Goal: Task Accomplishment & Management: Manage account settings

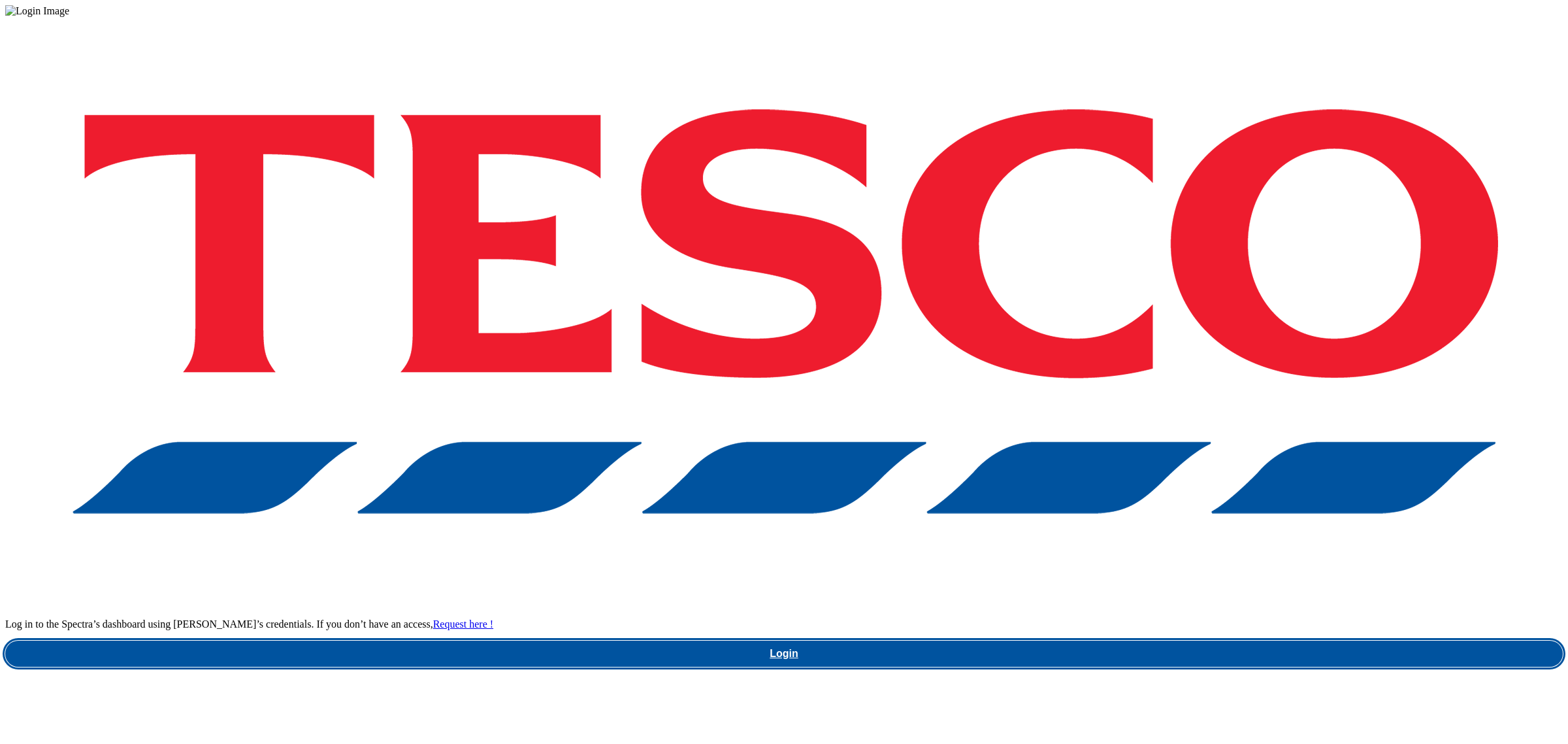
click at [1157, 641] on link "Login" at bounding box center [784, 654] width 1558 height 26
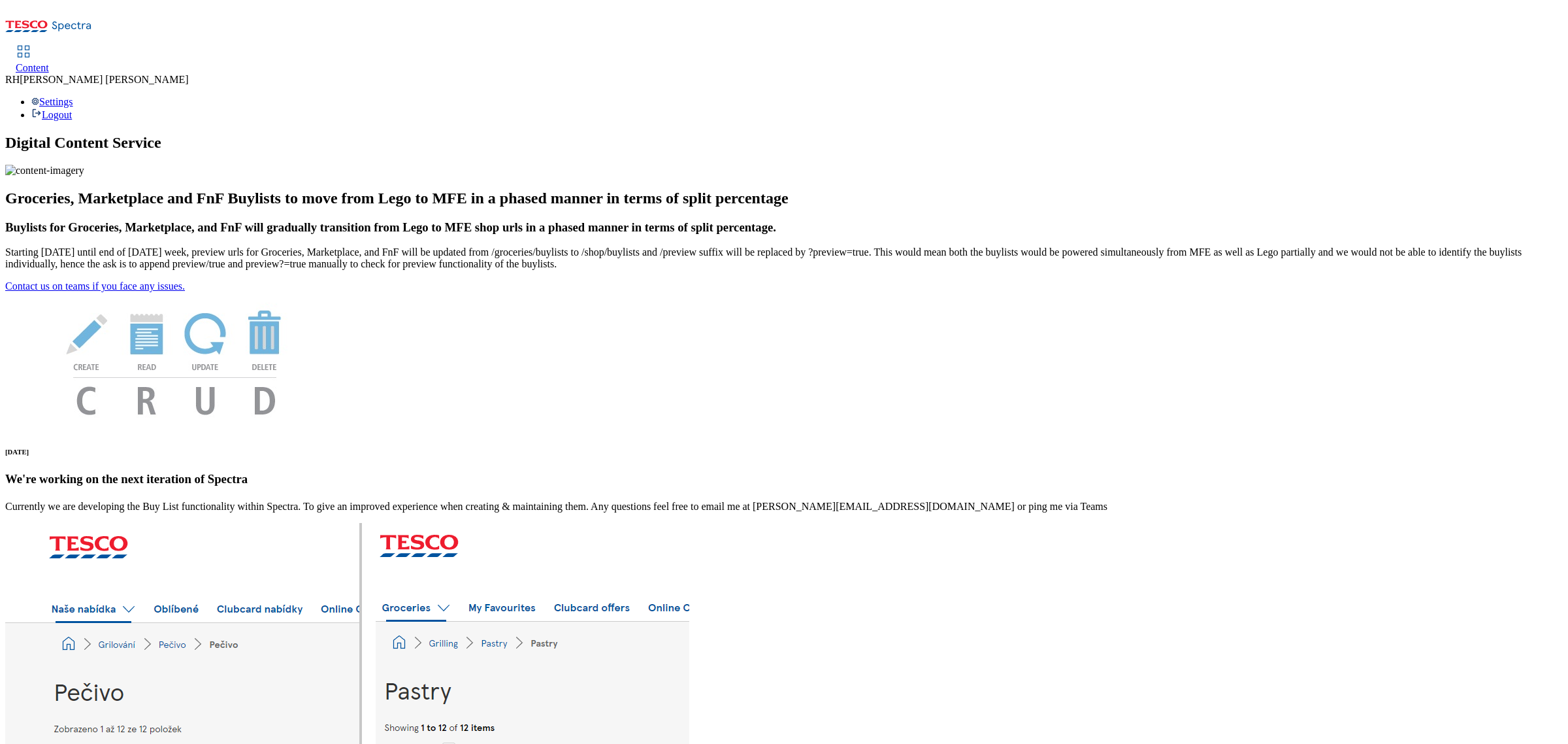
click at [49, 62] on span "Content" at bounding box center [33, 68] width 34 height 11
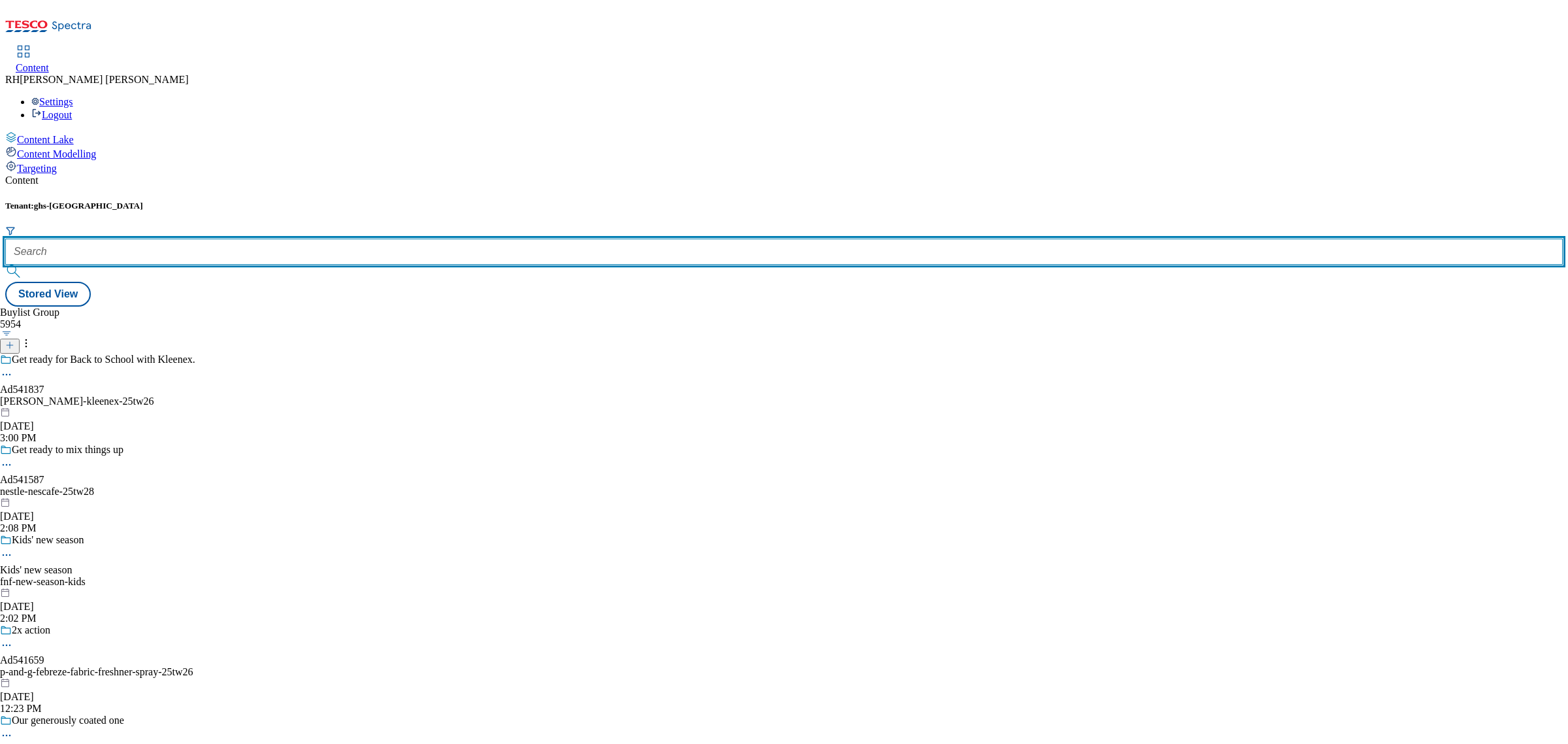
click at [282, 238] on input "text" at bounding box center [784, 251] width 1558 height 26
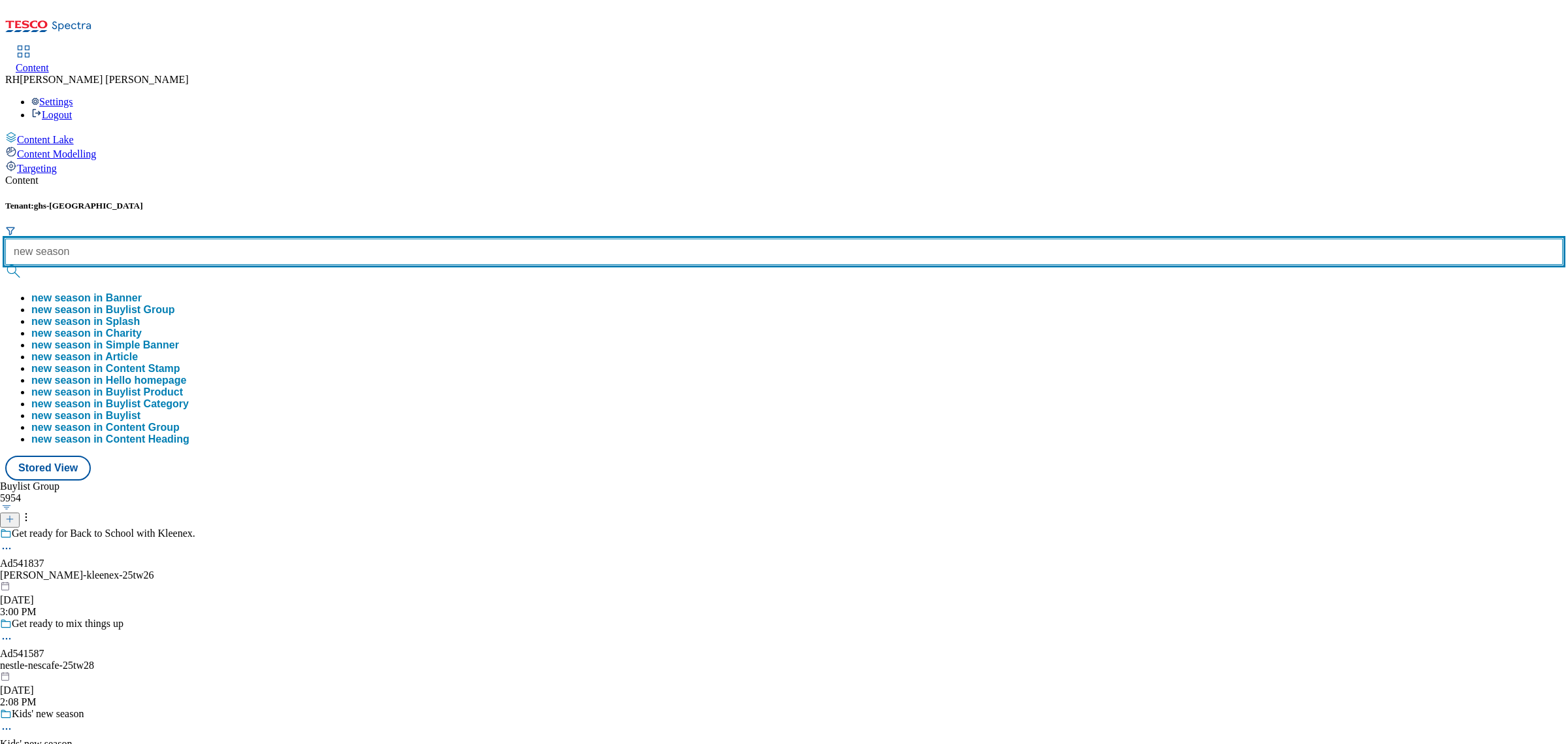
type input "new season"
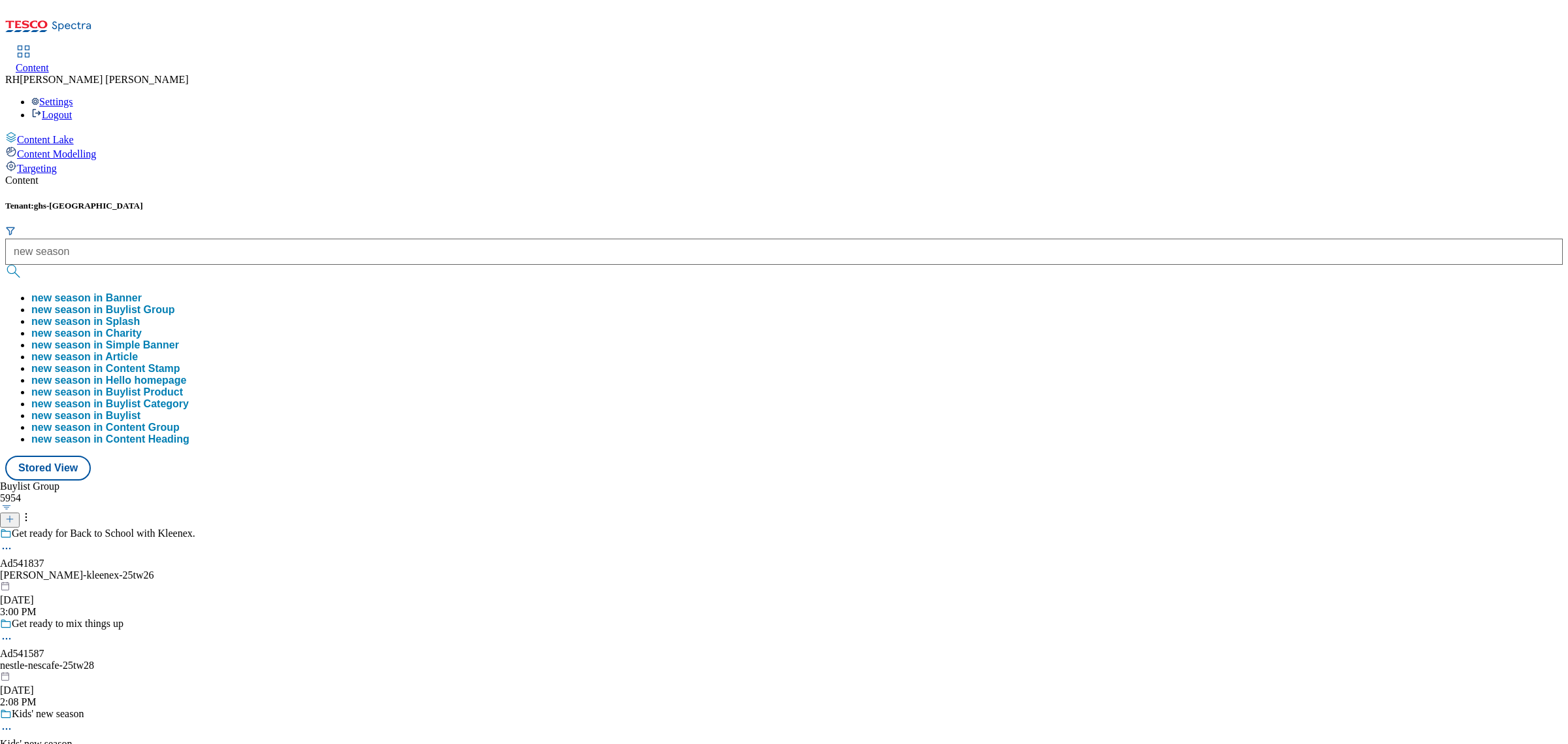
click at [175, 304] on button "new season in Buylist Group" at bounding box center [103, 309] width 143 height 12
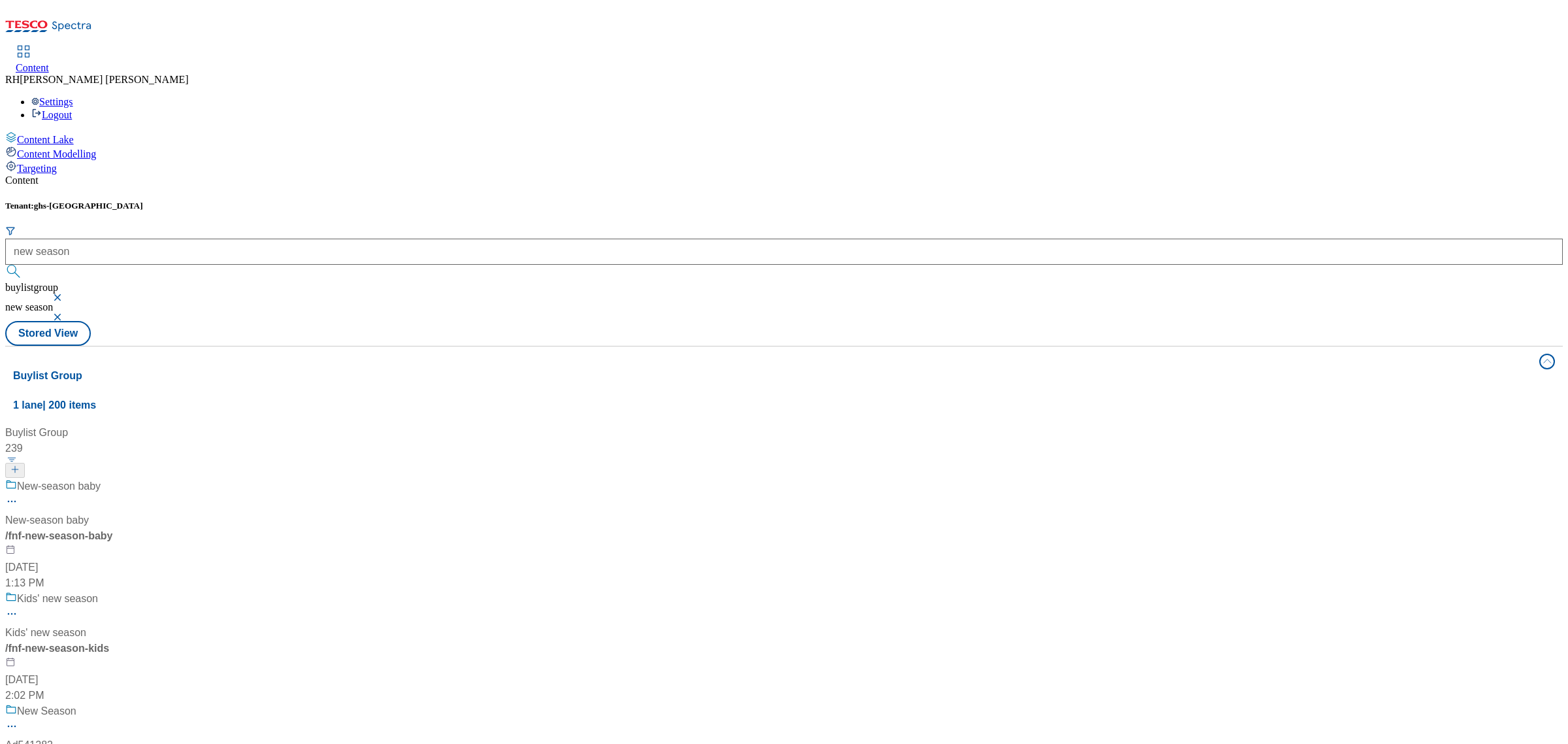
scroll to position [409, 0]
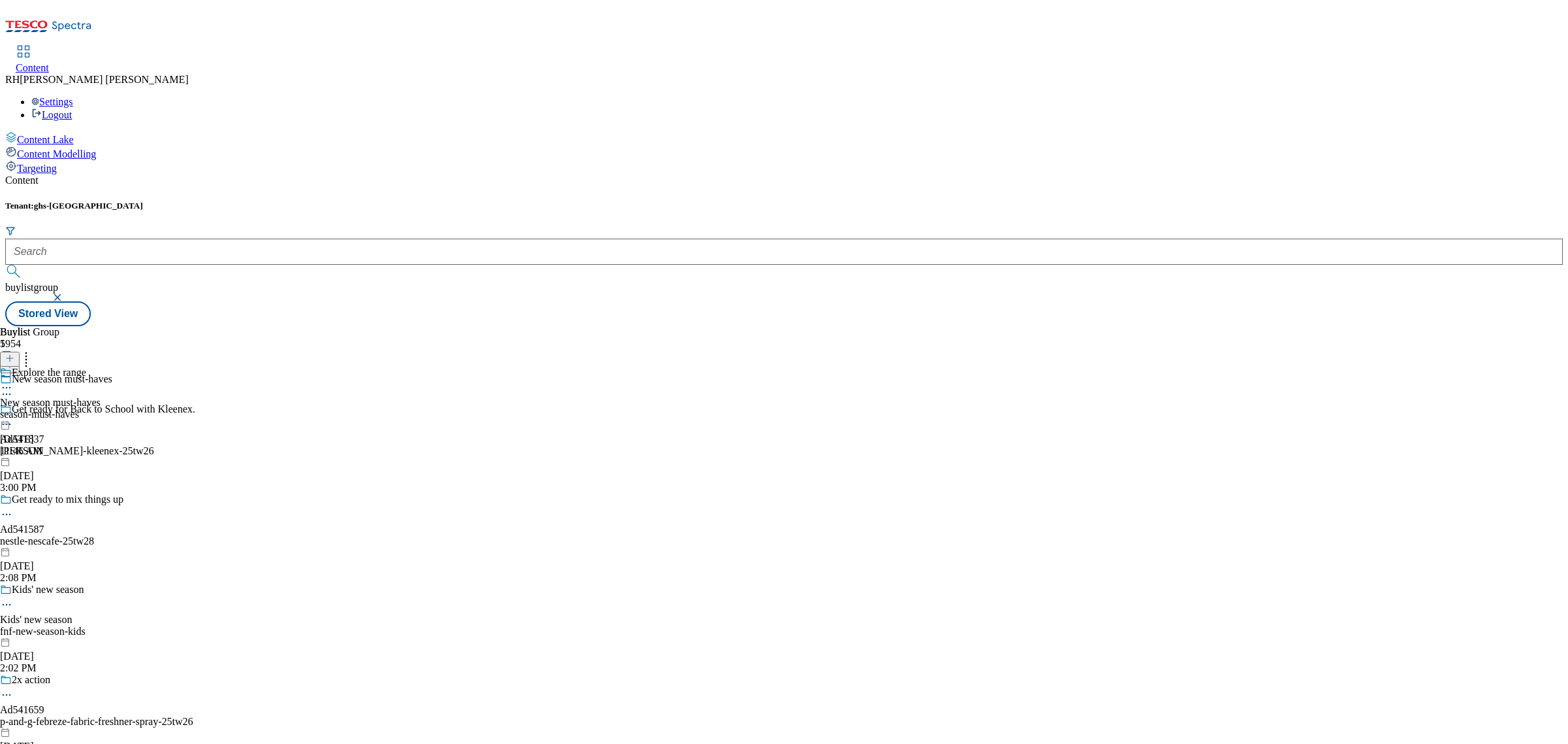
click at [101, 367] on div "Explore the range New season must-haves season-must-haves Aug 13, 2025 11:46 AM" at bounding box center [50, 412] width 101 height 90
click at [71, 367] on div "all-products all-products all-products Aug 12, 2025 3:31 PM" at bounding box center [35, 412] width 71 height 90
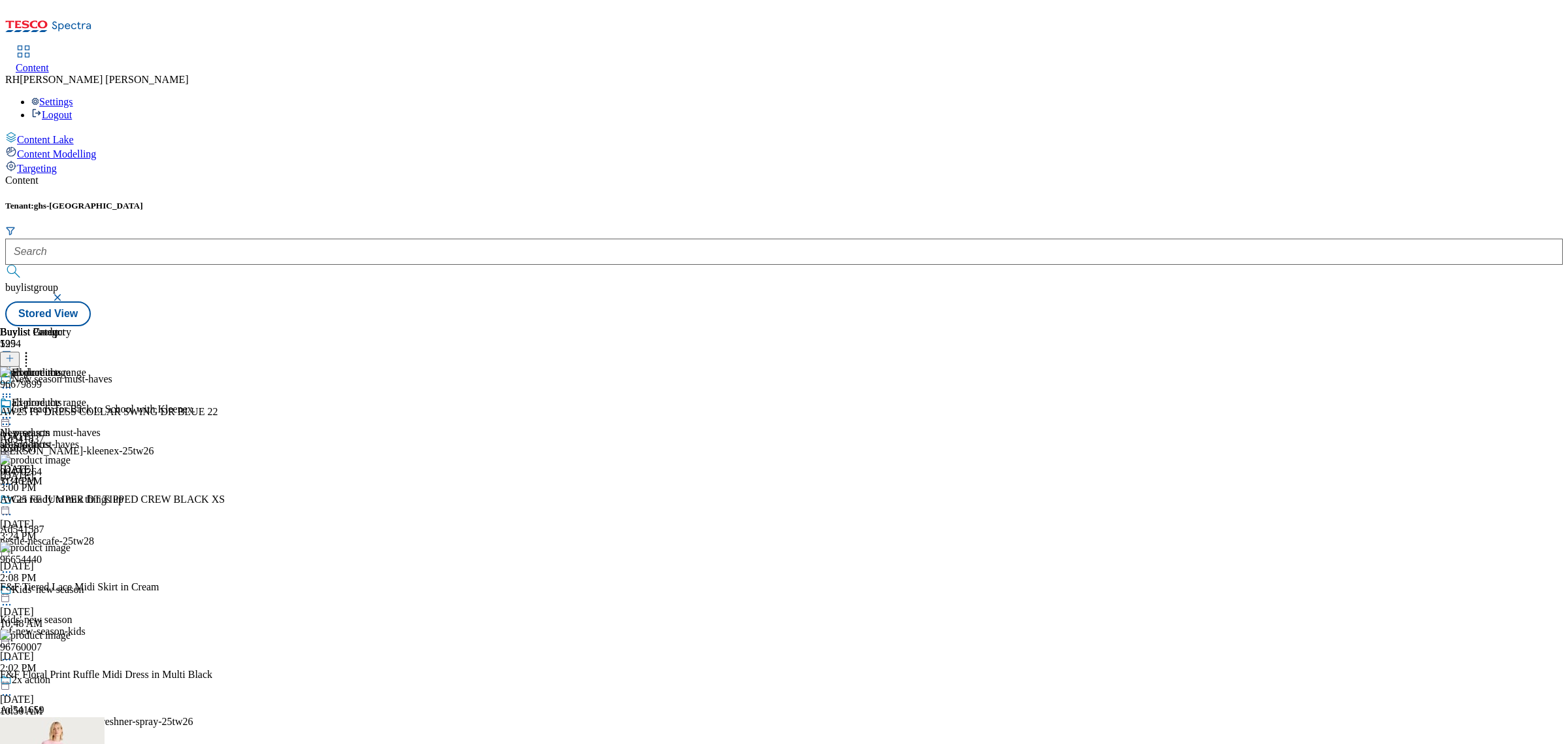
click at [13, 411] on icon at bounding box center [7, 417] width 13 height 13
click at [82, 561] on span "Un-publish" at bounding box center [61, 565] width 42 height 10
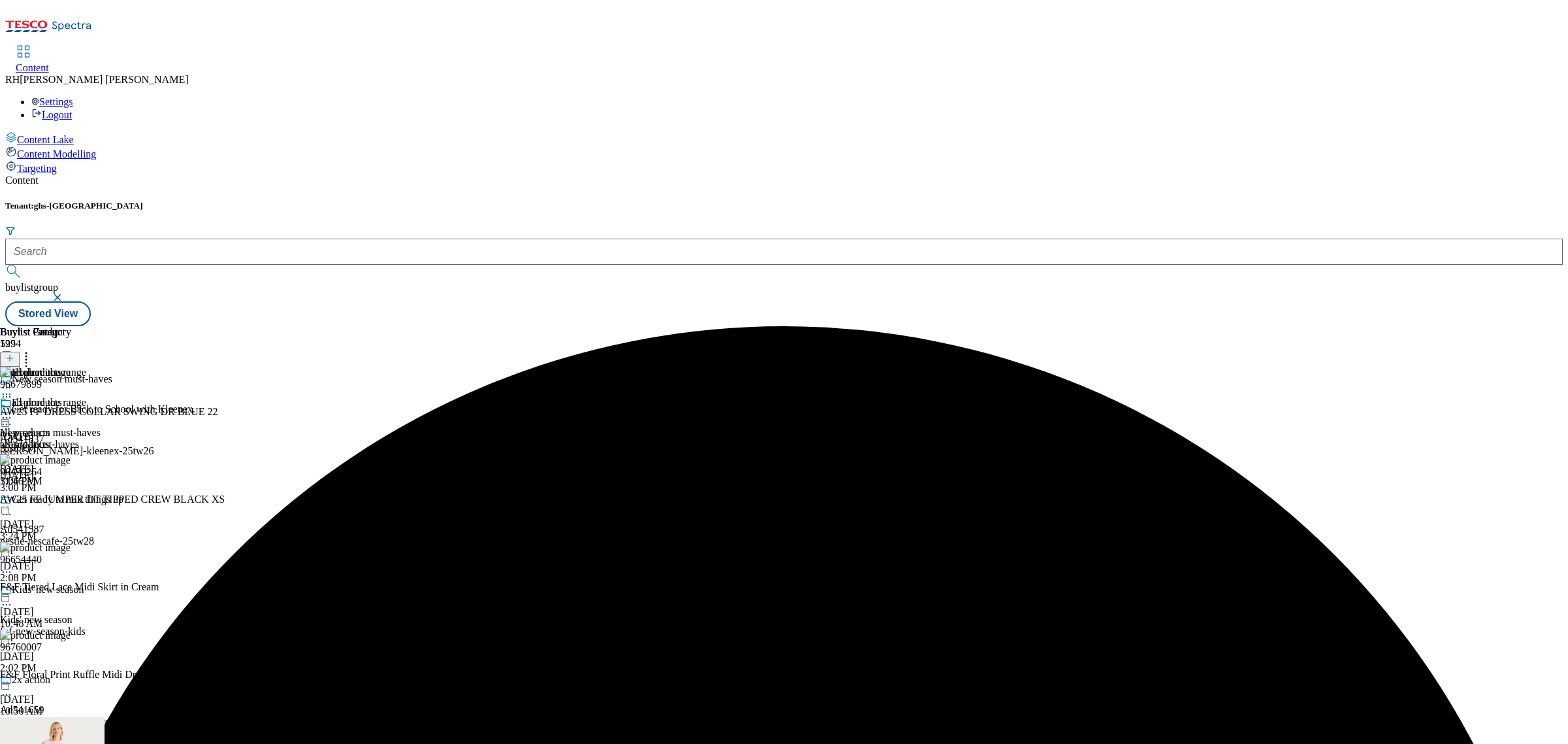
click at [13, 411] on icon at bounding box center [7, 417] width 13 height 13
click at [85, 516] on span "Un-preview" at bounding box center [62, 521] width 44 height 10
click at [33, 349] on icon at bounding box center [26, 356] width 13 height 13
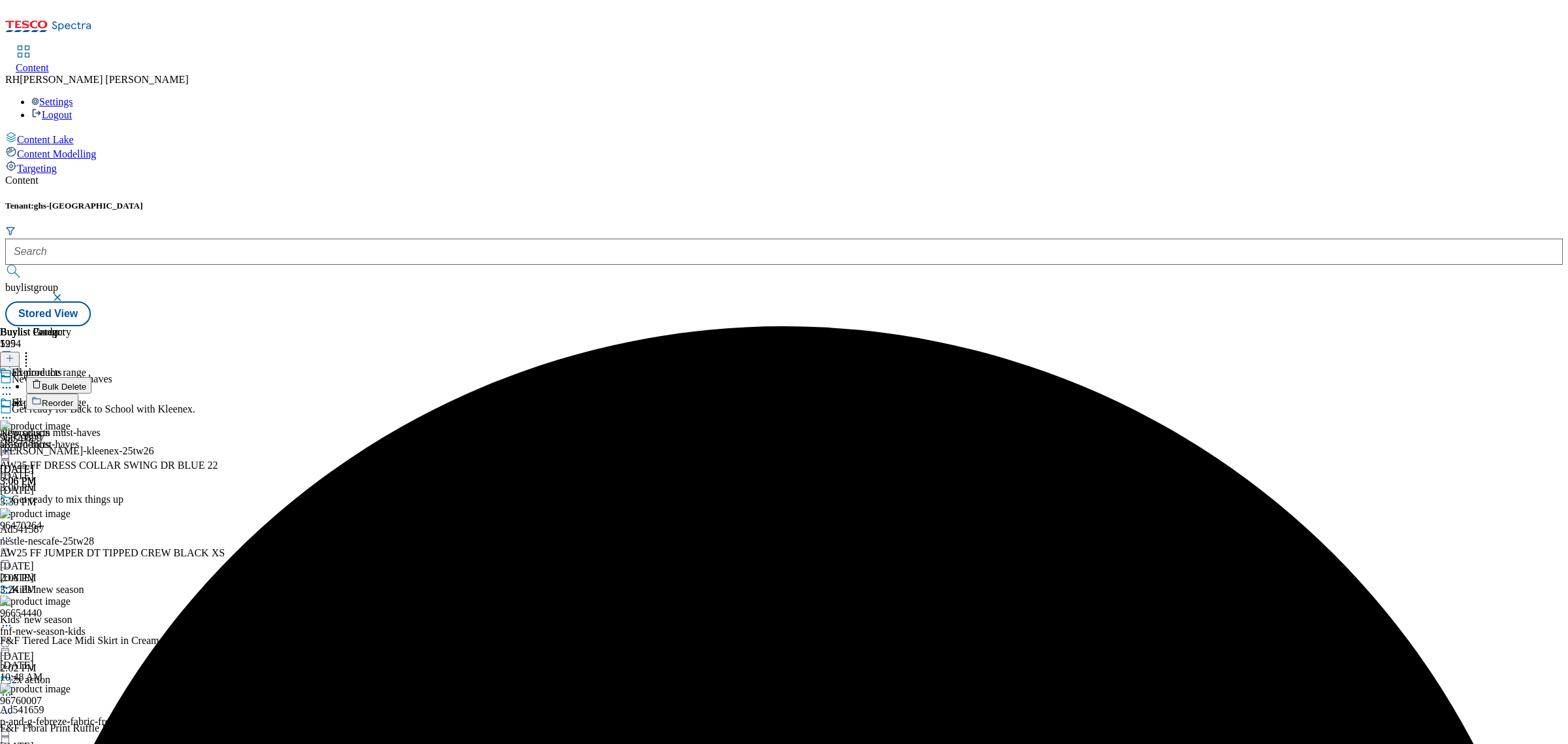
click at [87, 382] on span "Bulk Delete" at bounding box center [64, 386] width 45 height 10
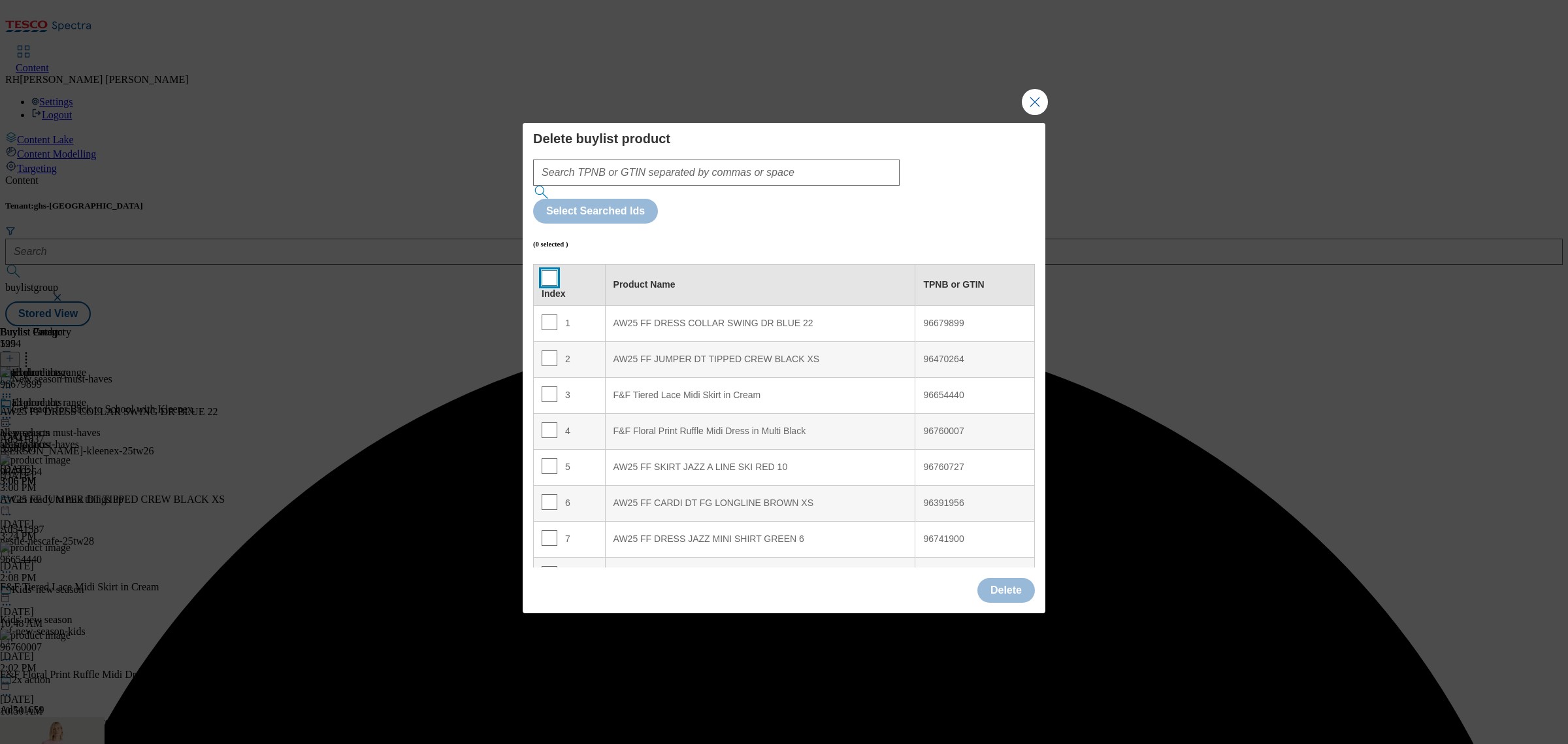
click at [547, 270] on input "Modal" at bounding box center [549, 277] width 16 height 16
checkbox input "true"
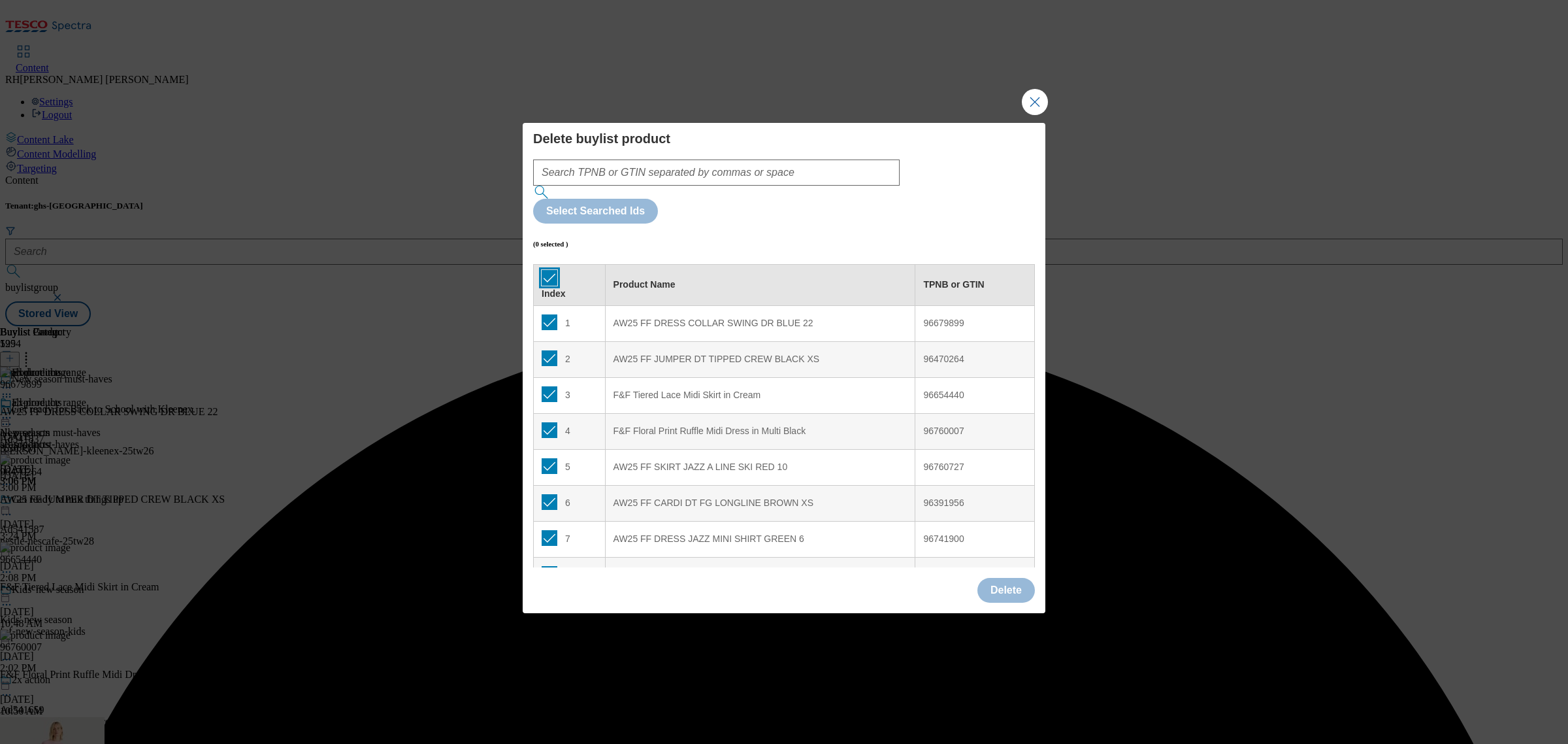
checkbox input "true"
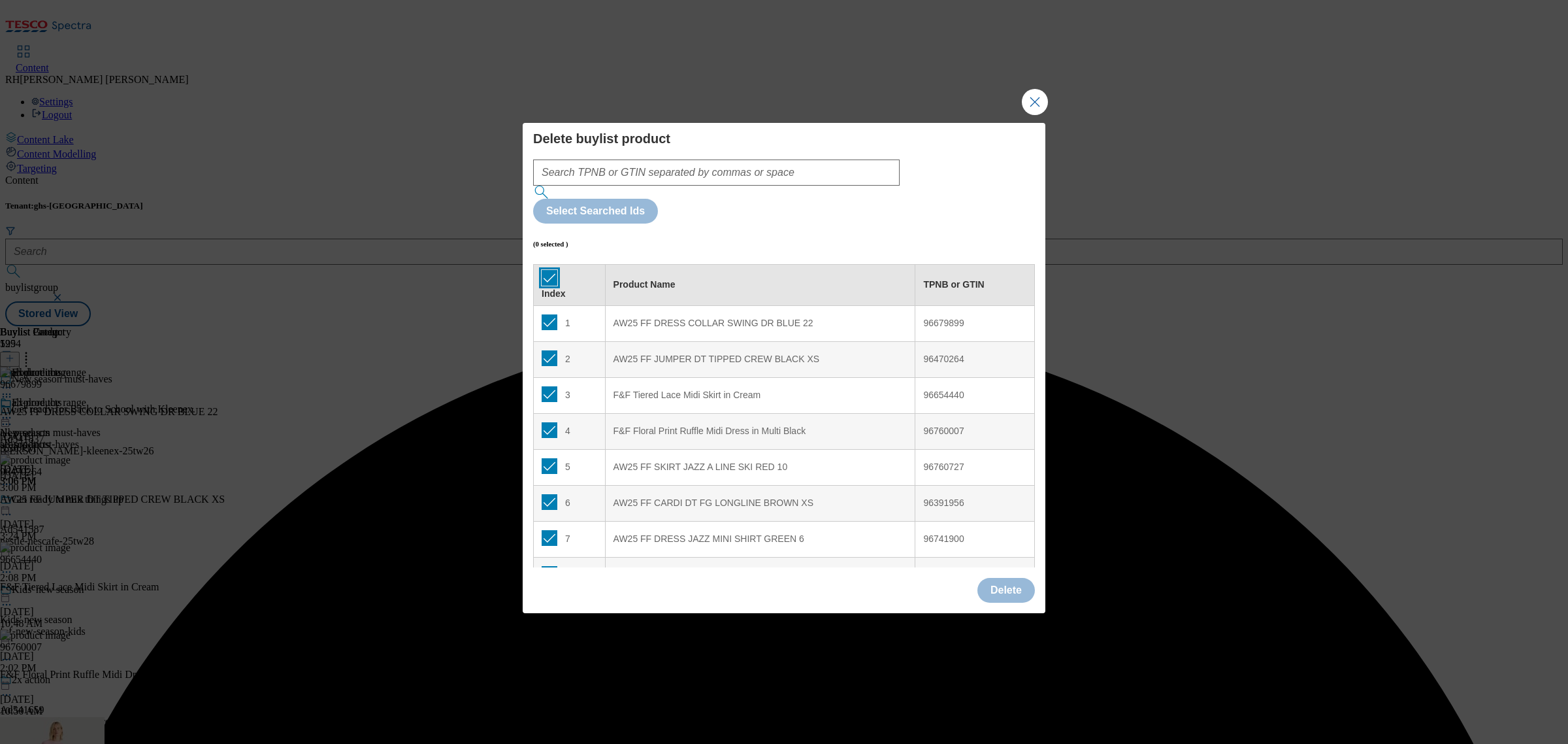
checkbox input "true"
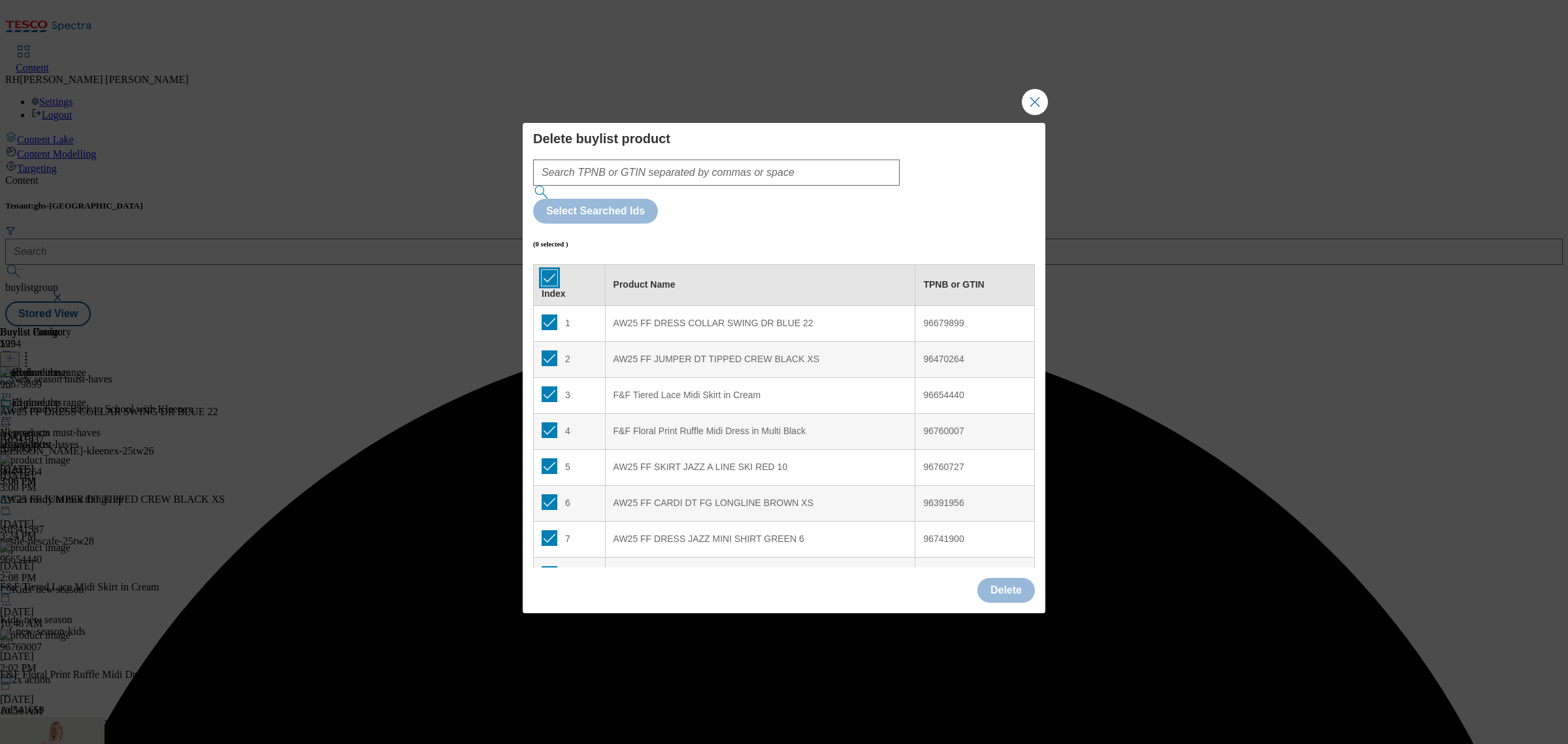
checkbox input "true"
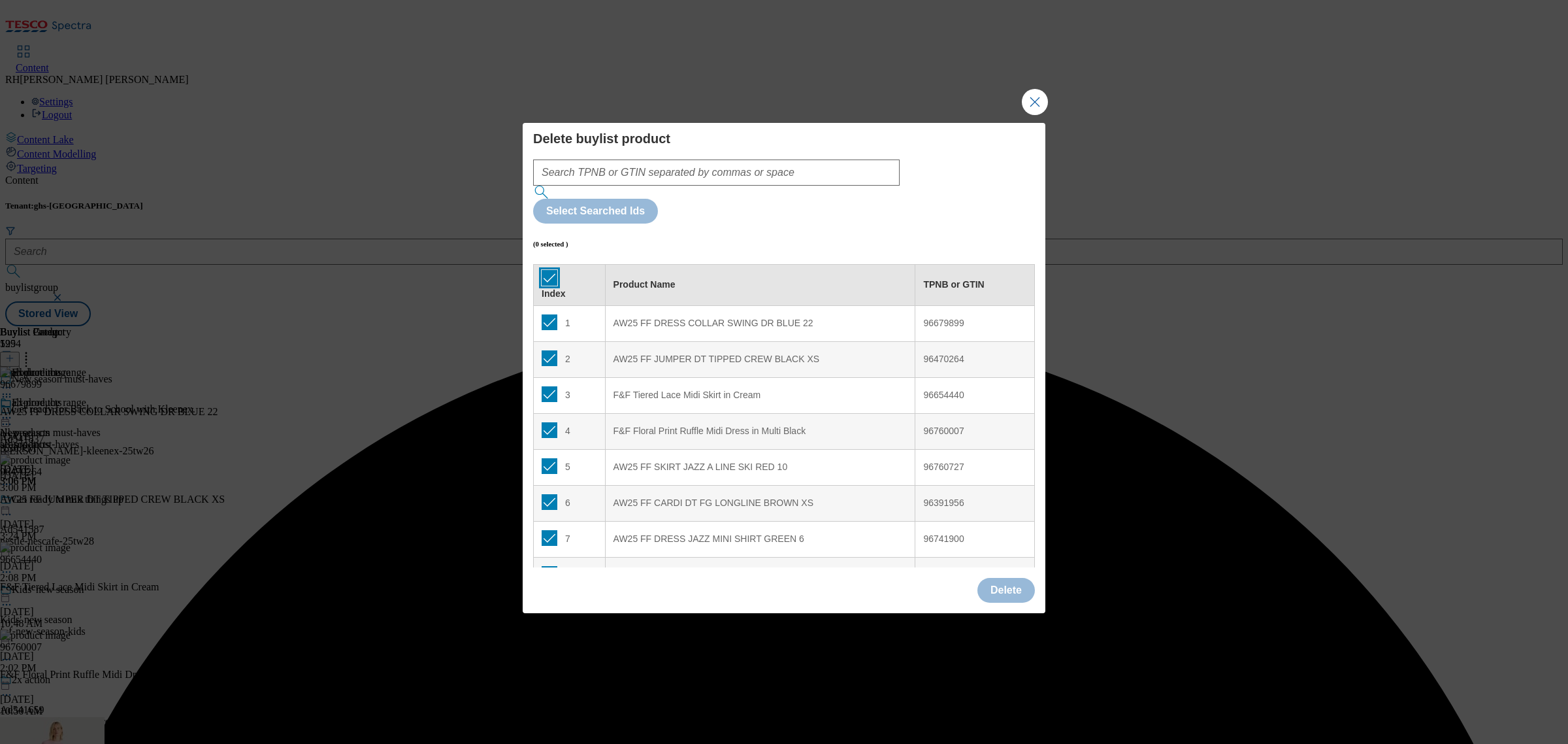
checkbox input "true"
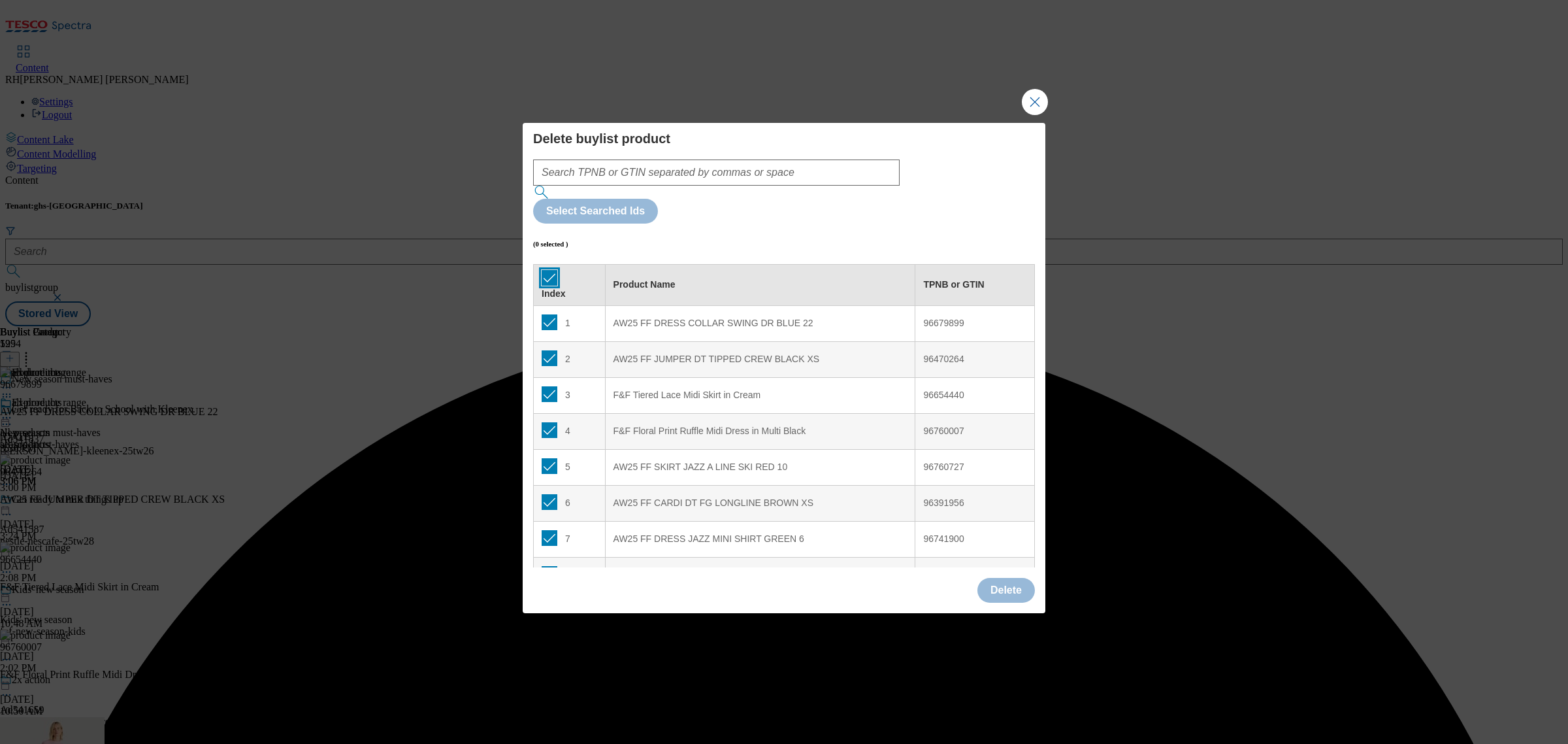
checkbox input "true"
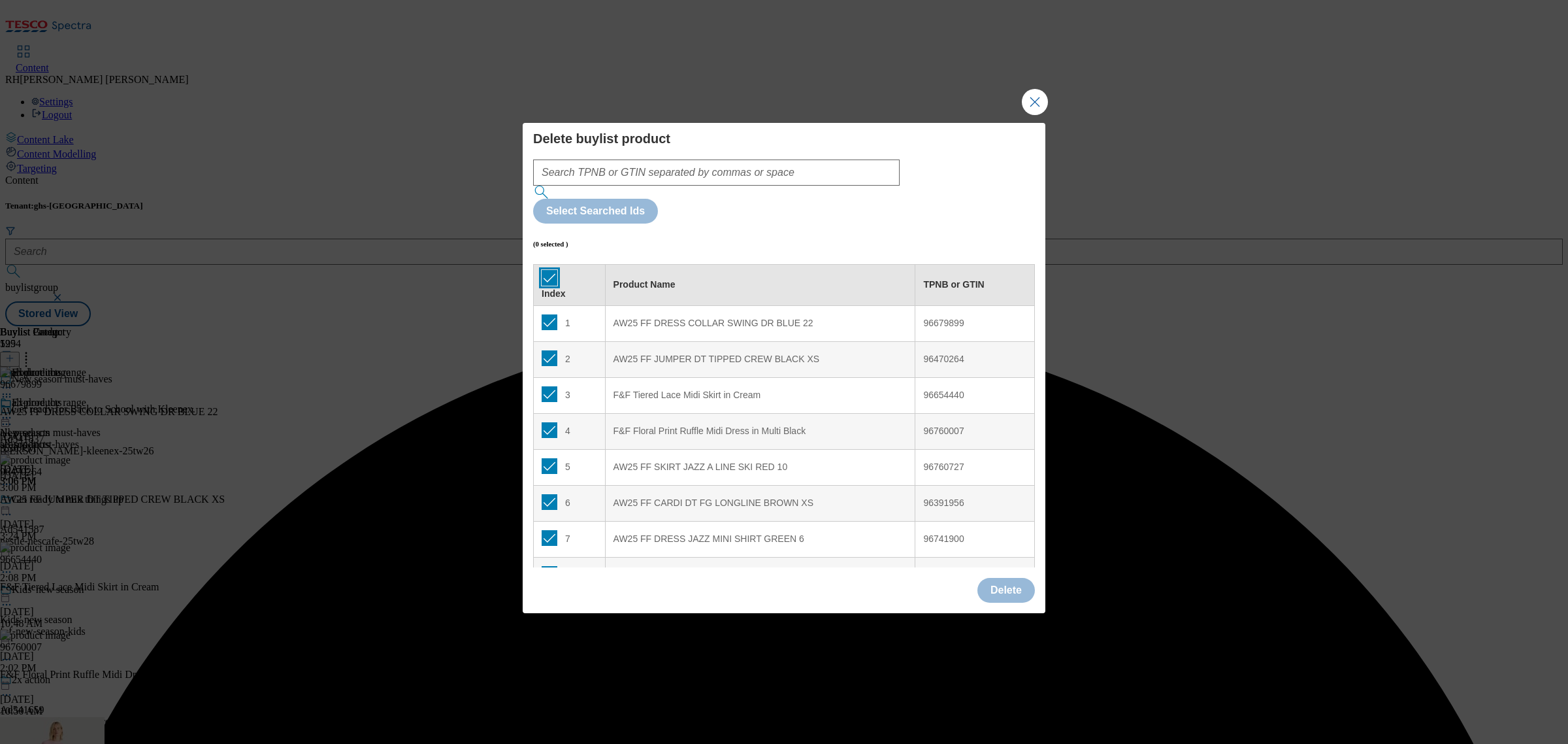
checkbox input "true"
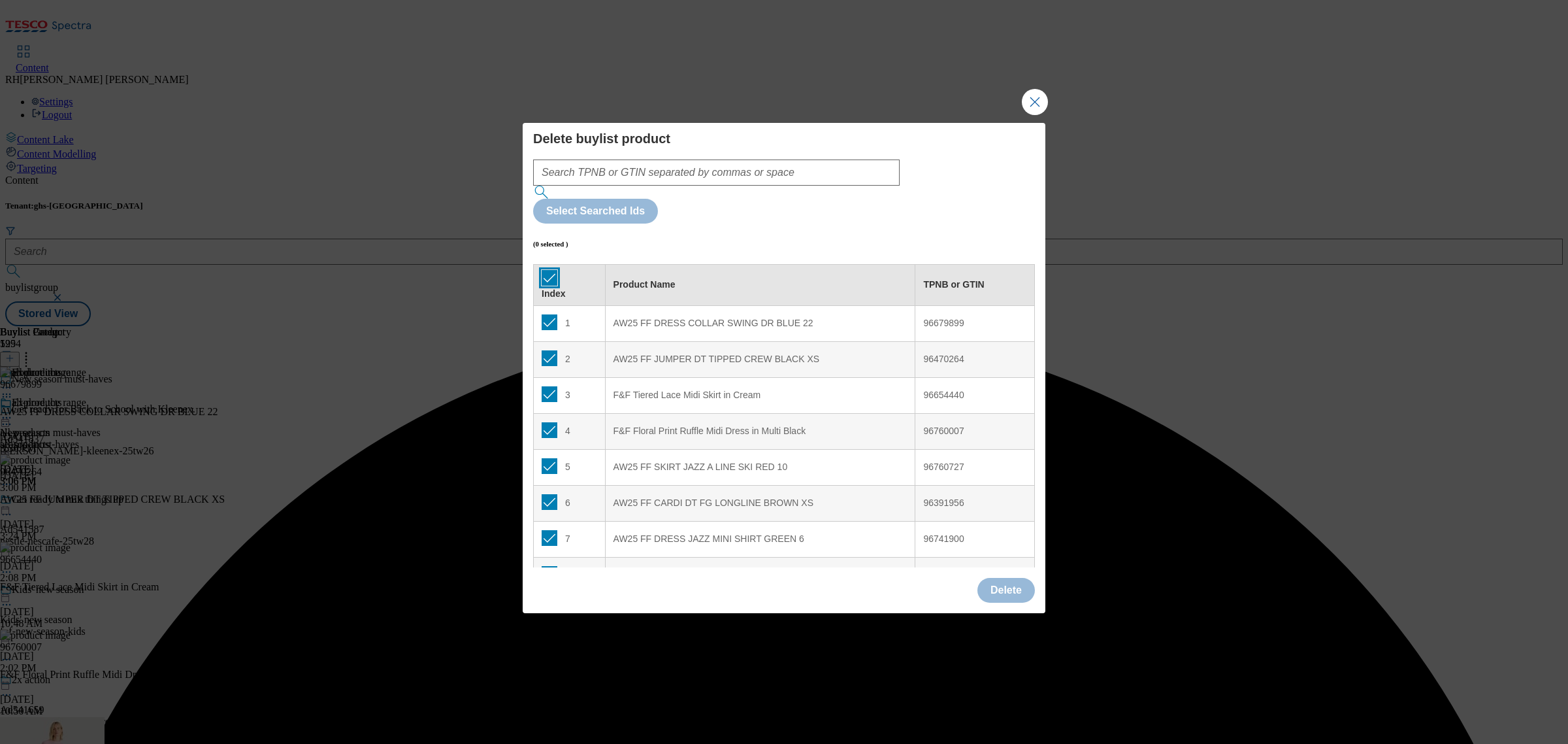
checkbox input "true"
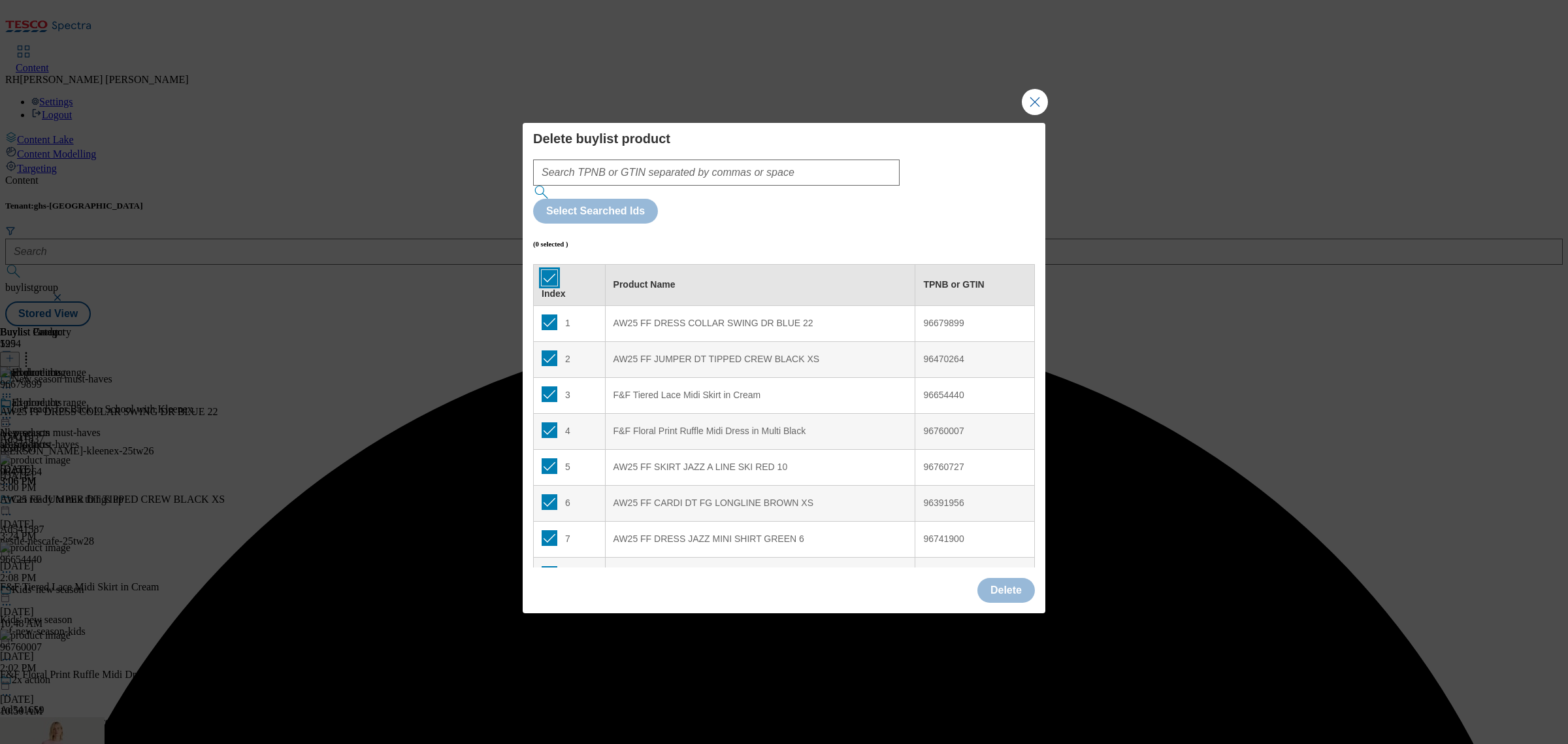
checkbox input "true"
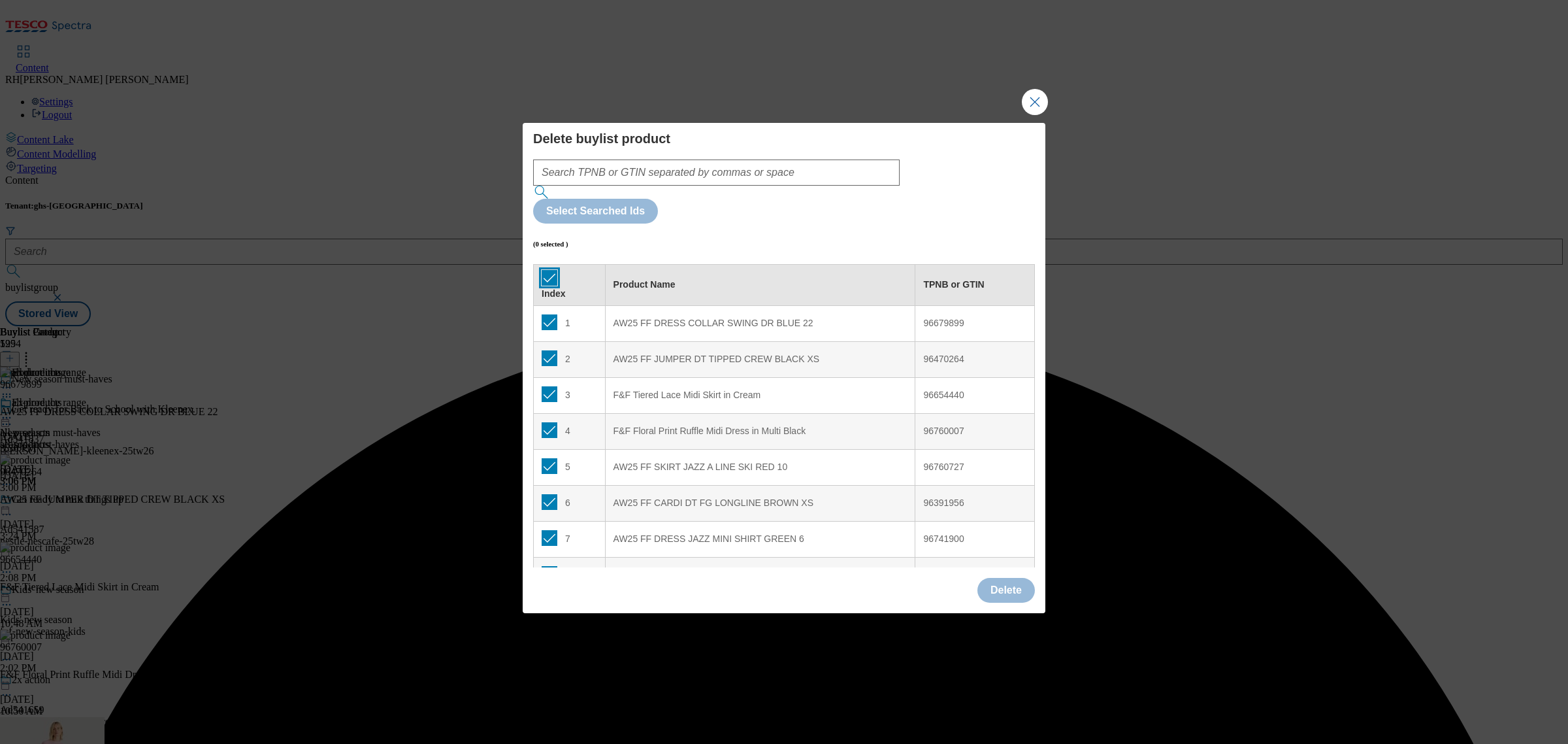
checkbox input "true"
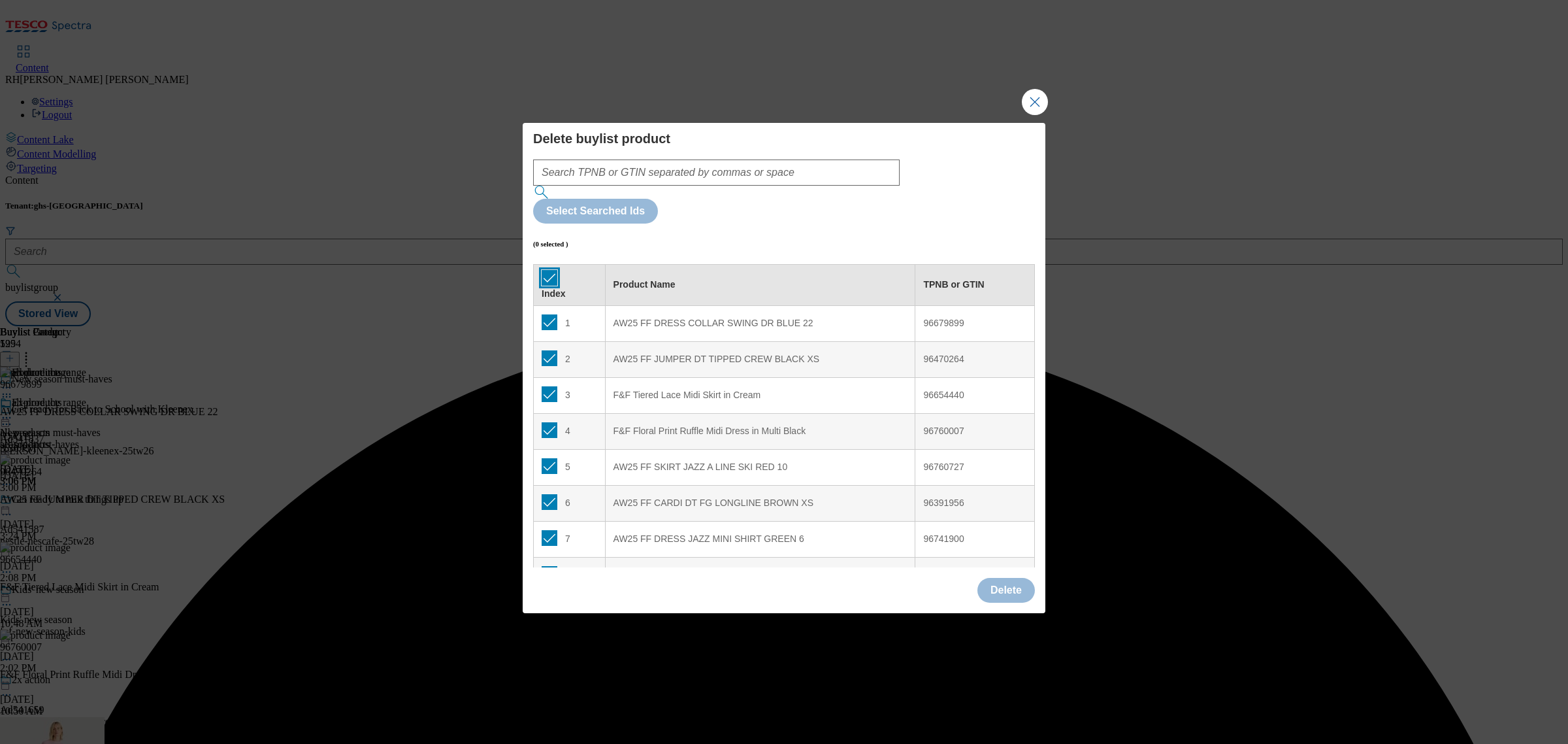
checkbox input "true"
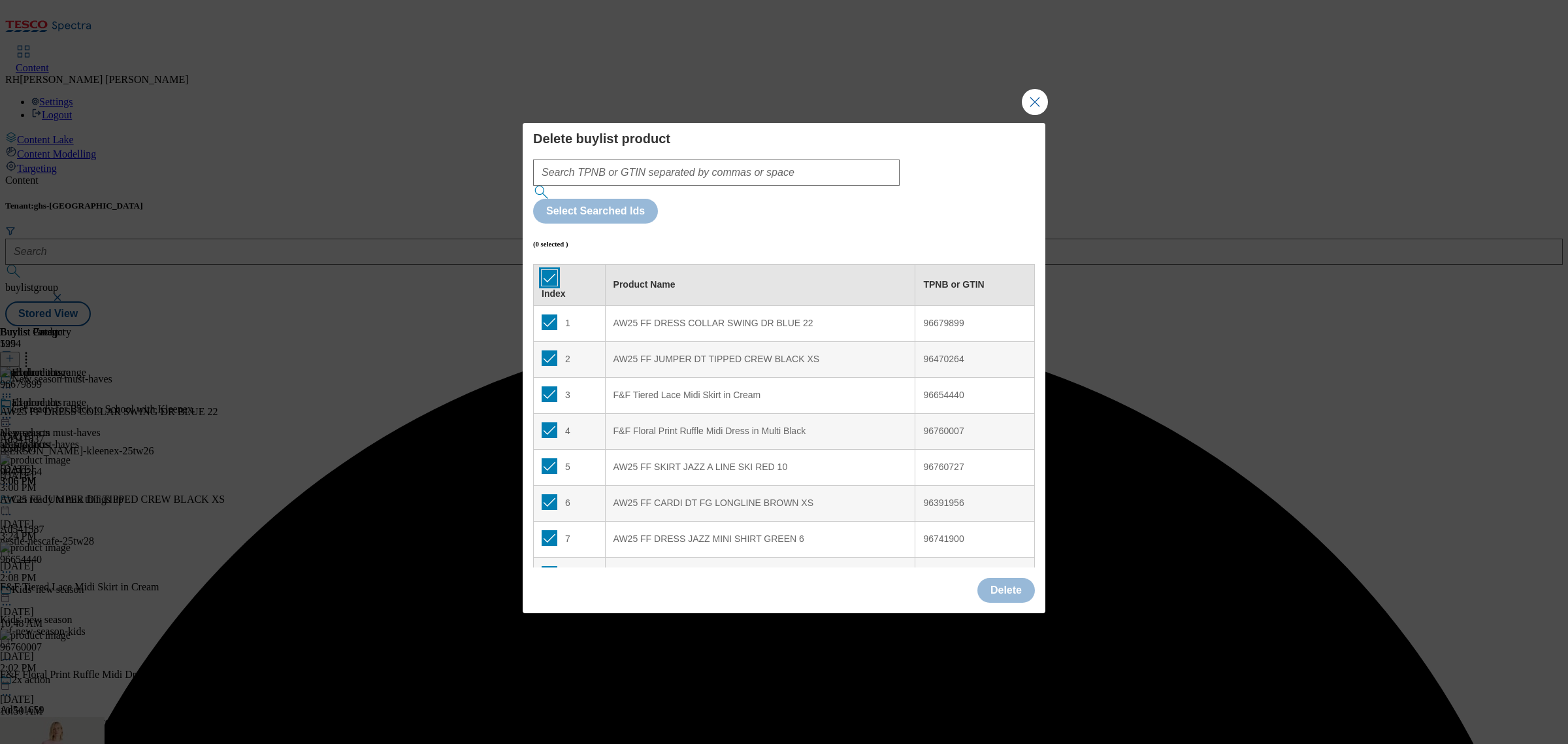
checkbox input "true"
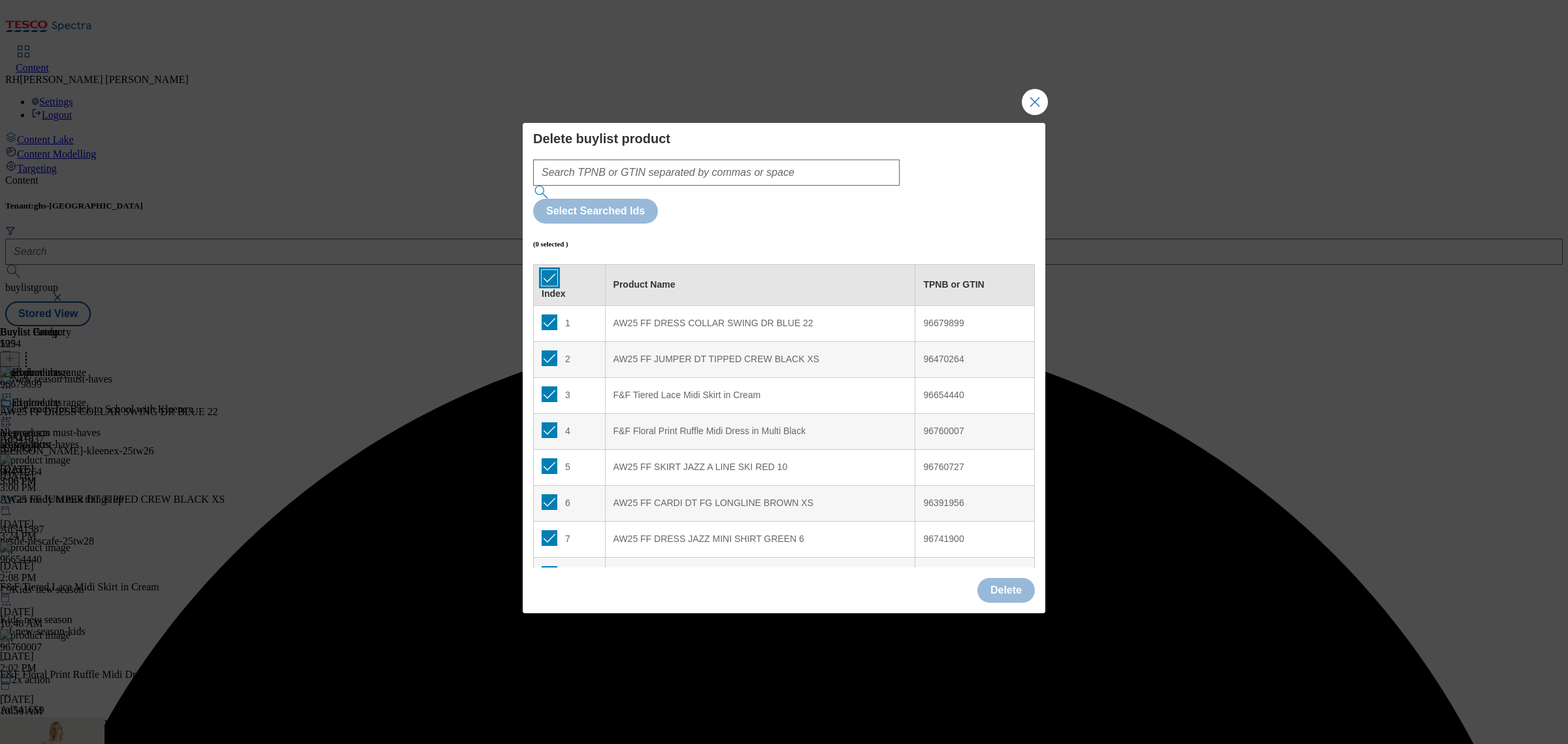
checkbox input "true"
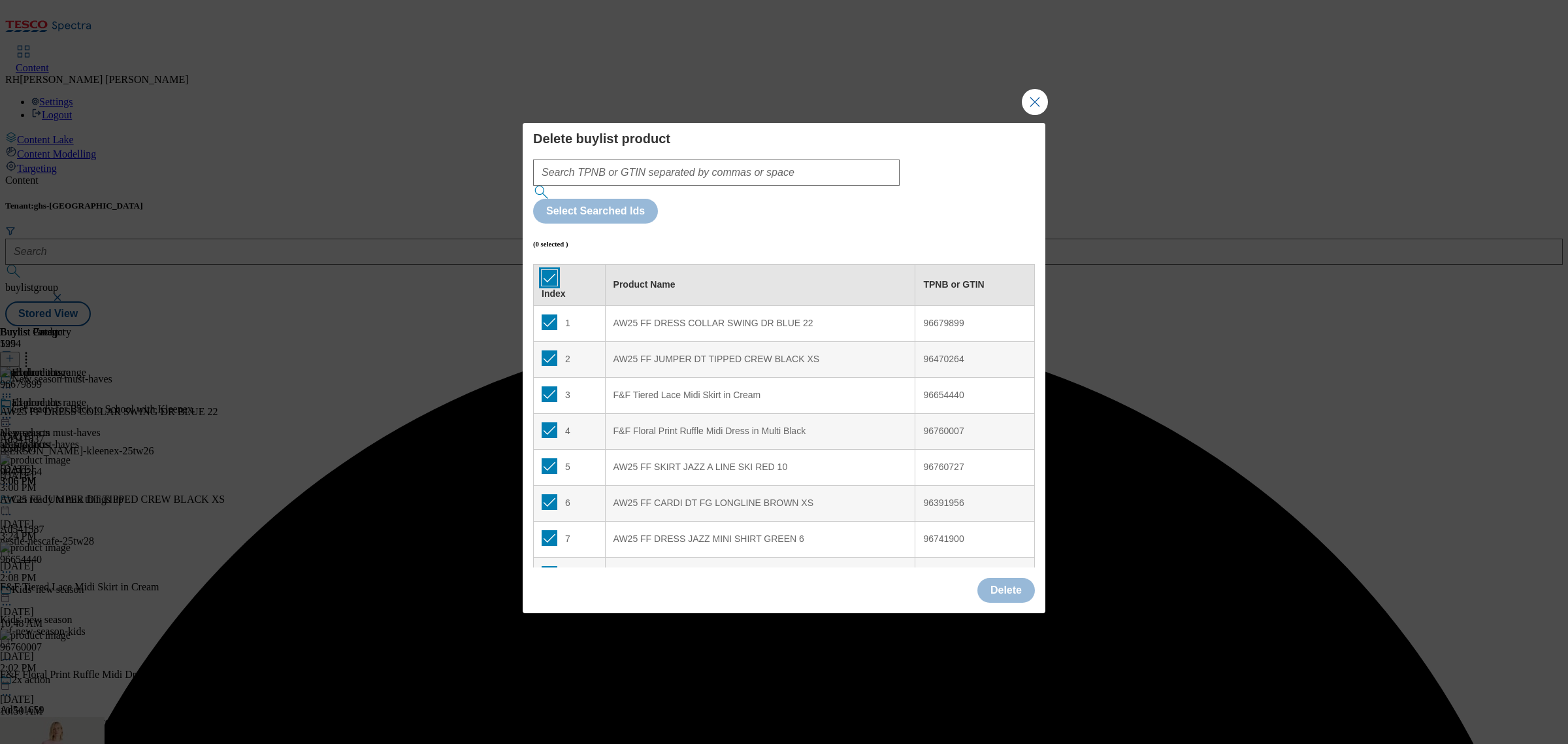
checkbox input "true"
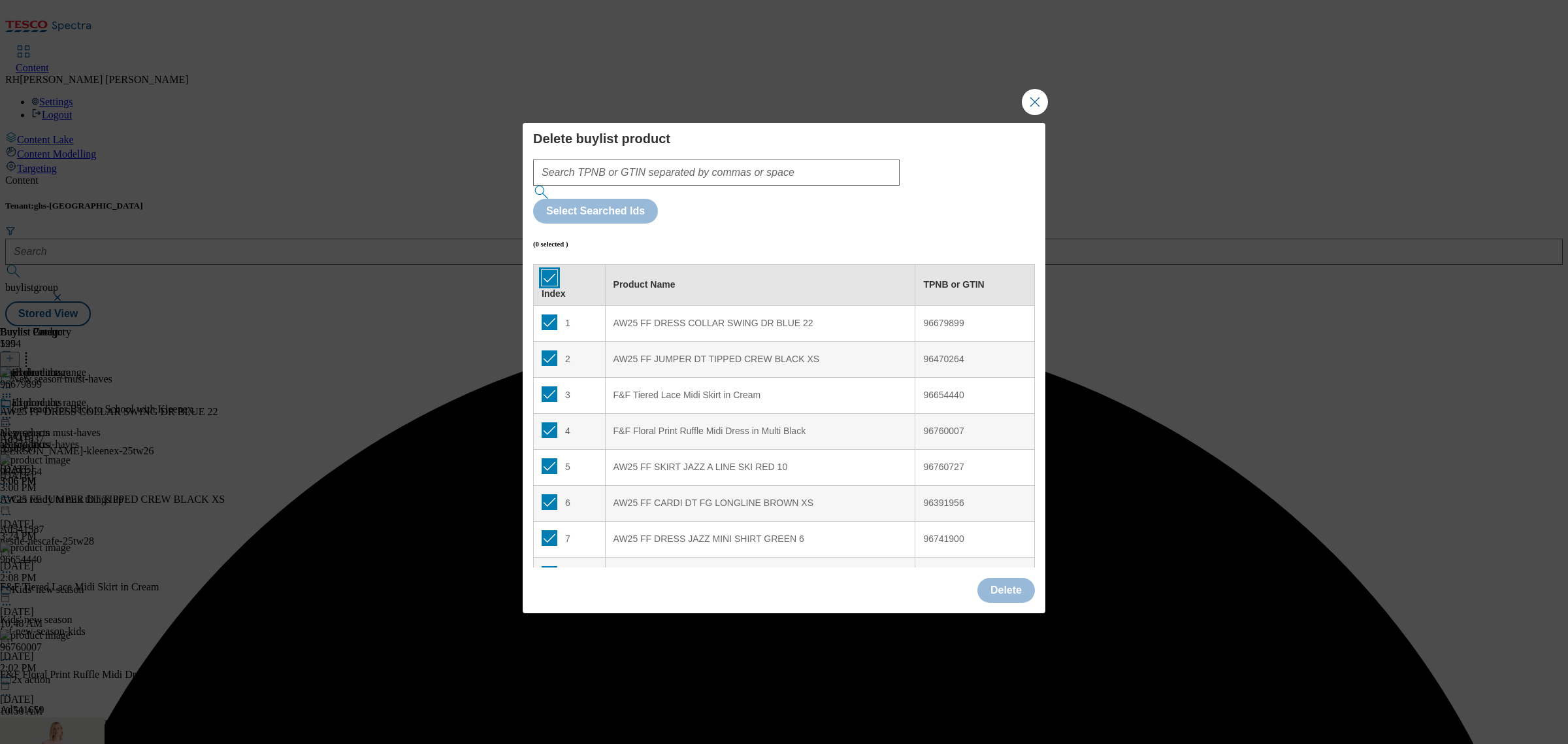
checkbox input "true"
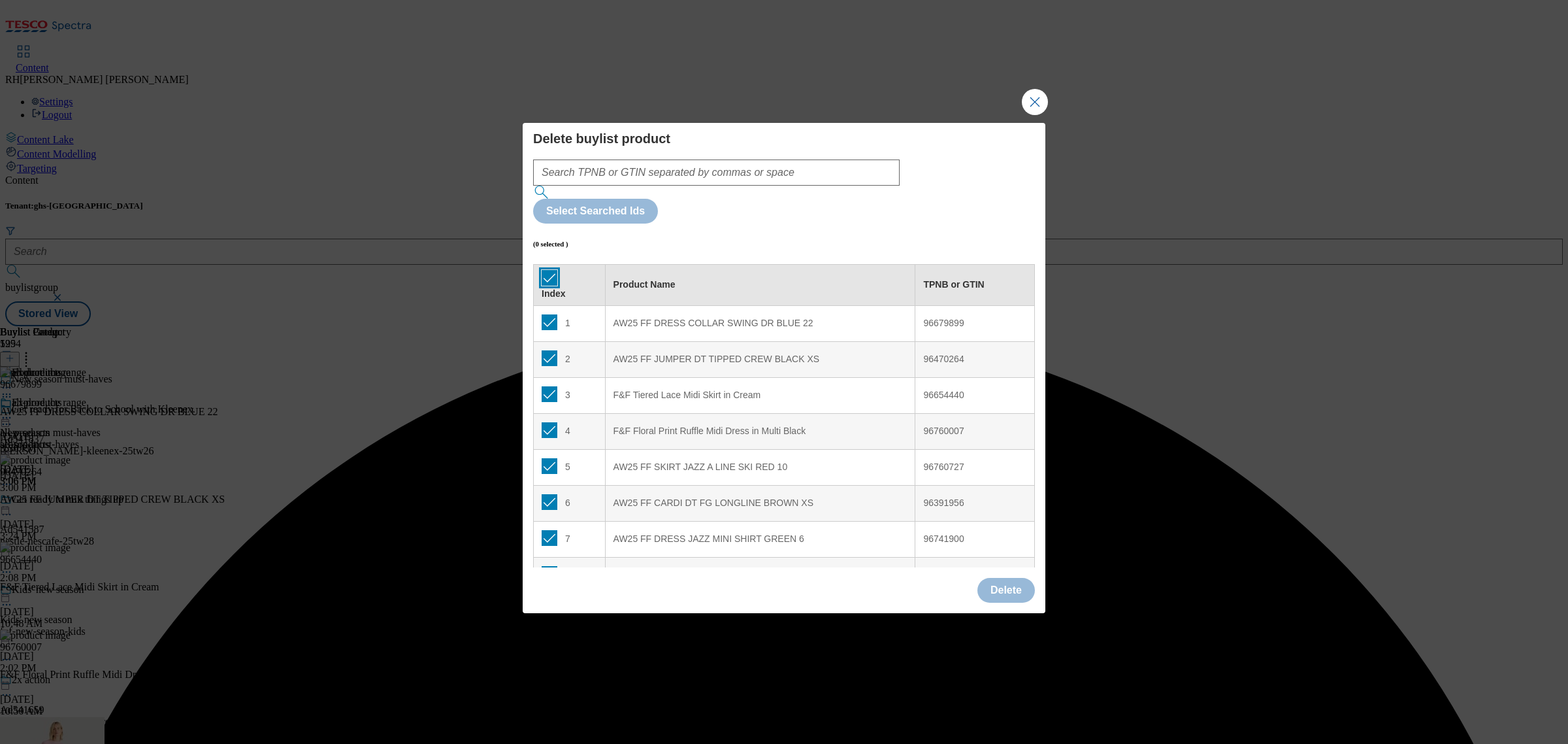
checkbox input "true"
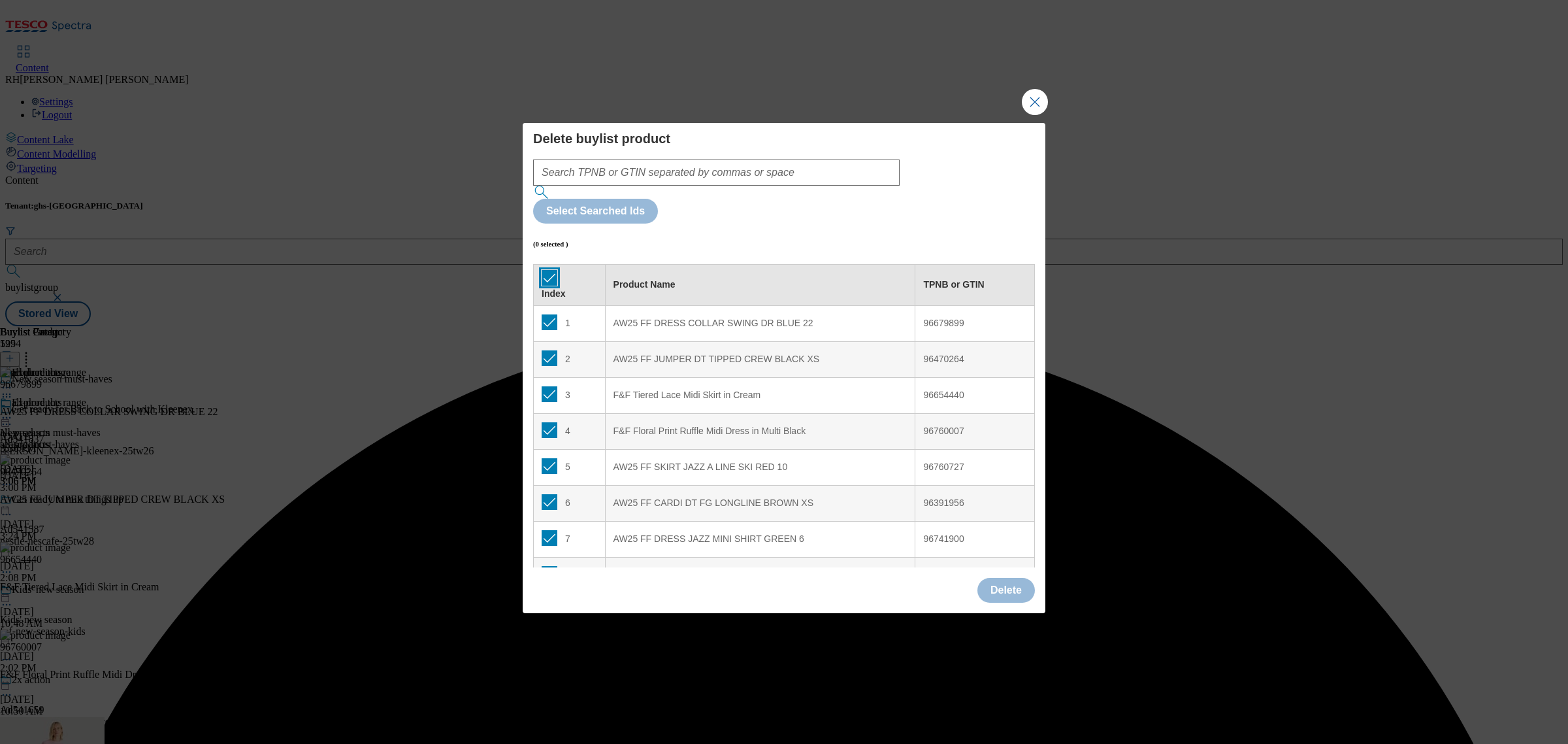
checkbox input "true"
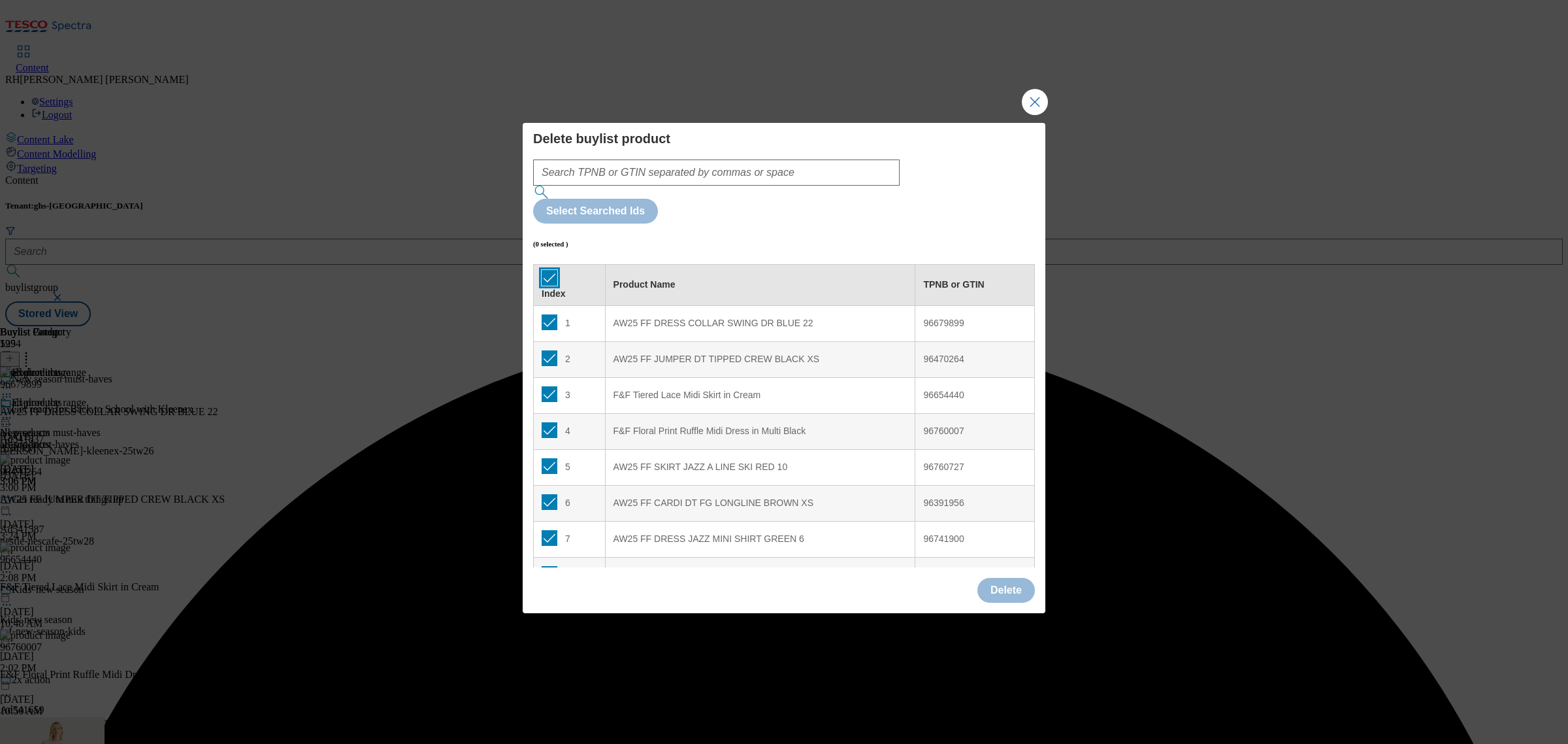
checkbox input "true"
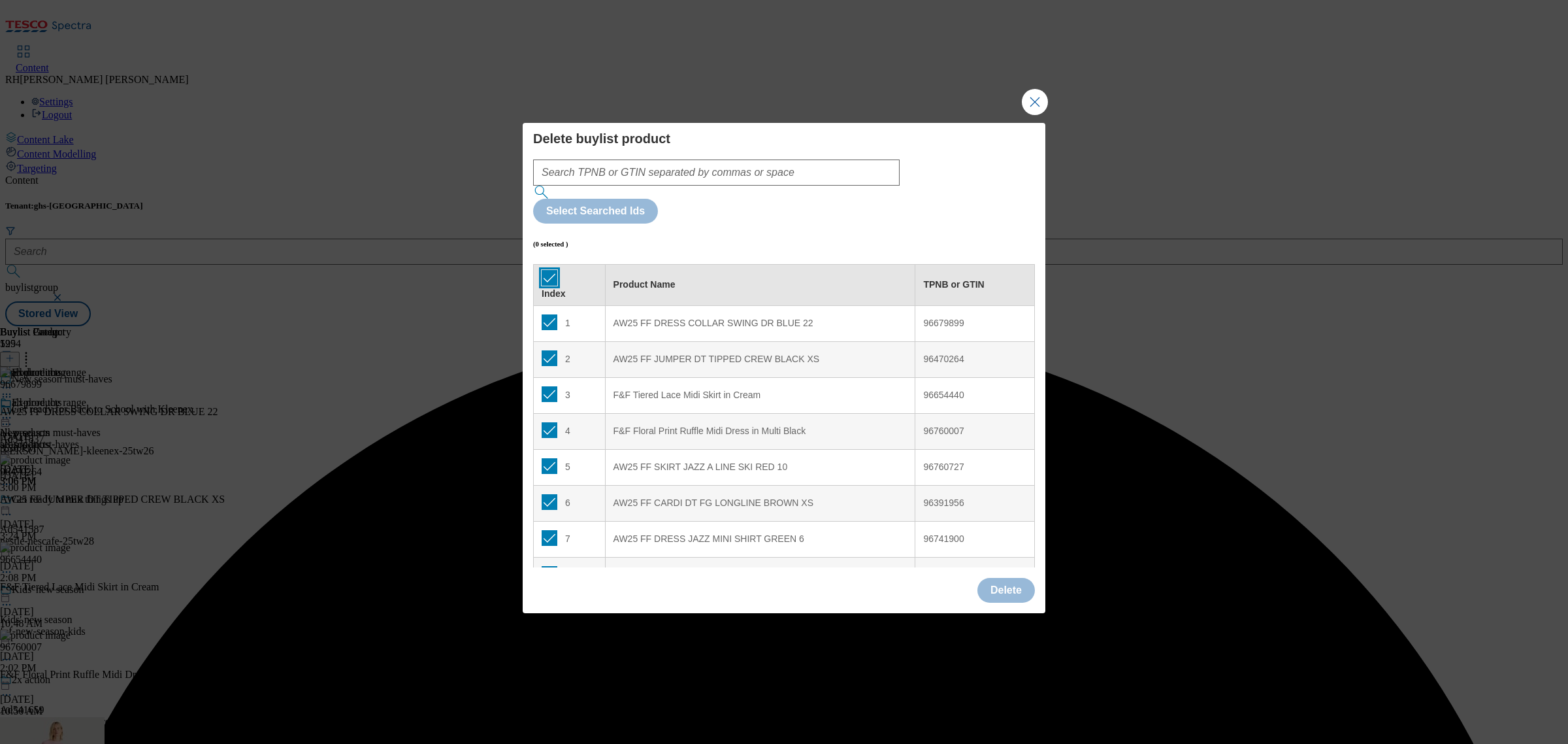
checkbox input "true"
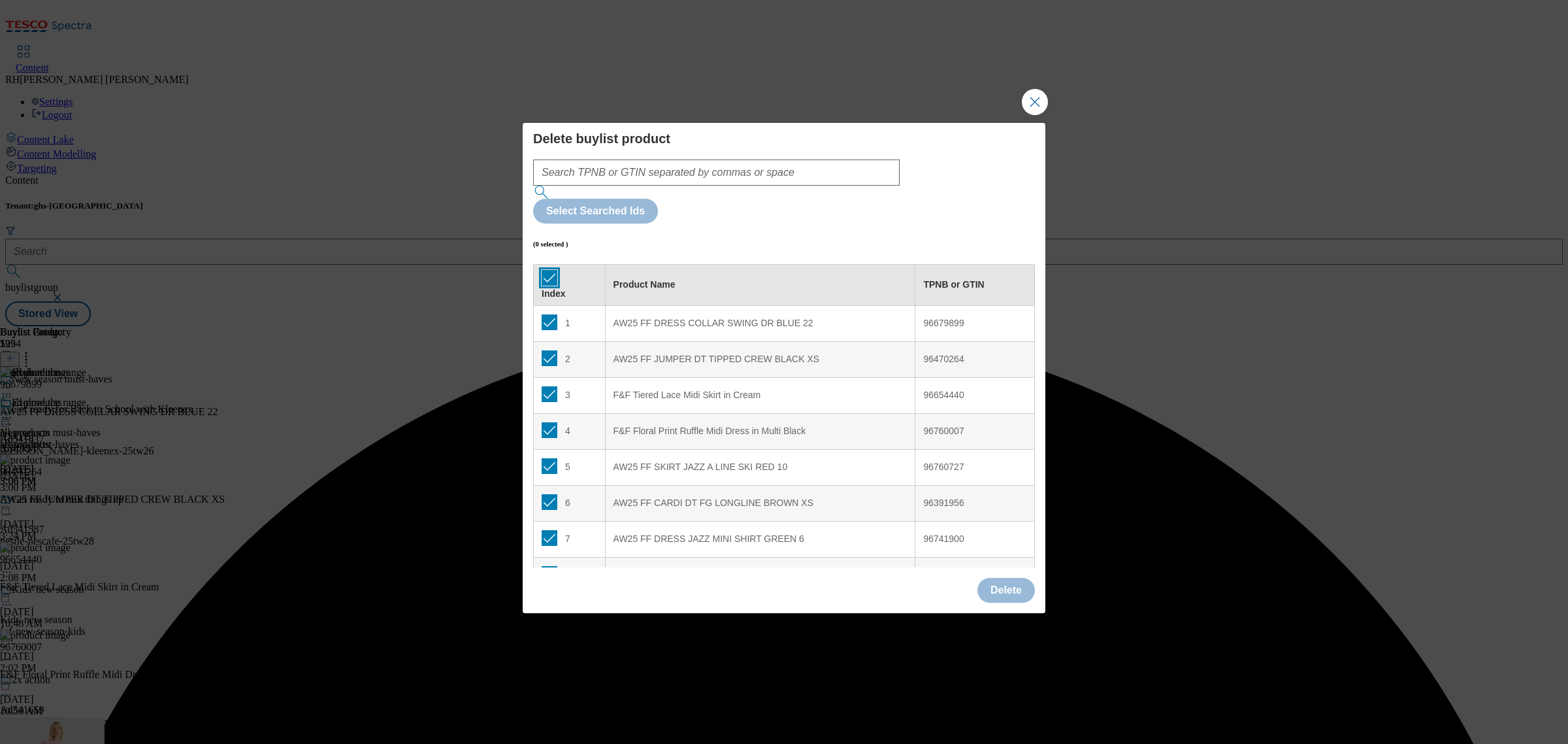
checkbox input "true"
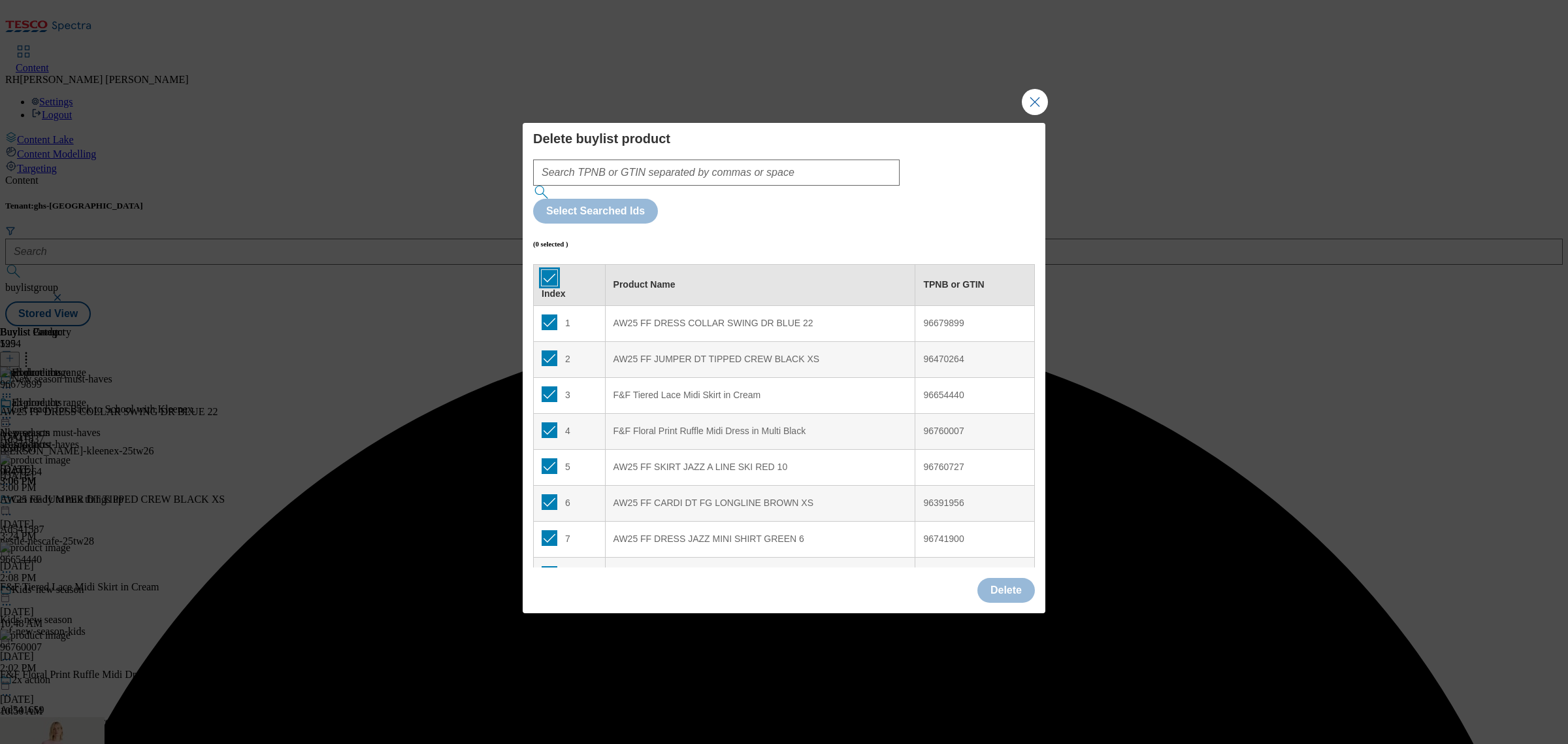
checkbox input "true"
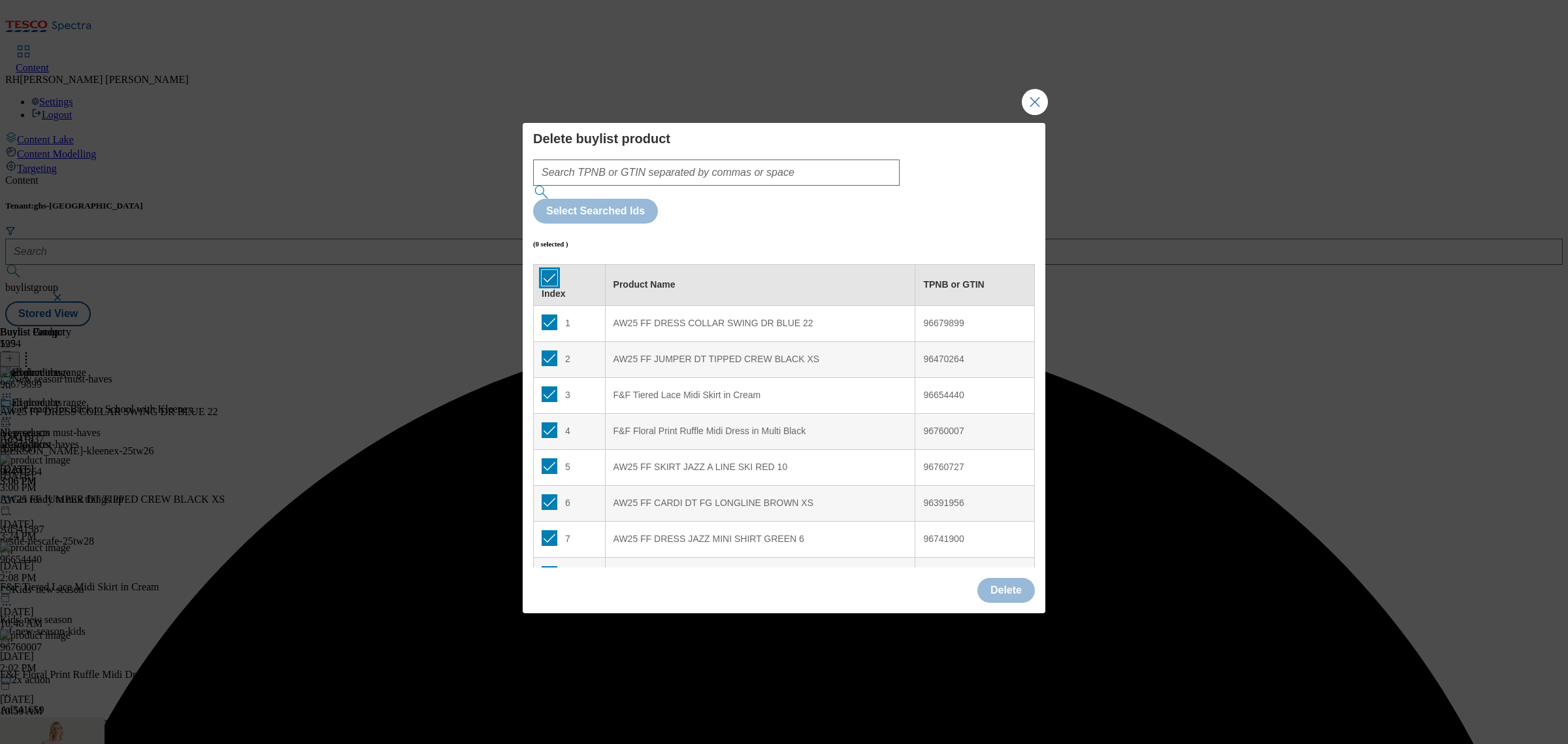
checkbox input "true"
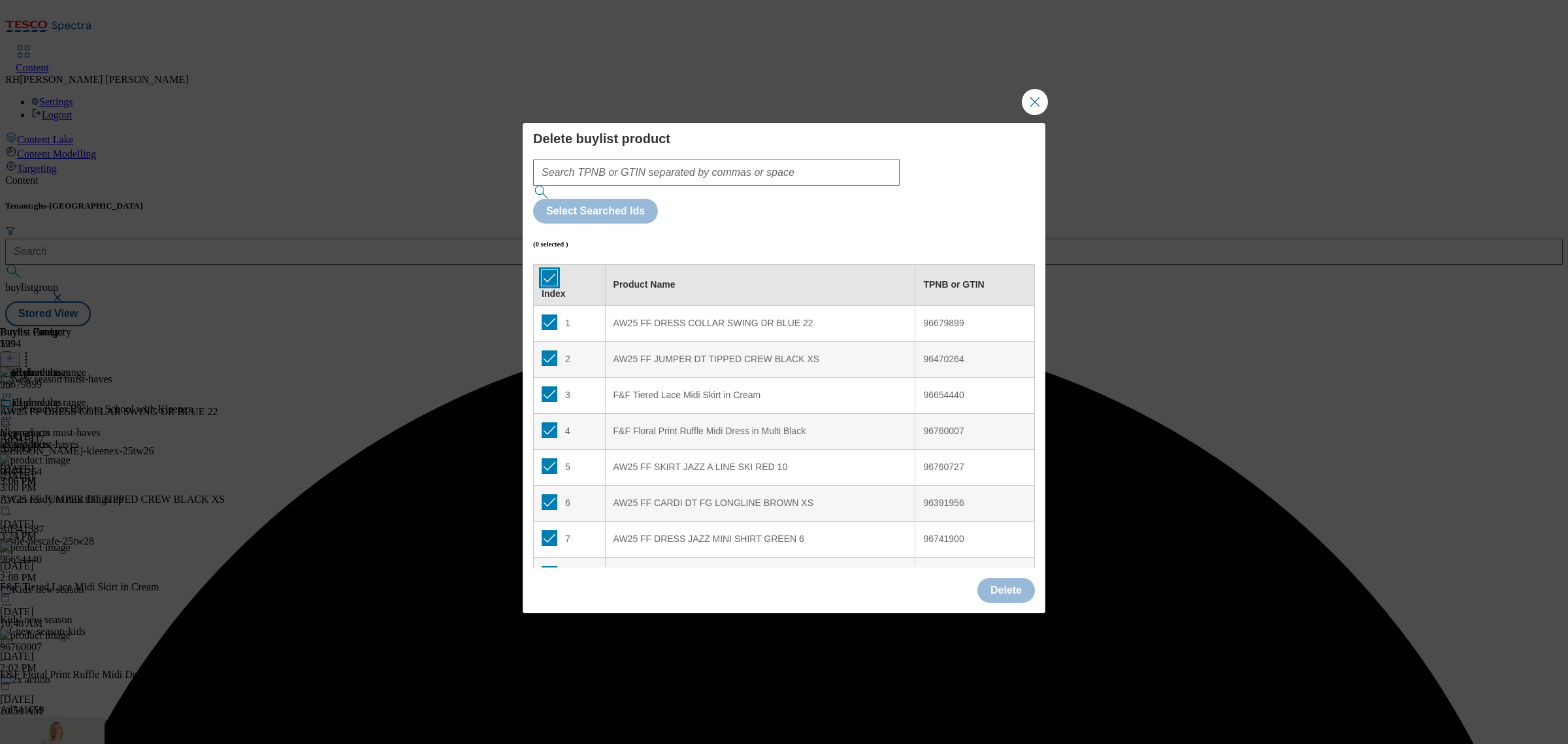
checkbox input "true"
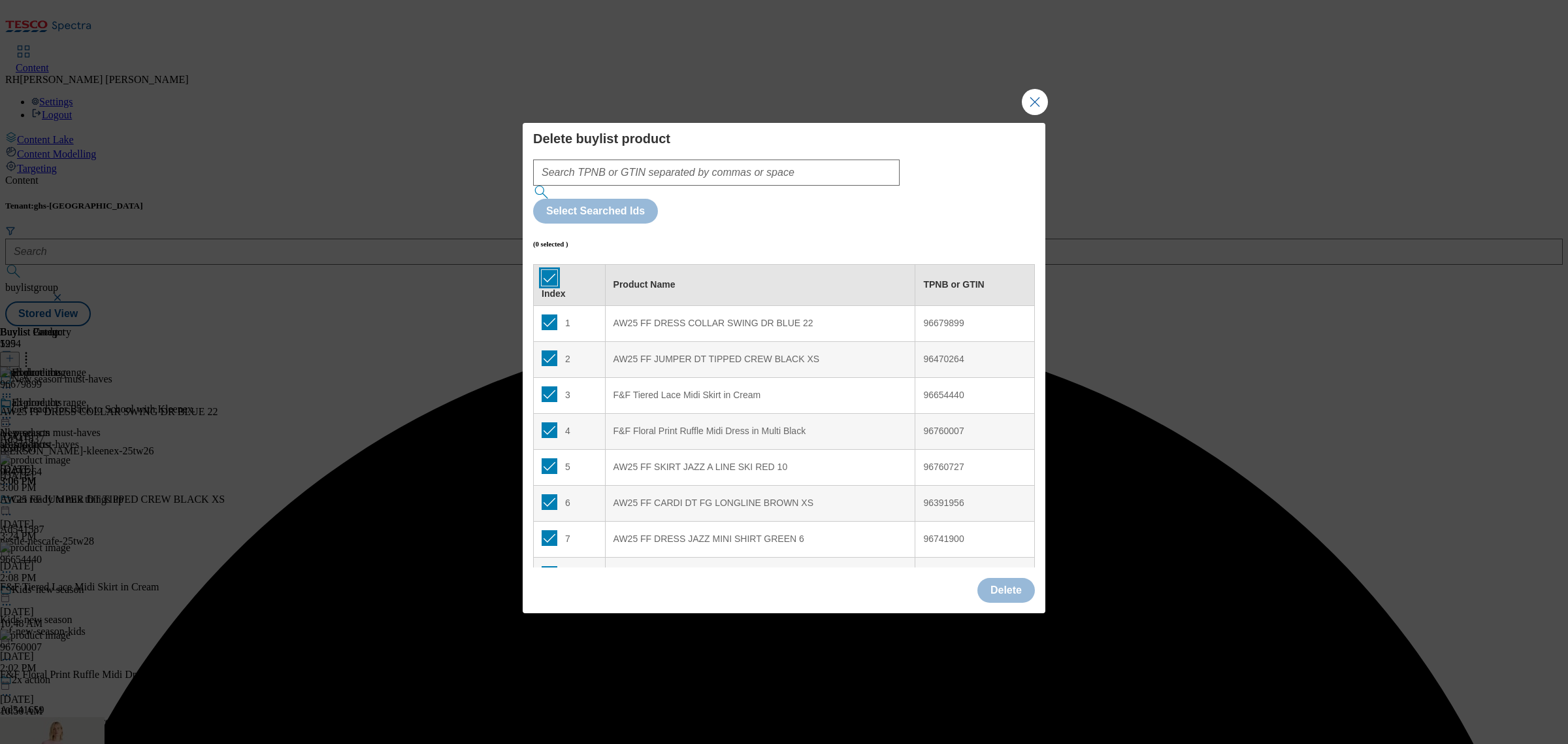
checkbox input "true"
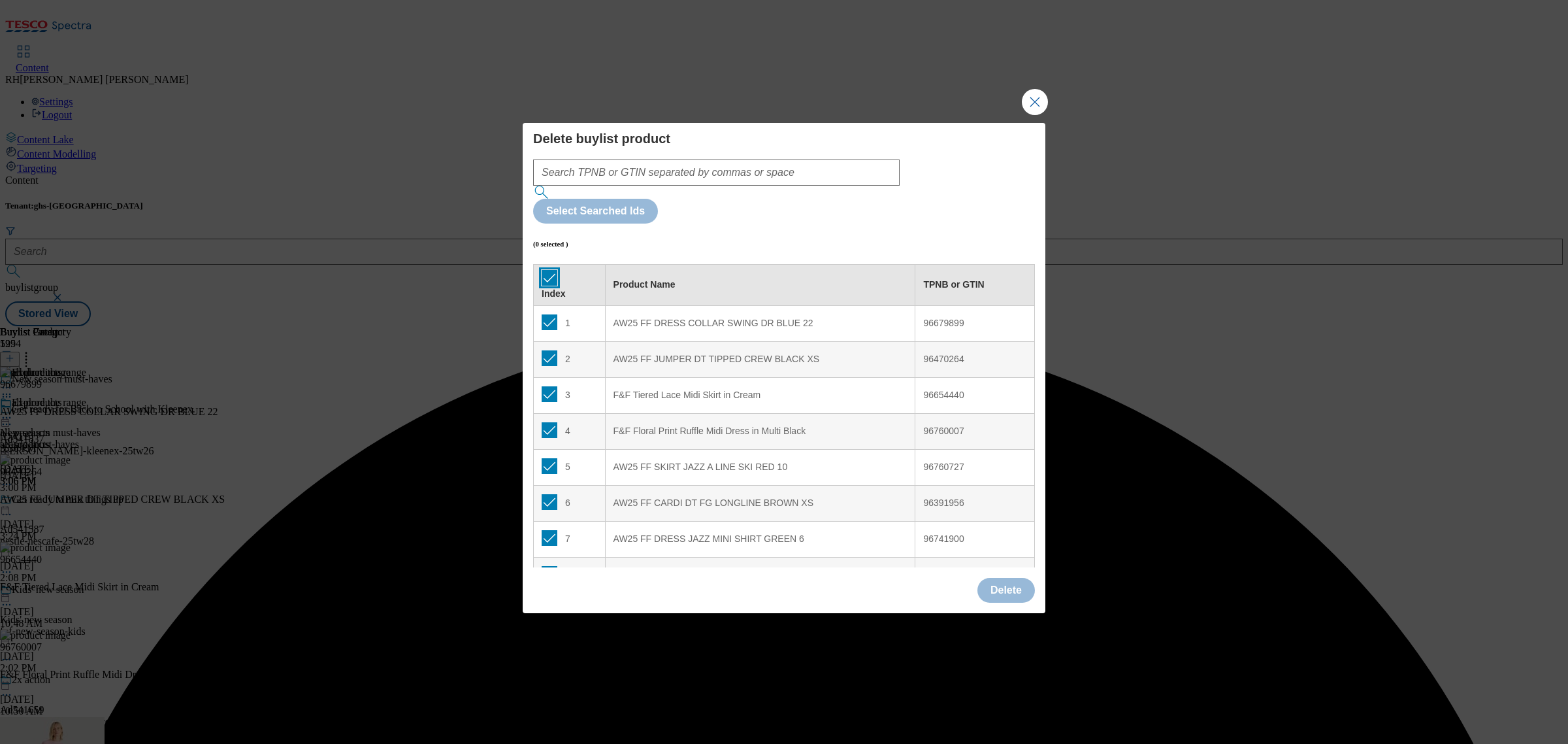
checkbox input "true"
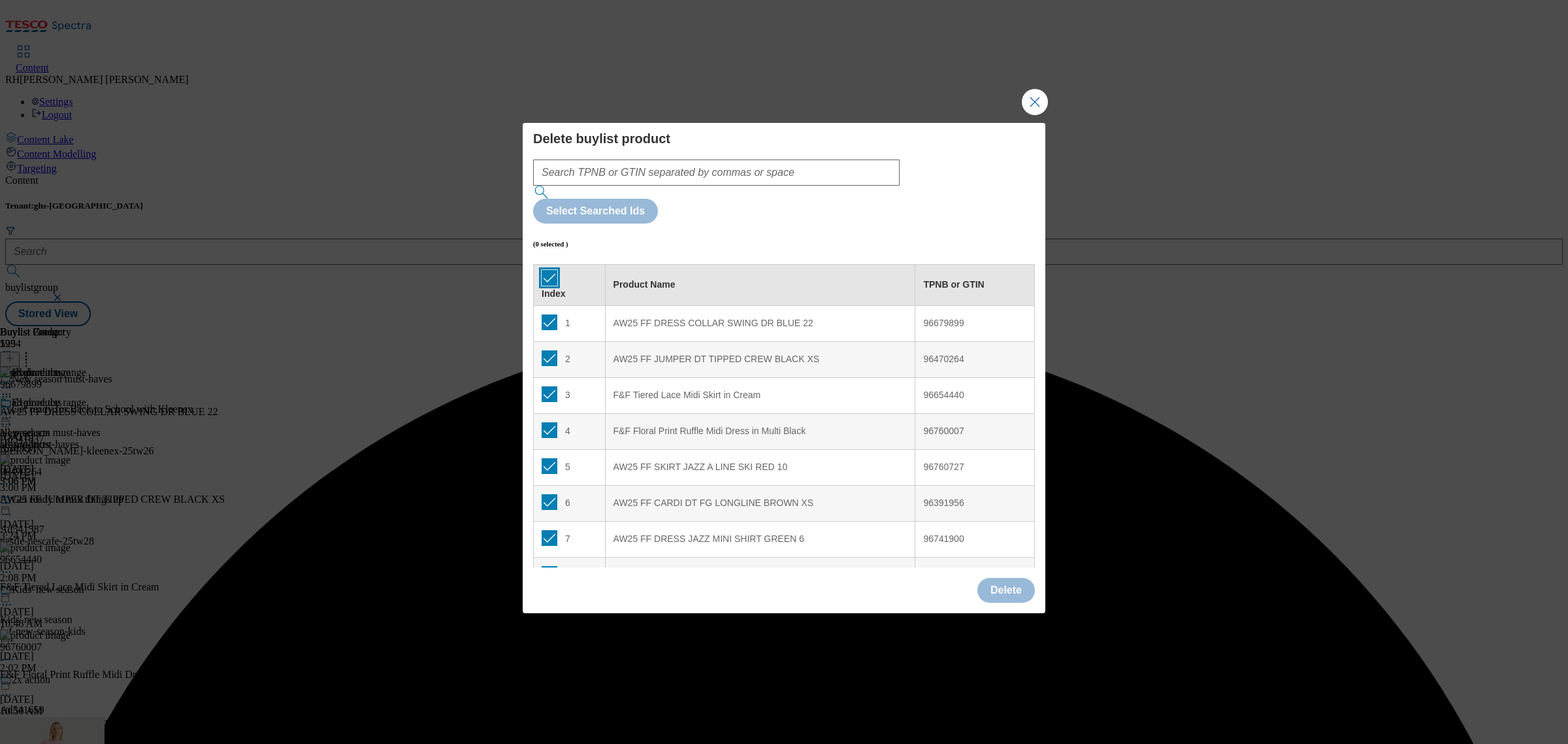
checkbox input "true"
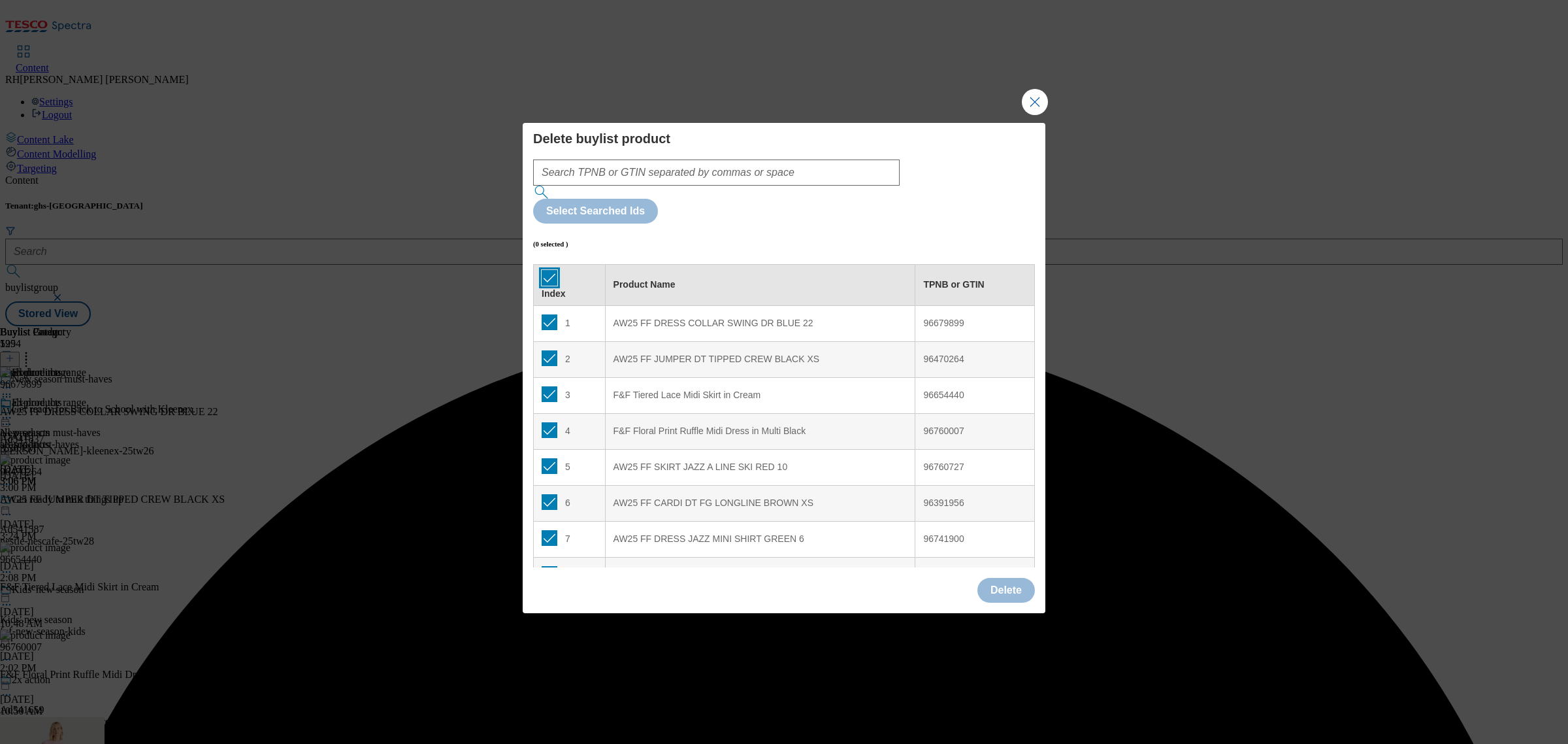
checkbox input "true"
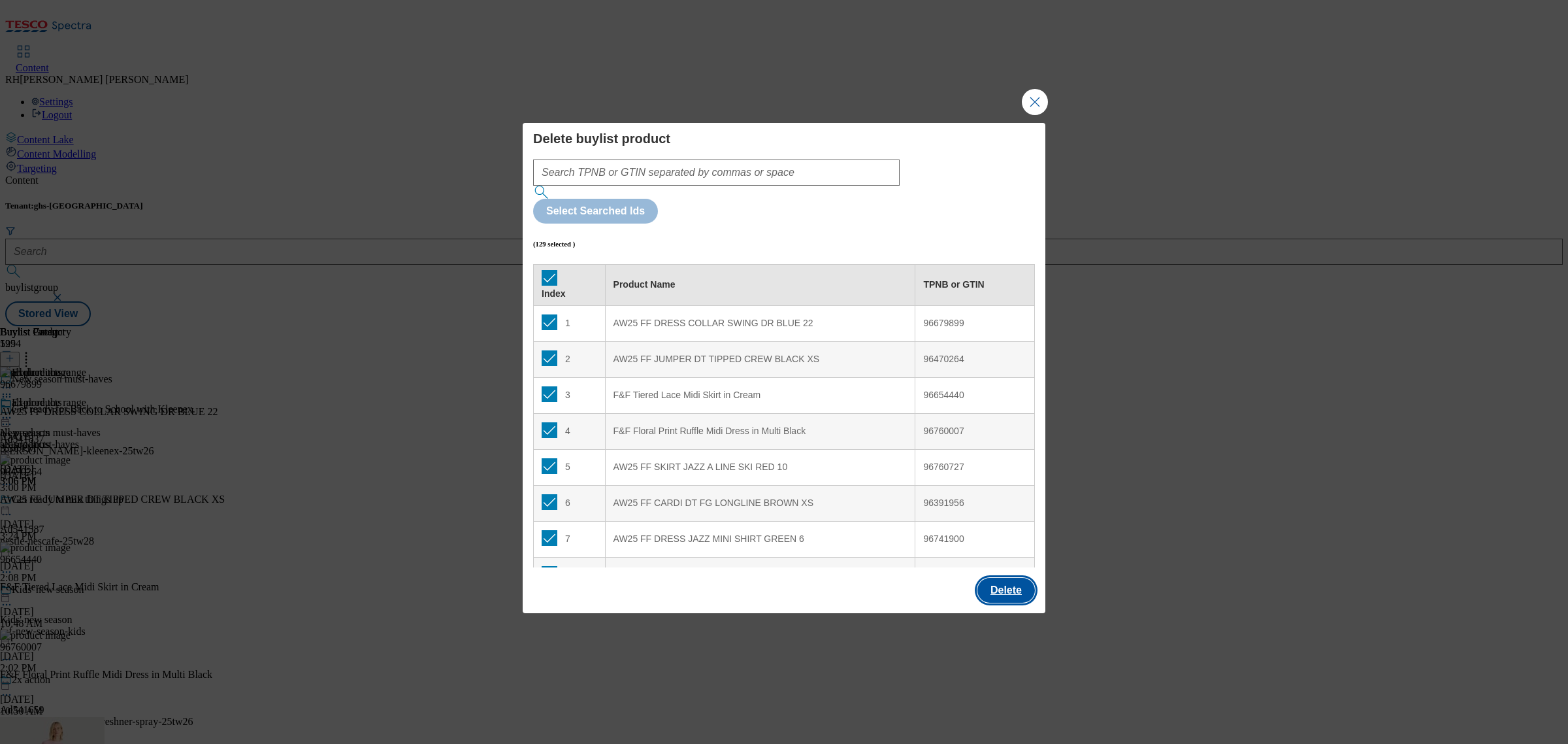
click at [1013, 577] on button "Delete" at bounding box center [1007, 589] width 58 height 25
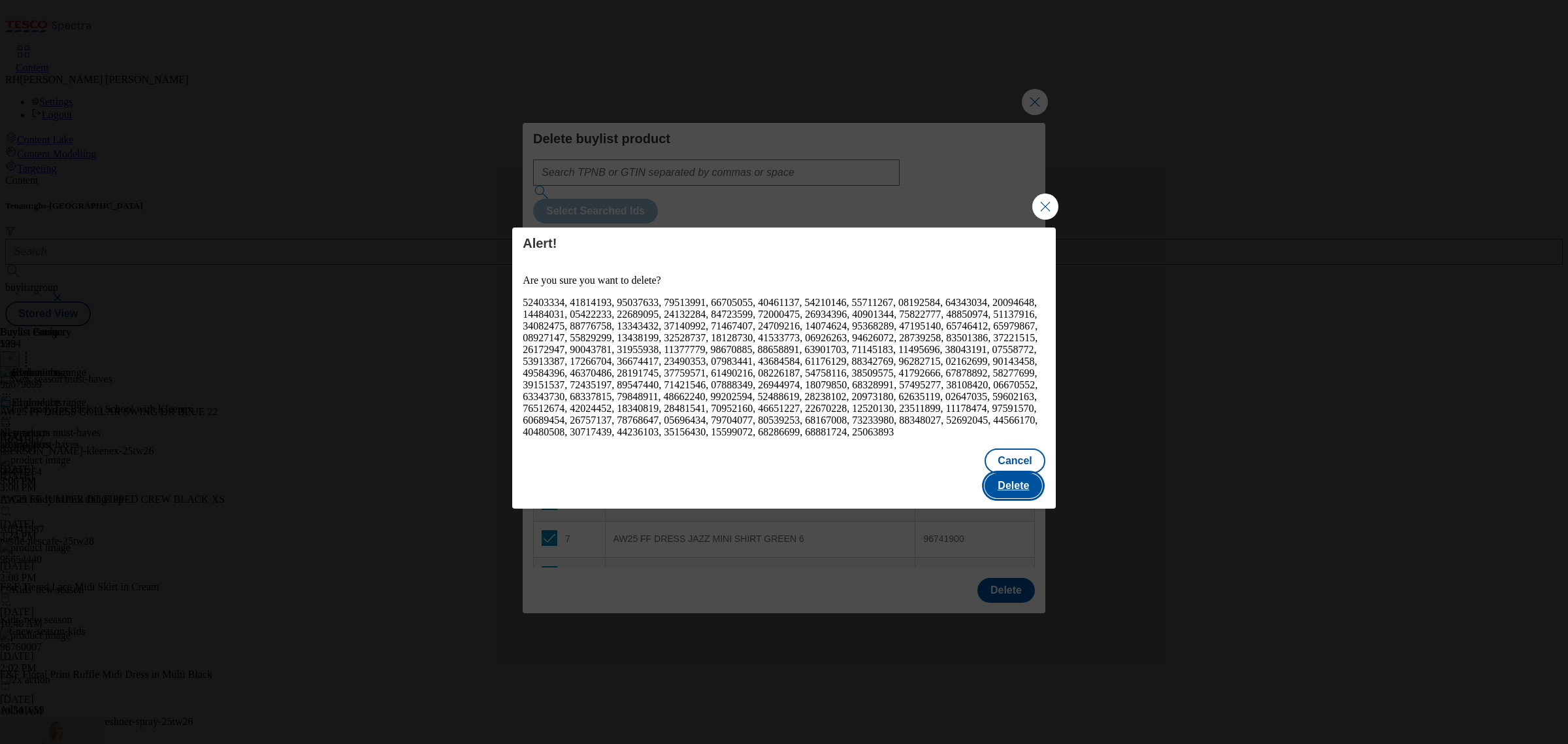
click at [1027, 479] on button "Delete" at bounding box center [1013, 485] width 58 height 25
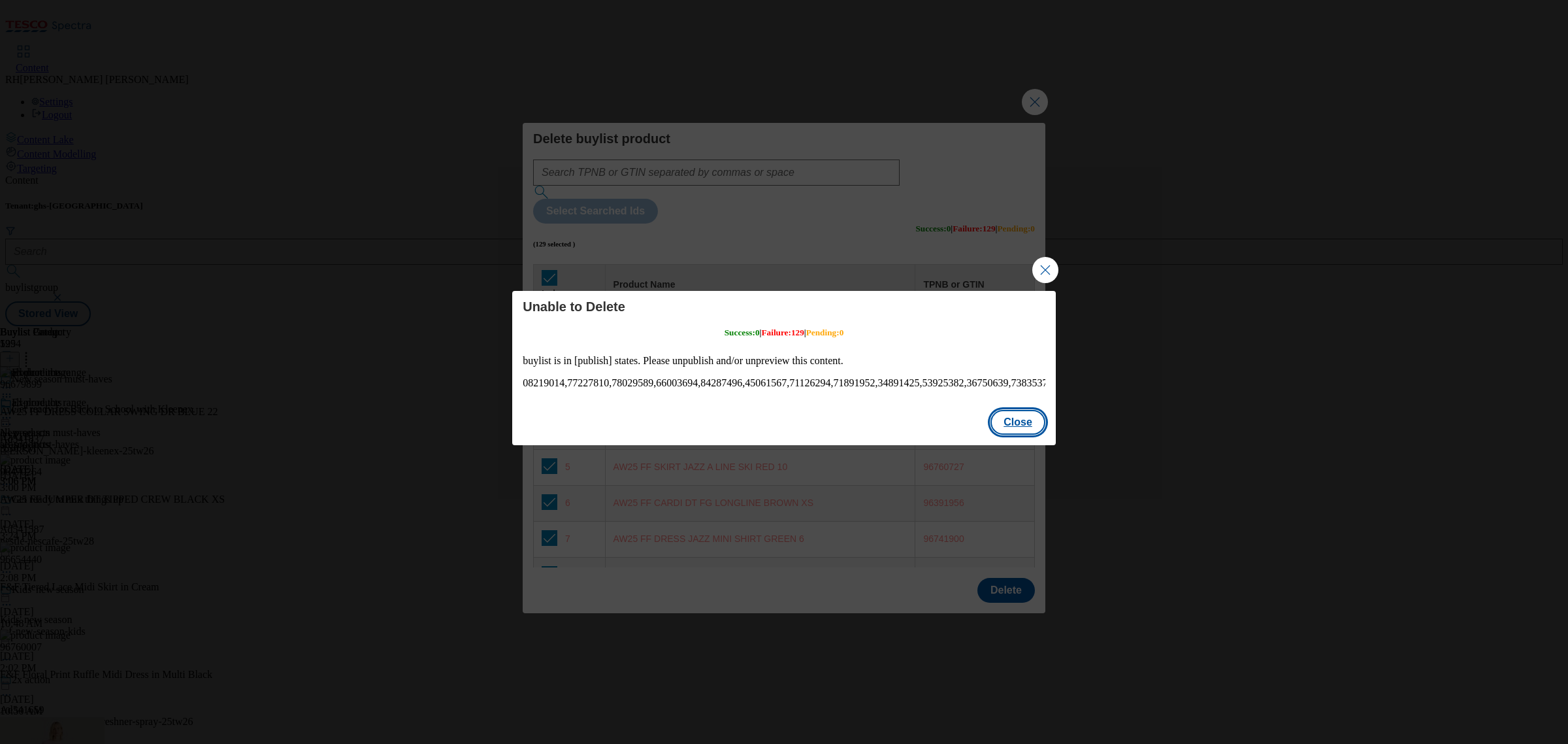
click at [1007, 422] on button "Close" at bounding box center [1018, 422] width 55 height 25
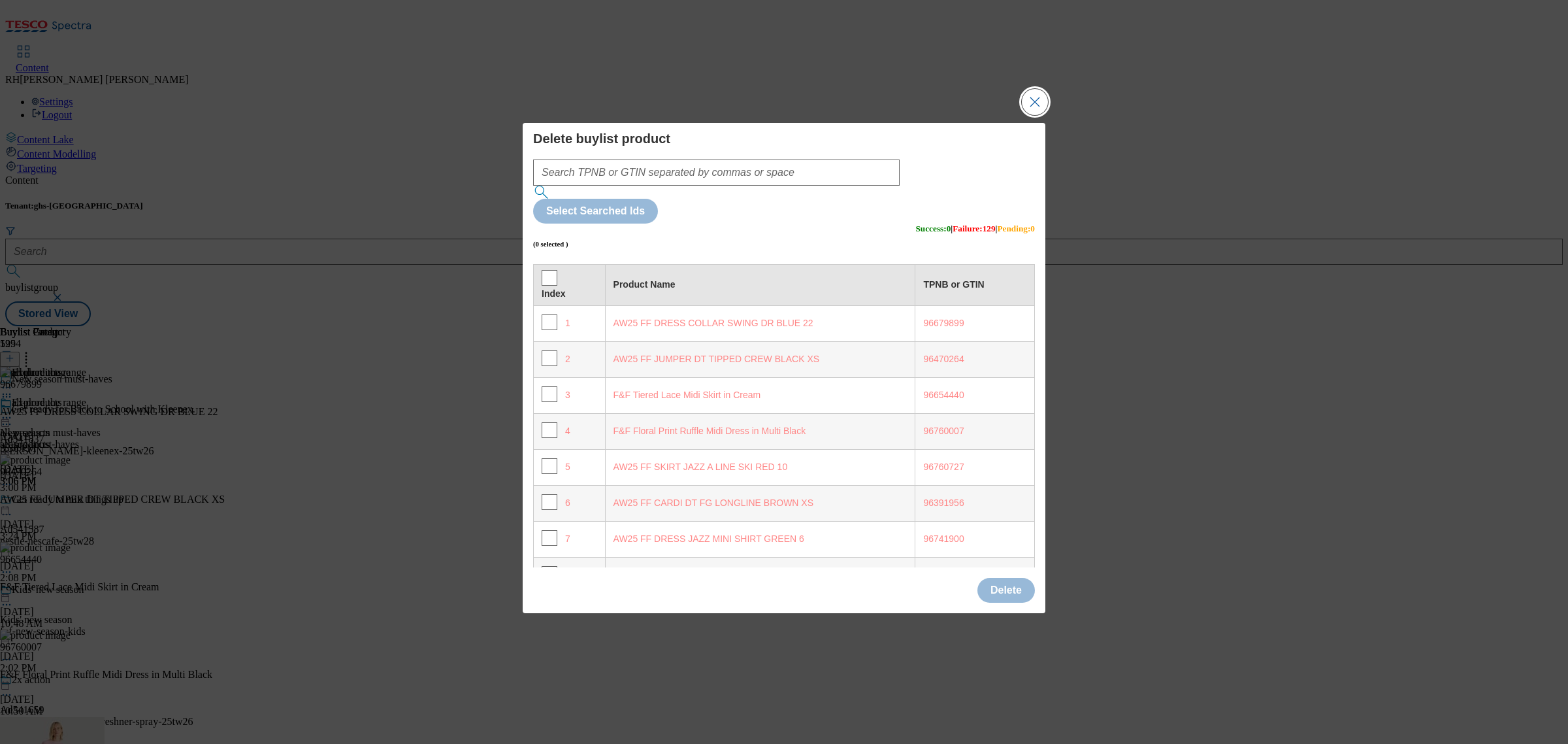
click at [1039, 115] on button "Close Modal" at bounding box center [1034, 101] width 26 height 26
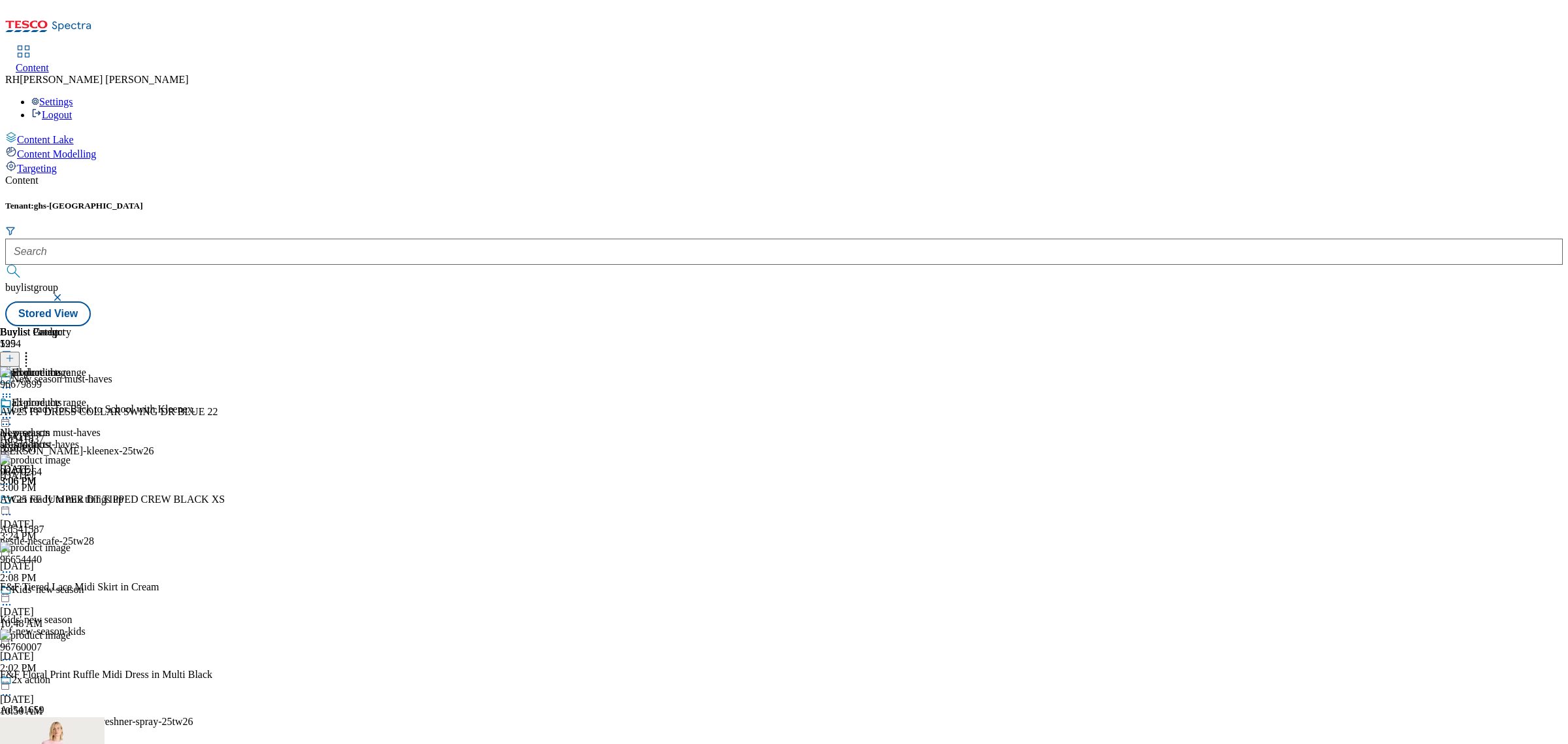
click at [13, 411] on icon at bounding box center [7, 417] width 13 height 13
click at [71, 501] on span "Preview" at bounding box center [56, 506] width 31 height 10
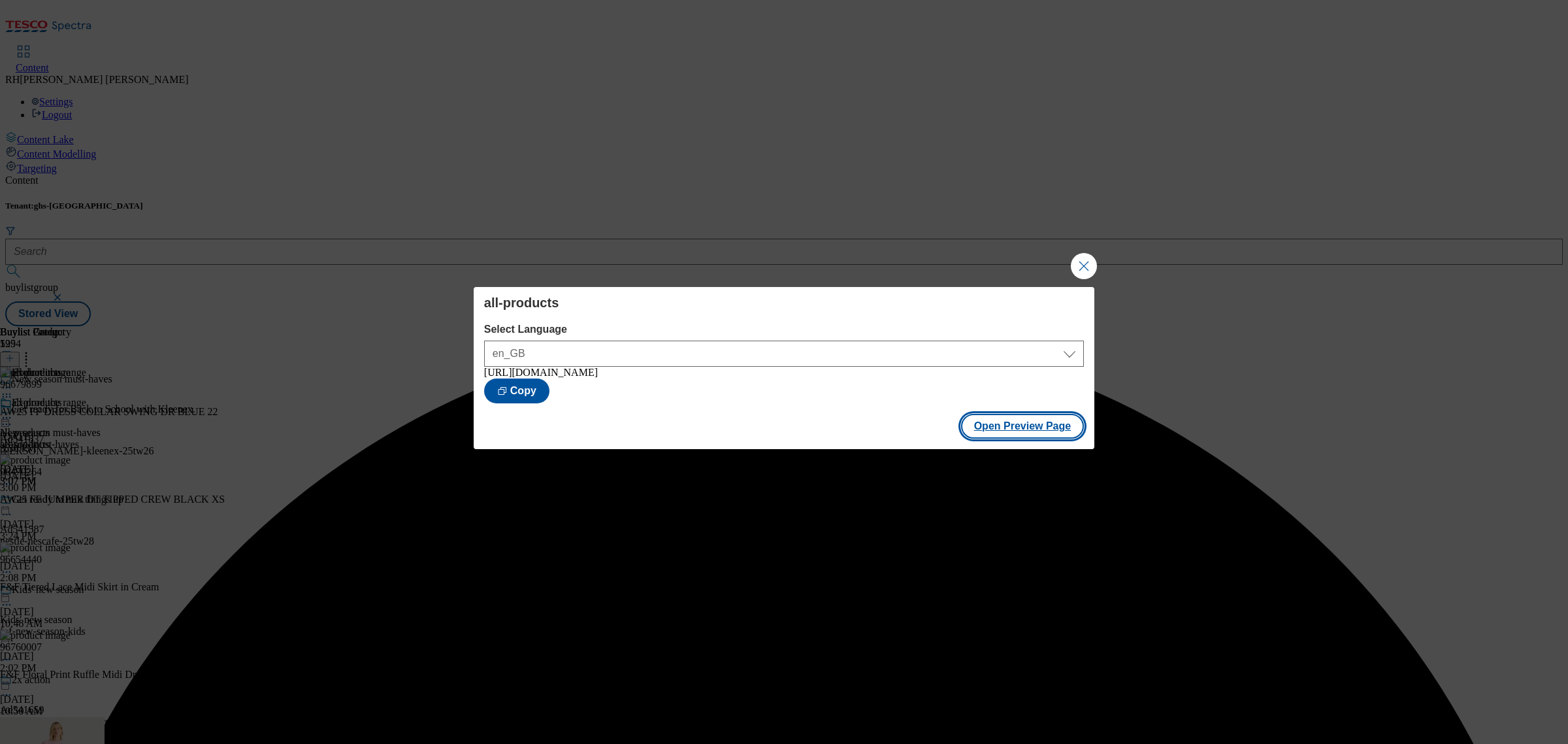
click at [990, 431] on button "Open Preview Page" at bounding box center [1022, 426] width 124 height 25
click at [1083, 257] on button "Close Modal" at bounding box center [1084, 266] width 26 height 26
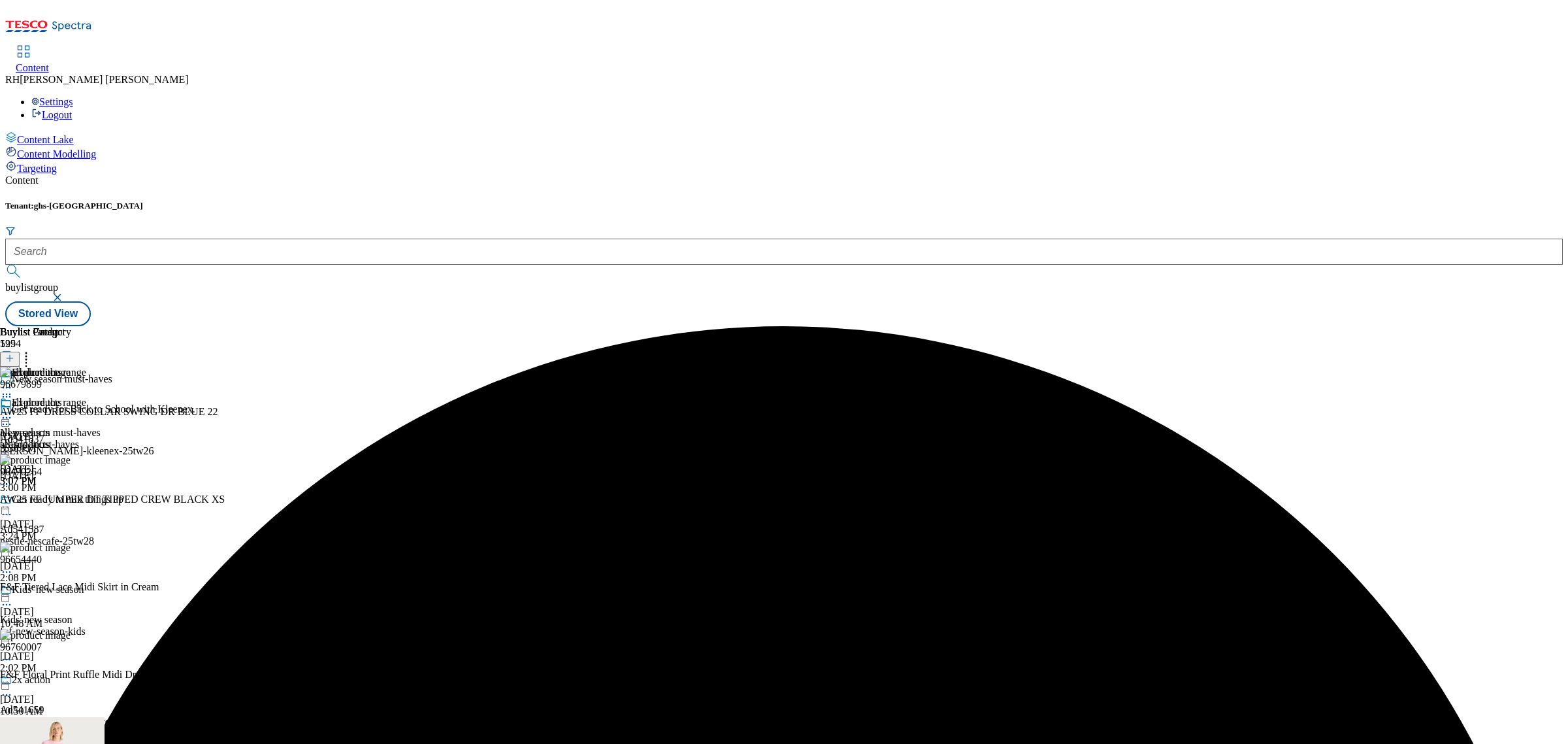
click at [5, 417] on circle at bounding box center [4, 418] width 2 height 2
click at [69, 546] on span "Publish" at bounding box center [55, 550] width 29 height 10
click at [13, 411] on icon at bounding box center [7, 417] width 13 height 13
click at [82, 561] on span "Un-publish" at bounding box center [61, 565] width 42 height 10
click at [71, 397] on div "all-products" at bounding box center [35, 412] width 71 height 30
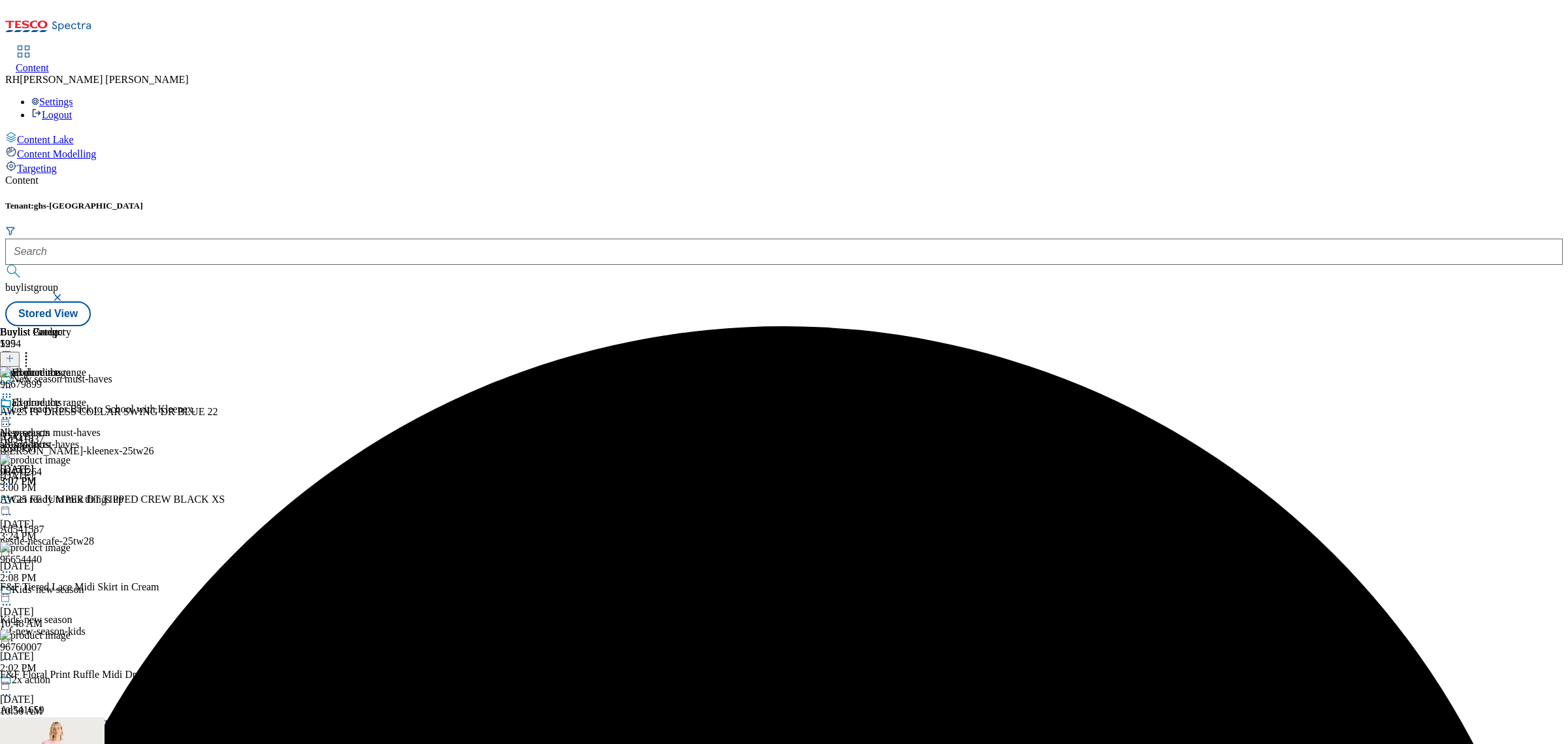
click at [13, 411] on icon at bounding box center [7, 417] width 13 height 13
click at [85, 516] on span "Un-preview" at bounding box center [62, 521] width 44 height 10
click at [33, 349] on icon at bounding box center [26, 356] width 13 height 13
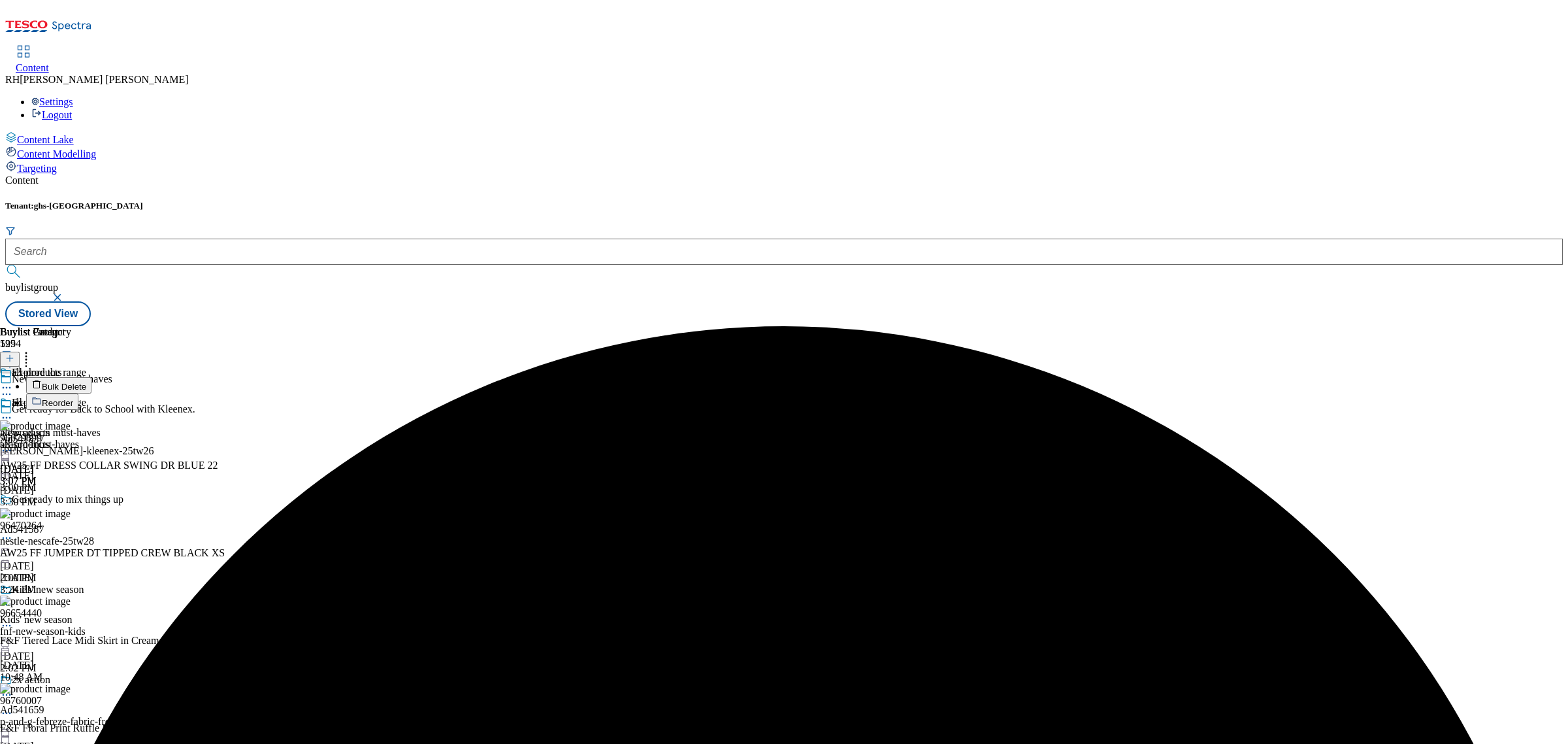
click at [87, 382] on span "Bulk Delete" at bounding box center [64, 386] width 45 height 10
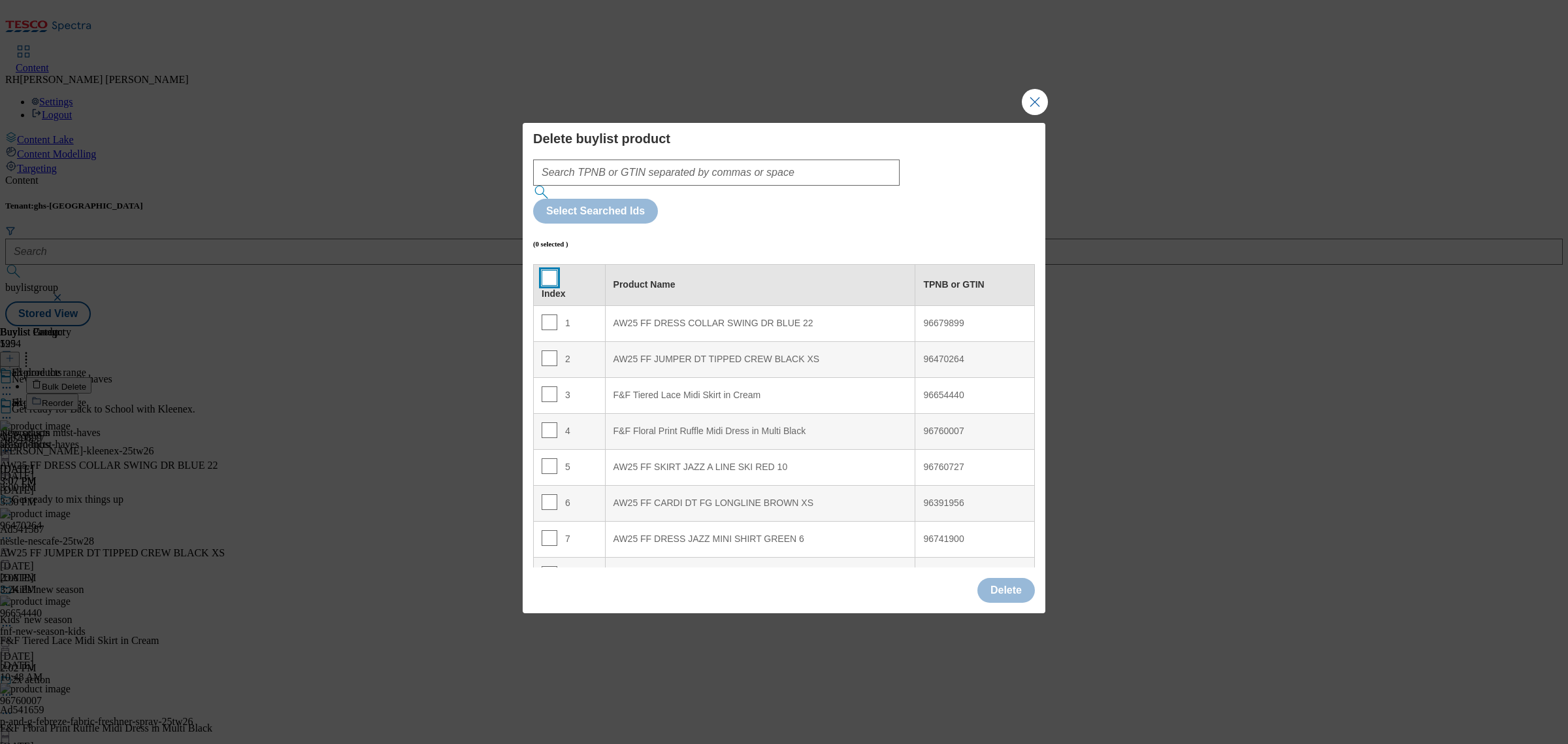
click at [548, 270] on input "Modal" at bounding box center [549, 277] width 16 height 16
checkbox input "true"
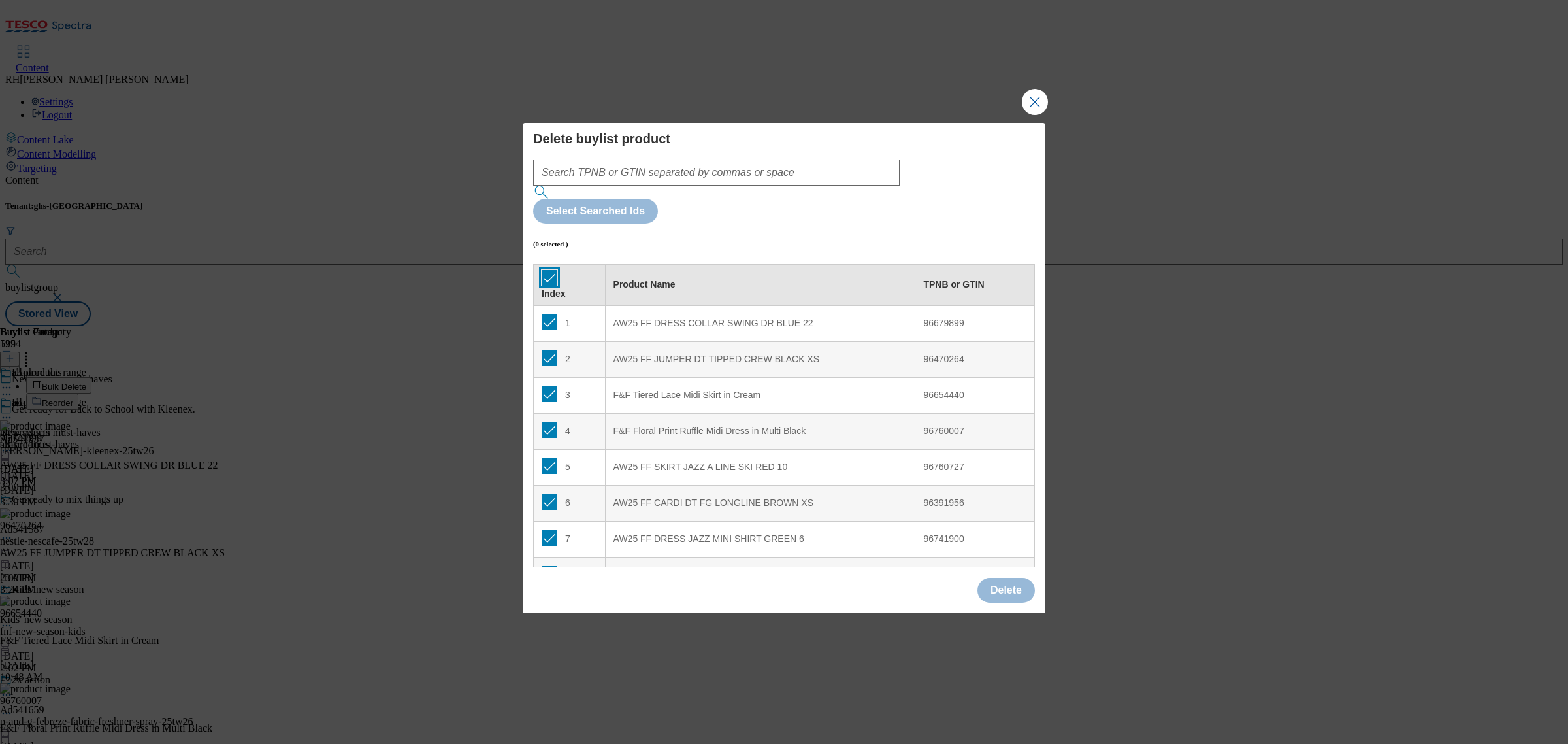
checkbox input "true"
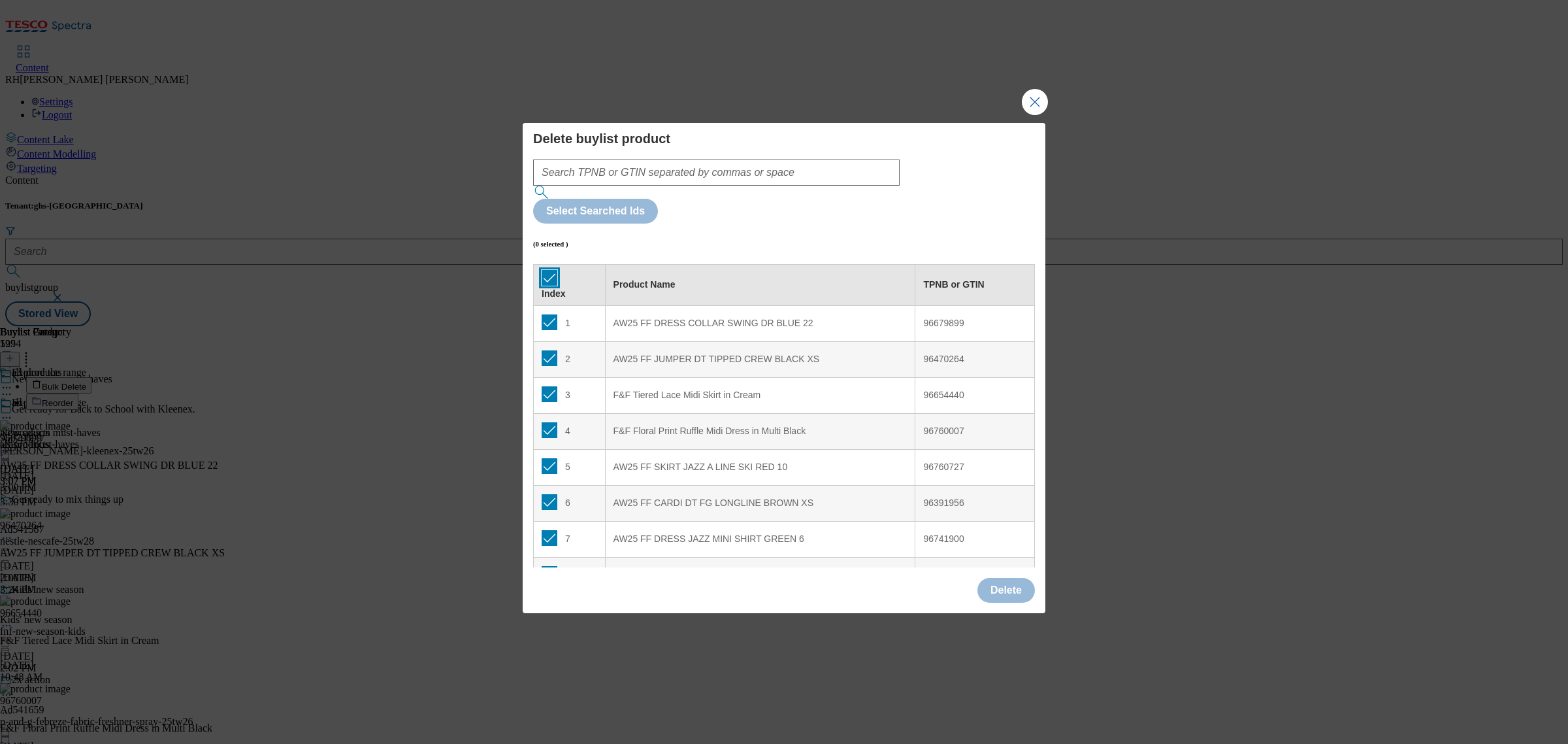
checkbox input "true"
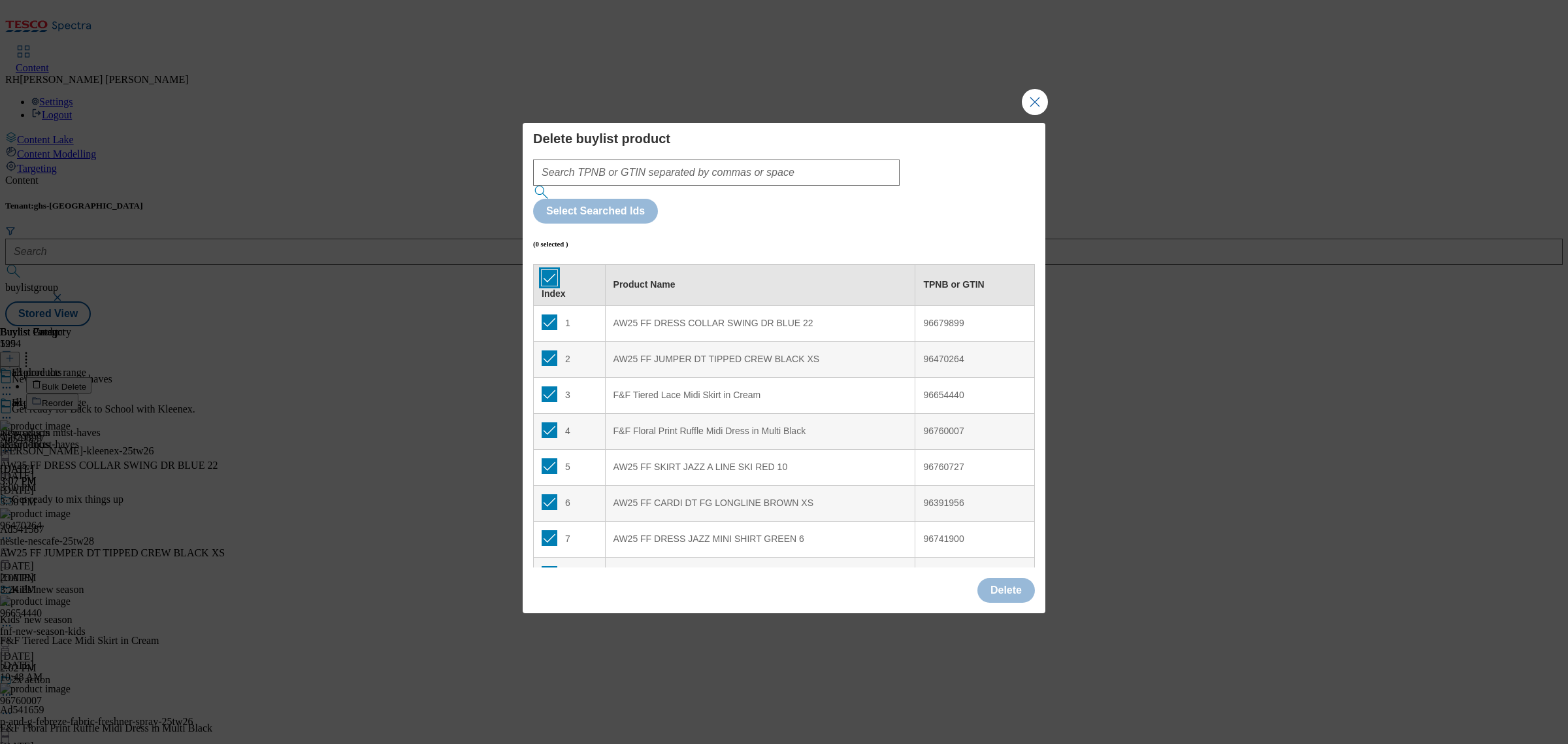
checkbox input "true"
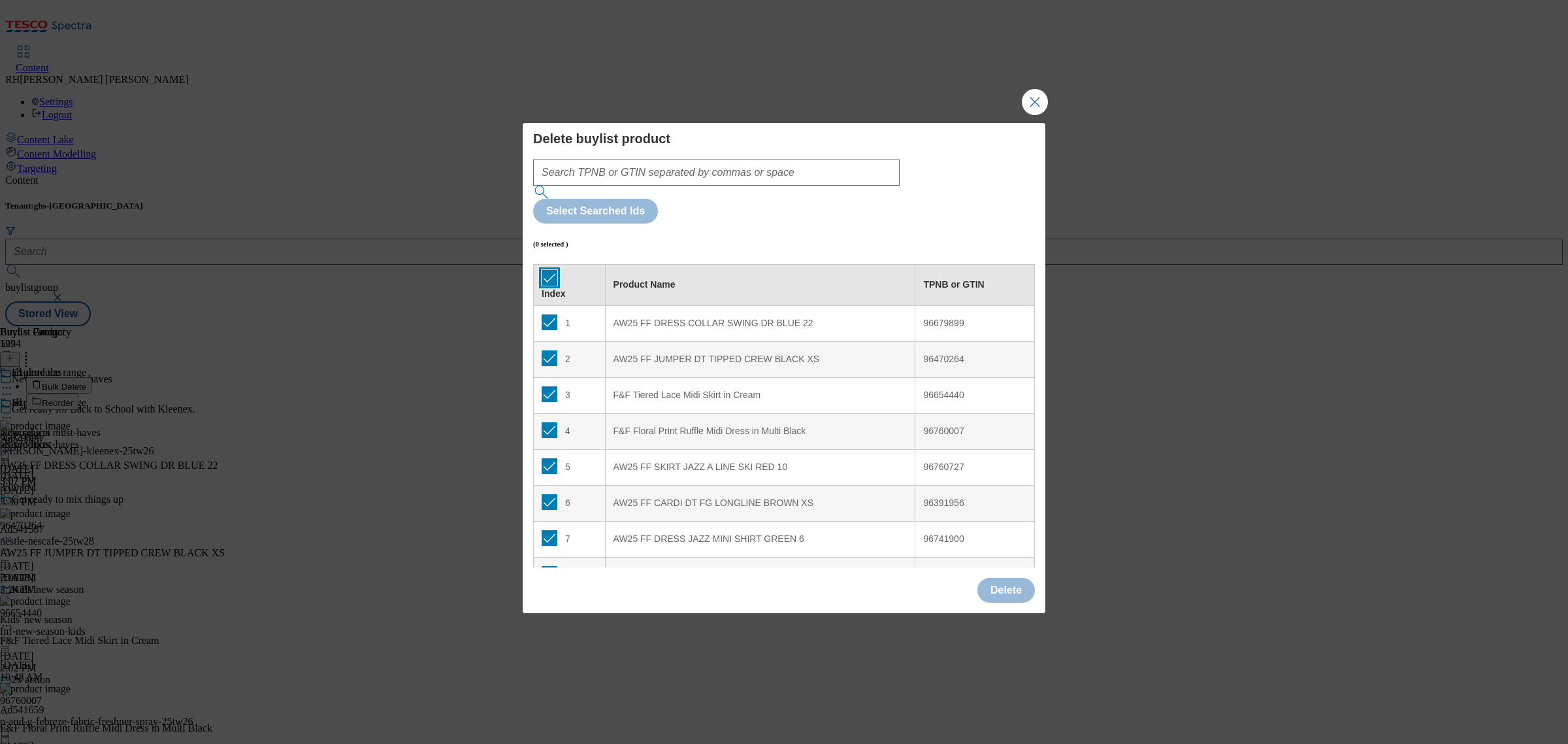
checkbox input "true"
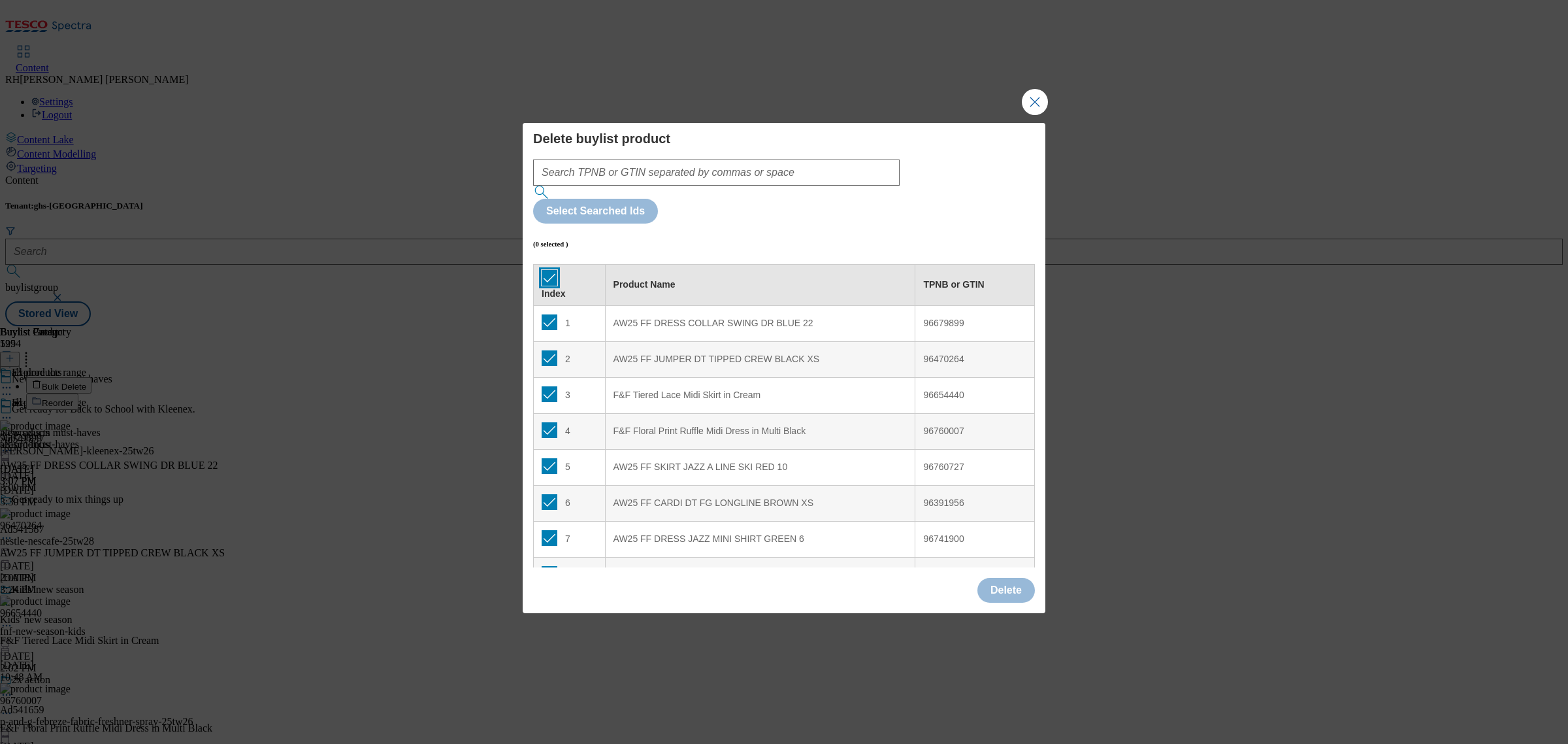
checkbox input "true"
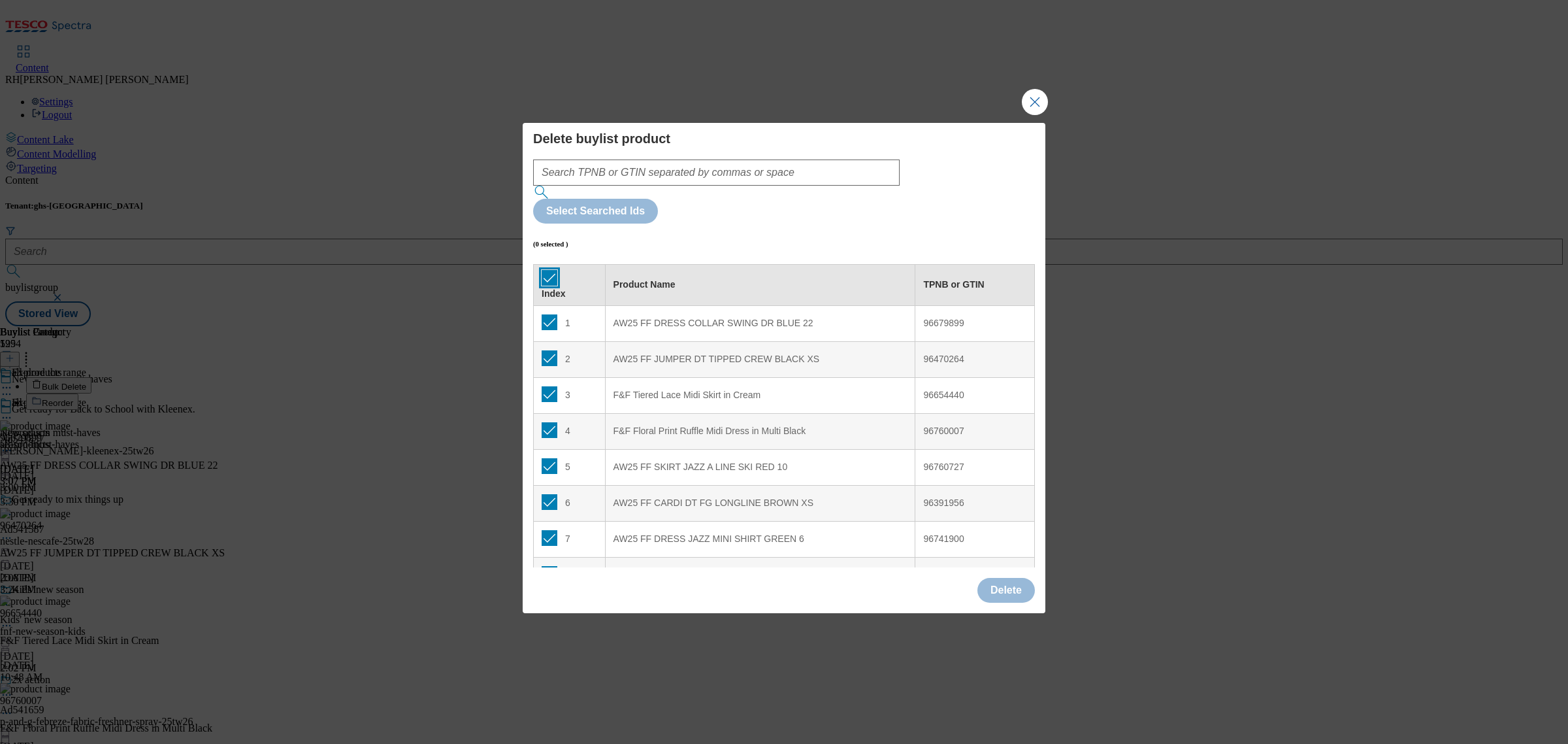
checkbox input "true"
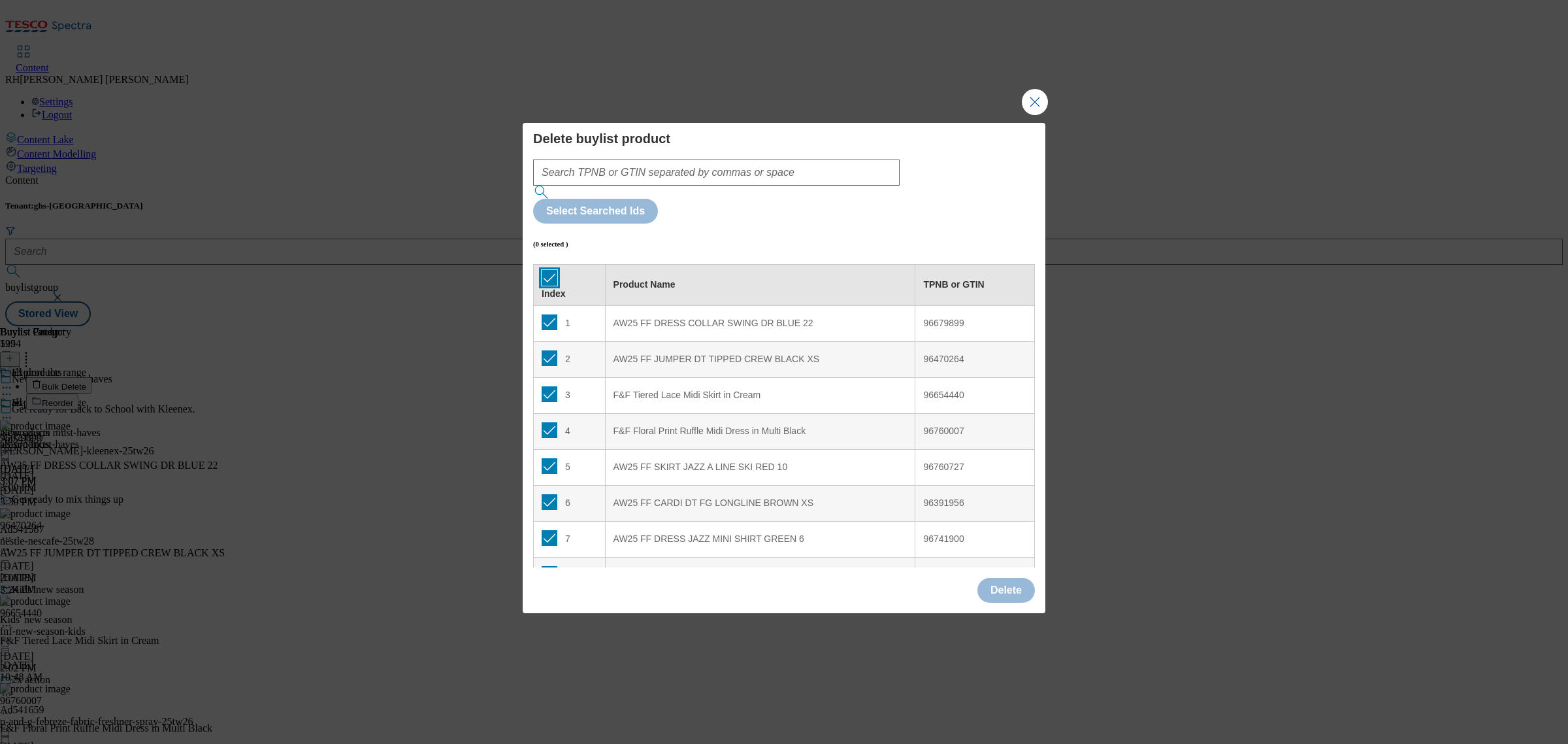
checkbox input "true"
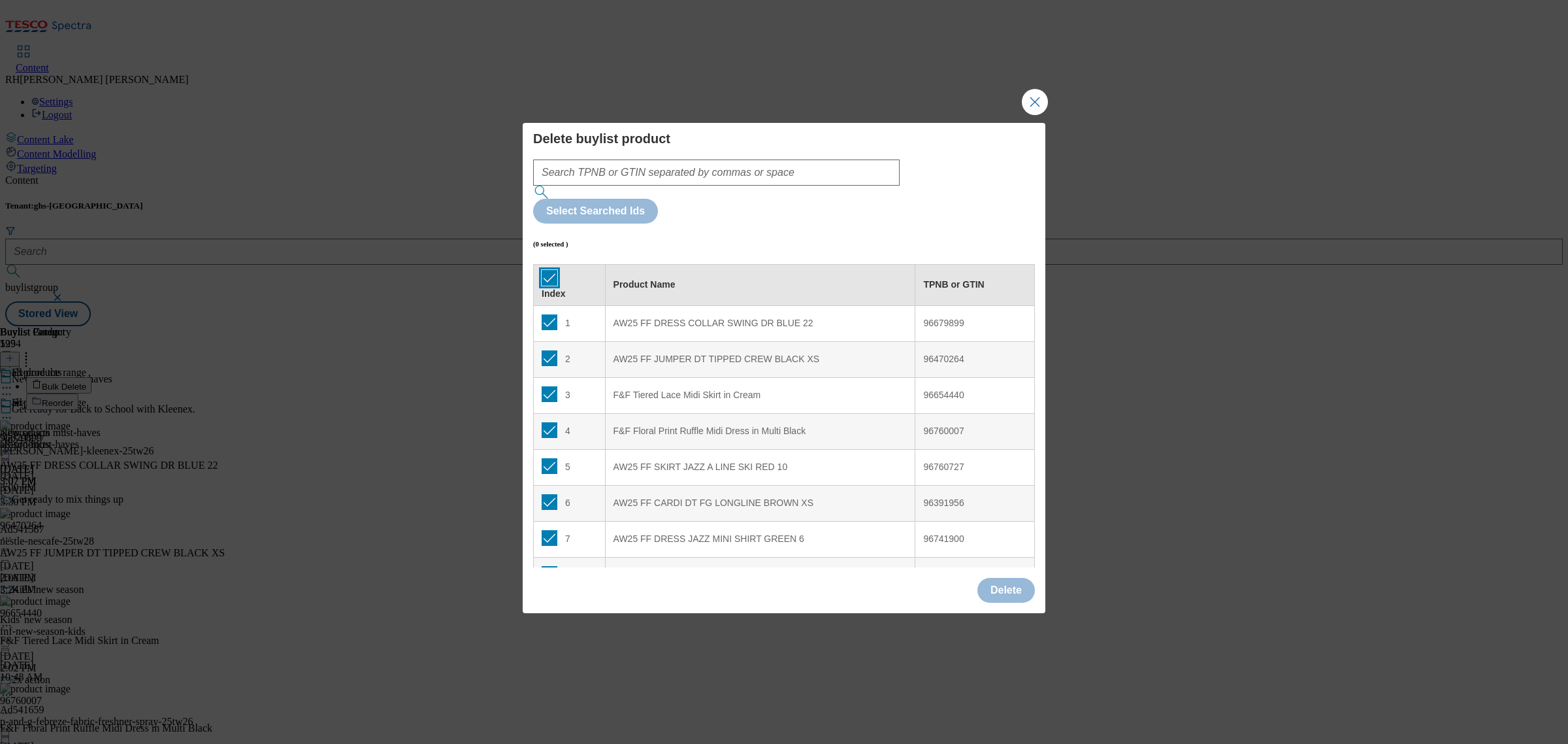
checkbox input "true"
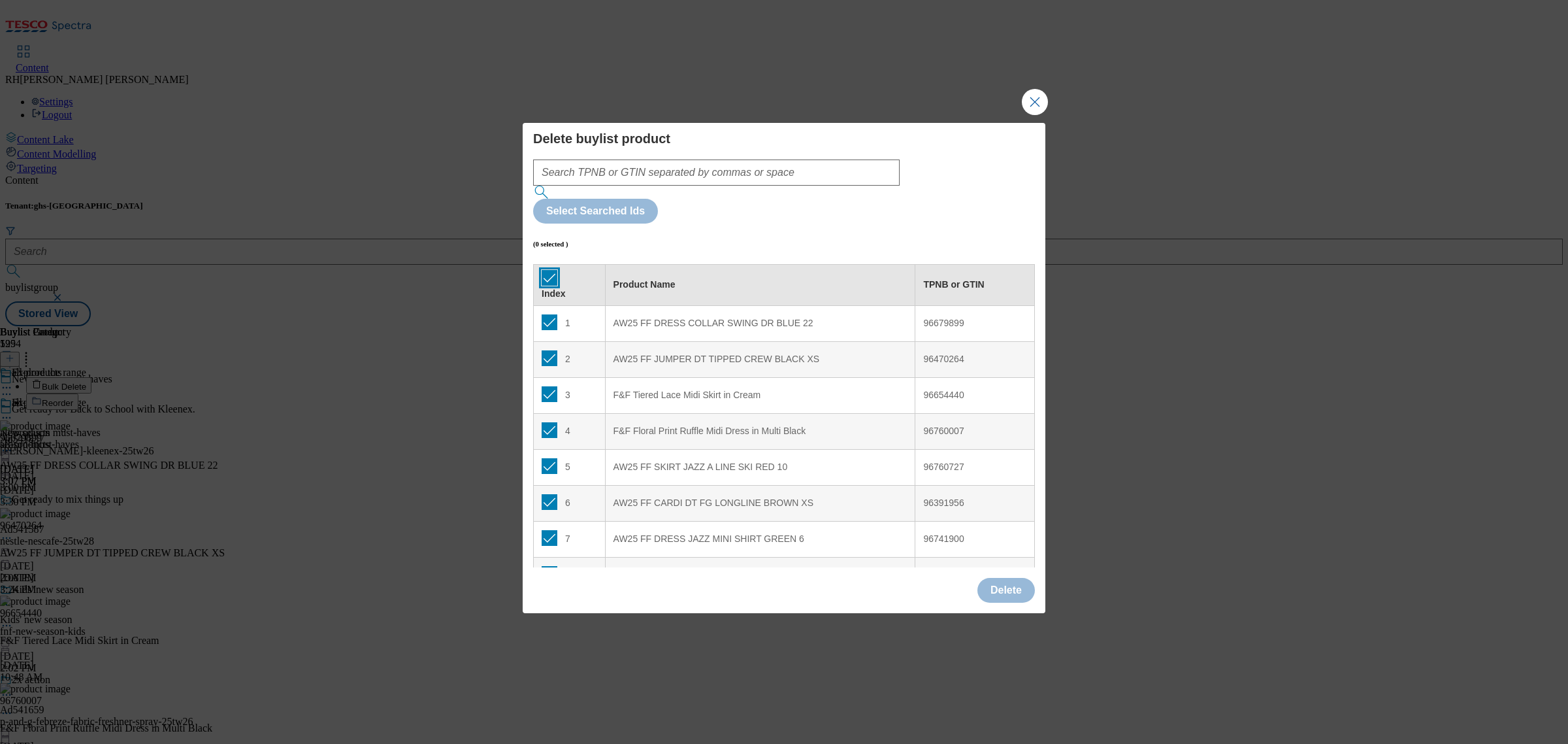
checkbox input "true"
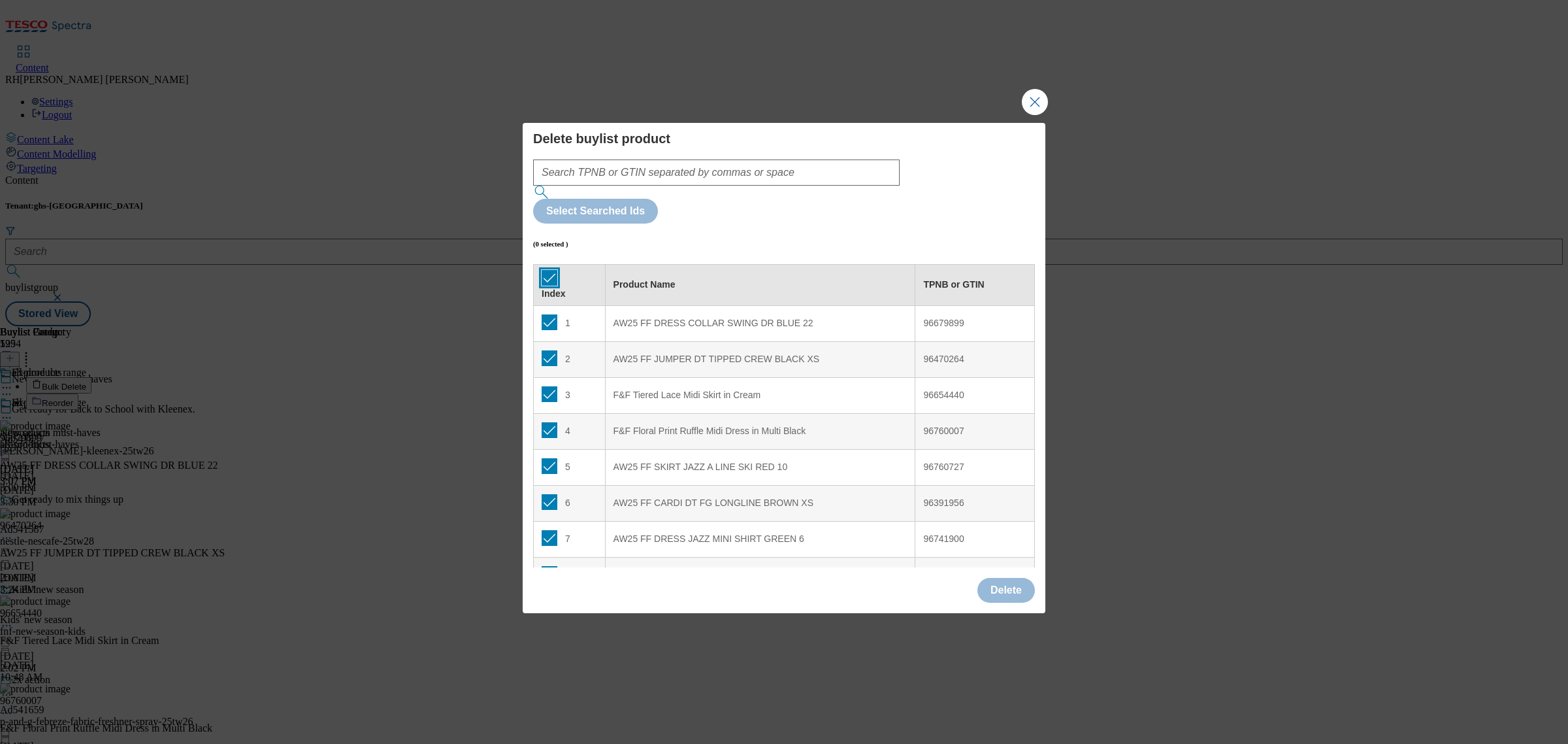
checkbox input "true"
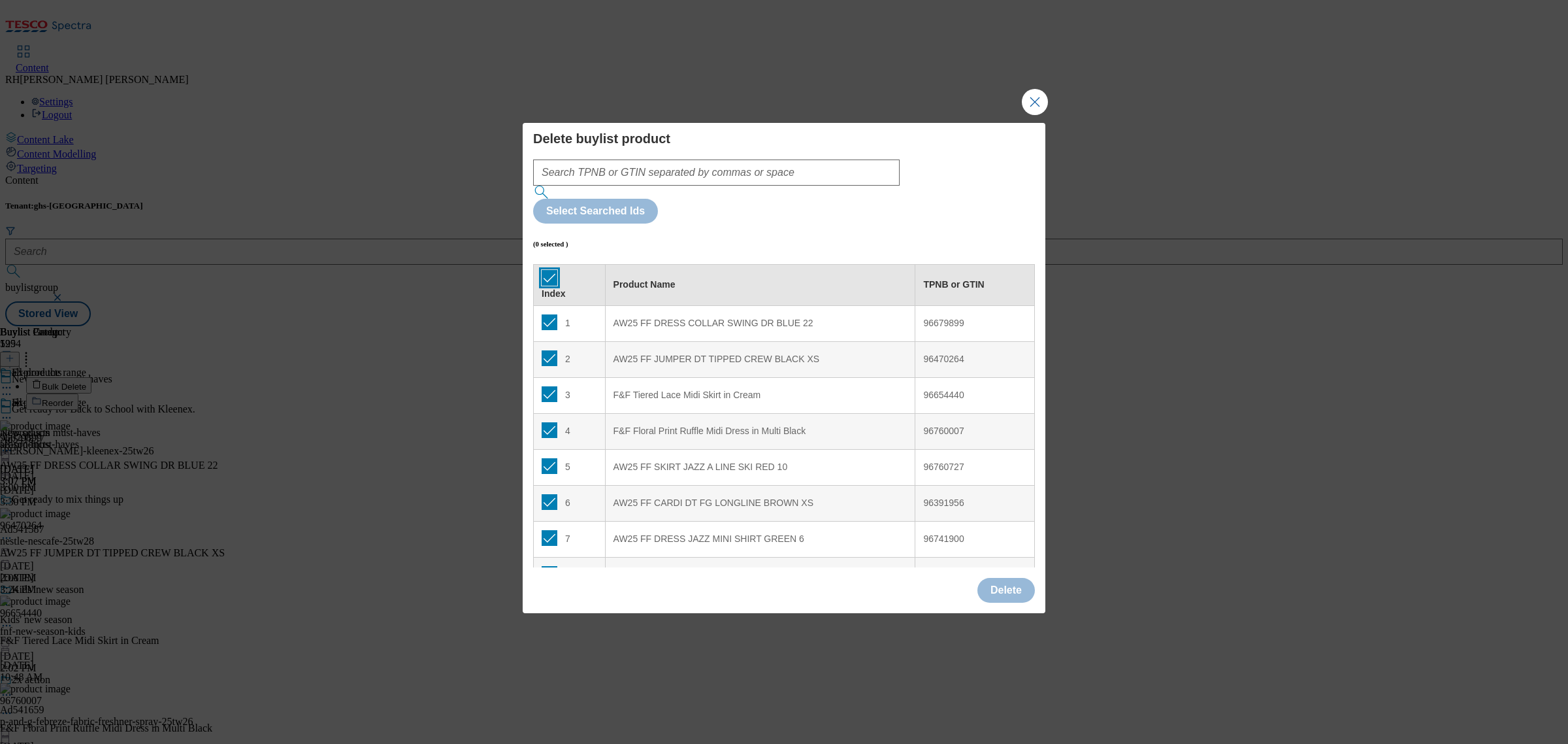
checkbox input "true"
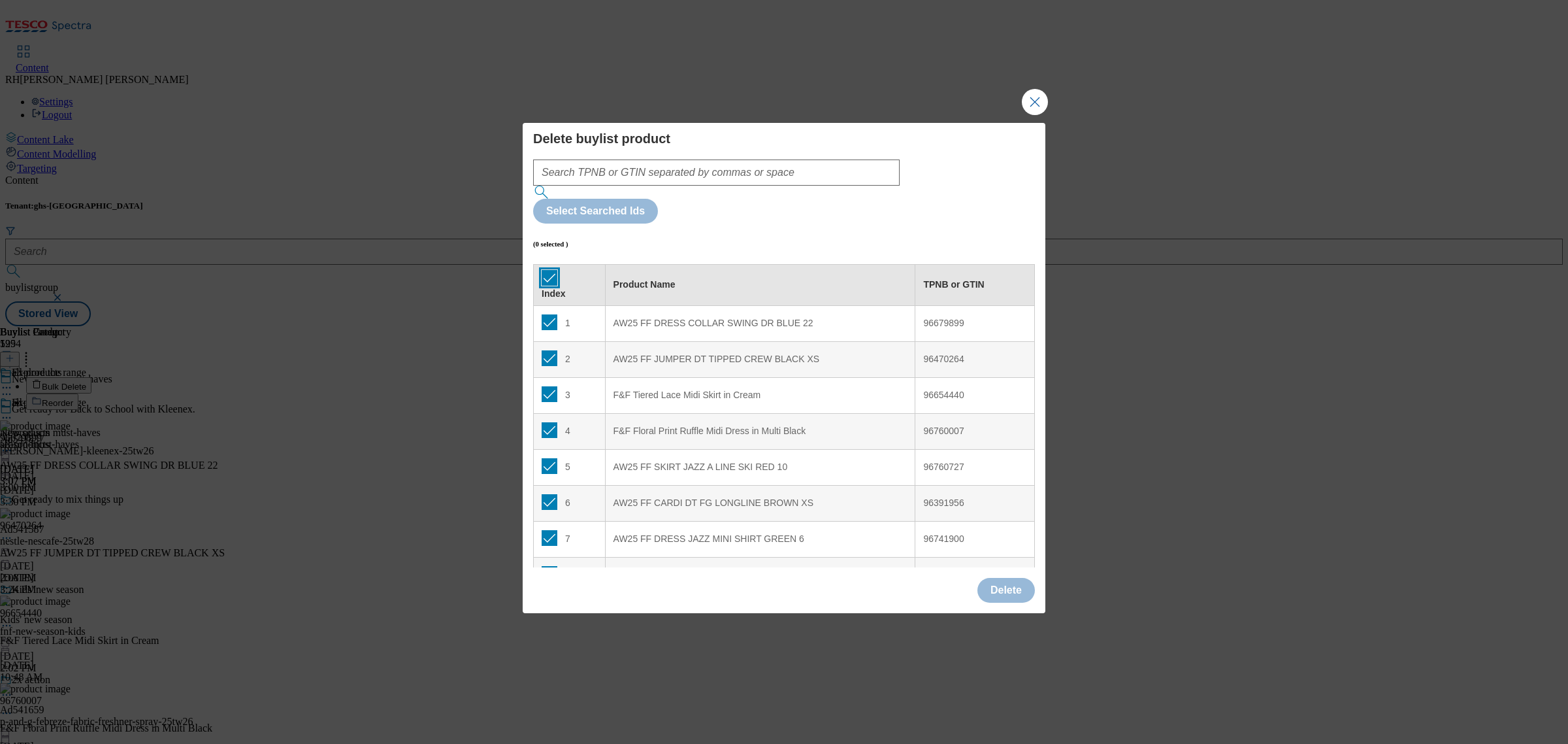
checkbox input "true"
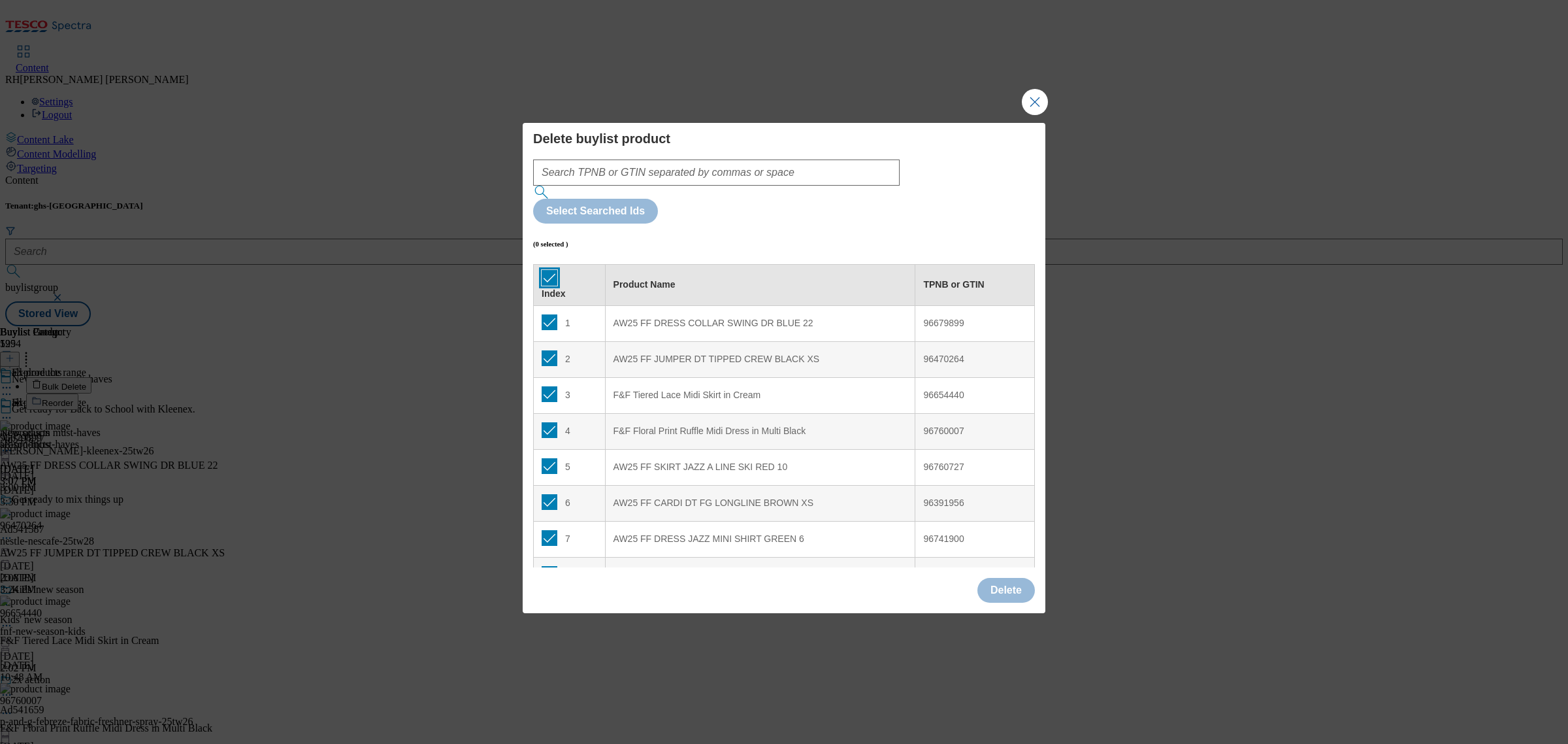
checkbox input "true"
click at [1007, 577] on button "Delete" at bounding box center [1007, 589] width 58 height 25
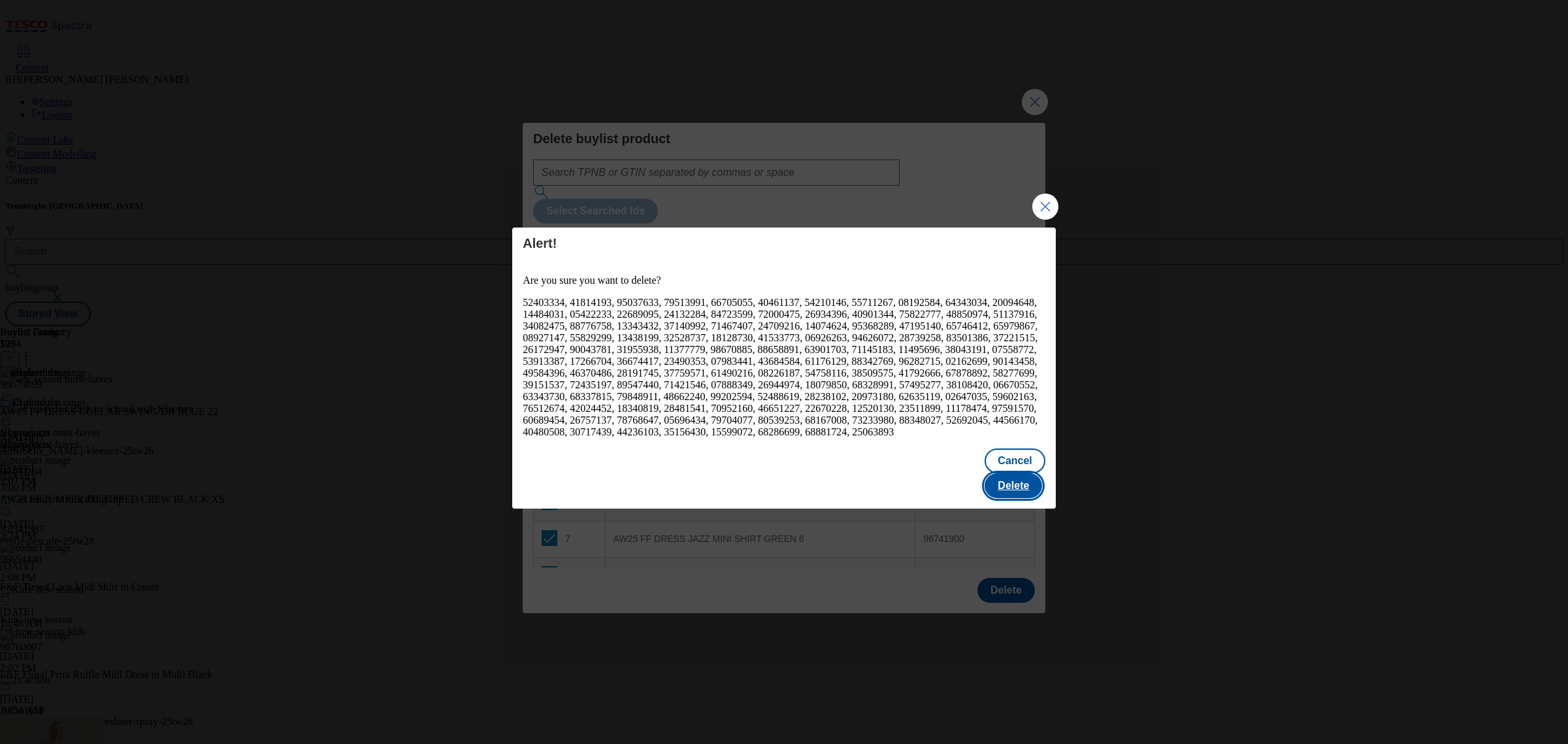
click at [1018, 480] on button "Delete" at bounding box center [1013, 485] width 58 height 25
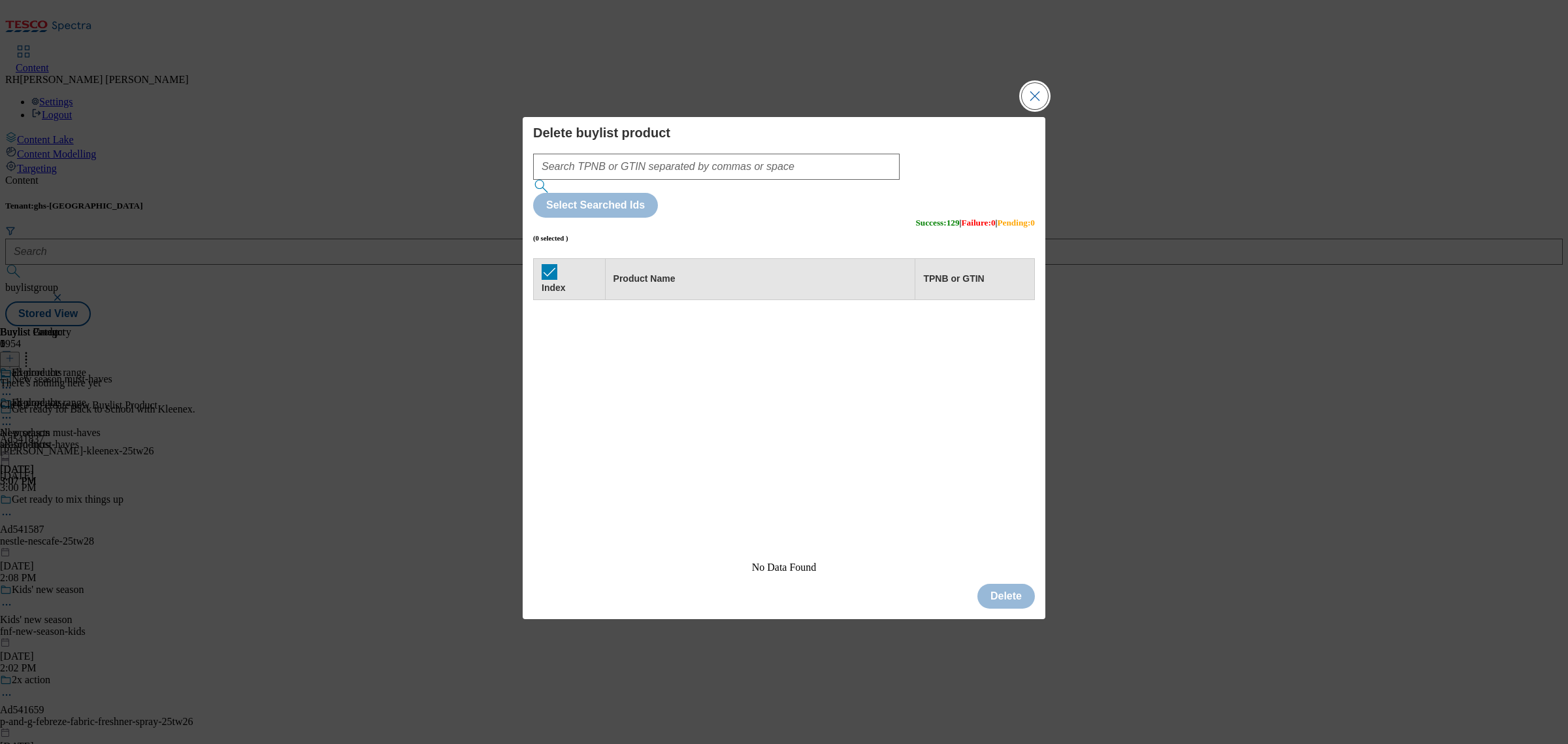
click at [1037, 109] on button "Close Modal" at bounding box center [1034, 96] width 26 height 26
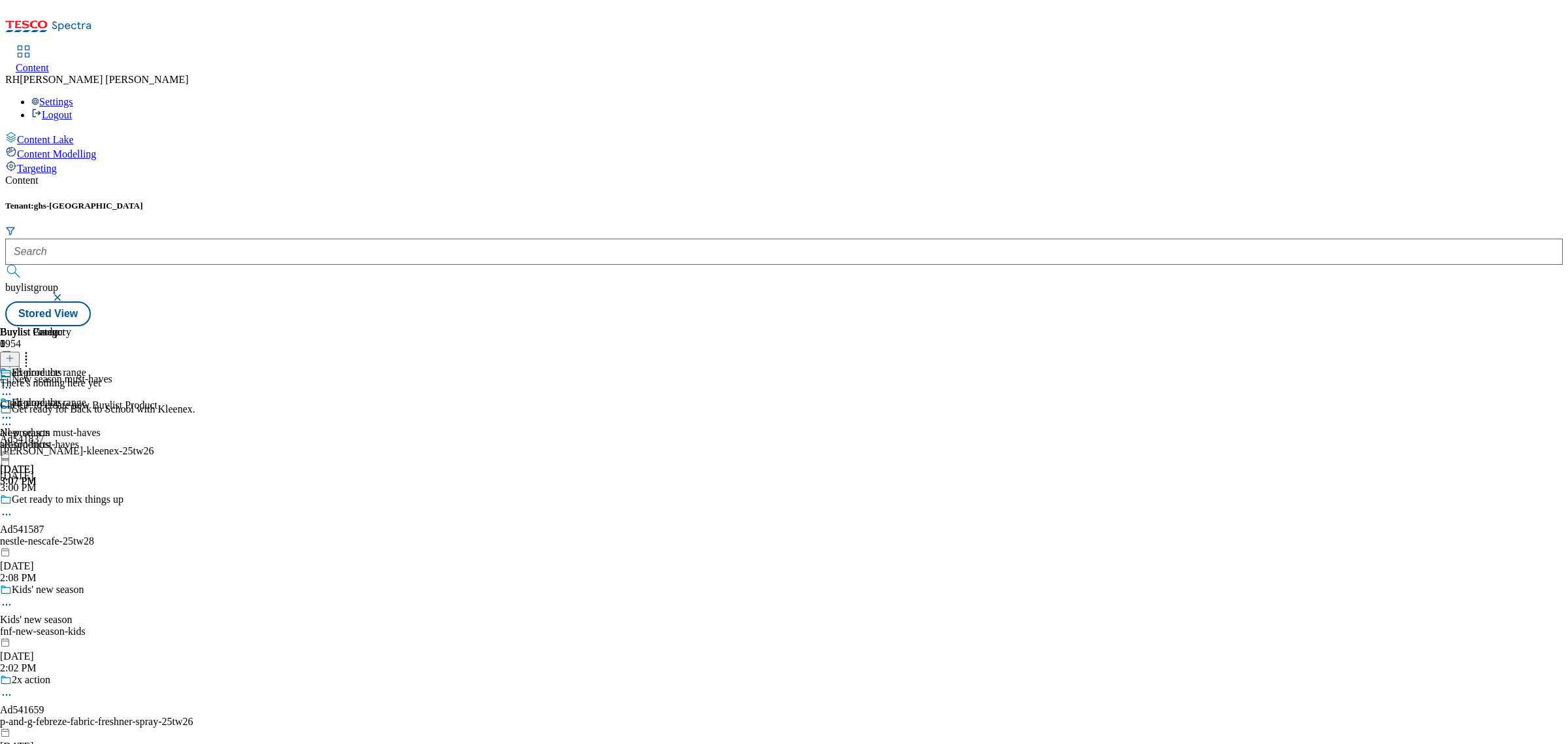
click at [33, 349] on icon at bounding box center [26, 356] width 13 height 13
click at [71, 439] on div "all-products" at bounding box center [35, 444] width 71 height 12
click at [14, 354] on icon at bounding box center [10, 358] width 9 height 9
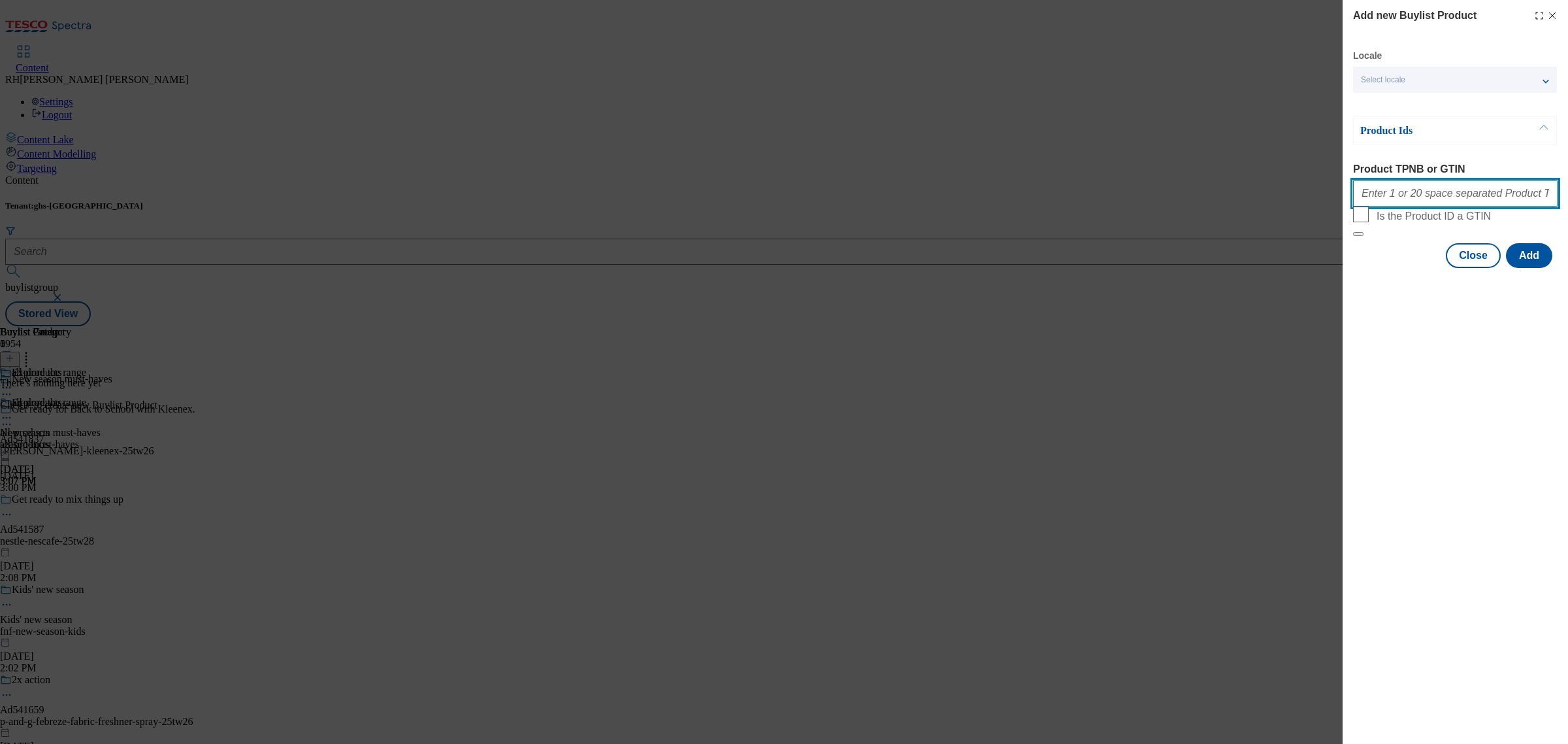
click at [1425, 195] on input "Product TPNB or GTIN" at bounding box center [1455, 194] width 205 height 26
paste input "96677580 96735240 96654341 96676960 96739374 96677982 96686078 96685972 9673947…"
click at [1536, 268] on button "Add" at bounding box center [1529, 255] width 47 height 25
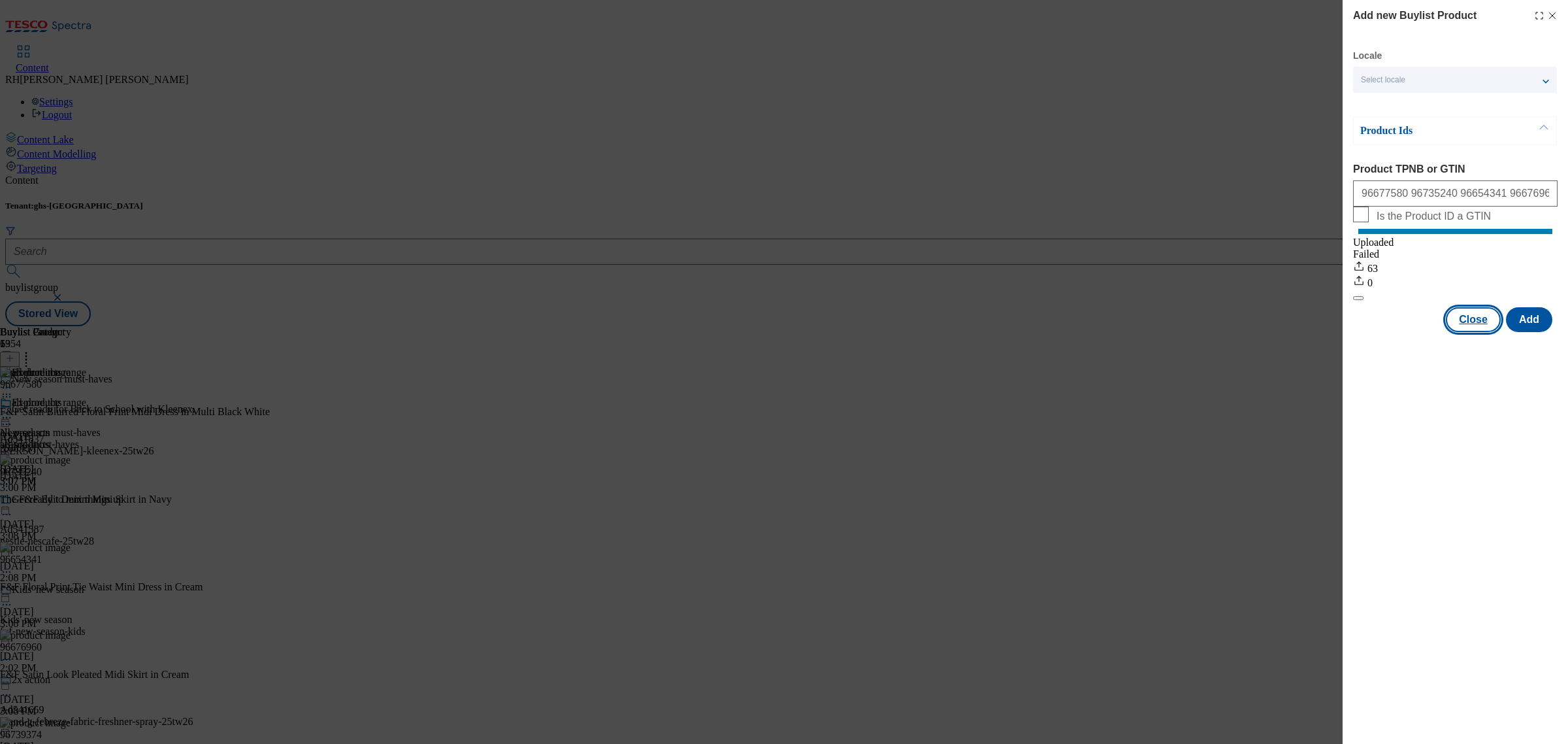
click at [1471, 327] on button "Close" at bounding box center [1473, 319] width 55 height 25
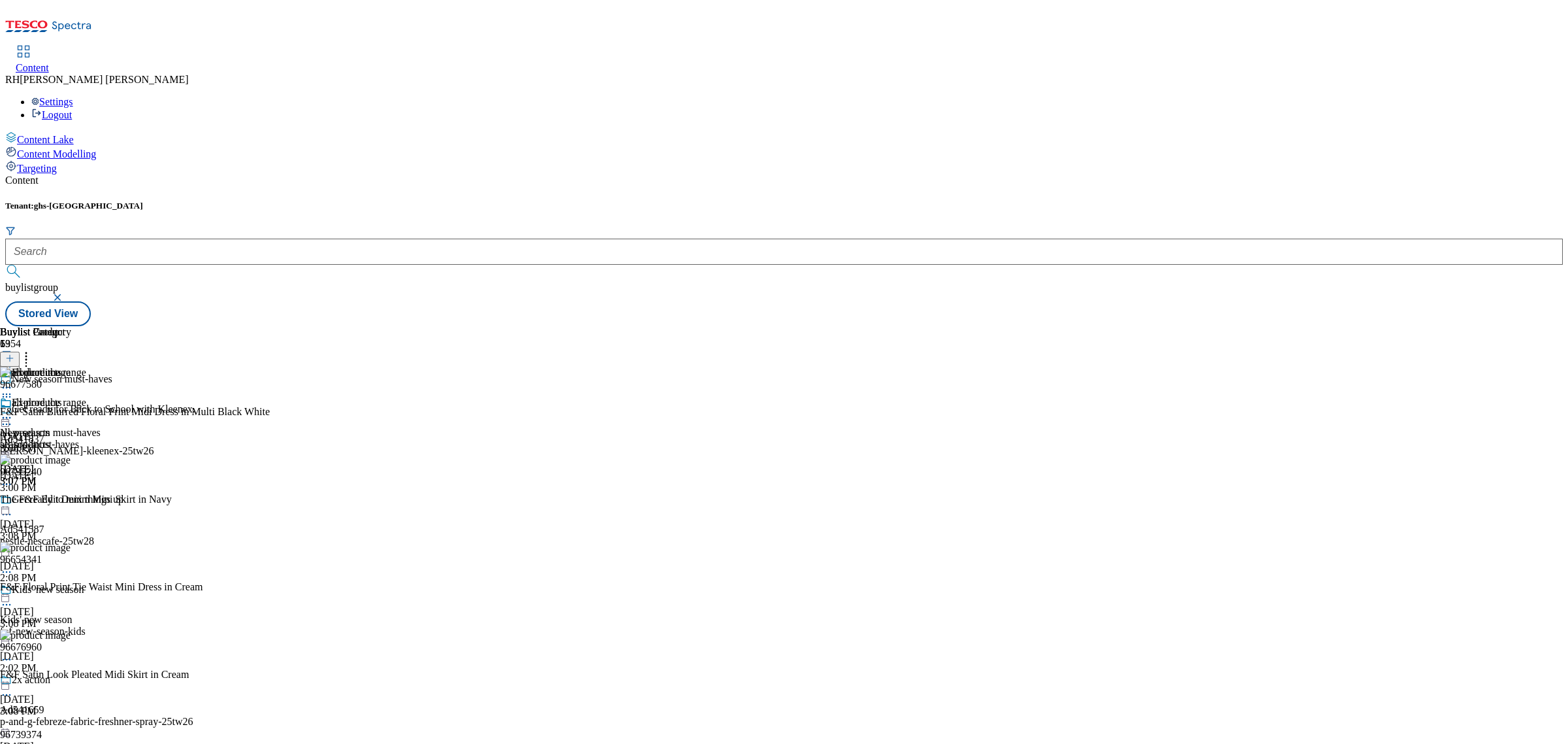
scroll to position [2777, 0]
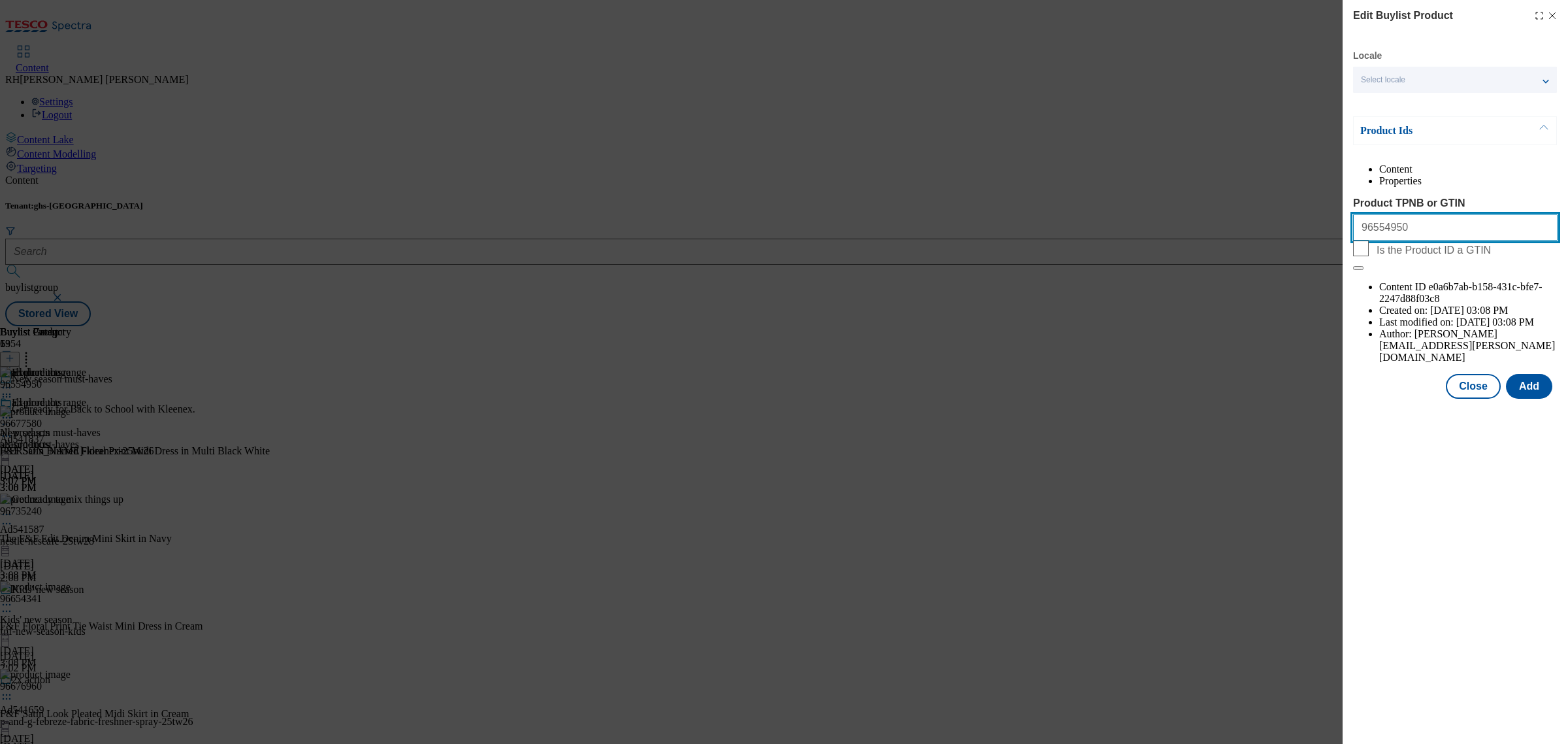
drag, startPoint x: 1412, startPoint y: 258, endPoint x: 1268, endPoint y: 259, distance: 144.0
click at [1268, 259] on div "Edit Buylist Product Locale Select locale English Welsh Product Ids Content Pro…" at bounding box center [784, 372] width 1568 height 744
click at [1465, 373] on button "Close" at bounding box center [1473, 386] width 55 height 25
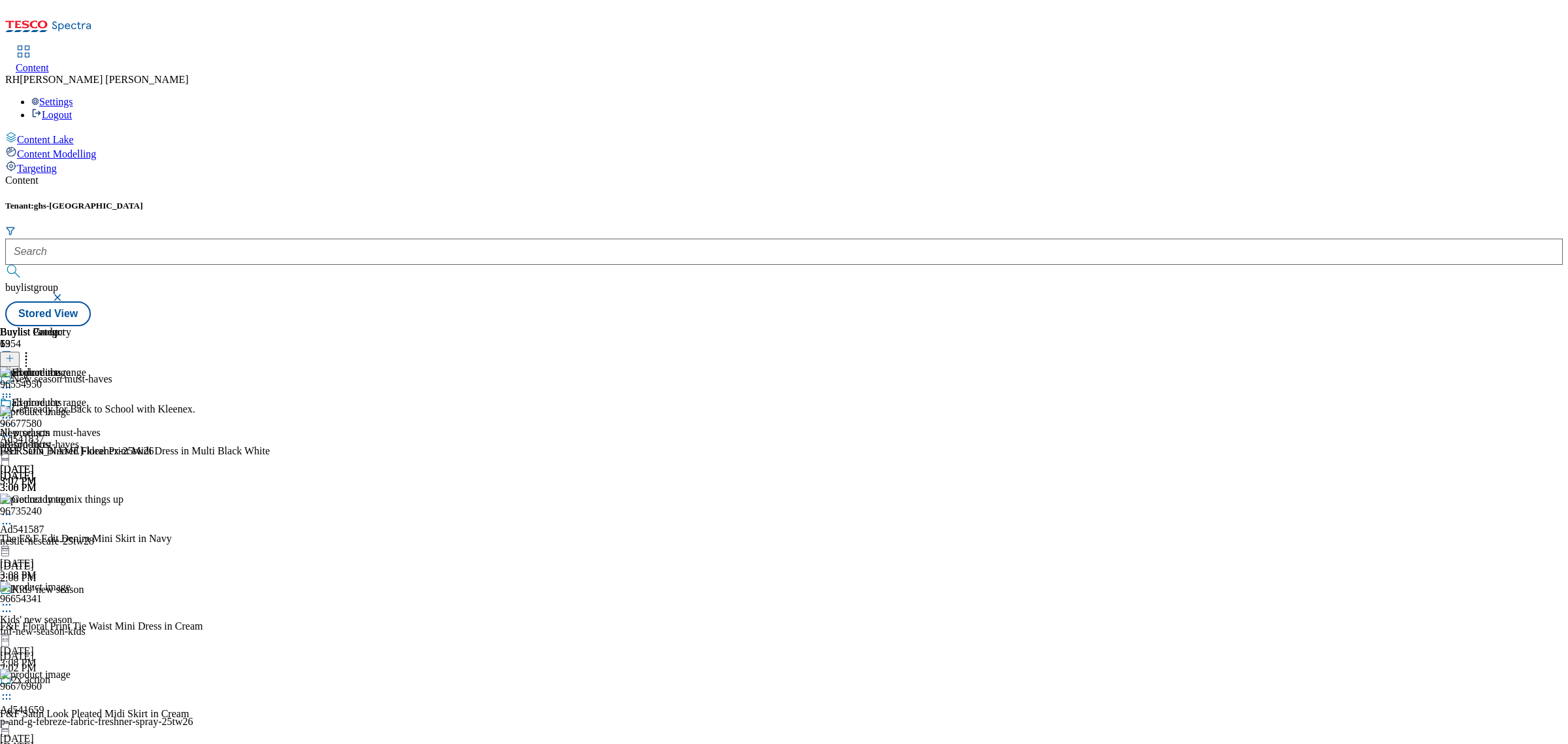
click at [13, 411] on icon at bounding box center [7, 417] width 13 height 13
click at [56, 440] on span "Edit" at bounding box center [48, 445] width 15 height 10
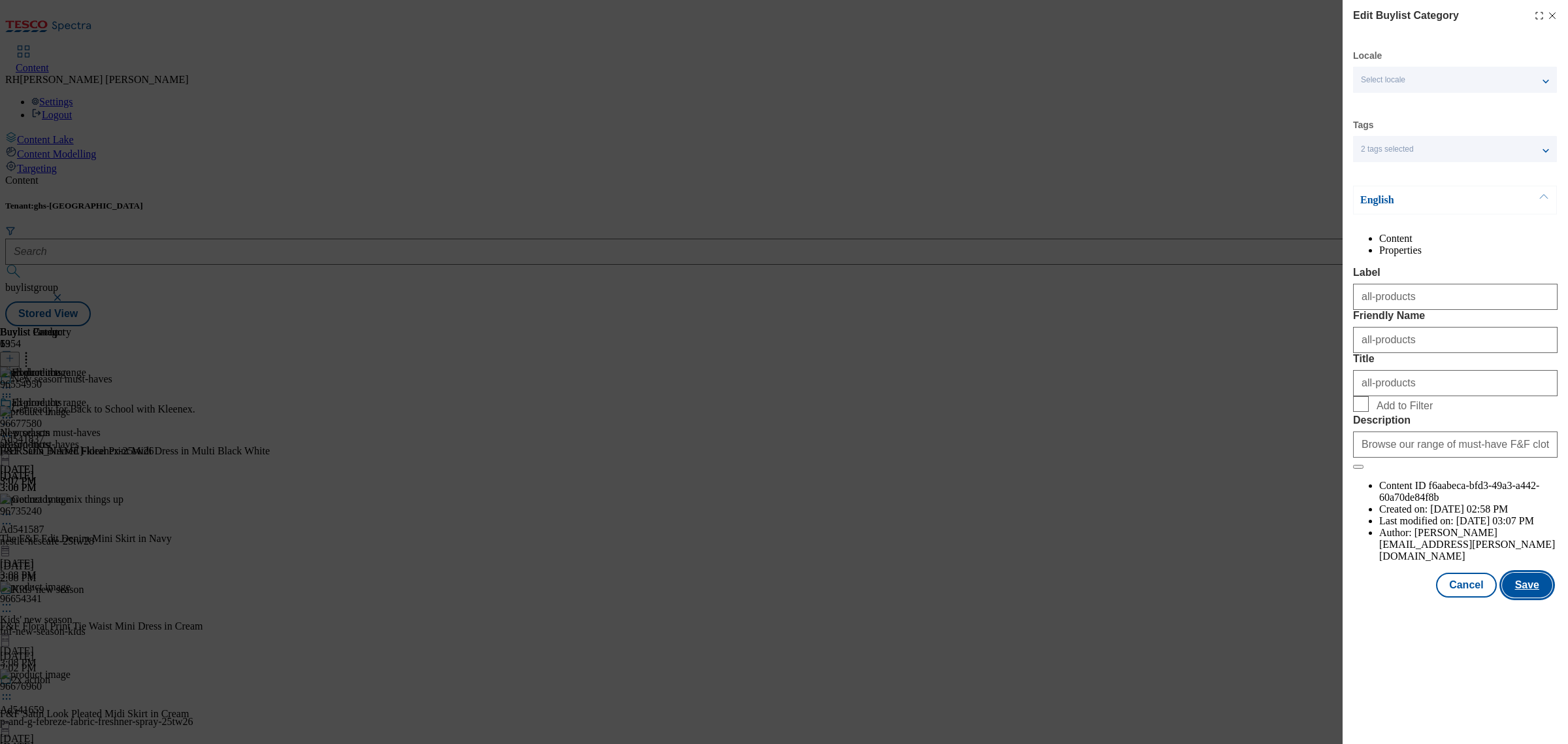
click at [1526, 597] on button "Save" at bounding box center [1527, 585] width 50 height 25
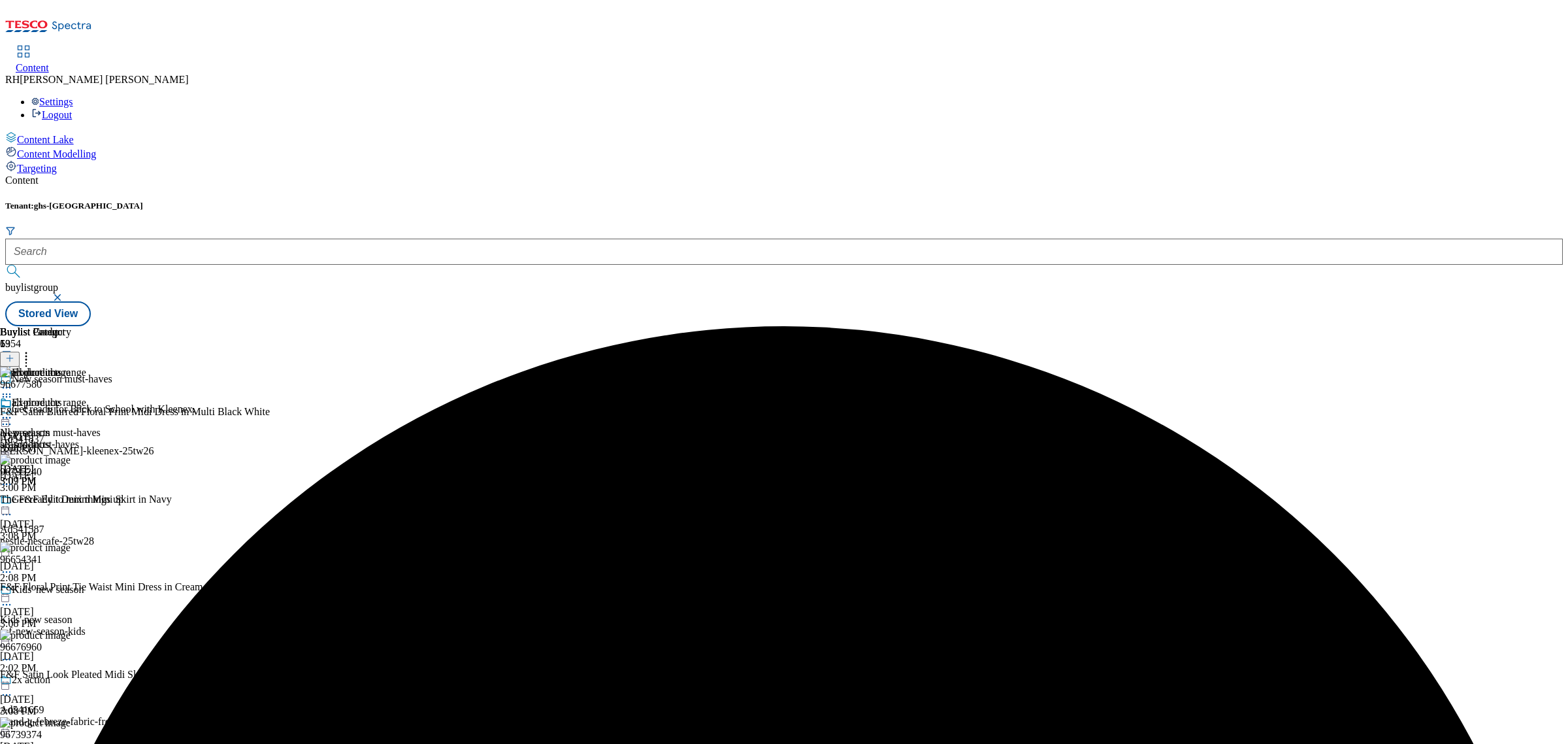
click at [13, 411] on icon at bounding box center [7, 417] width 13 height 13
click at [71, 501] on span "Preview" at bounding box center [56, 506] width 31 height 10
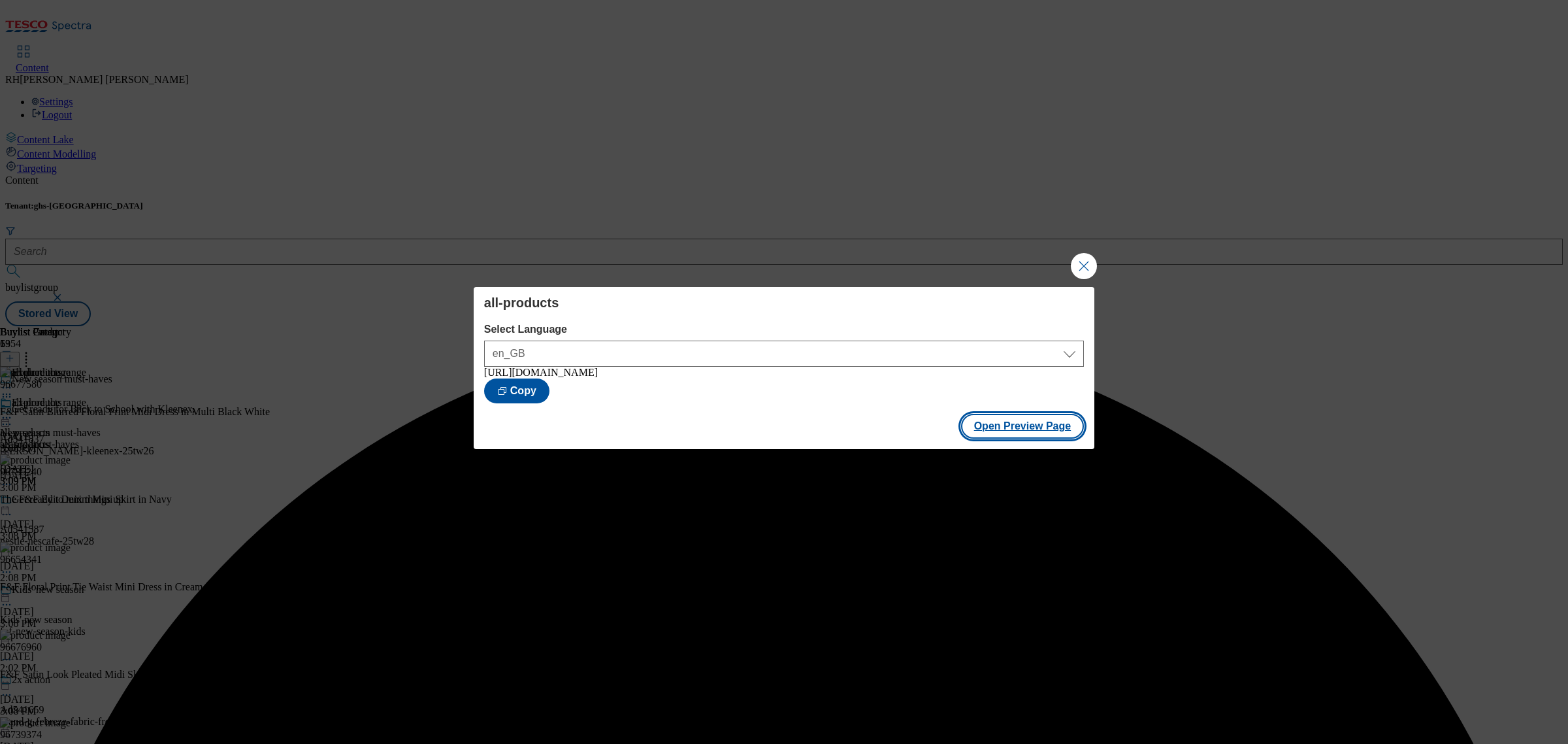
click at [1055, 430] on button "Open Preview Page" at bounding box center [1022, 426] width 124 height 25
click at [1088, 262] on button "Close Modal" at bounding box center [1084, 266] width 26 height 26
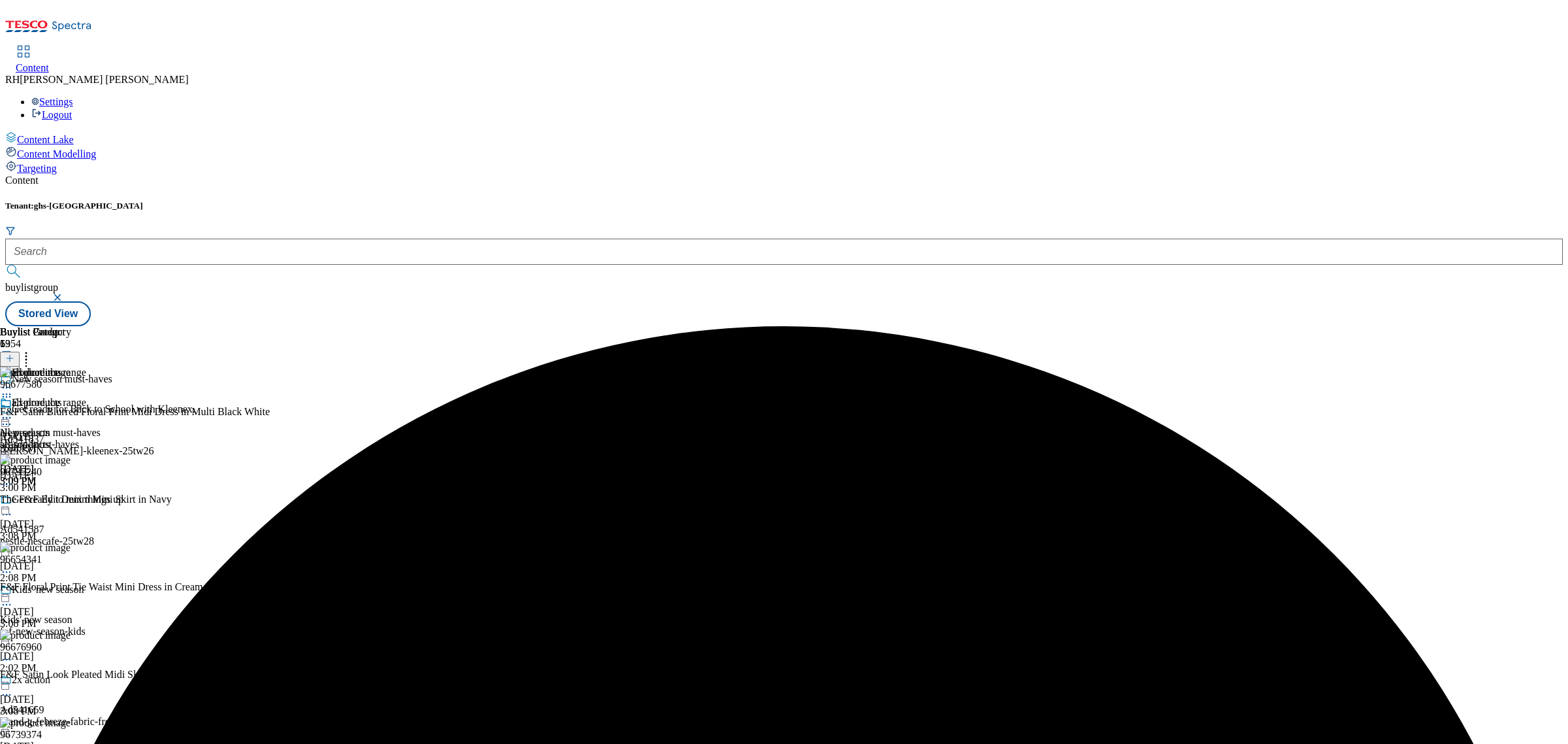
click at [13, 411] on icon at bounding box center [7, 417] width 13 height 13
click at [69, 546] on span "Publish" at bounding box center [55, 550] width 29 height 10
click at [13, 358] on line at bounding box center [9, 358] width 7 height 0
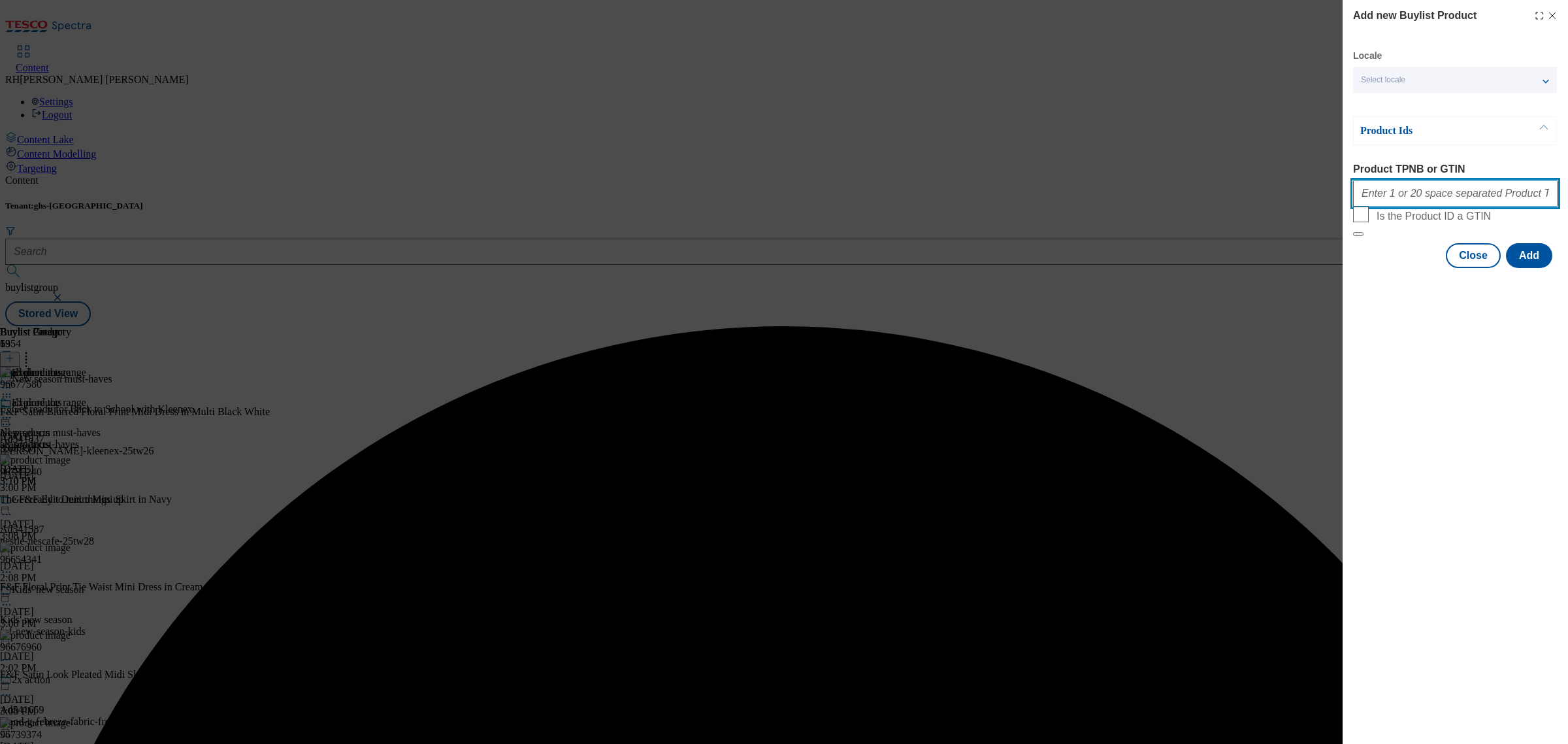
click at [1504, 201] on input "Product TPNB or GTIN" at bounding box center [1455, 194] width 205 height 26
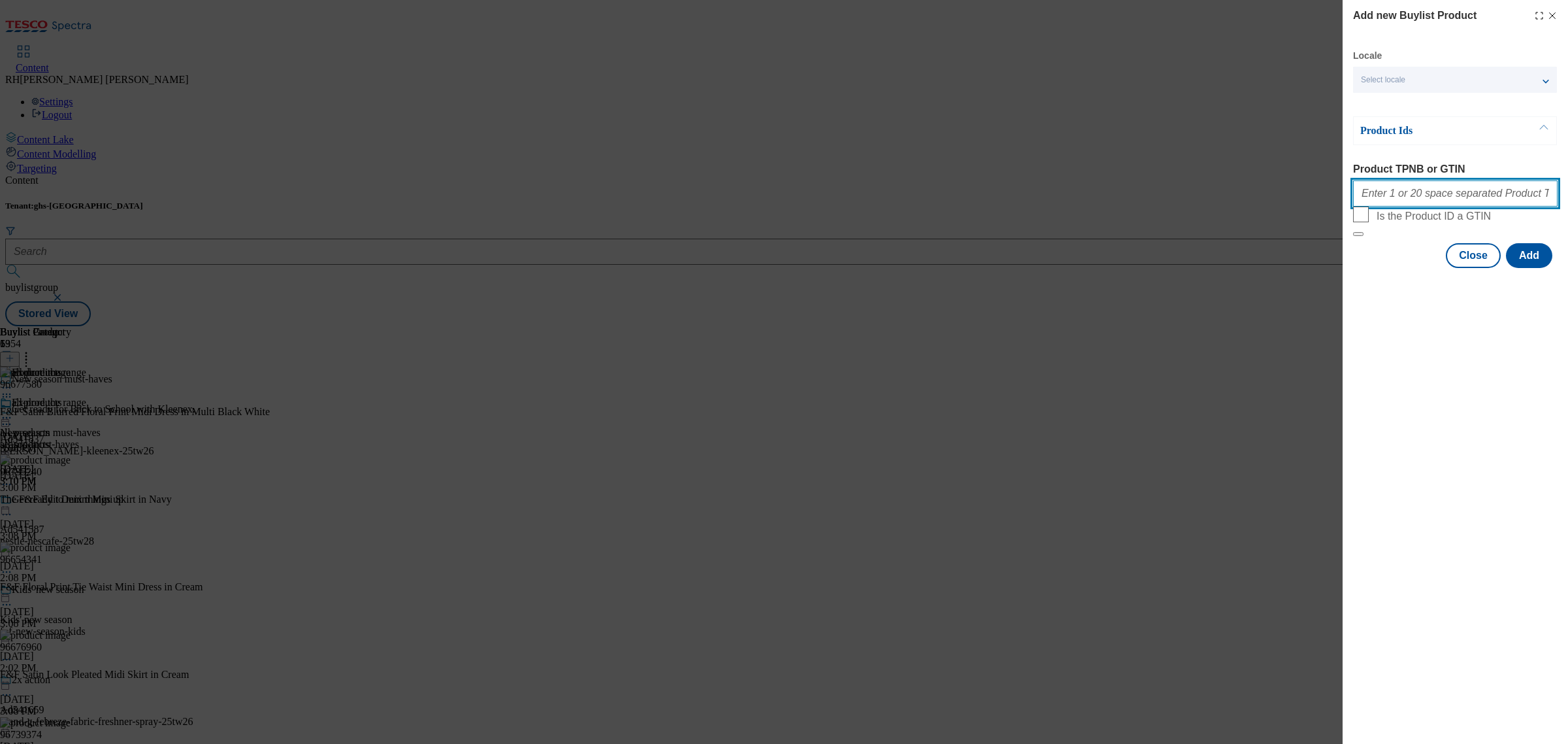
paste input "96554966"
click at [1535, 268] on button "Add" at bounding box center [1529, 255] width 47 height 25
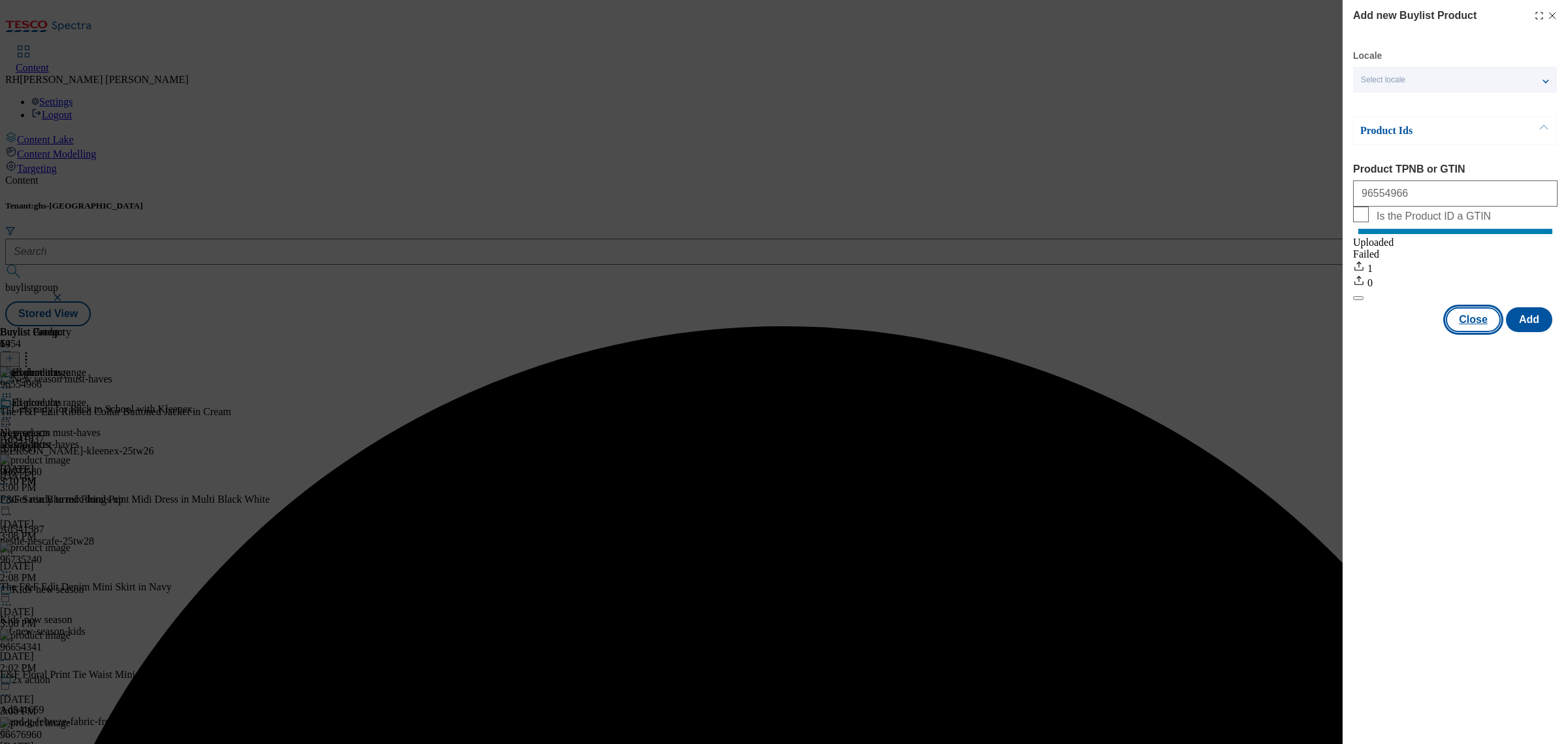
click at [1474, 331] on button "Close" at bounding box center [1473, 319] width 55 height 25
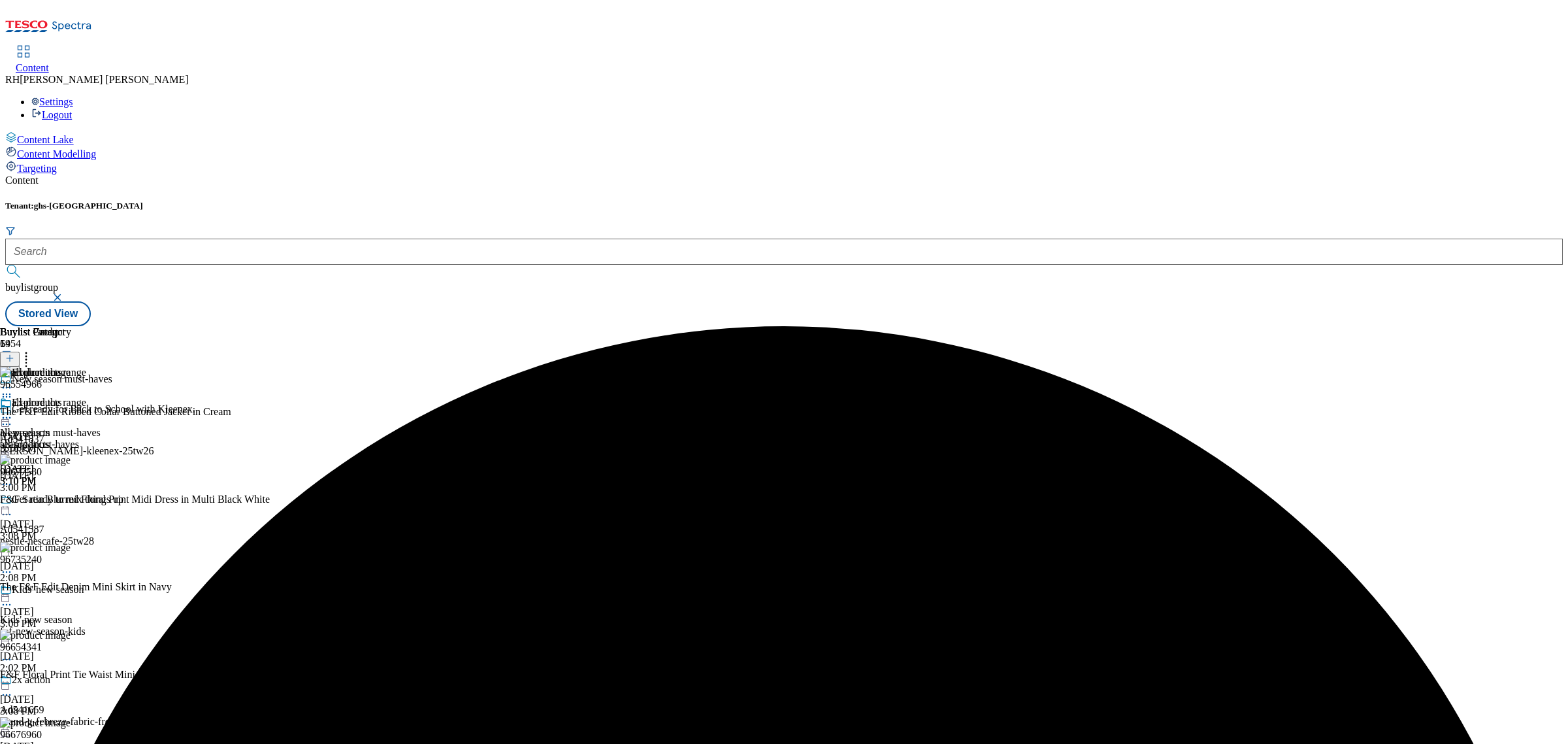
click at [13, 411] on icon at bounding box center [7, 417] width 13 height 13
click at [56, 440] on span "Edit" at bounding box center [48, 445] width 15 height 10
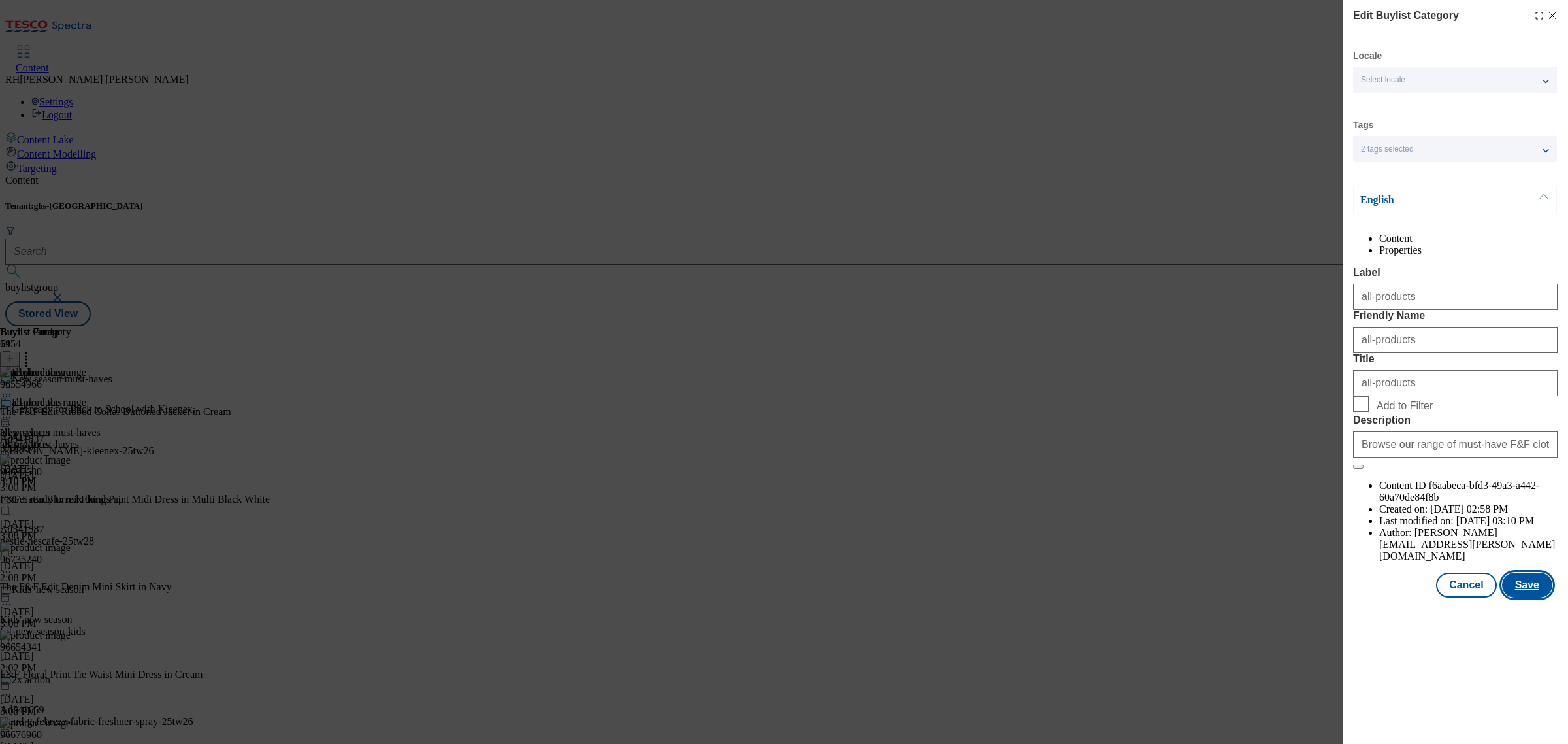
click at [1533, 597] on button "Save" at bounding box center [1527, 585] width 50 height 25
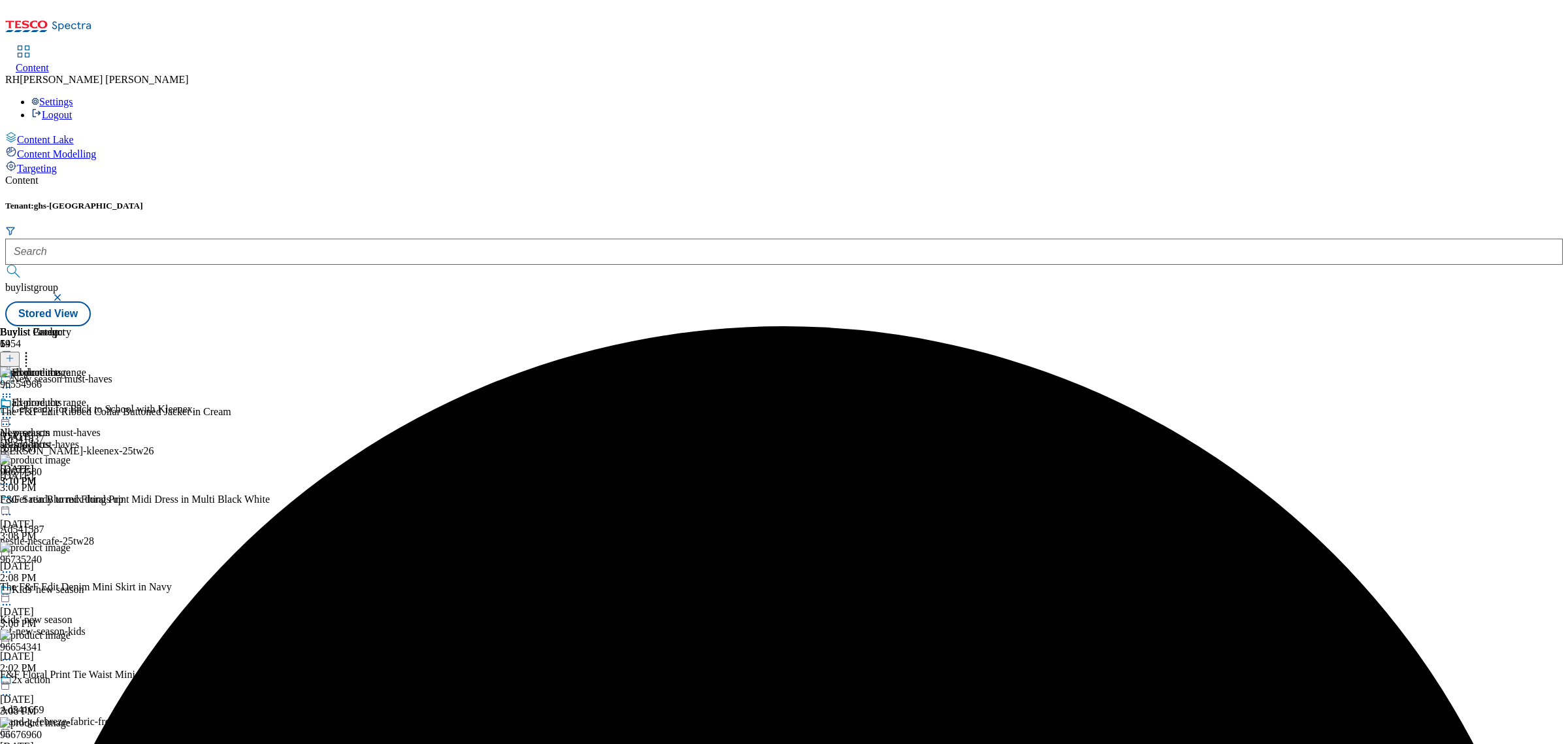
click at [13, 411] on icon at bounding box center [7, 417] width 13 height 13
click at [71, 501] on span "Preview" at bounding box center [56, 506] width 31 height 10
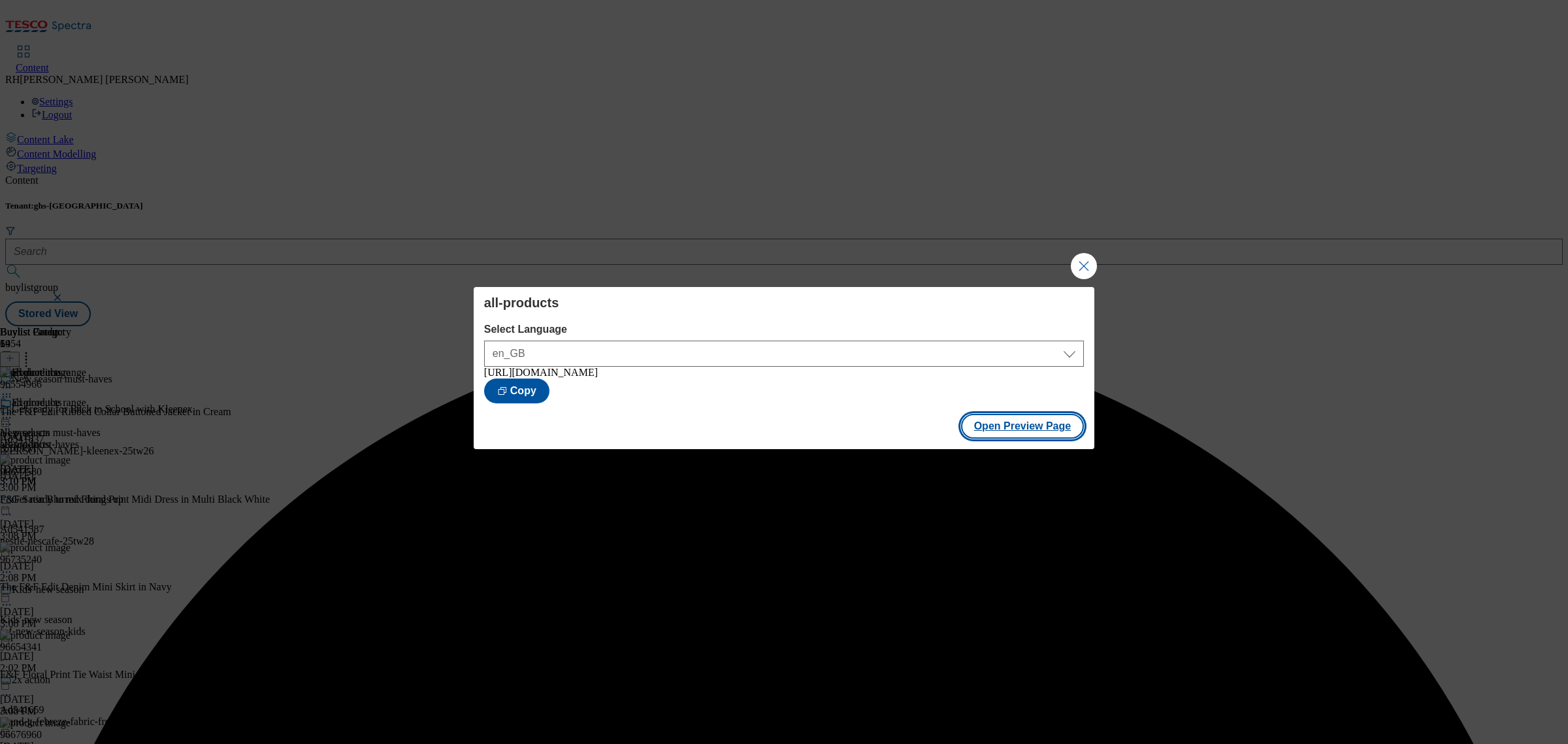
click at [1076, 432] on button "Open Preview Page" at bounding box center [1022, 426] width 124 height 25
click at [1076, 255] on button "Close Modal" at bounding box center [1084, 266] width 26 height 26
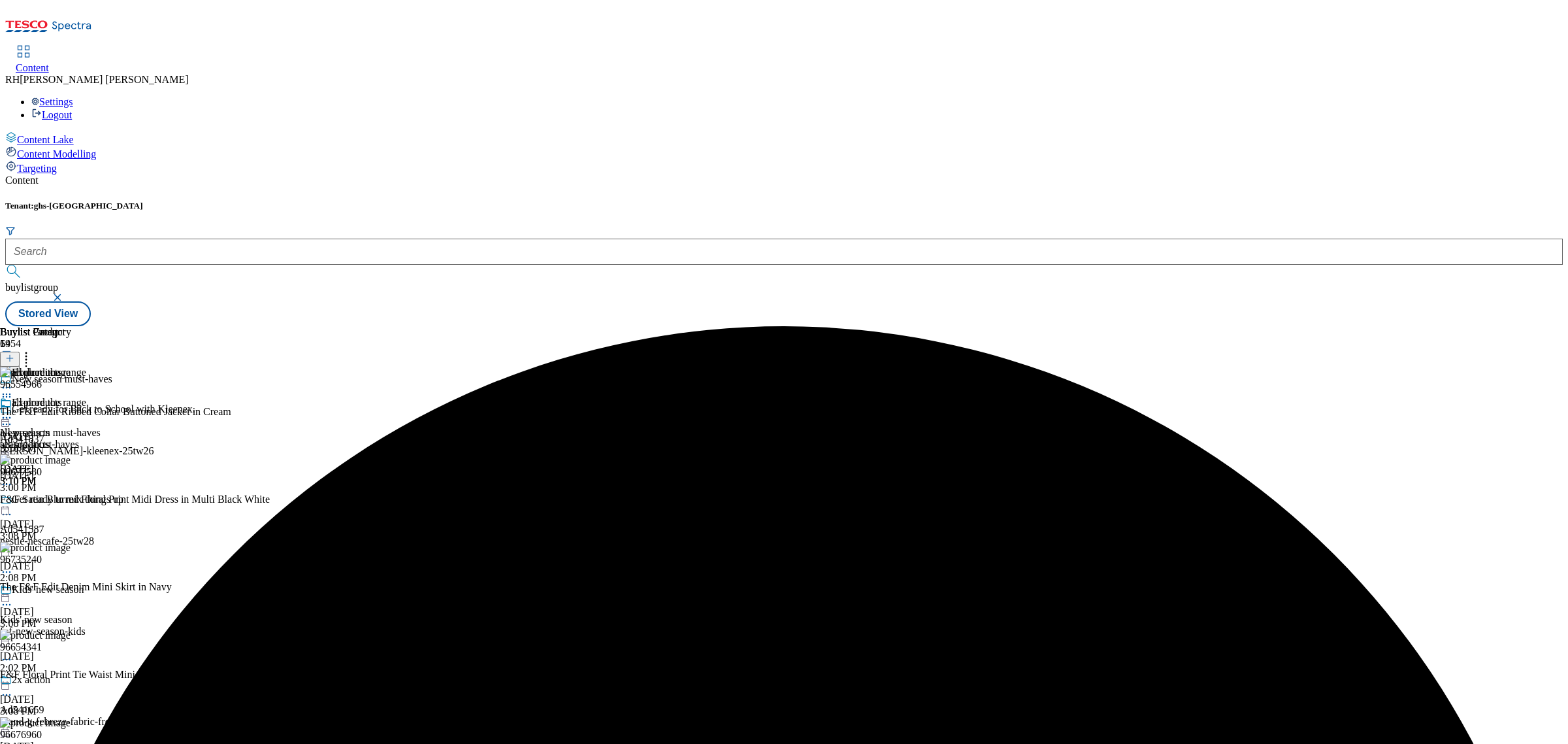
click at [13, 411] on icon at bounding box center [7, 417] width 13 height 13
click at [74, 542] on button "Publish" at bounding box center [50, 549] width 48 height 15
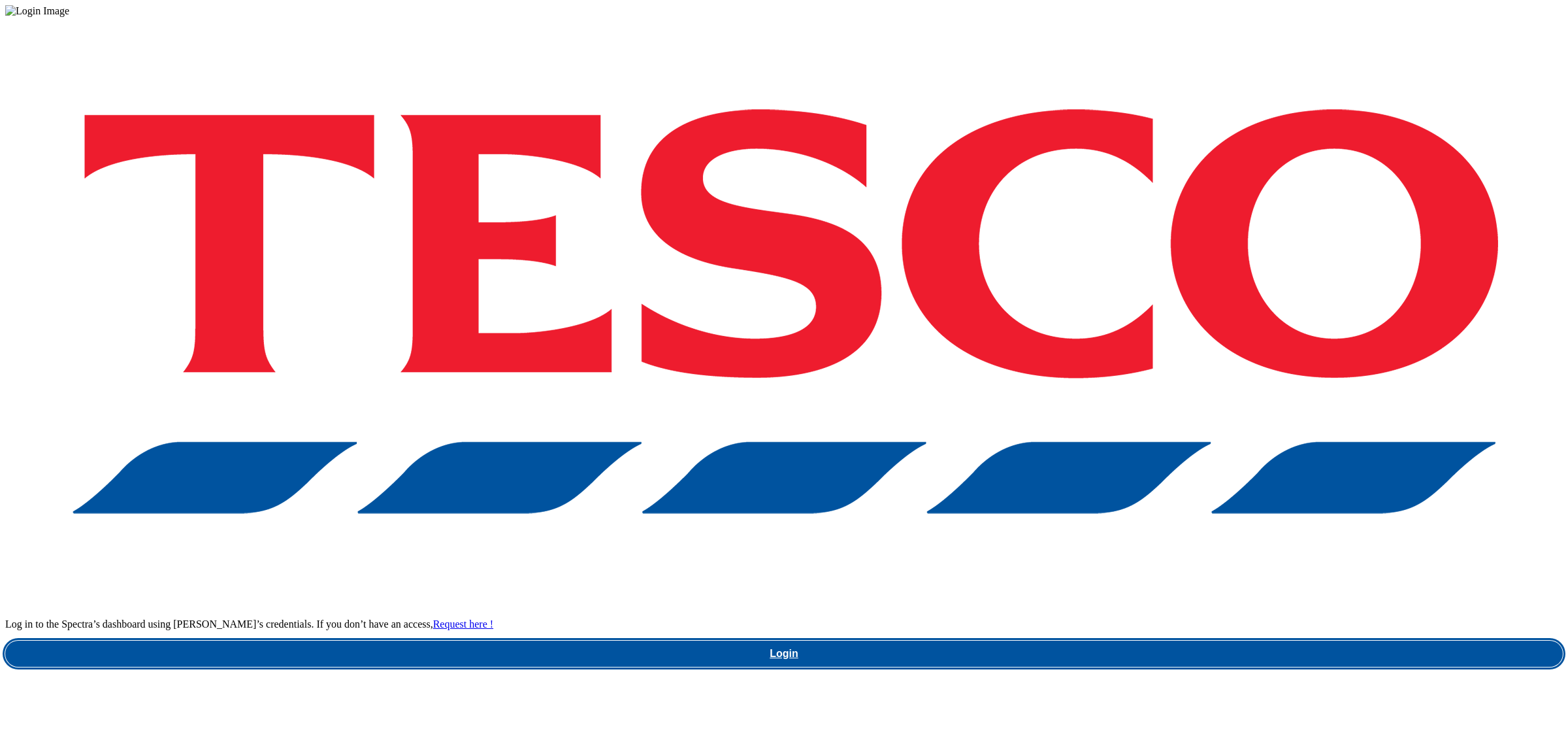
click at [1188, 641] on link "Login" at bounding box center [784, 654] width 1558 height 26
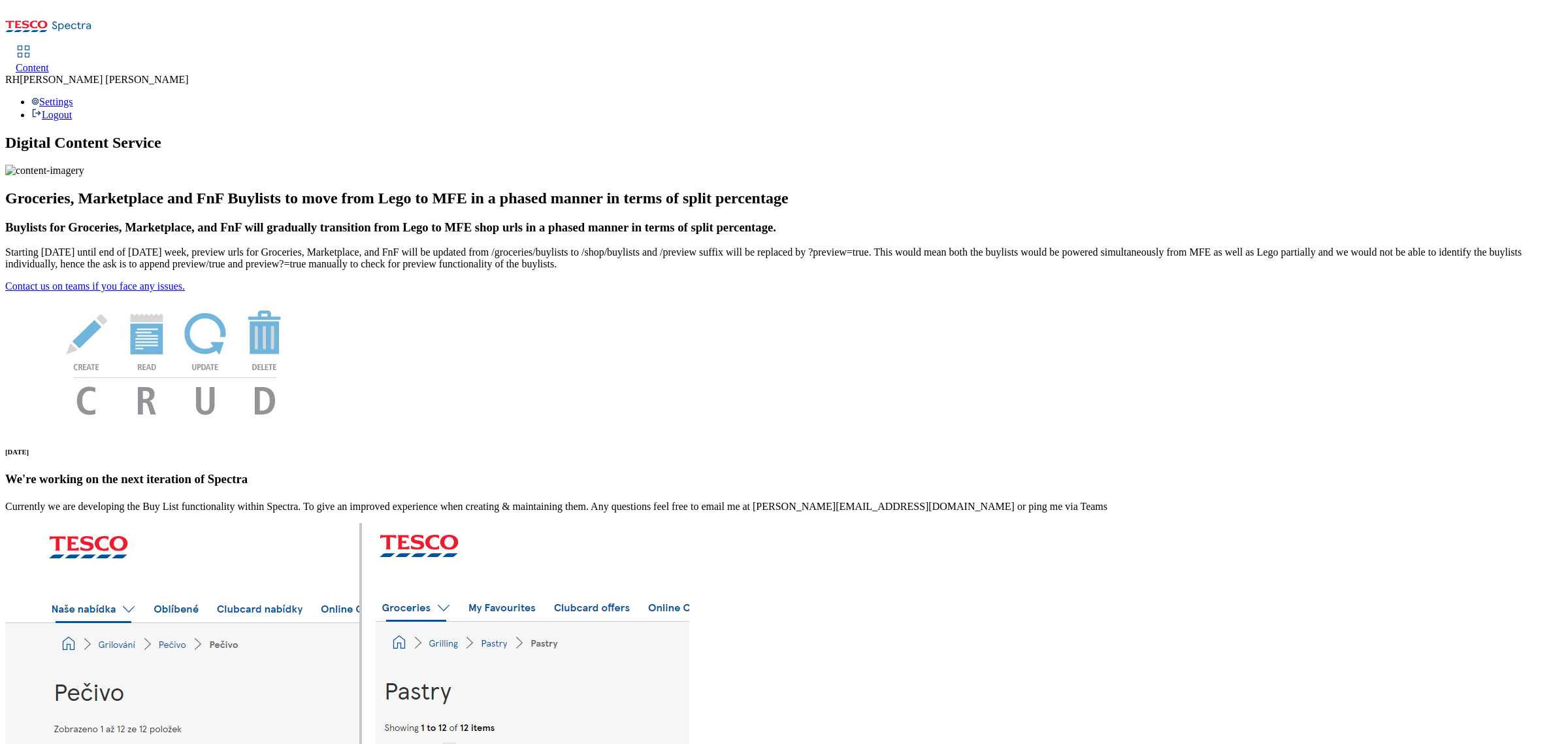
click at [49, 62] on span "Content" at bounding box center [33, 68] width 34 height 11
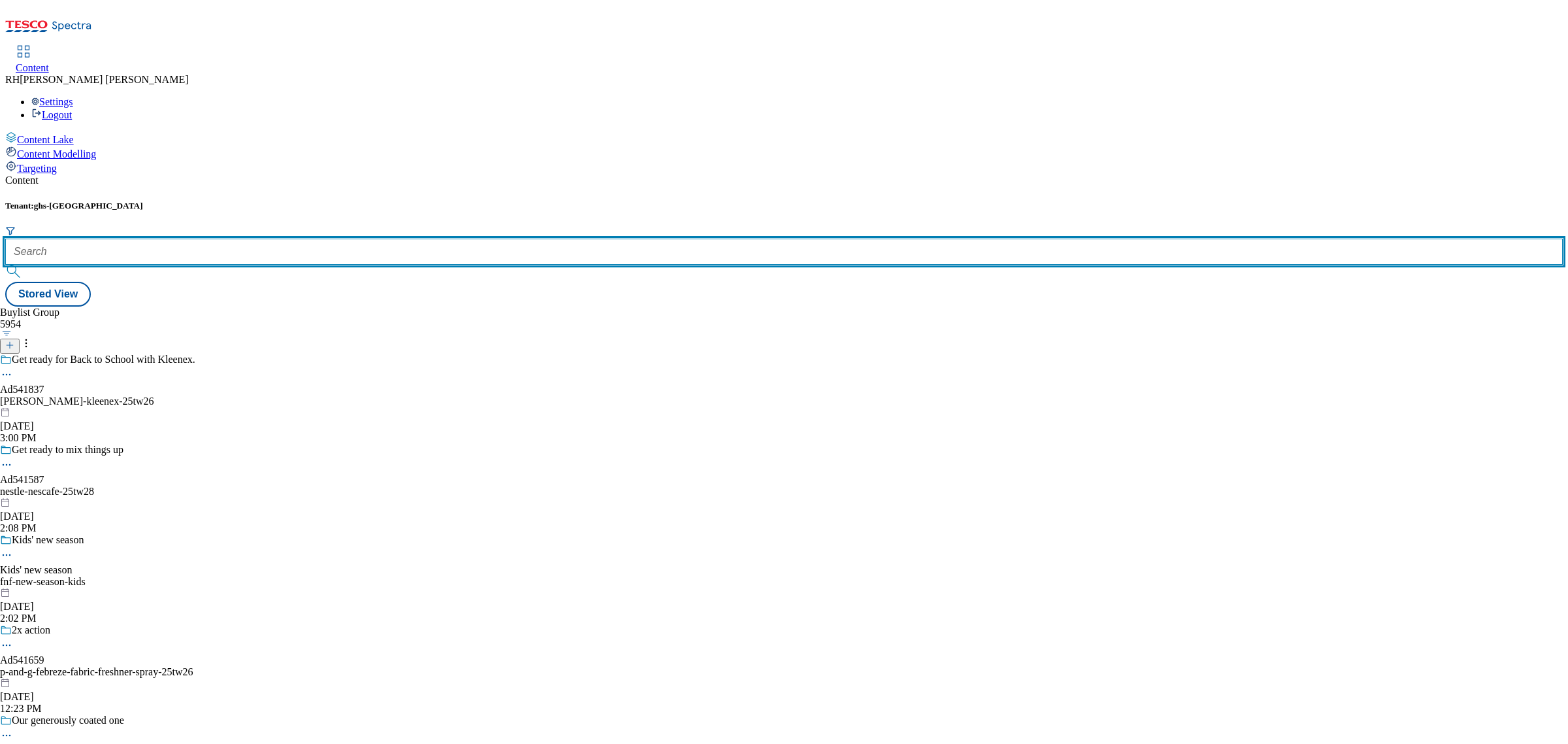
click at [303, 238] on input "text" at bounding box center [784, 251] width 1558 height 26
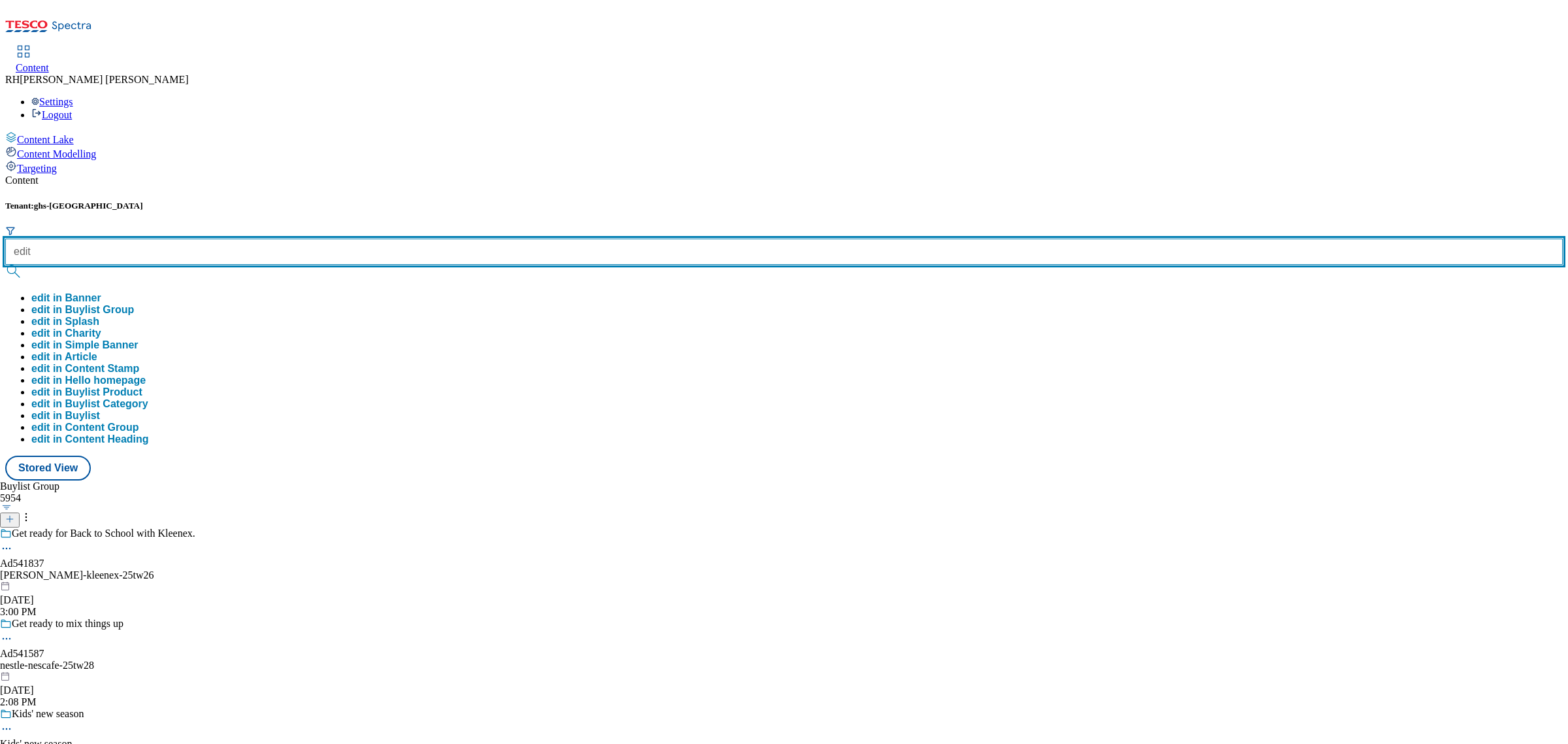
type input "edit"
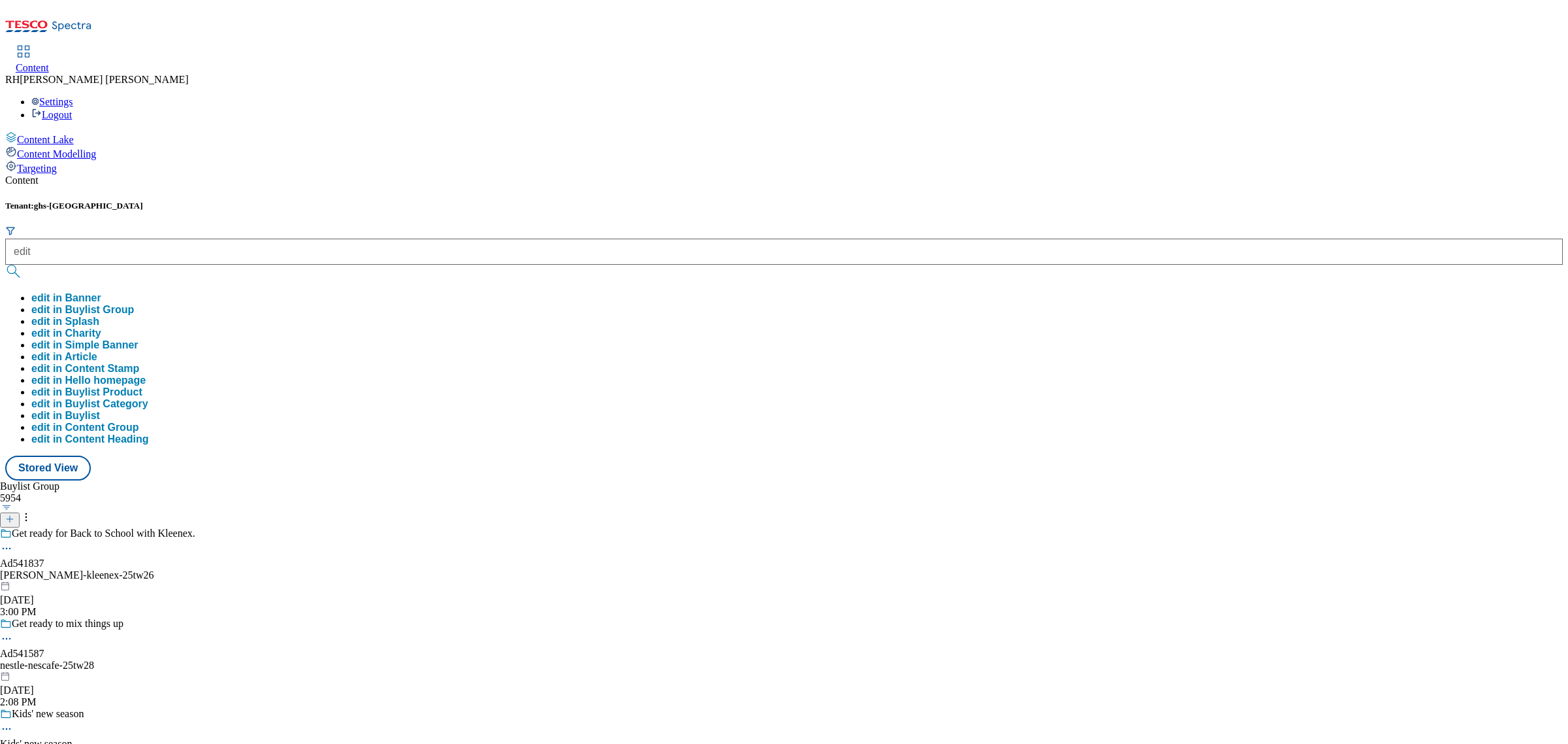
click at [134, 304] on button "edit in Buylist Group" at bounding box center [83, 309] width 102 height 12
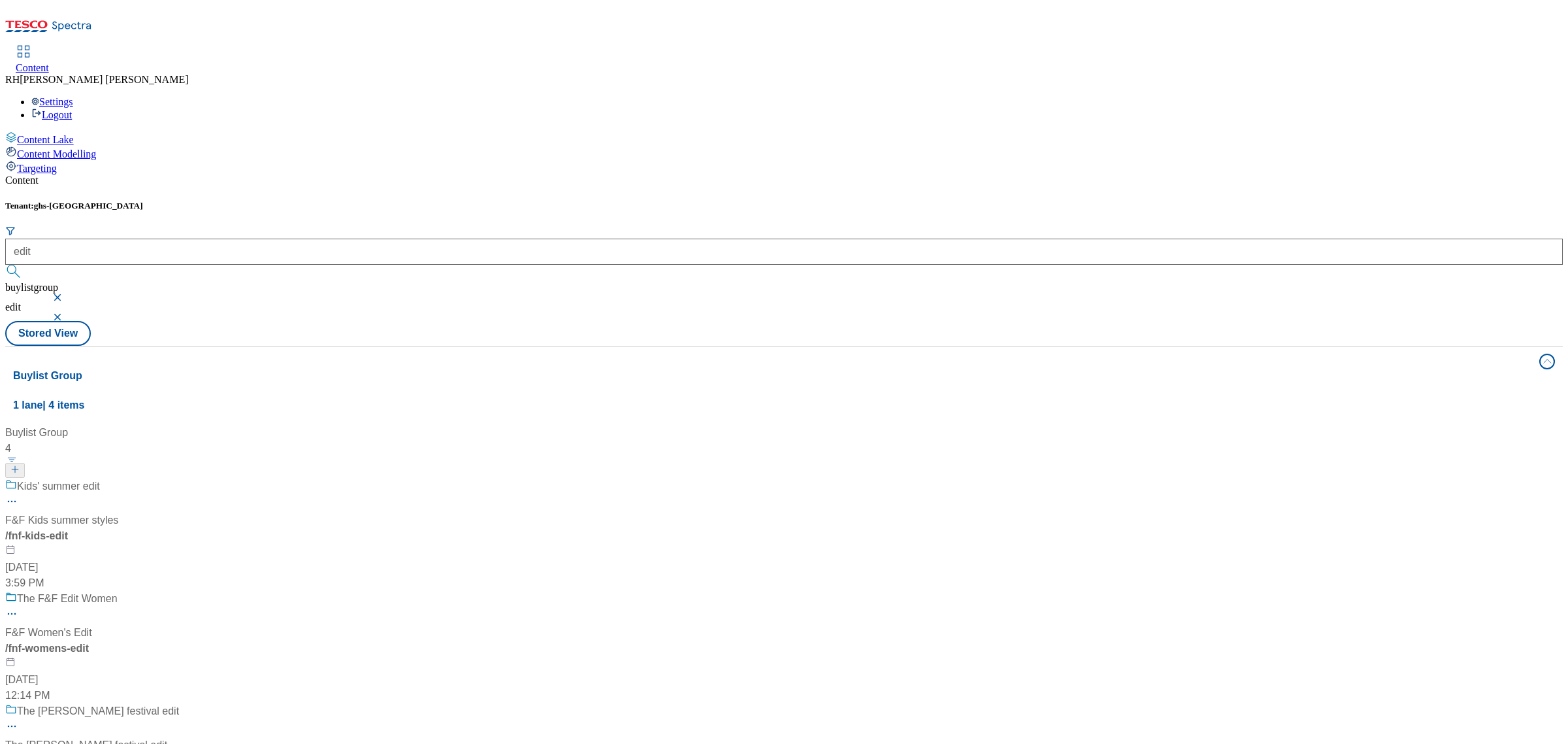
scroll to position [234, 0]
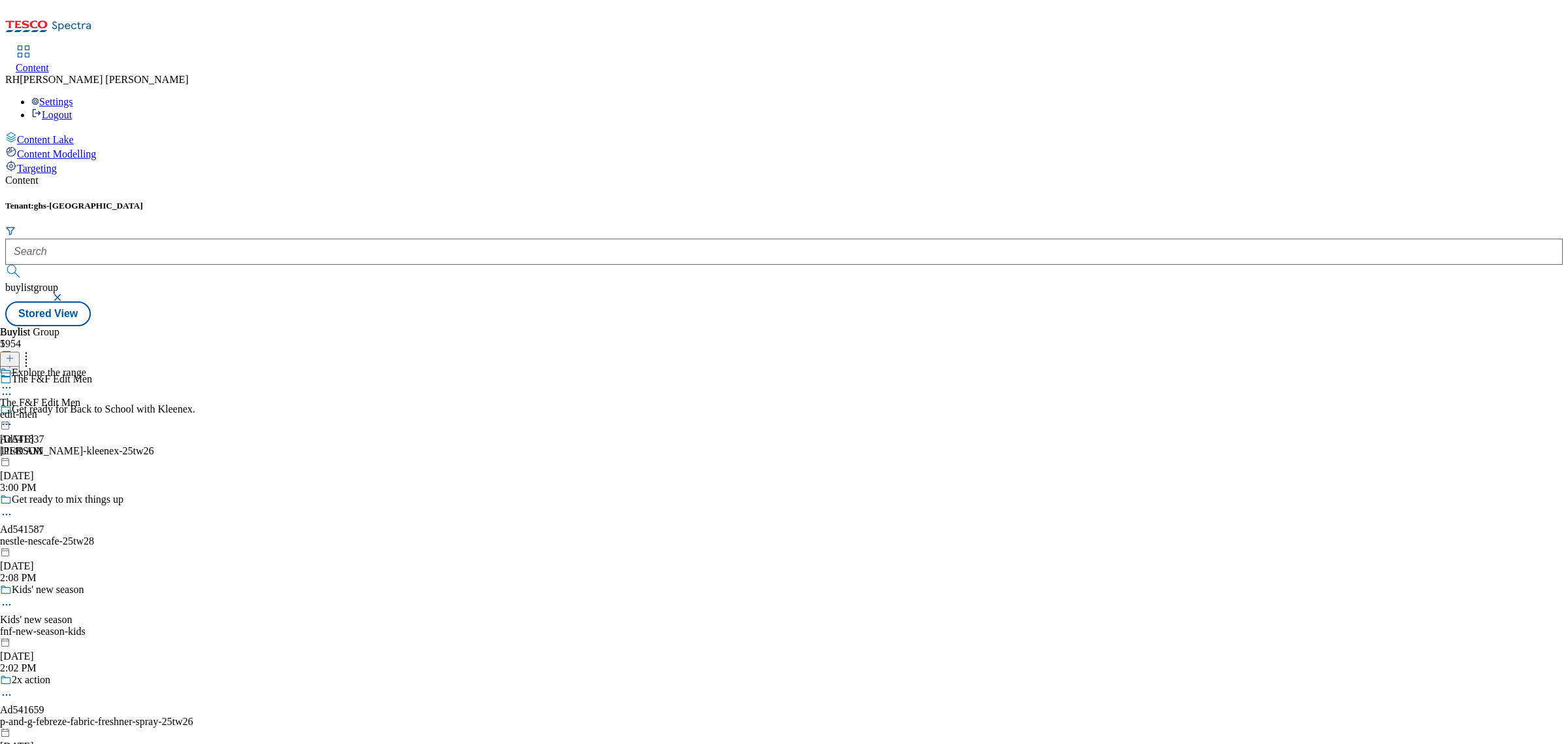
click at [87, 409] on div "edit-men" at bounding box center [43, 414] width 87 height 12
click at [71, 367] on div "all-products all-products all-products Aug 6, 2025 9:13 AM" at bounding box center [35, 412] width 71 height 90
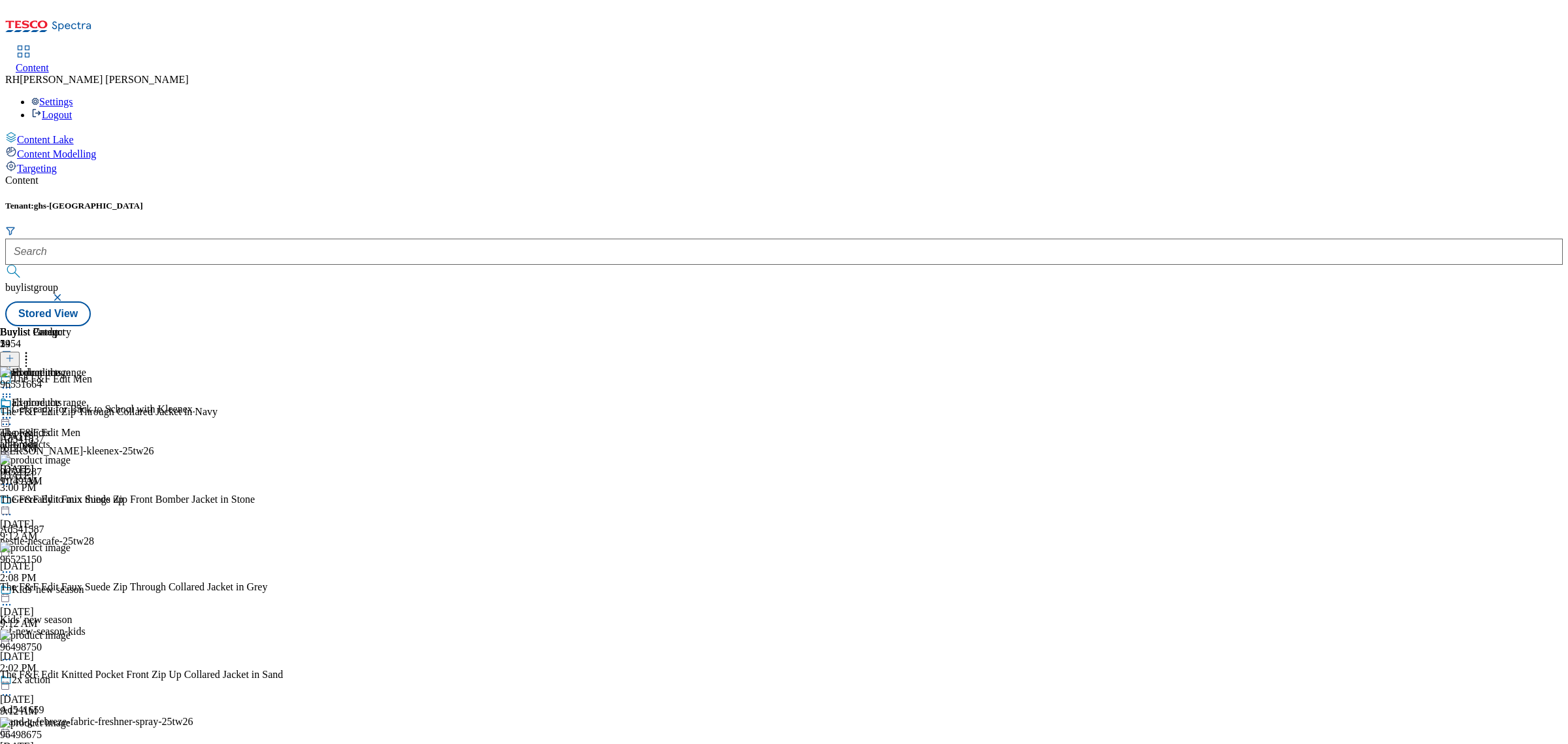
click at [33, 349] on icon at bounding box center [26, 356] width 13 height 13
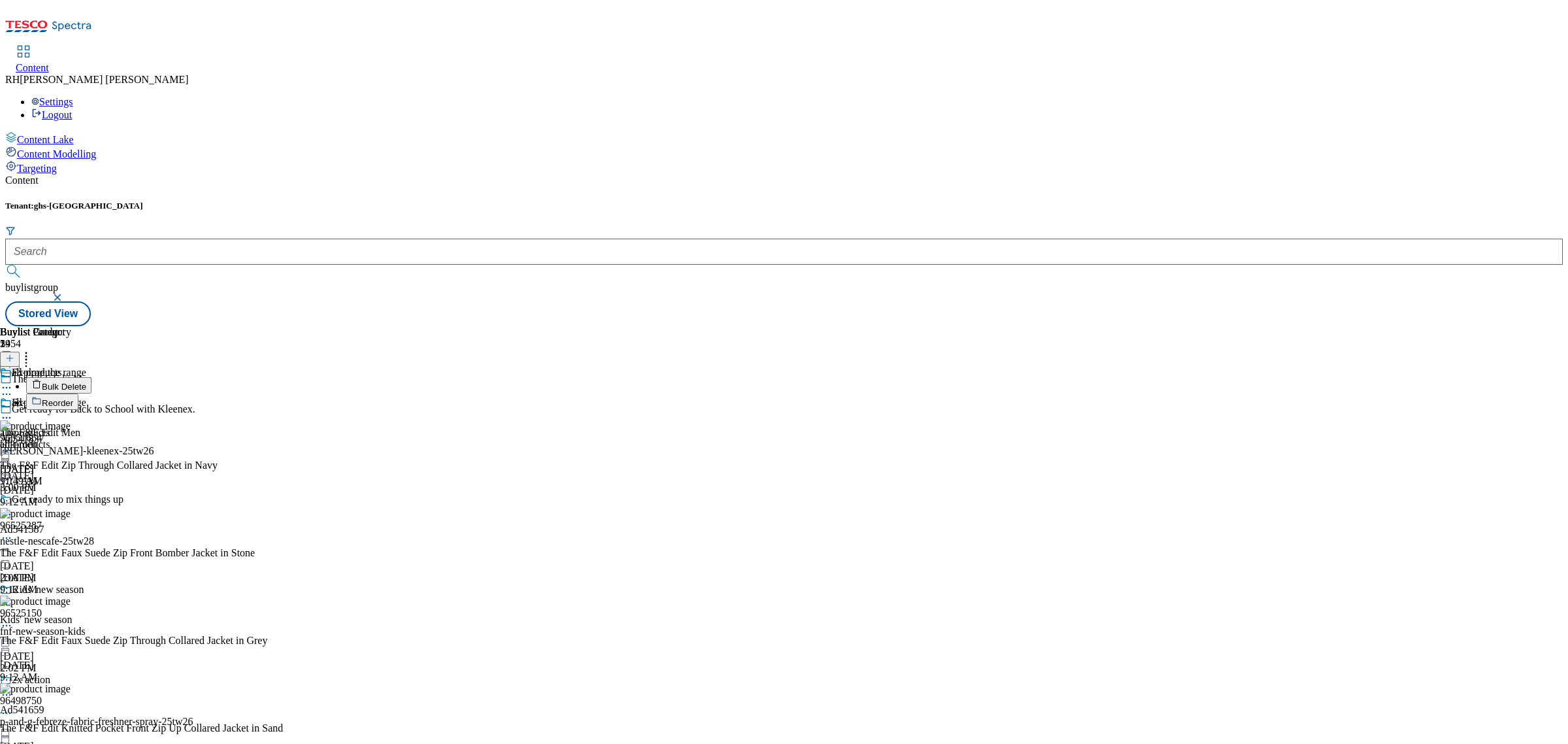
click at [74, 398] on span "Reorder" at bounding box center [58, 402] width 32 height 10
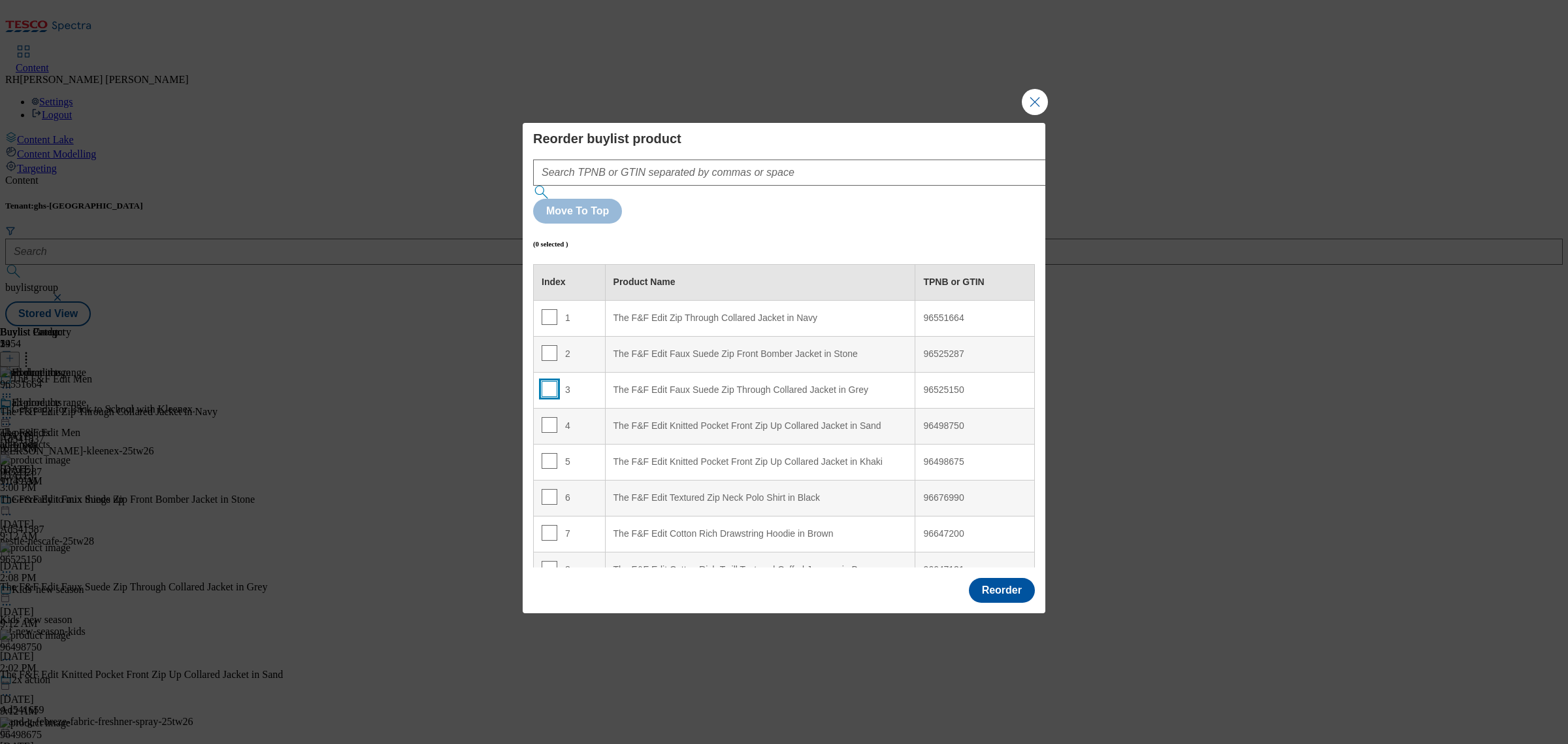
click at [547, 381] on input "Modal" at bounding box center [549, 388] width 16 height 16
checkbox input "true"
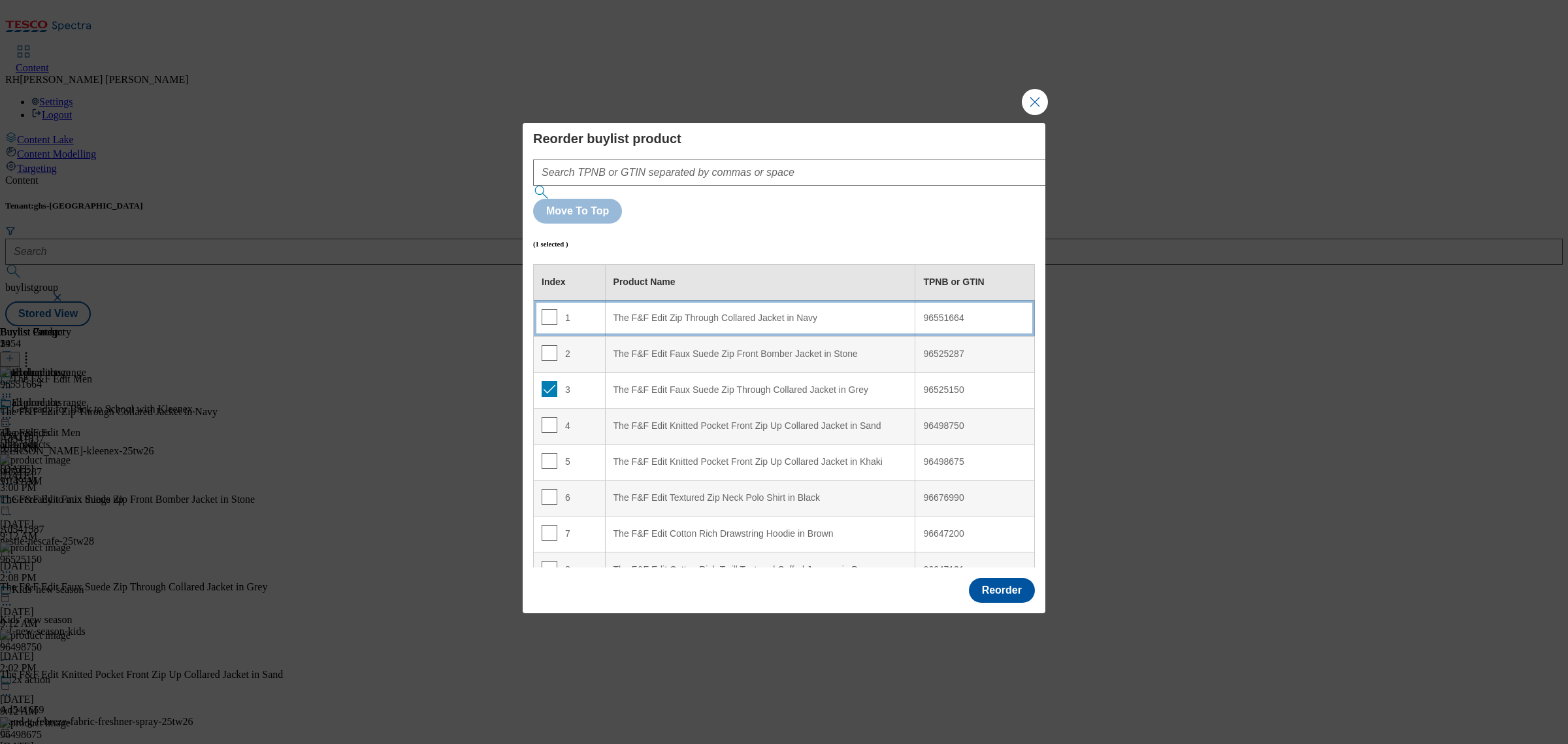
click at [816, 312] on div "The F&F Edit Zip Through Collared Jacket in Navy" at bounding box center [761, 318] width 294 height 12
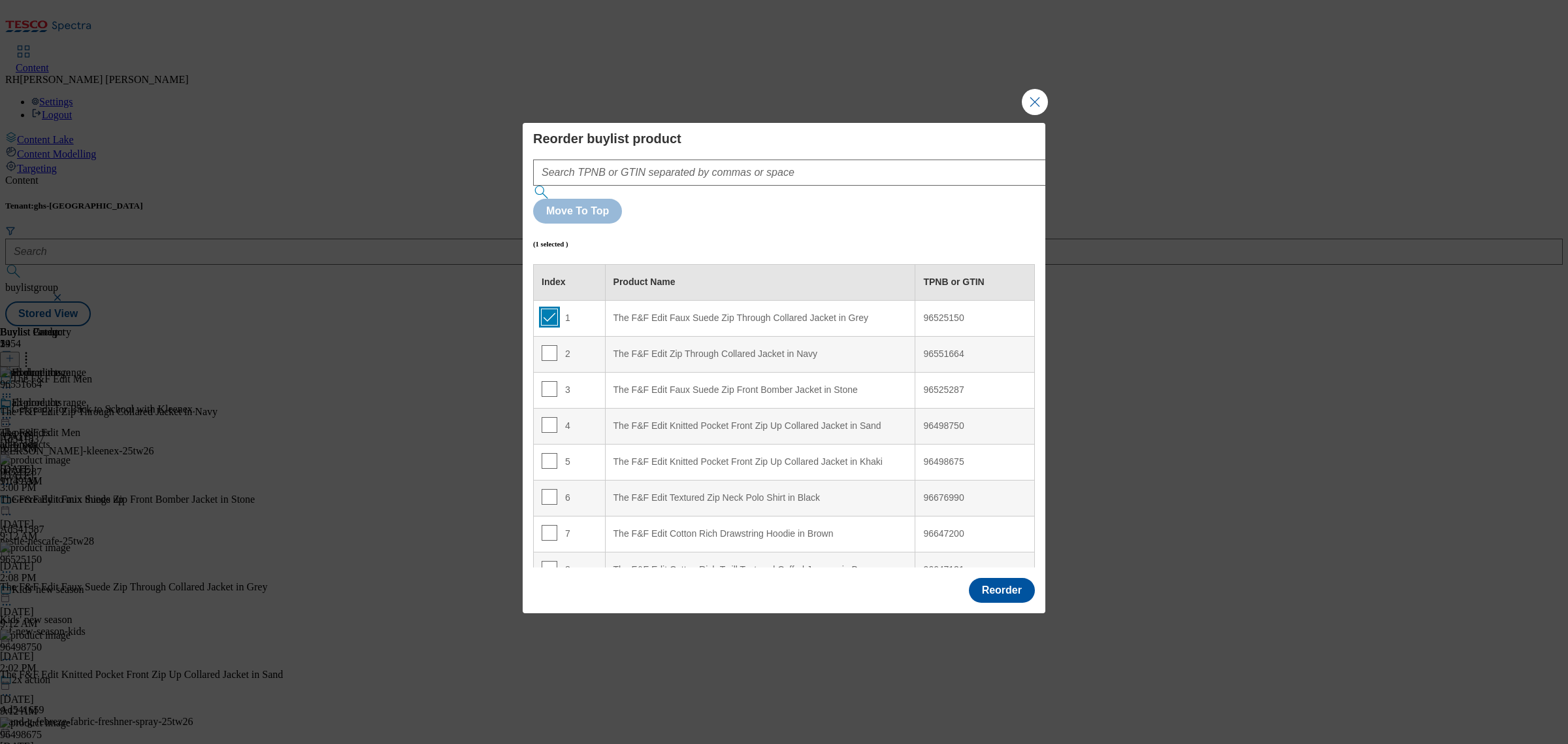
click at [554, 309] on input "Modal" at bounding box center [549, 317] width 16 height 16
checkbox input "false"
click at [1013, 577] on button "Reorder" at bounding box center [1002, 589] width 66 height 25
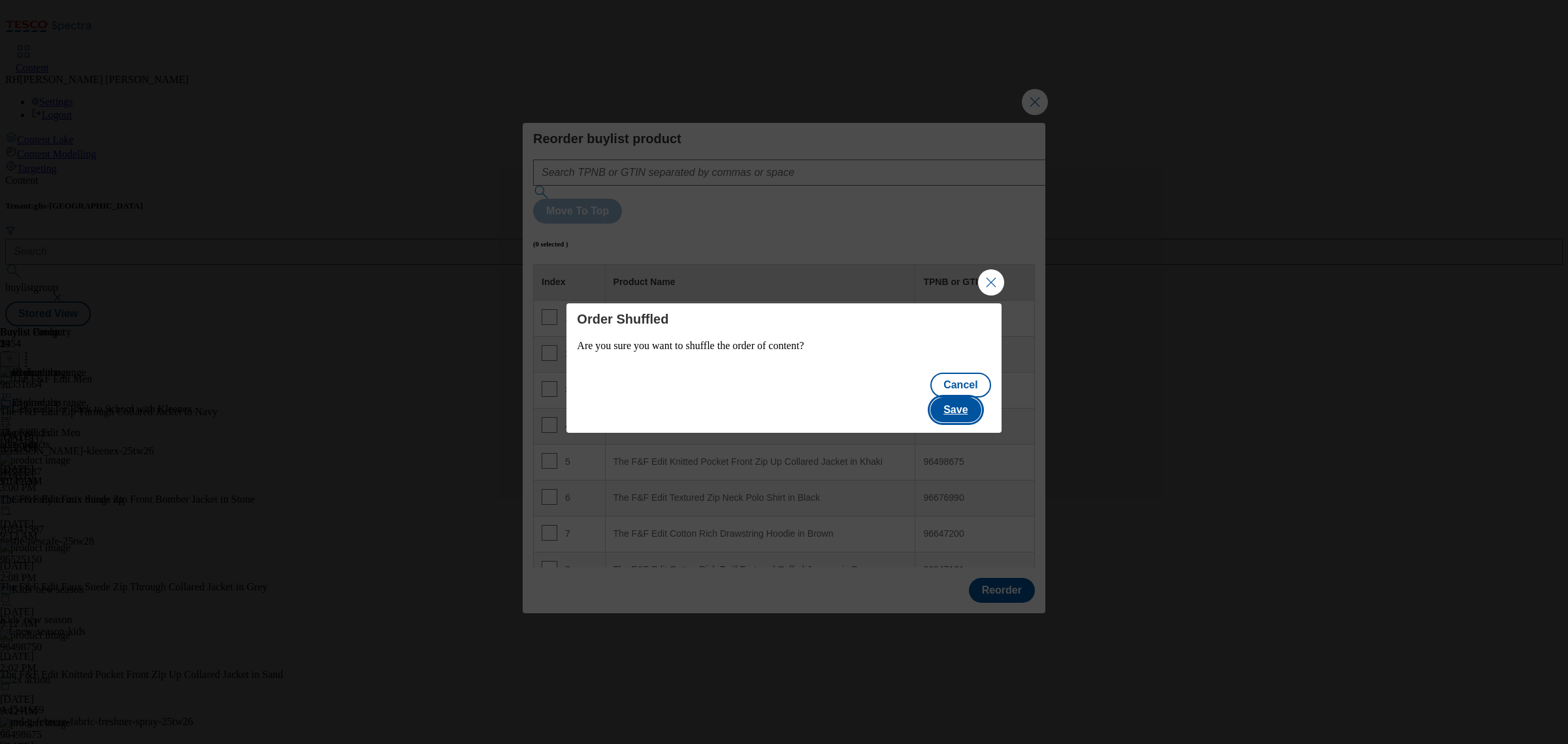
click at [967, 398] on button "Save" at bounding box center [955, 410] width 50 height 25
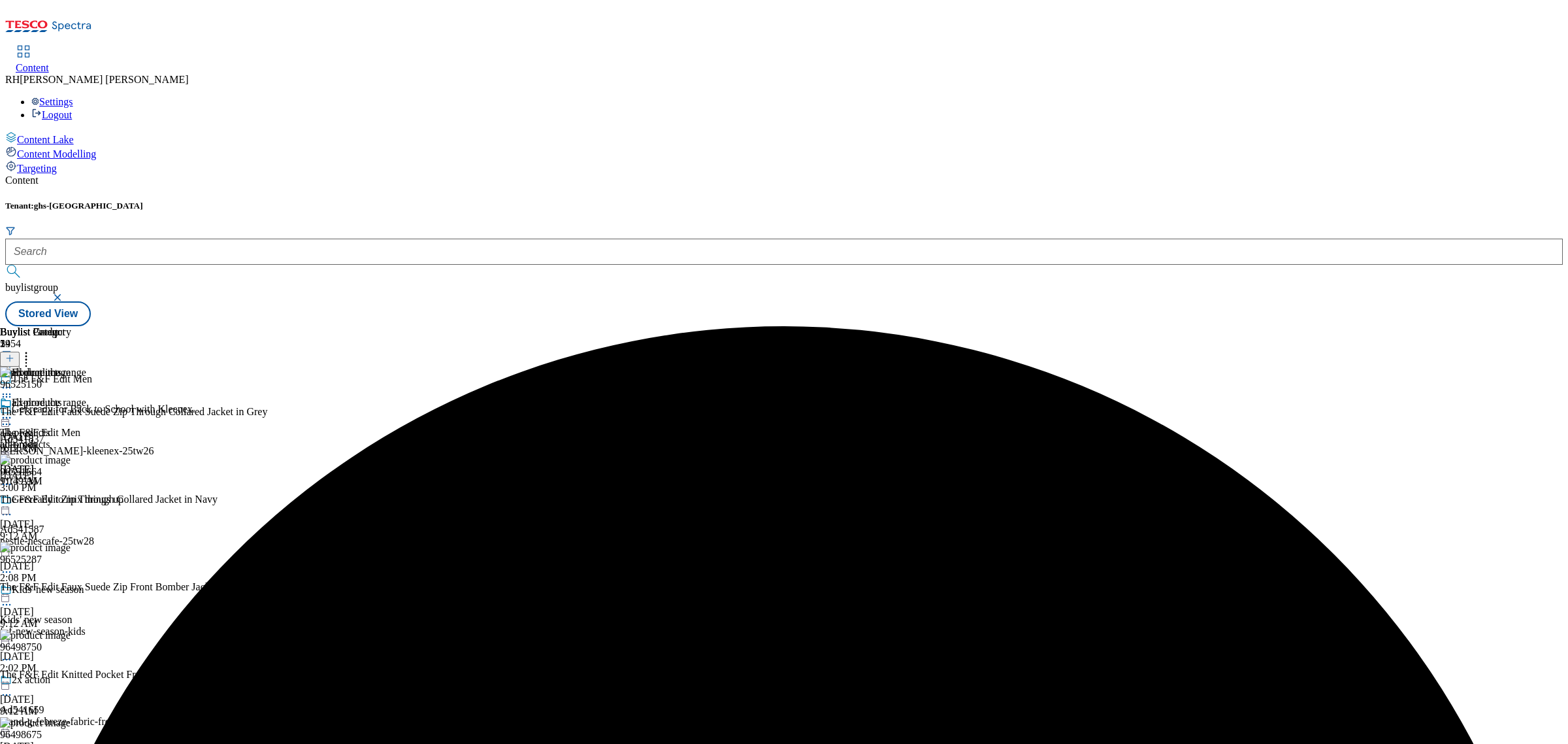
click at [13, 411] on icon at bounding box center [7, 417] width 13 height 13
click at [56, 440] on span "Edit" at bounding box center [48, 445] width 15 height 10
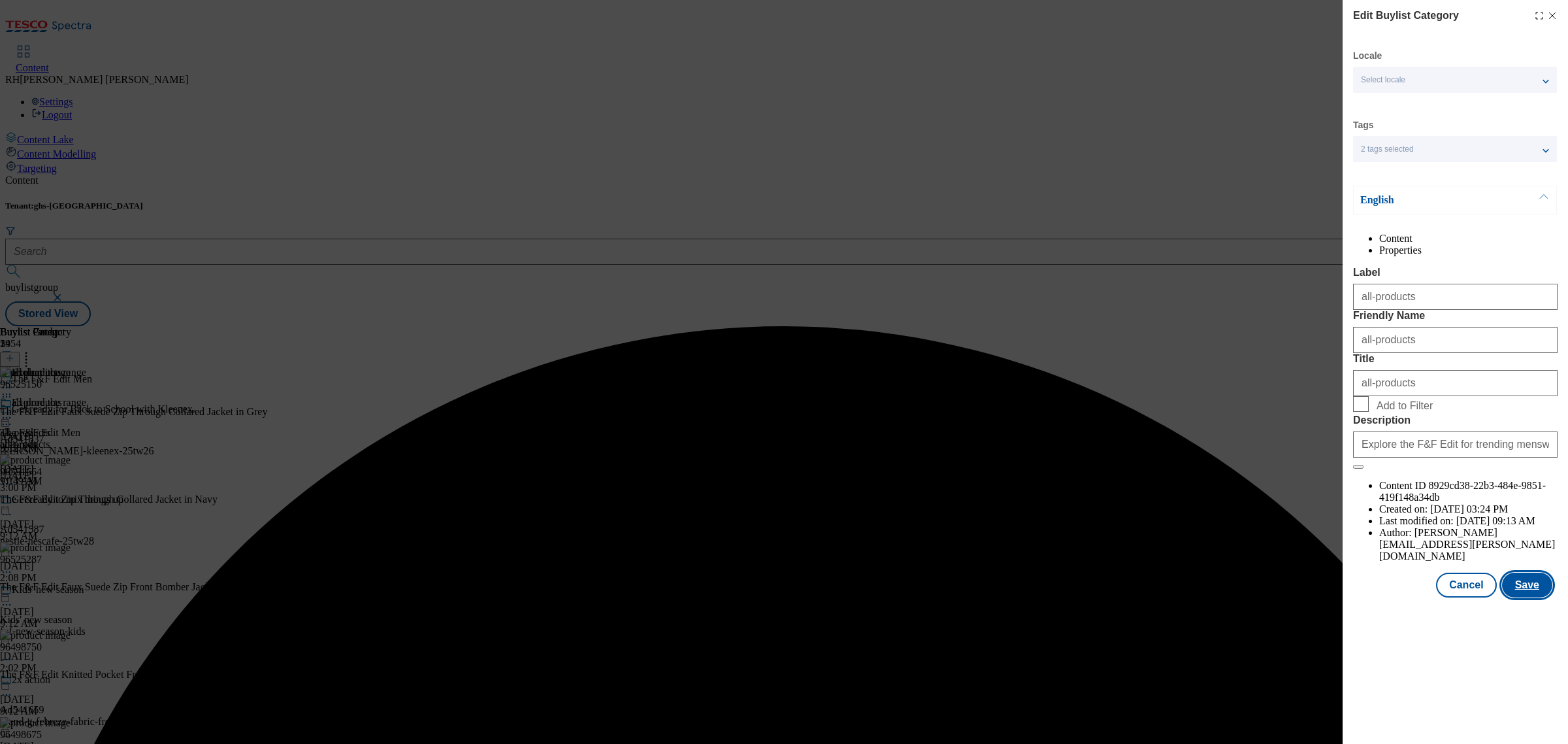
click at [1536, 597] on button "Save" at bounding box center [1527, 585] width 50 height 25
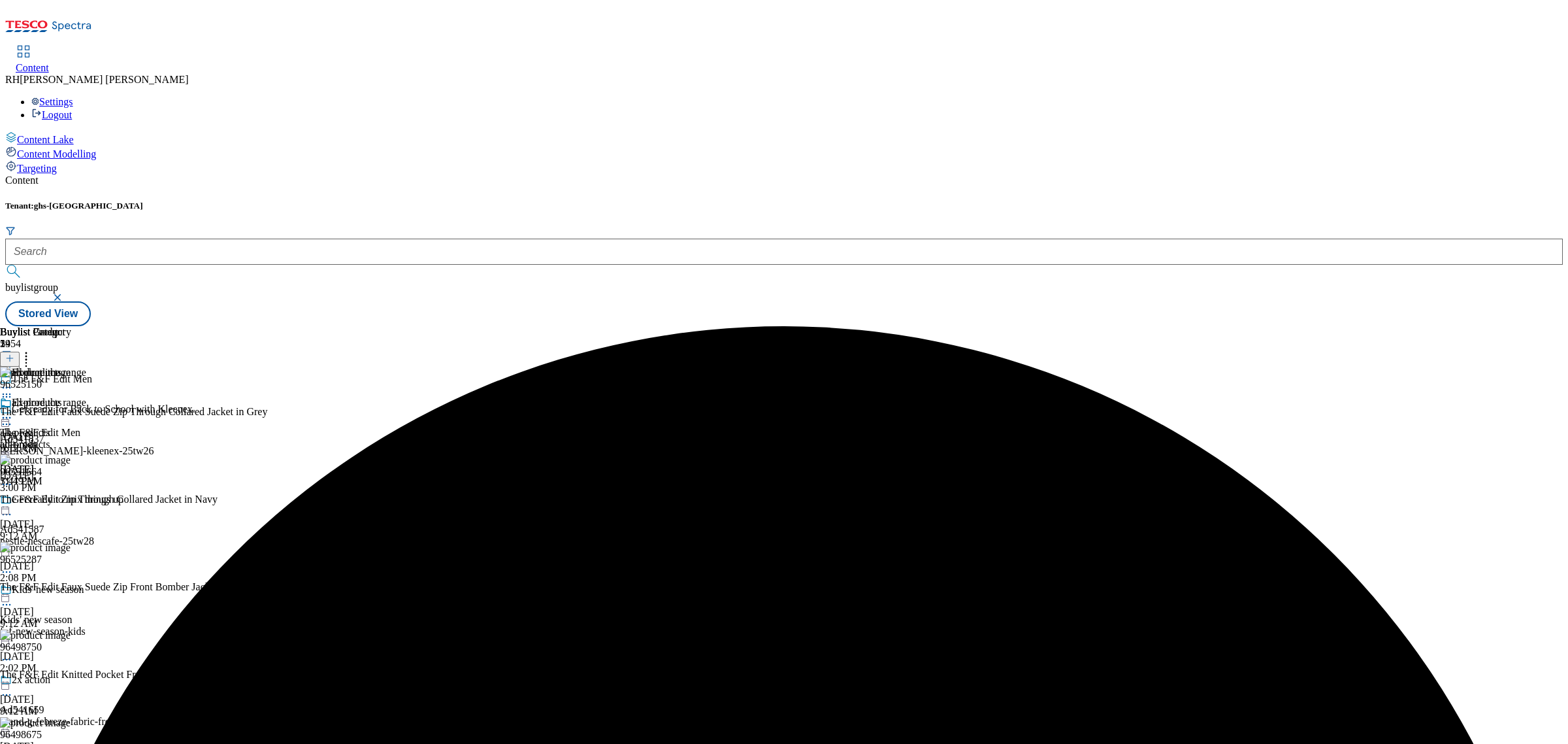
click at [13, 411] on icon at bounding box center [7, 417] width 13 height 13
click at [71, 501] on span "Preview" at bounding box center [56, 506] width 31 height 10
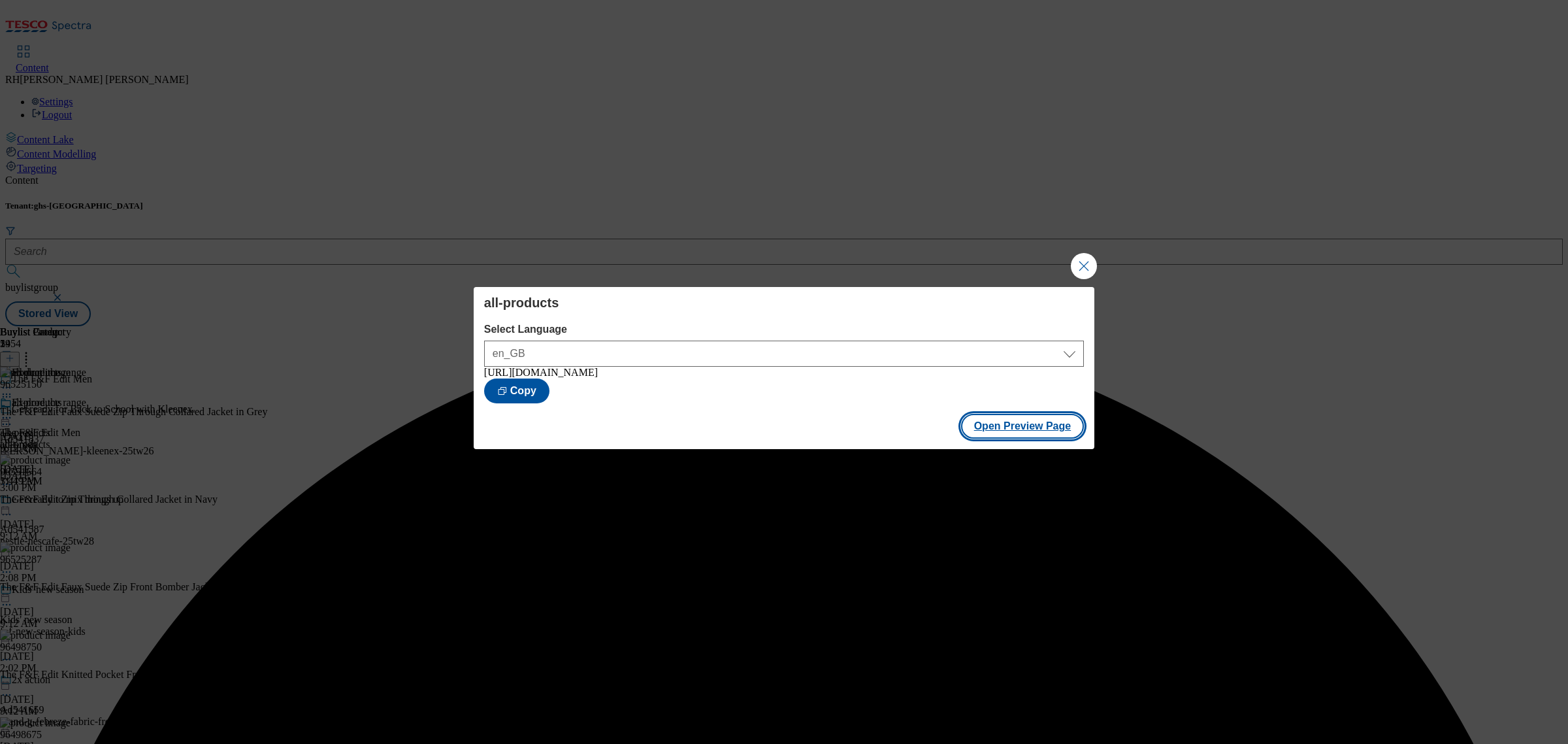
click at [1018, 428] on button "Open Preview Page" at bounding box center [1022, 426] width 124 height 25
click at [1078, 255] on button "Close Modal" at bounding box center [1084, 266] width 26 height 26
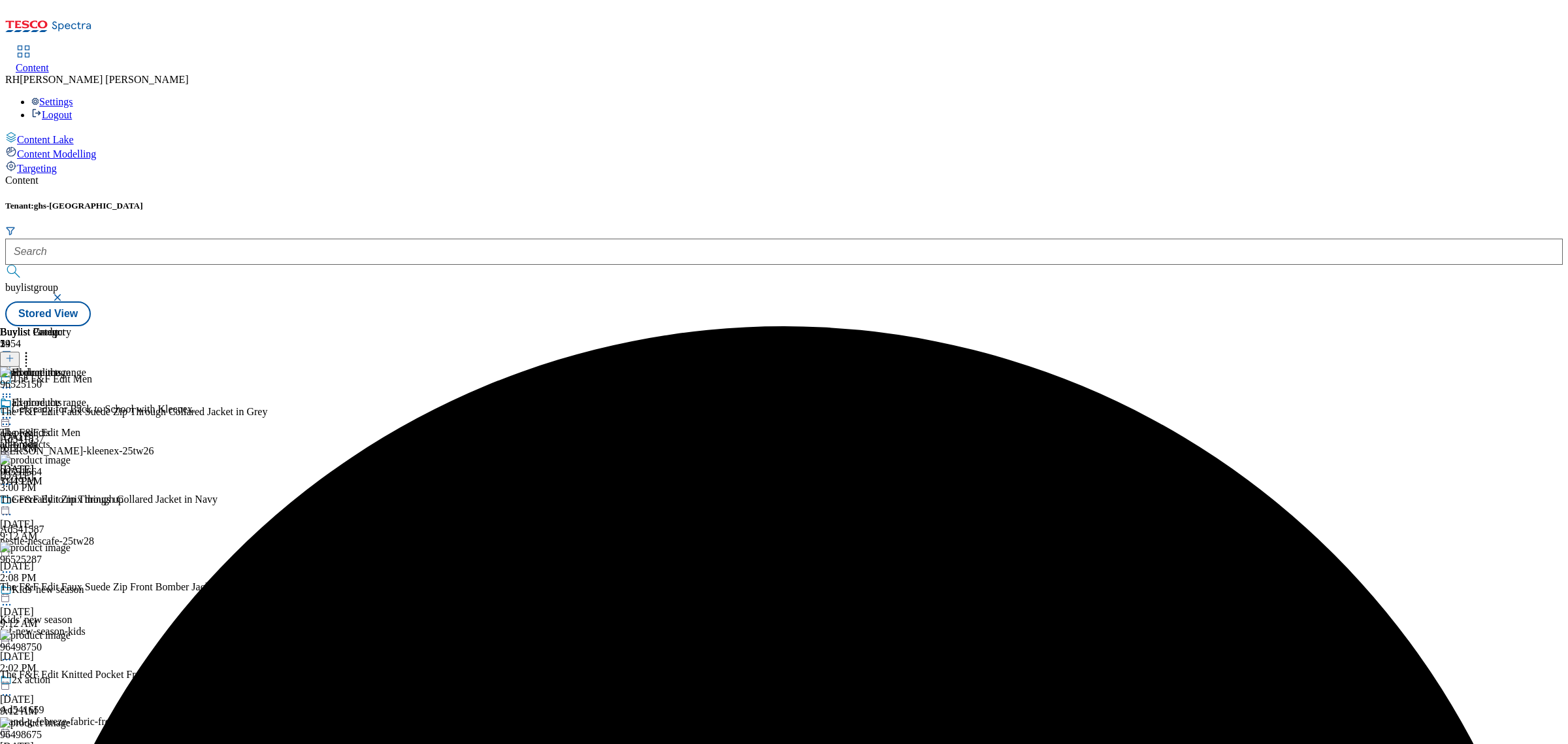
click at [13, 411] on icon at bounding box center [7, 417] width 13 height 13
click at [69, 546] on span "Publish" at bounding box center [55, 550] width 29 height 10
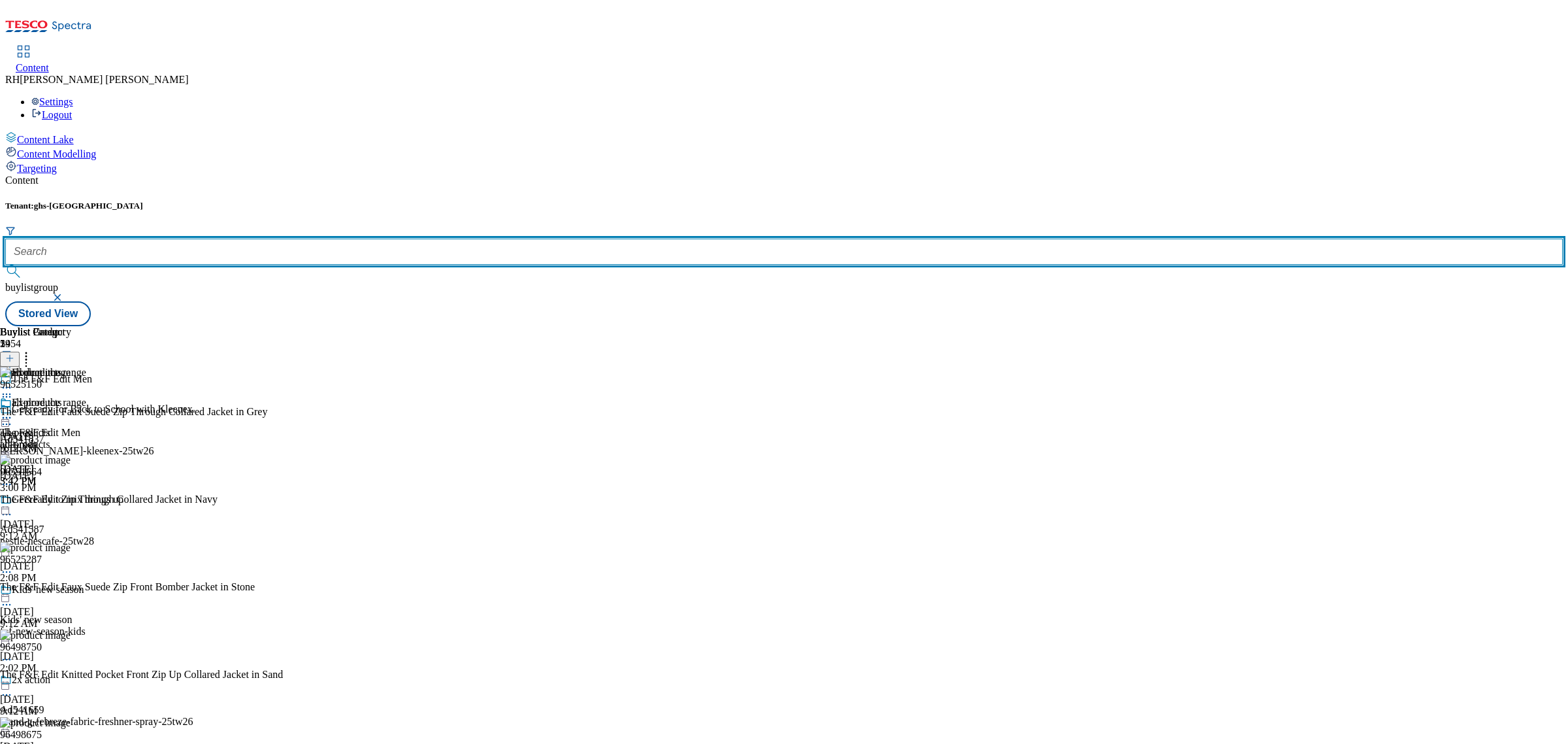
click at [286, 238] on input "text" at bounding box center [784, 251] width 1558 height 26
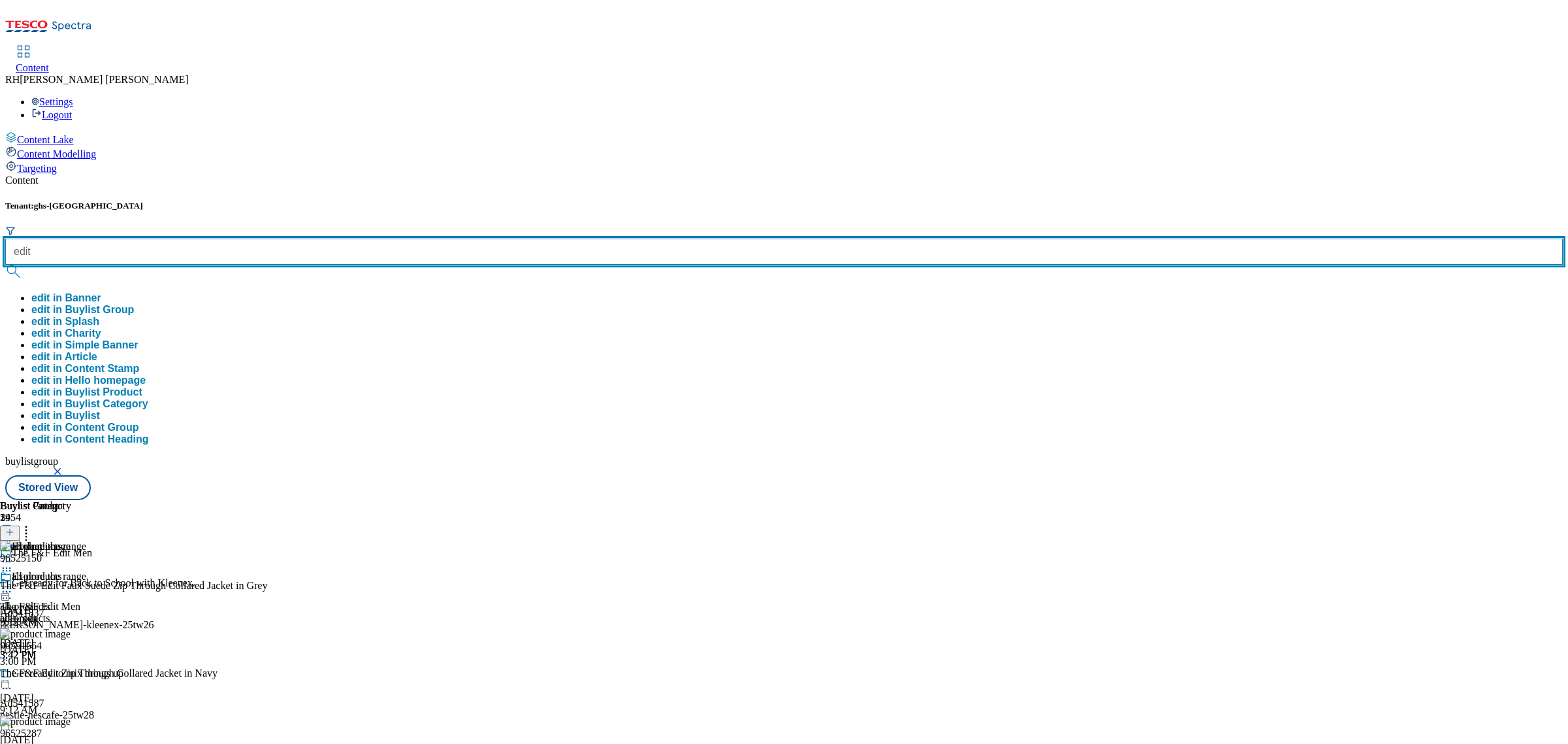
type input "edit"
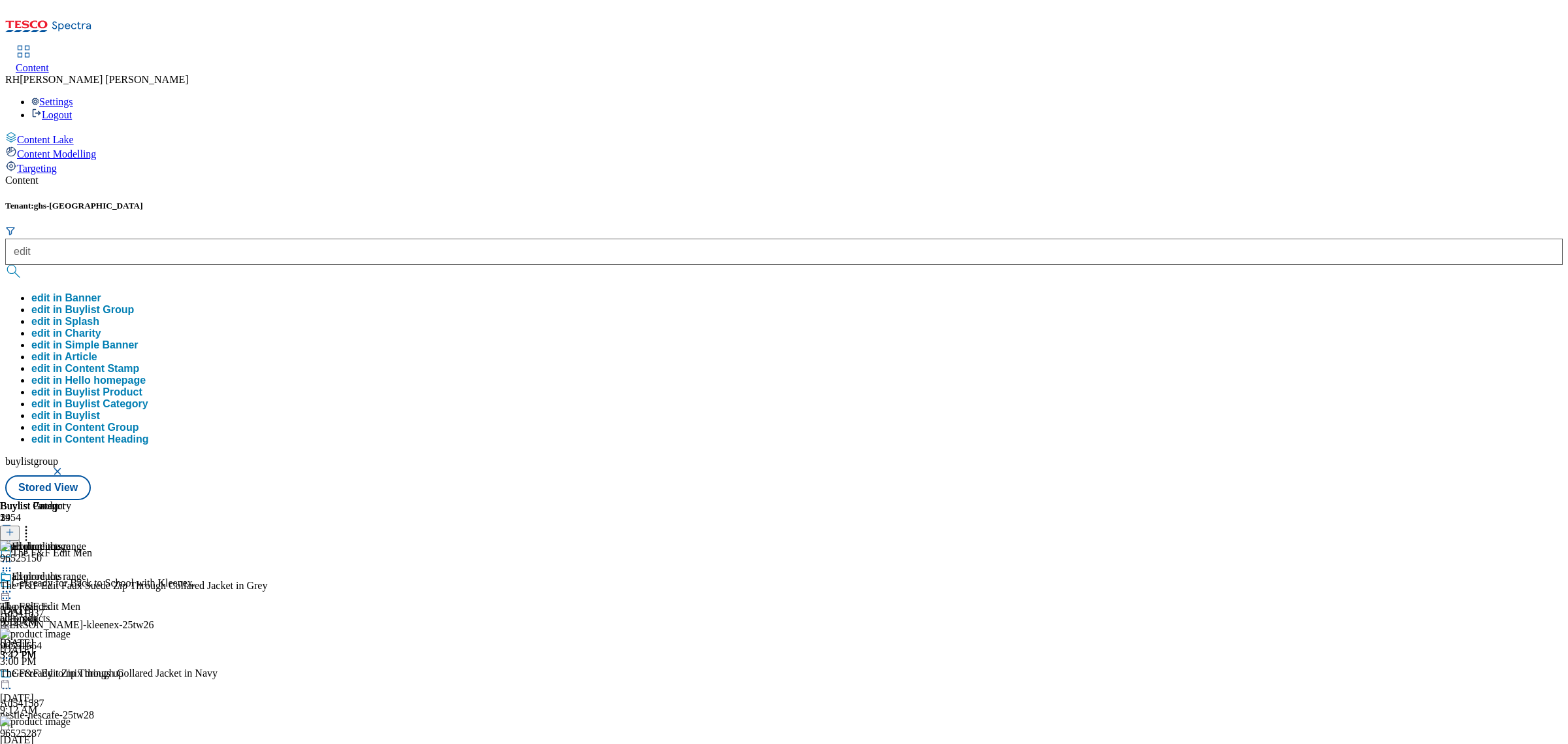
click at [134, 304] on button "edit in Buylist Group" at bounding box center [83, 309] width 102 height 12
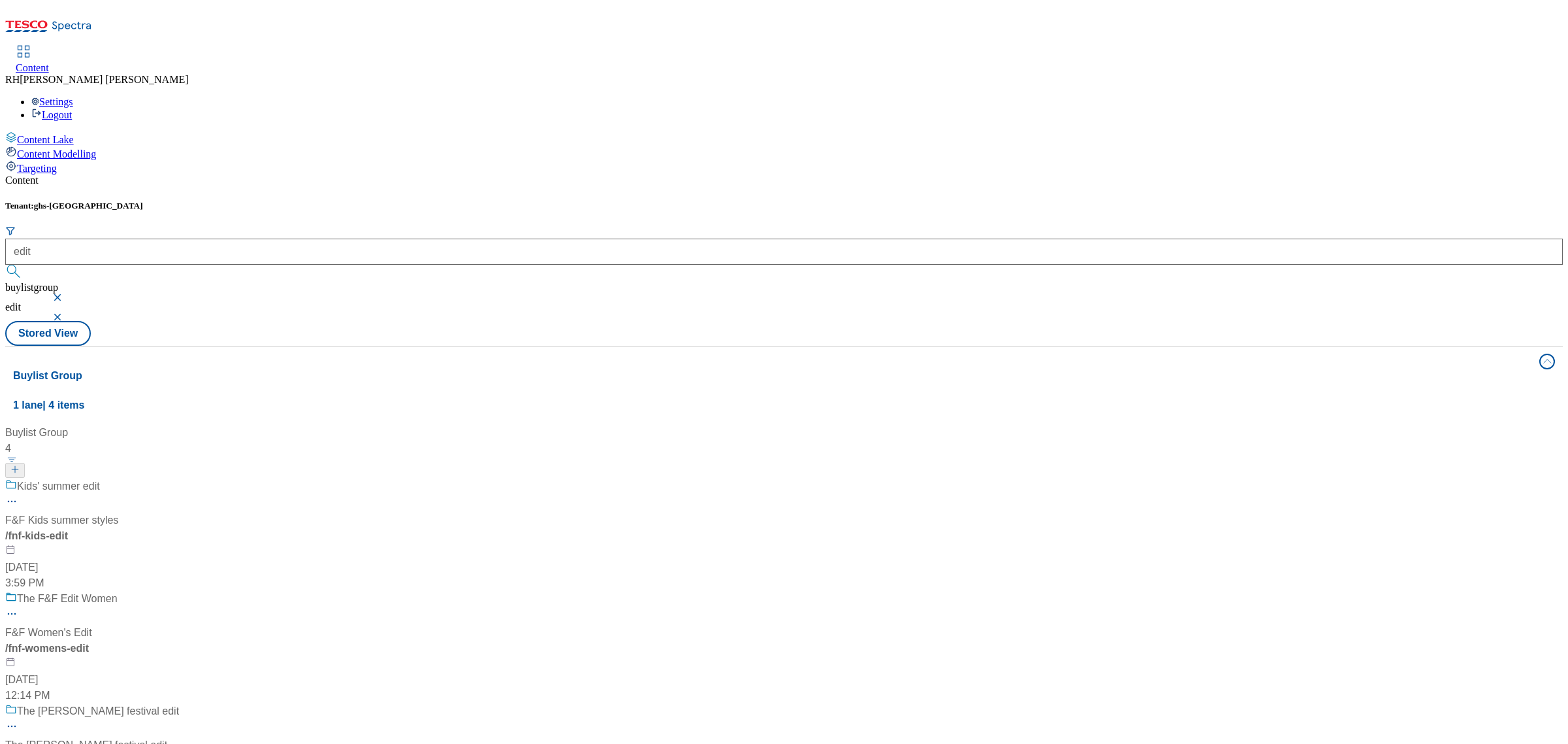
scroll to position [163, 0]
click at [179, 590] on div "The F&F Edit Women F&F Women's Edit / fnf-womens-edit Jun 9, 2025 12:14 PM" at bounding box center [92, 646] width 174 height 113
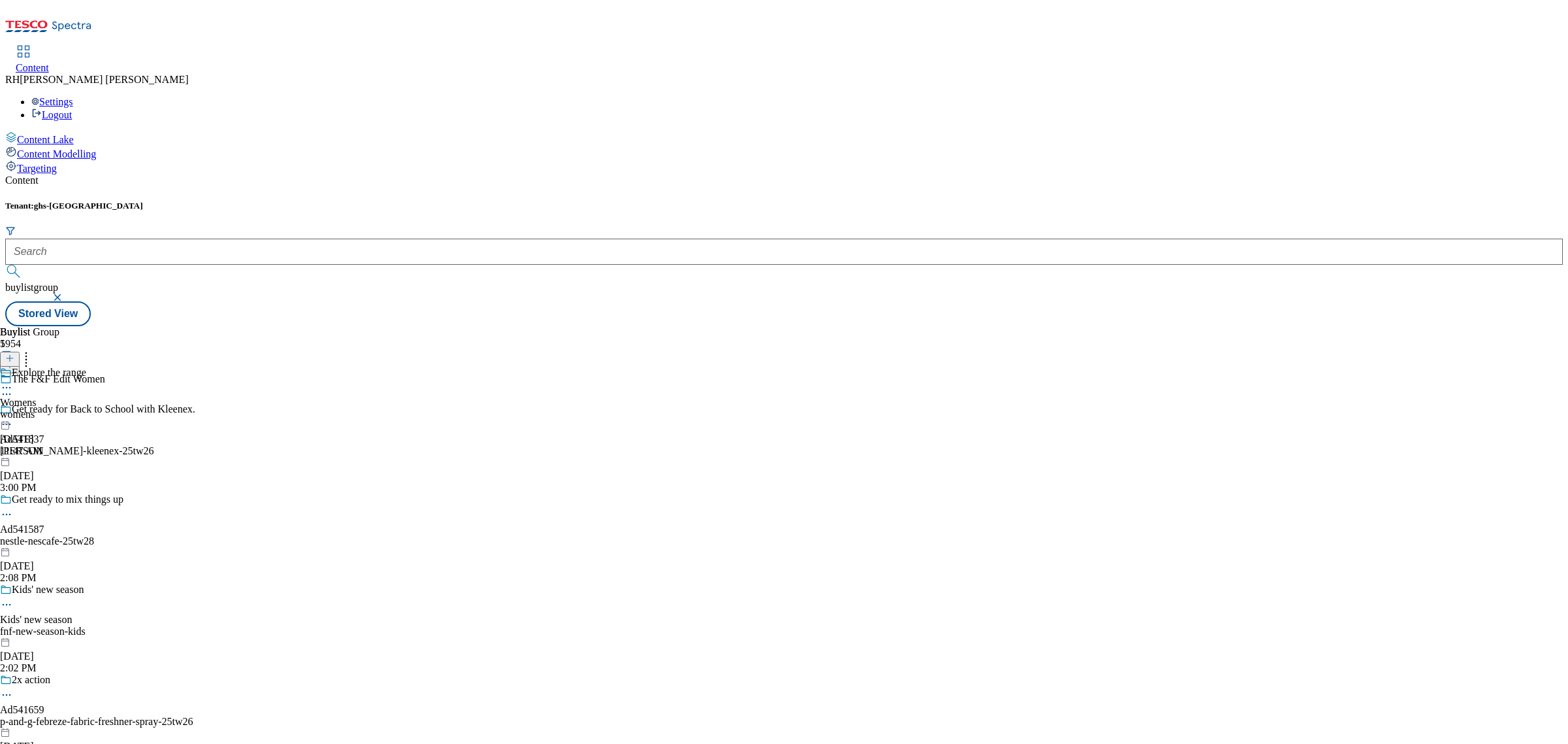
click at [87, 409] on div "womens" at bounding box center [43, 414] width 87 height 12
click at [105, 409] on div "all-products" at bounding box center [52, 414] width 105 height 12
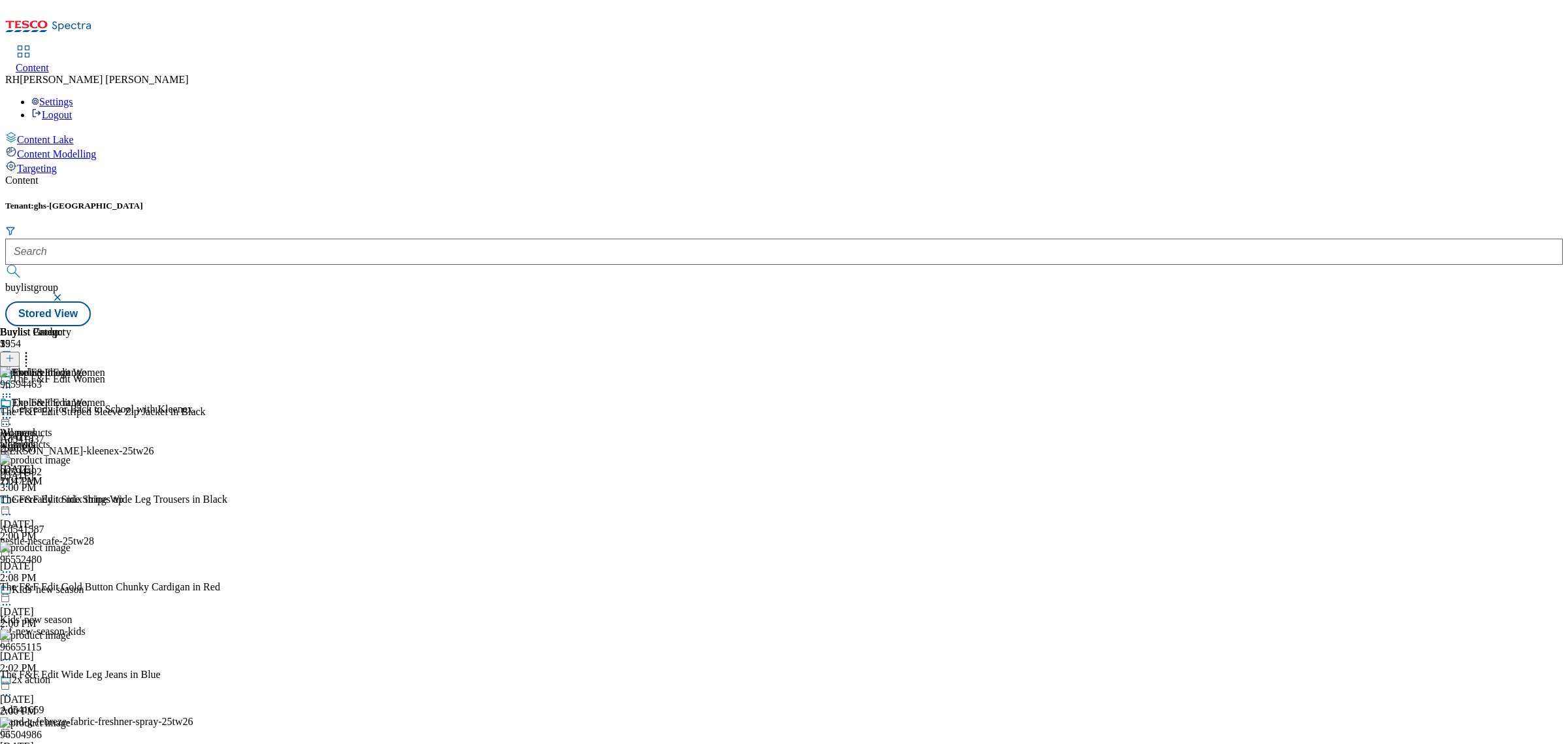
click at [13, 411] on icon at bounding box center [7, 417] width 13 height 13
click at [56, 440] on span "Edit" at bounding box center [48, 445] width 15 height 10
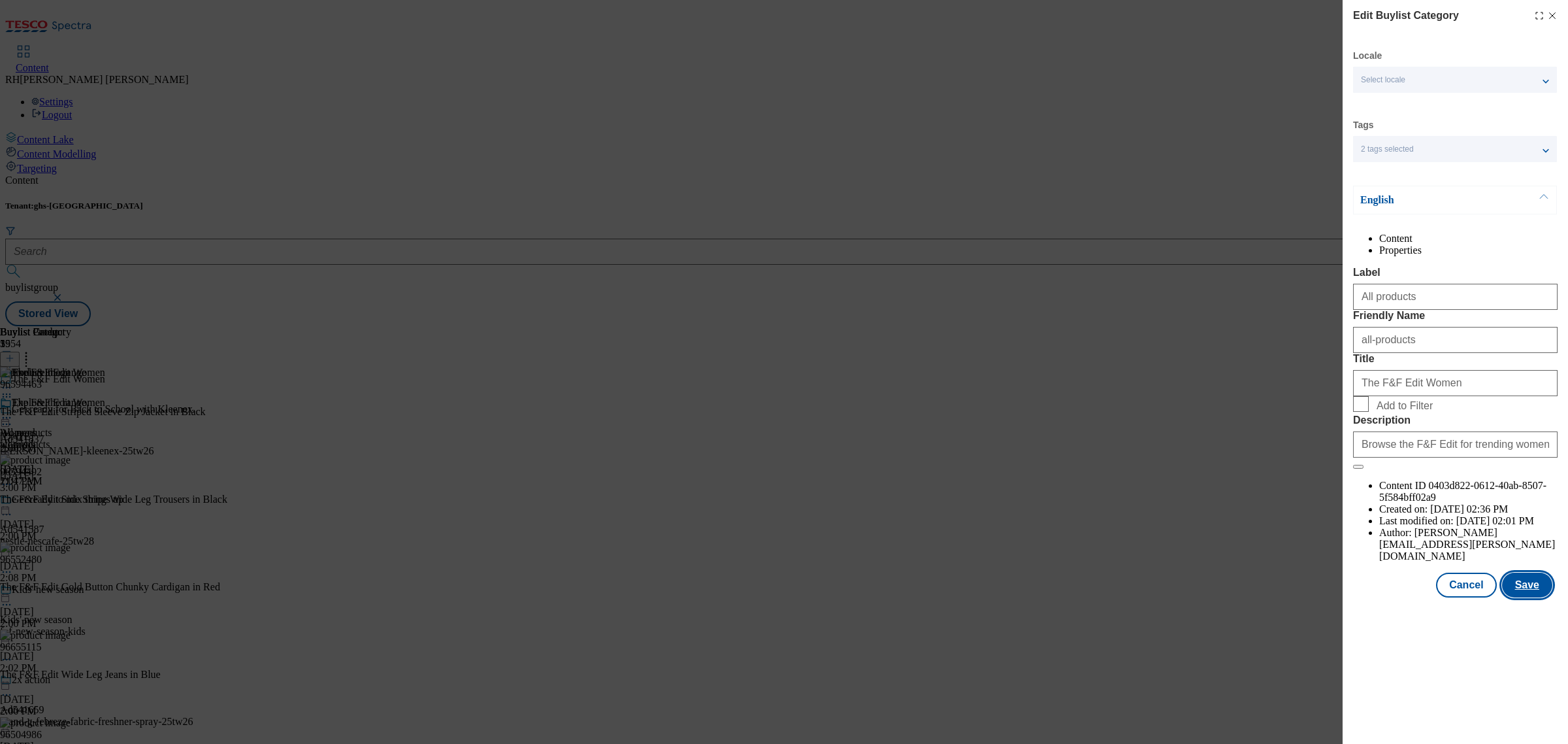
click at [1537, 597] on button "Save" at bounding box center [1527, 585] width 50 height 25
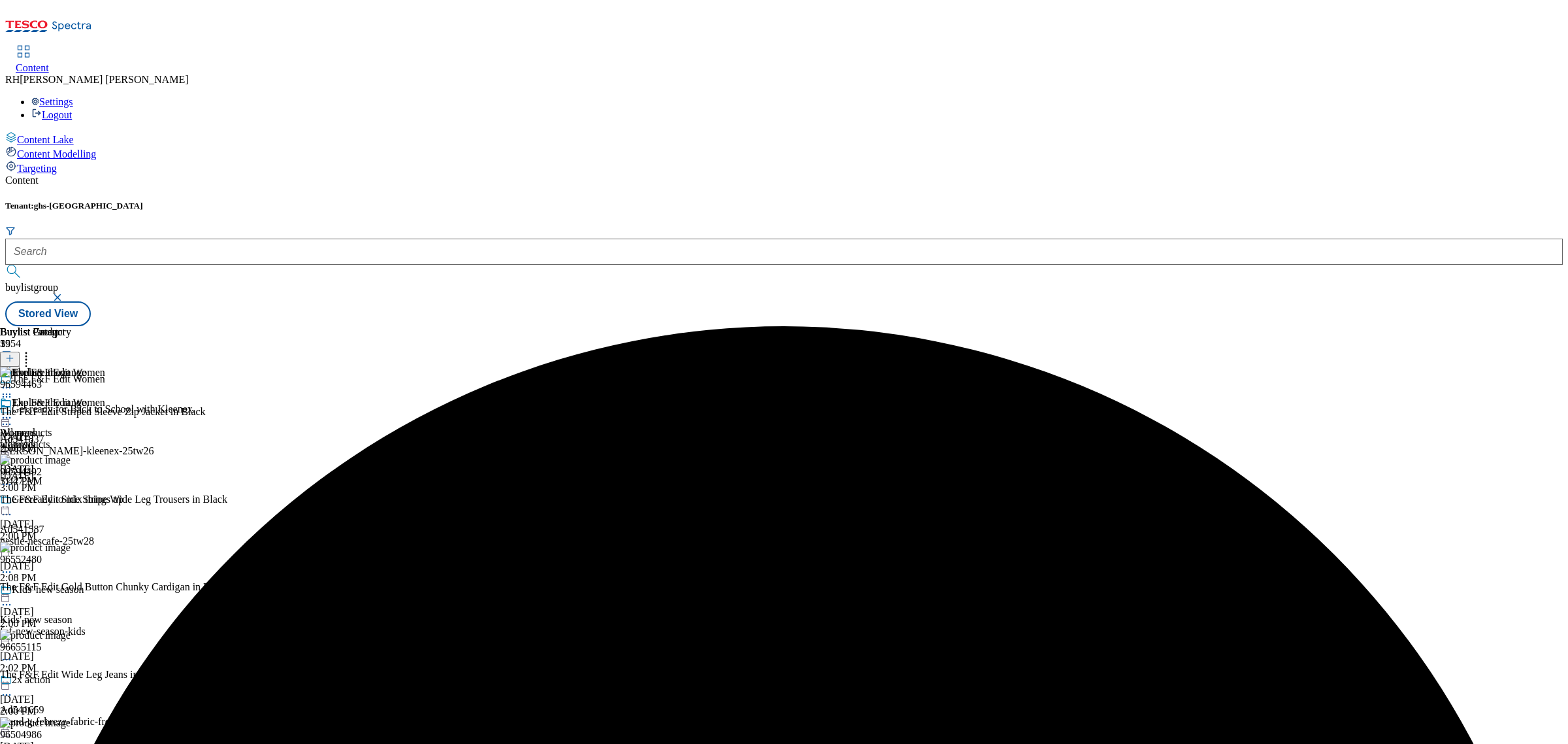
click at [13, 411] on icon at bounding box center [7, 417] width 13 height 13
click at [71, 501] on span "Preview" at bounding box center [56, 506] width 31 height 10
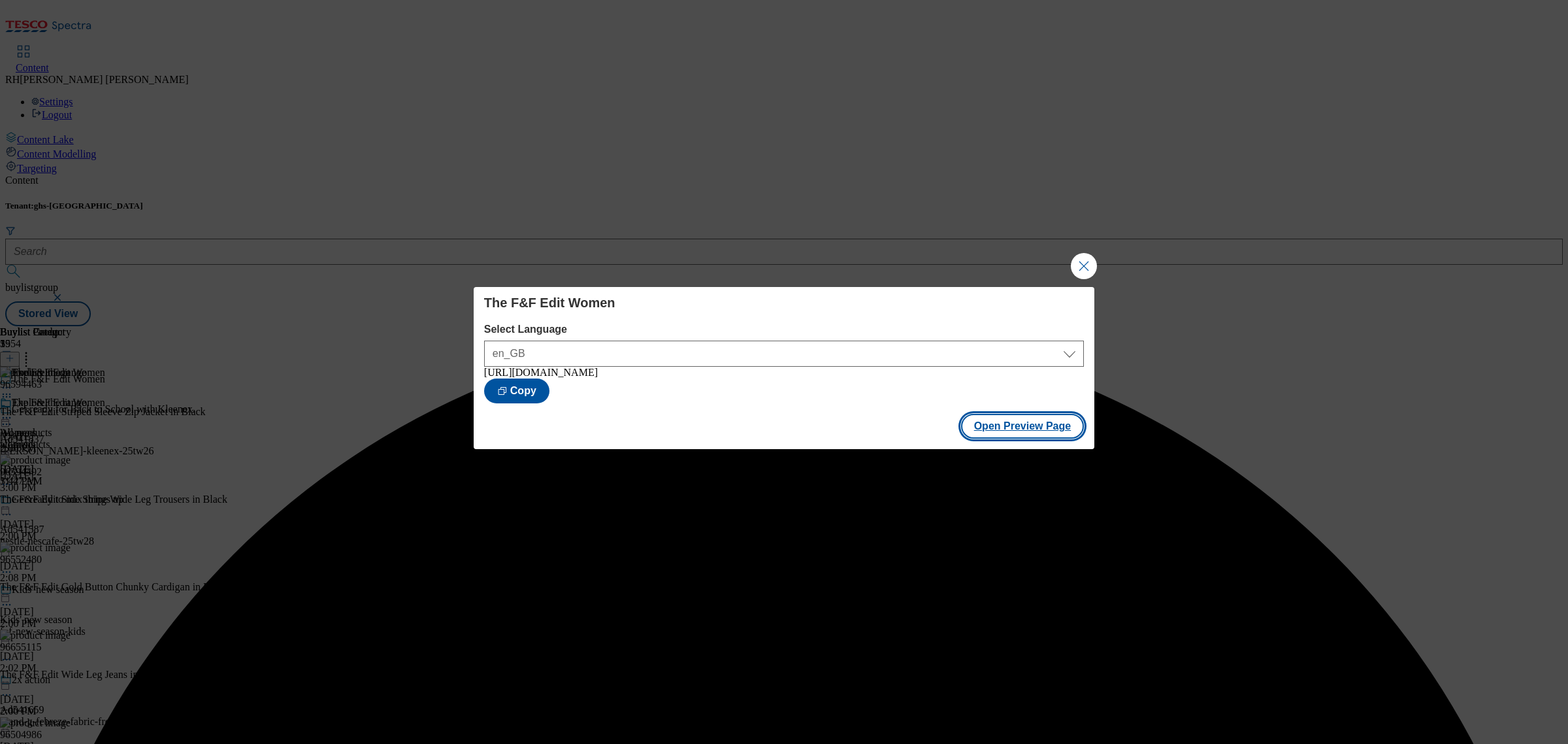
click at [1026, 428] on button "Open Preview Page" at bounding box center [1022, 426] width 124 height 25
click at [1091, 255] on button "Close Modal" at bounding box center [1084, 266] width 26 height 26
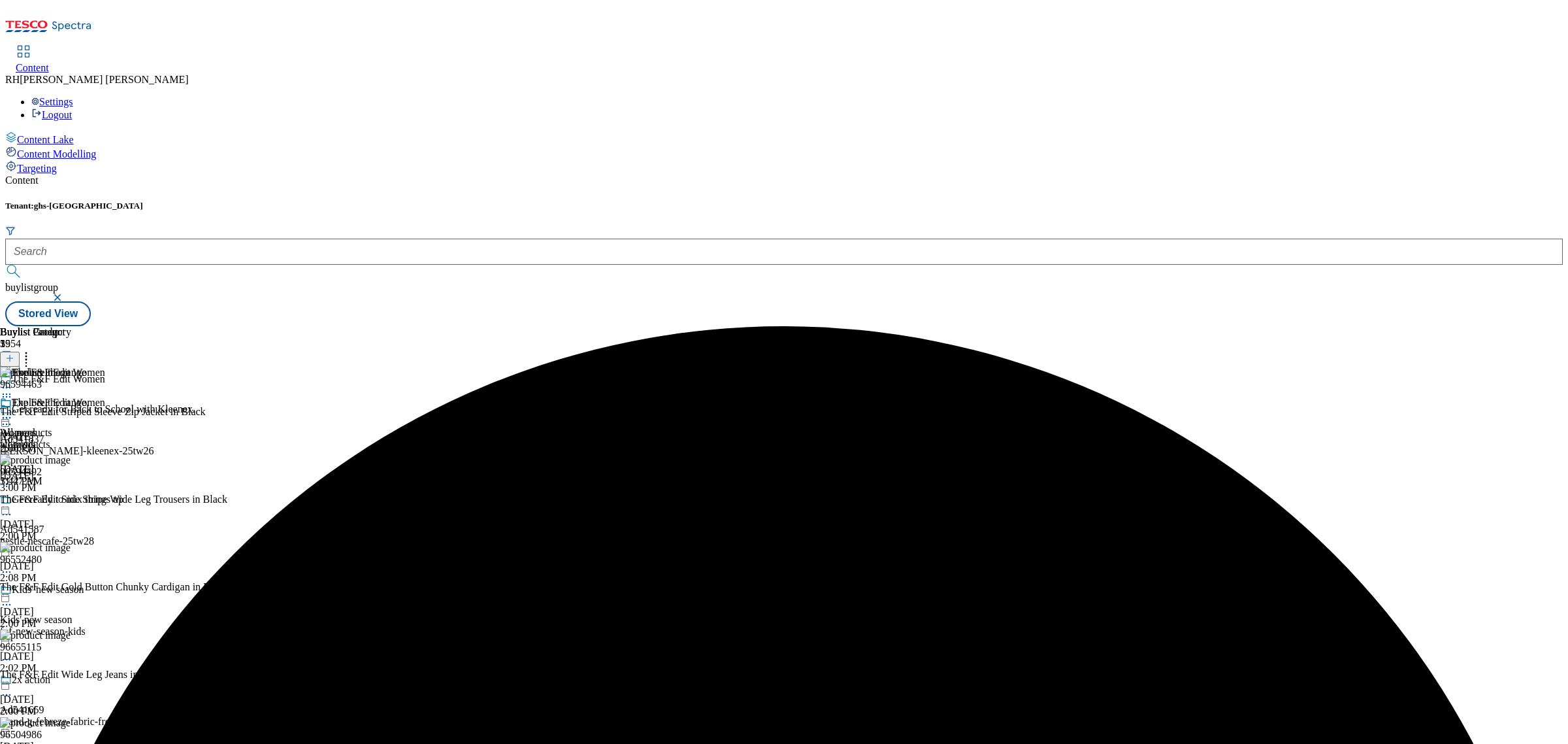
click at [13, 411] on icon at bounding box center [7, 417] width 13 height 13
click at [69, 546] on span "Publish" at bounding box center [55, 550] width 29 height 10
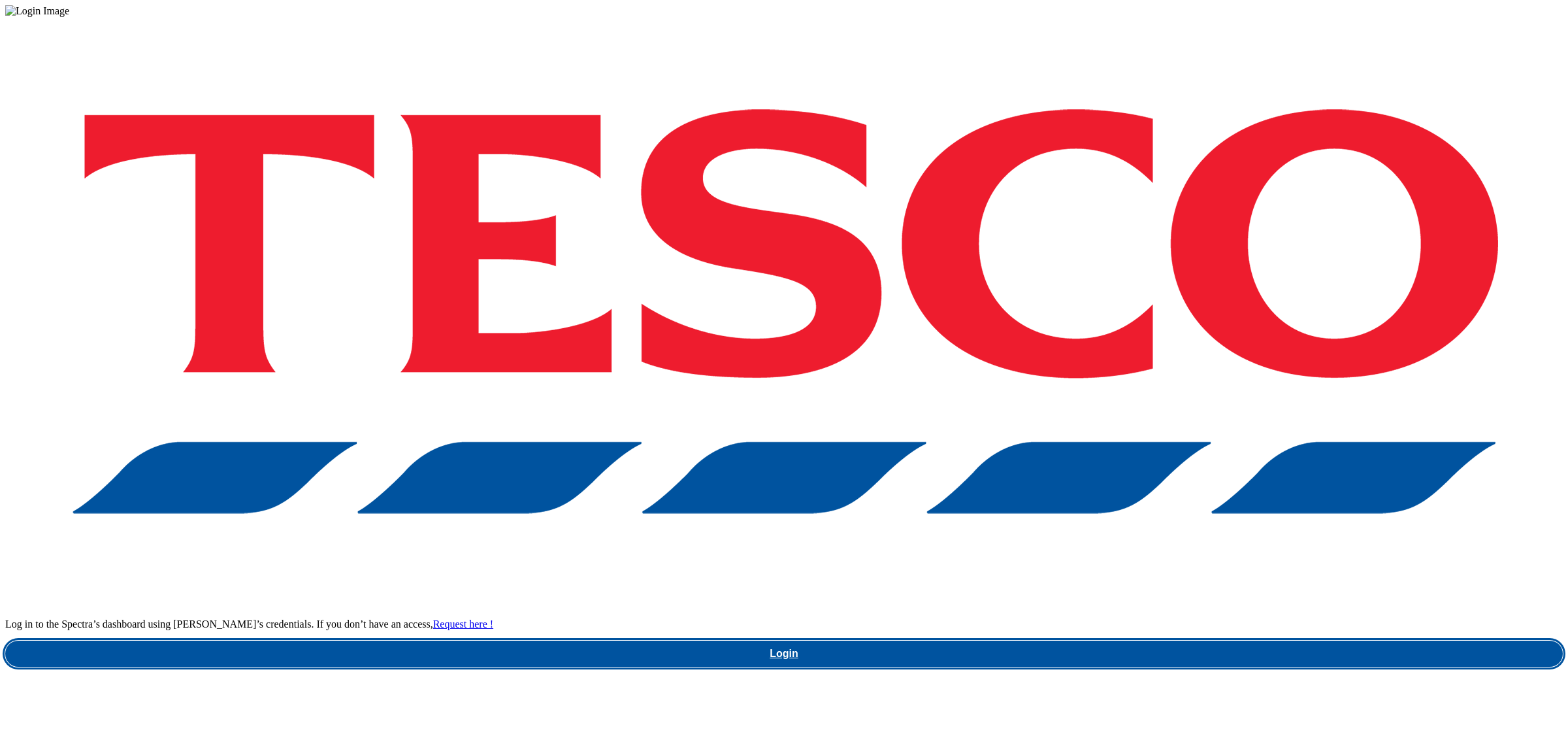
click at [1200, 641] on link "Login" at bounding box center [784, 654] width 1558 height 26
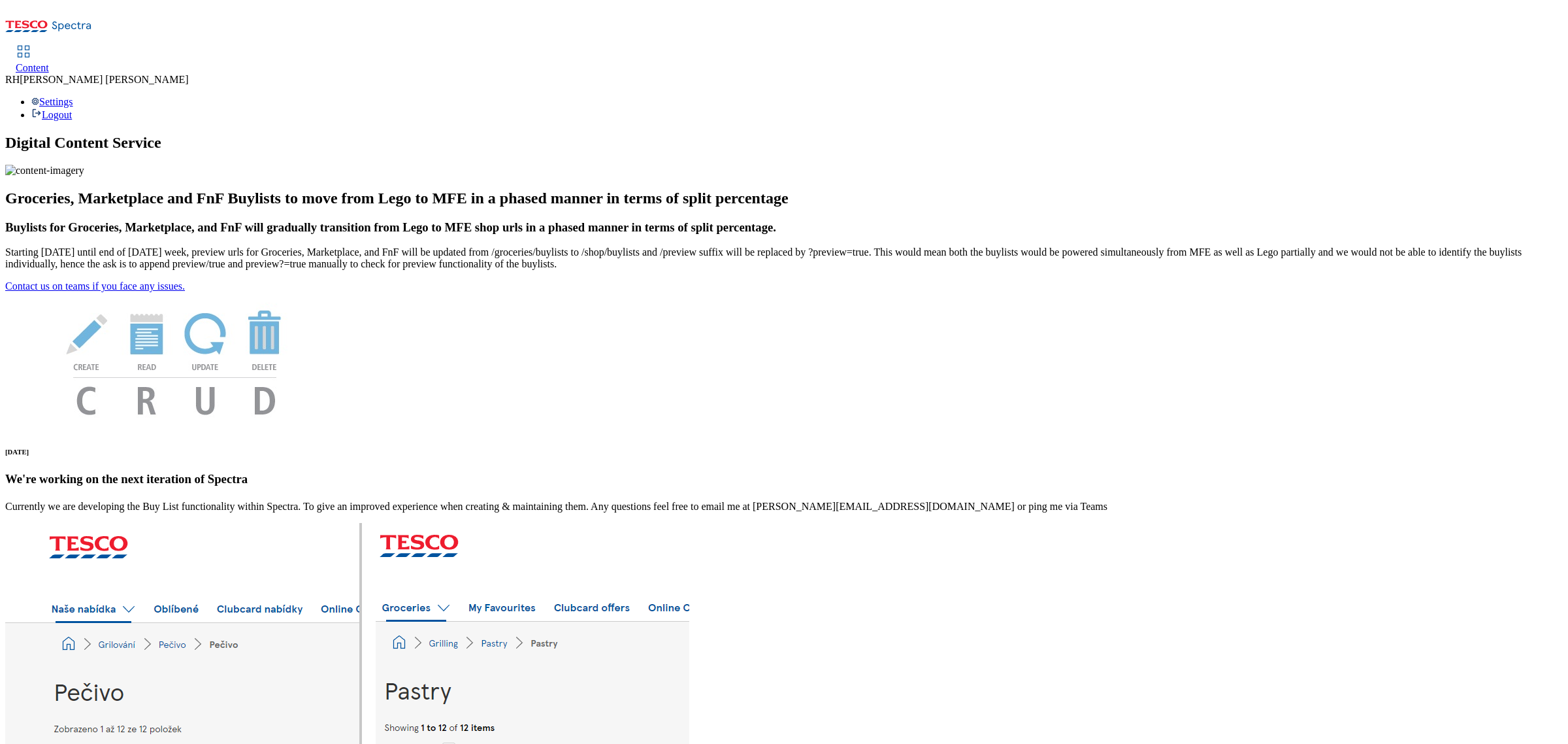
click at [49, 62] on span "Content" at bounding box center [33, 68] width 34 height 11
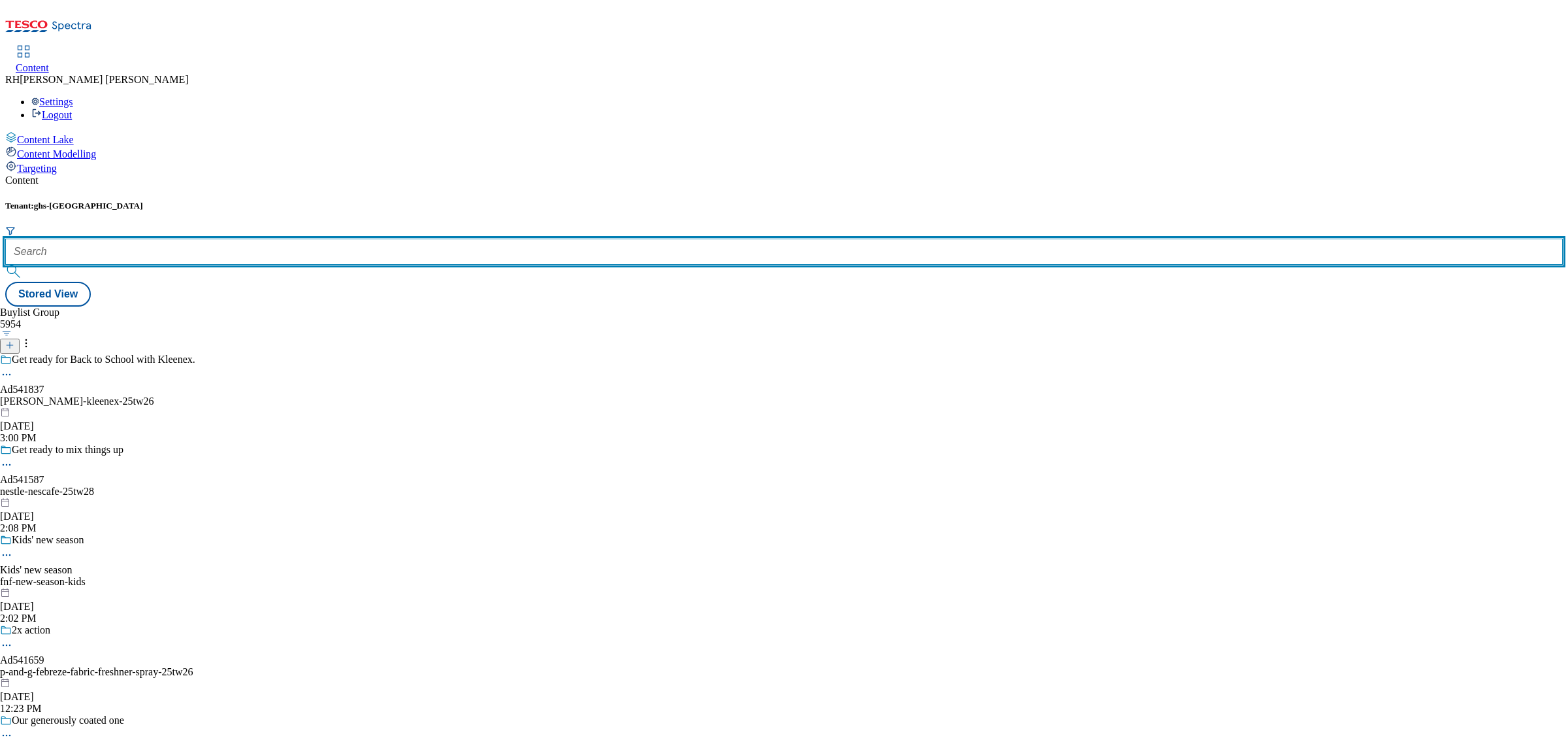
click at [304, 238] on input "text" at bounding box center [784, 251] width 1558 height 26
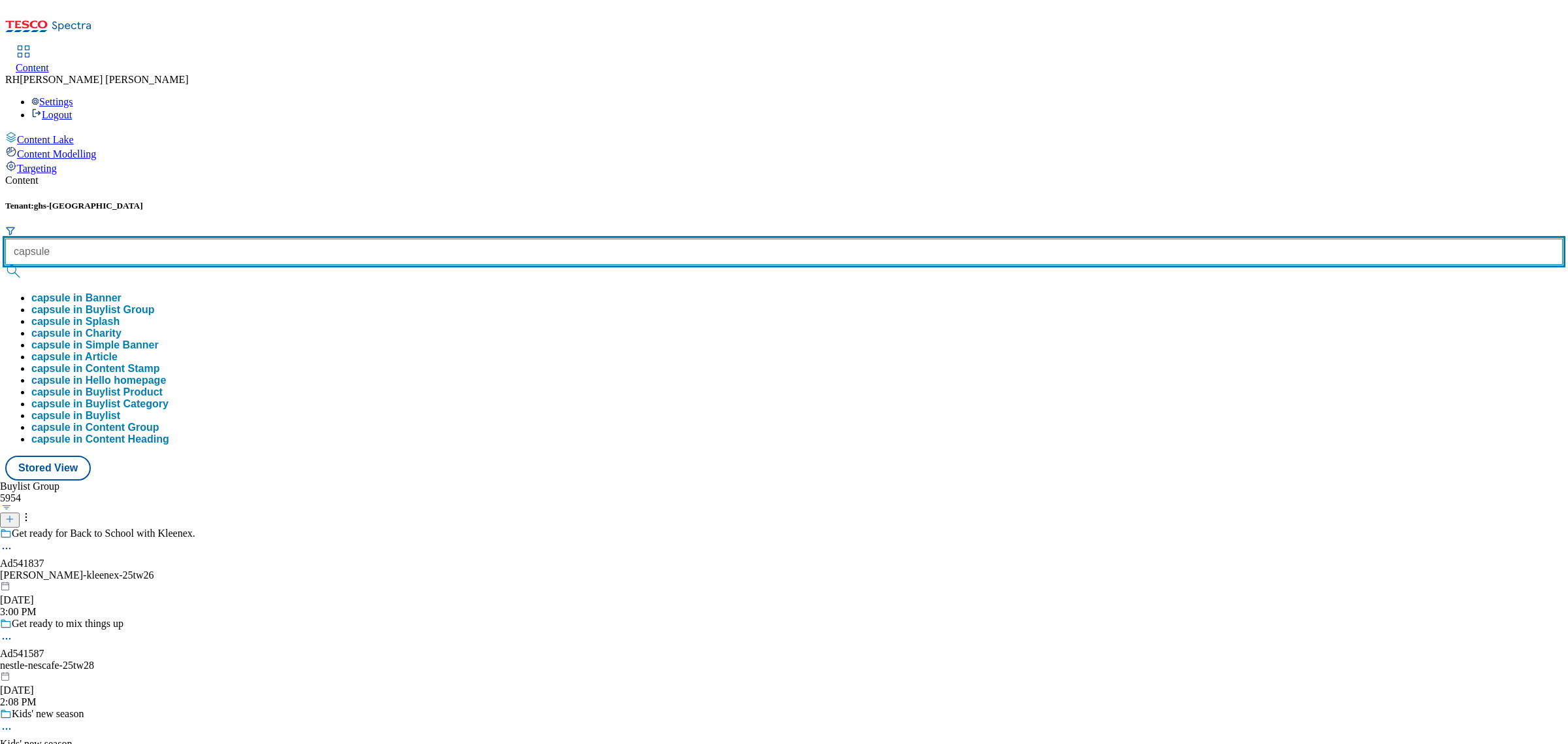
type input "capsule"
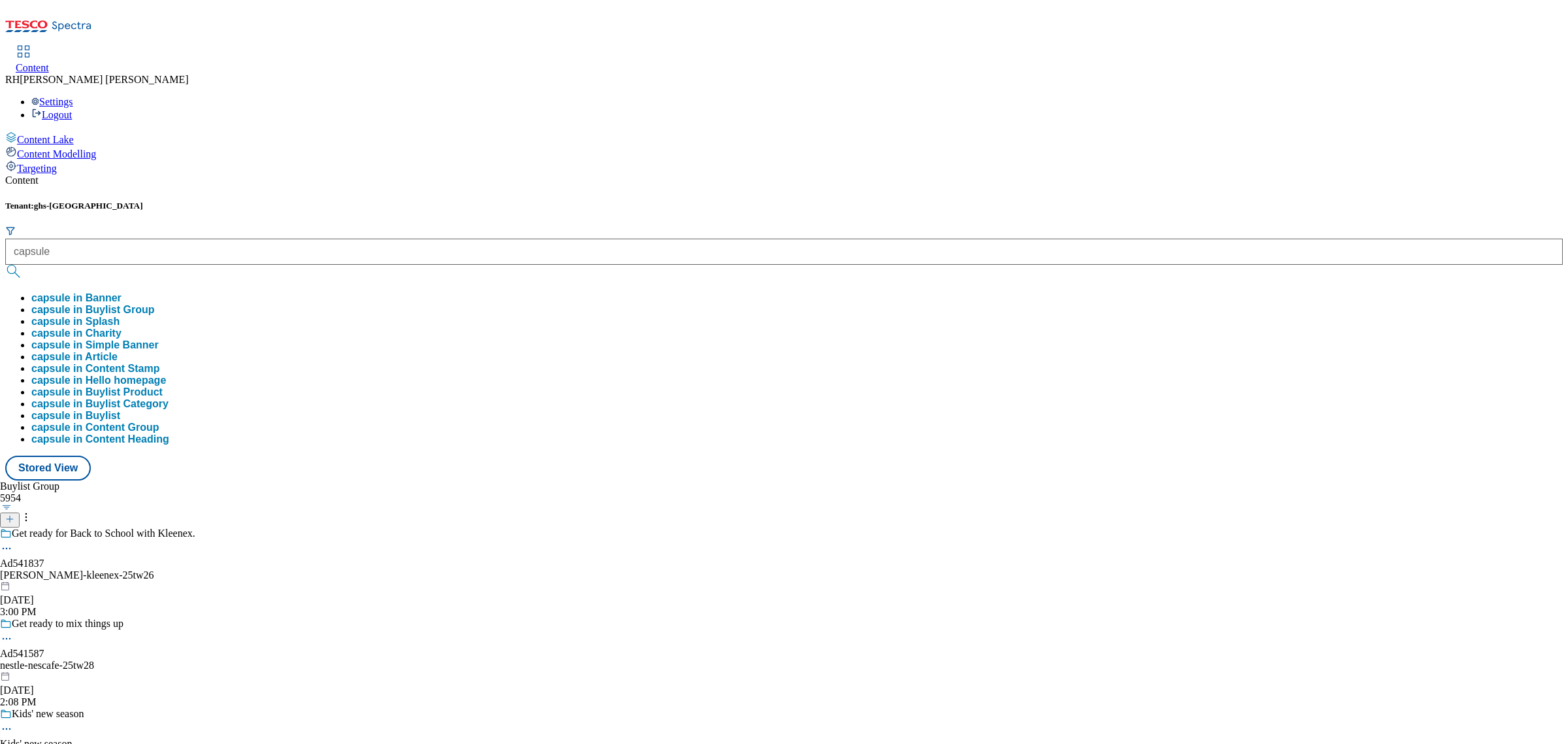
click at [155, 304] on button "capsule in Buylist Group" at bounding box center [93, 309] width 123 height 12
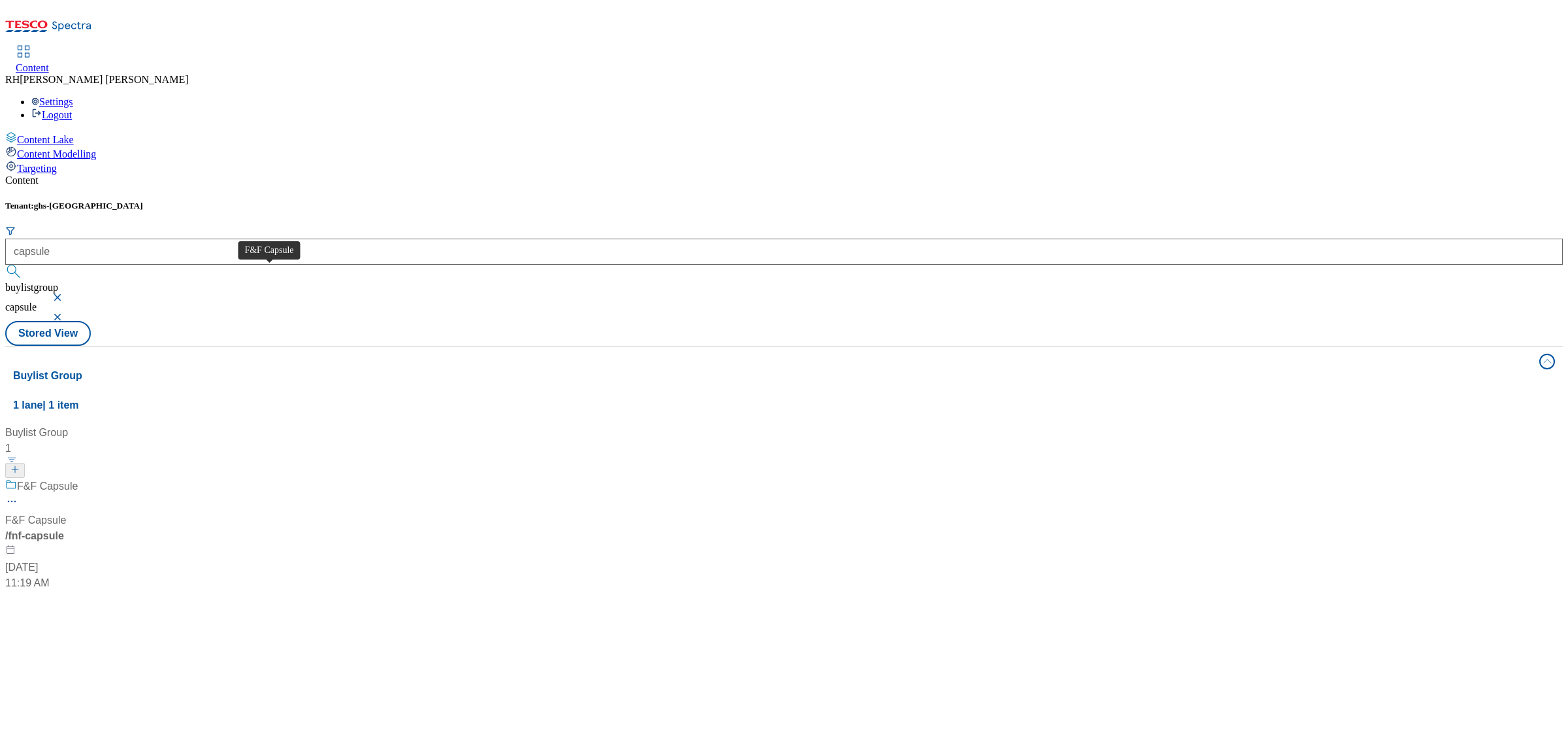
click at [78, 479] on span "F&F Capsule" at bounding box center [47, 487] width 61 height 17
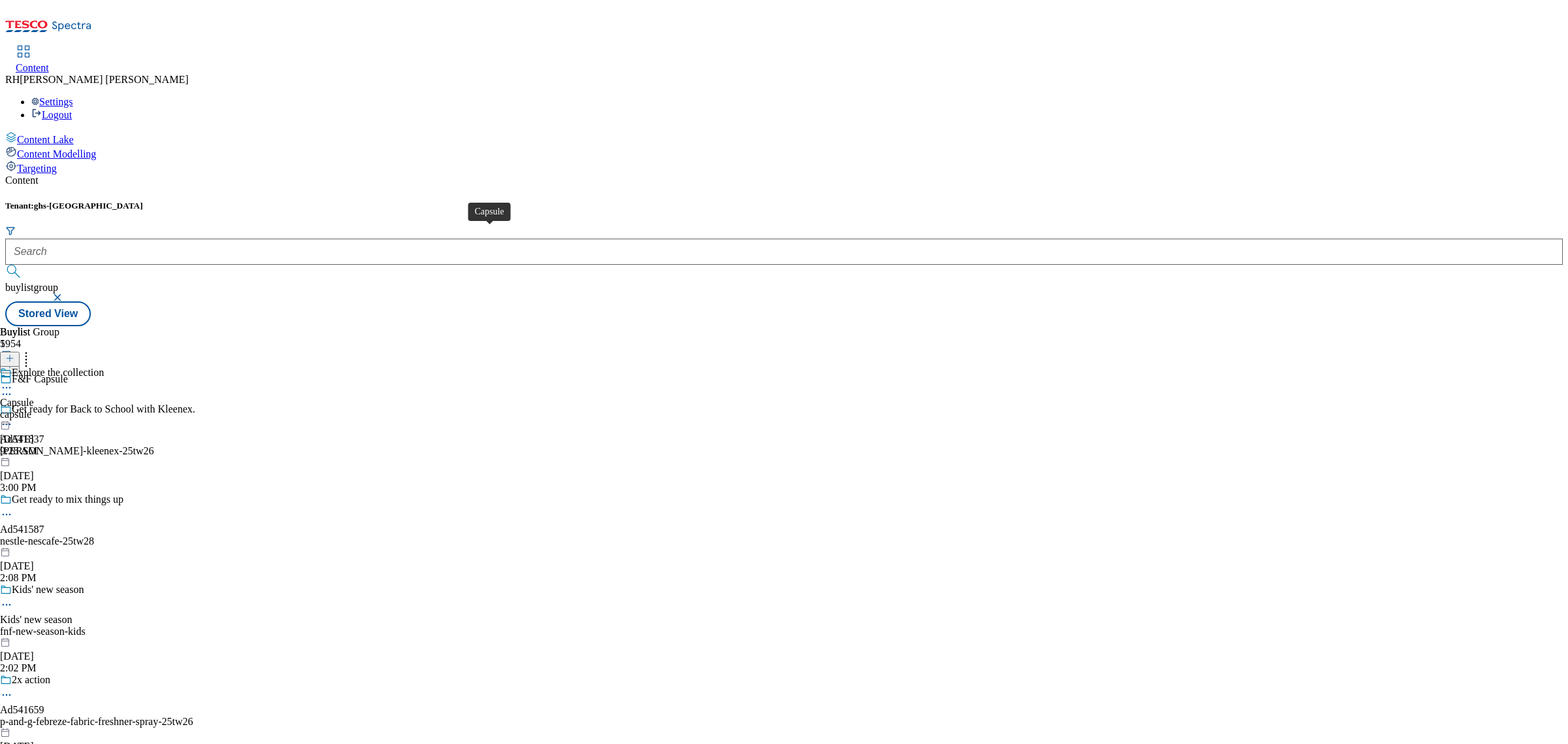
click at [34, 397] on div "Capsule" at bounding box center [17, 402] width 34 height 12
click at [56, 397] on div "F&F Capsule" at bounding box center [28, 402] width 56 height 12
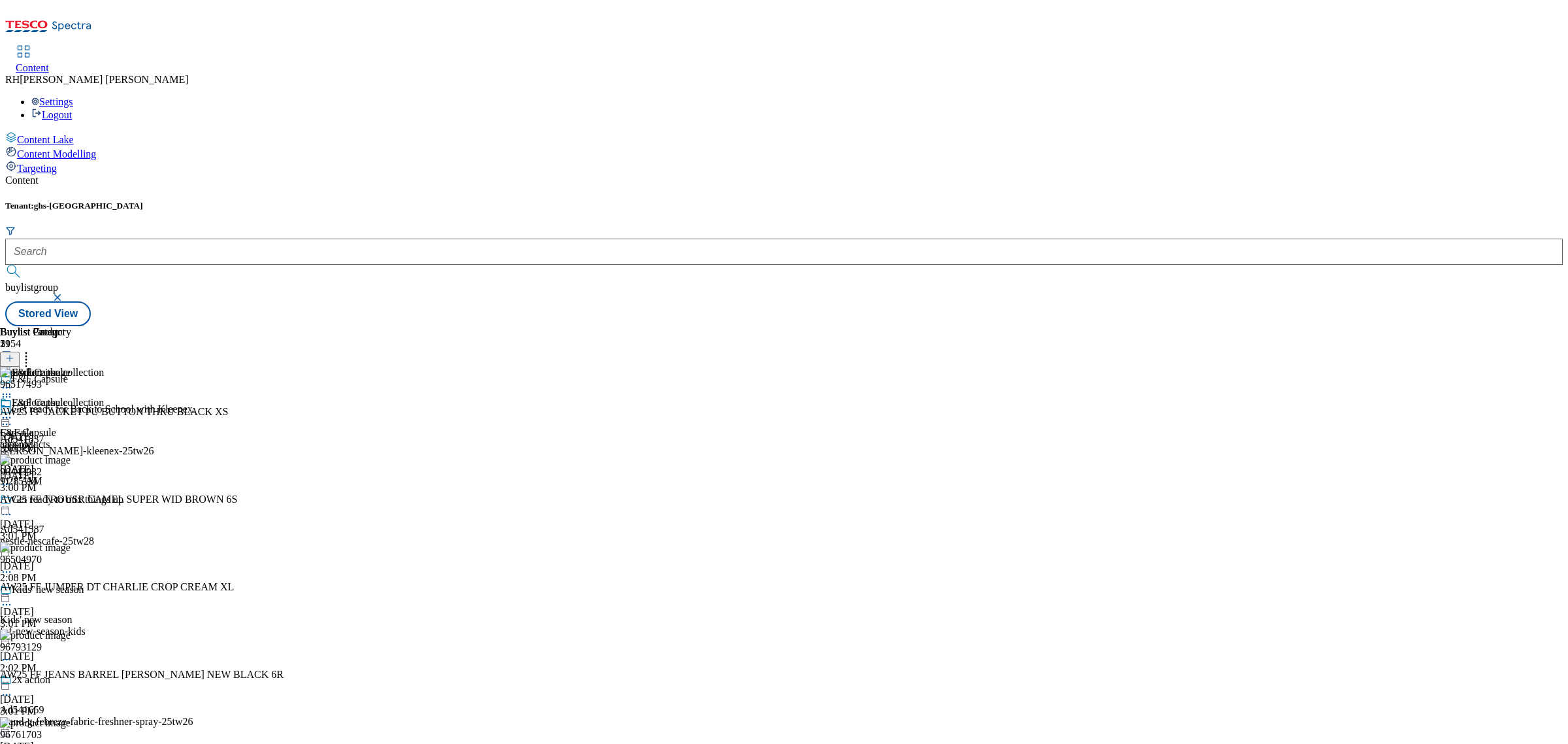
click at [13, 411] on icon at bounding box center [7, 417] width 13 height 13
click at [82, 561] on span "Un-publish" at bounding box center [61, 565] width 42 height 10
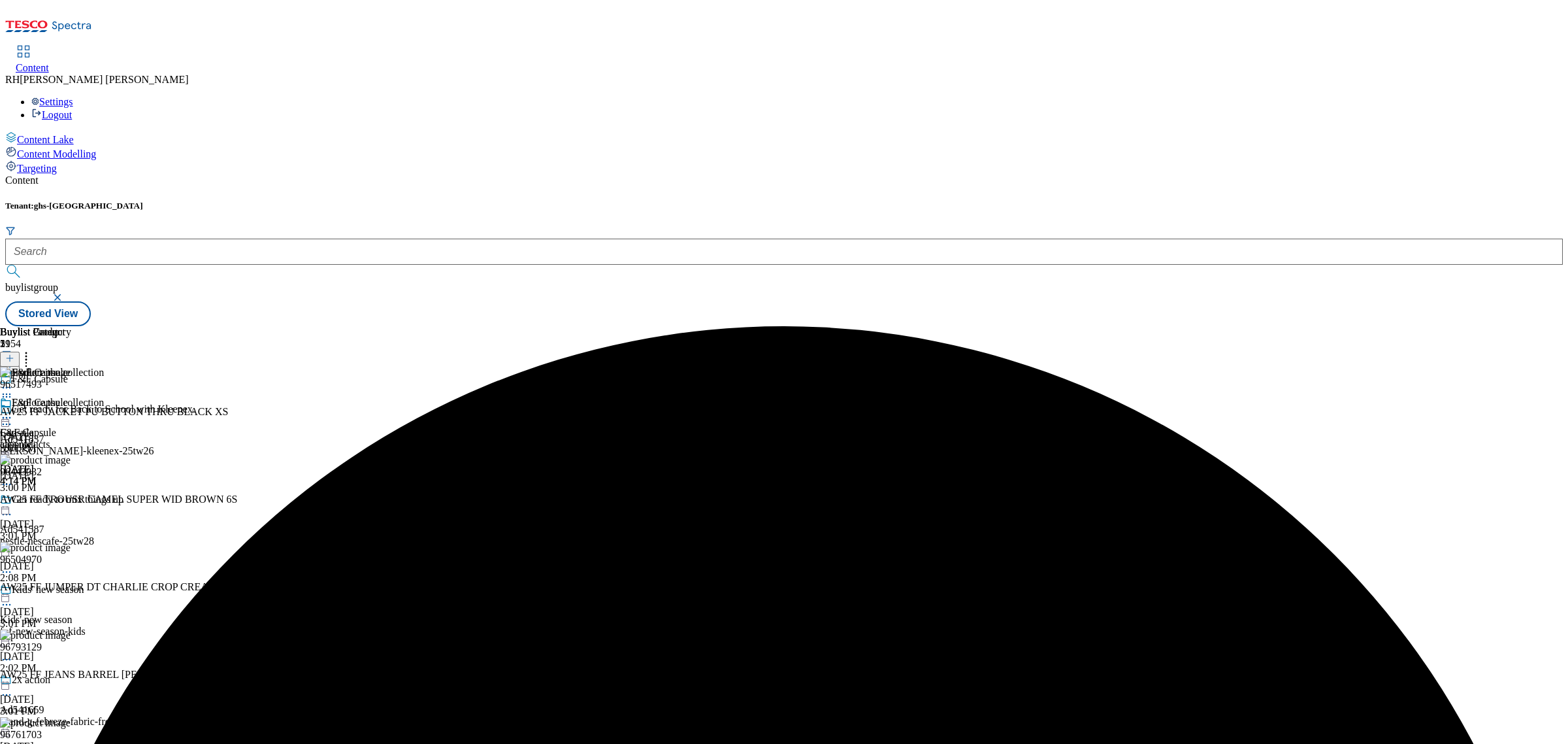
click at [13, 411] on icon at bounding box center [7, 417] width 13 height 13
click at [85, 516] on span "Un-preview" at bounding box center [62, 521] width 44 height 10
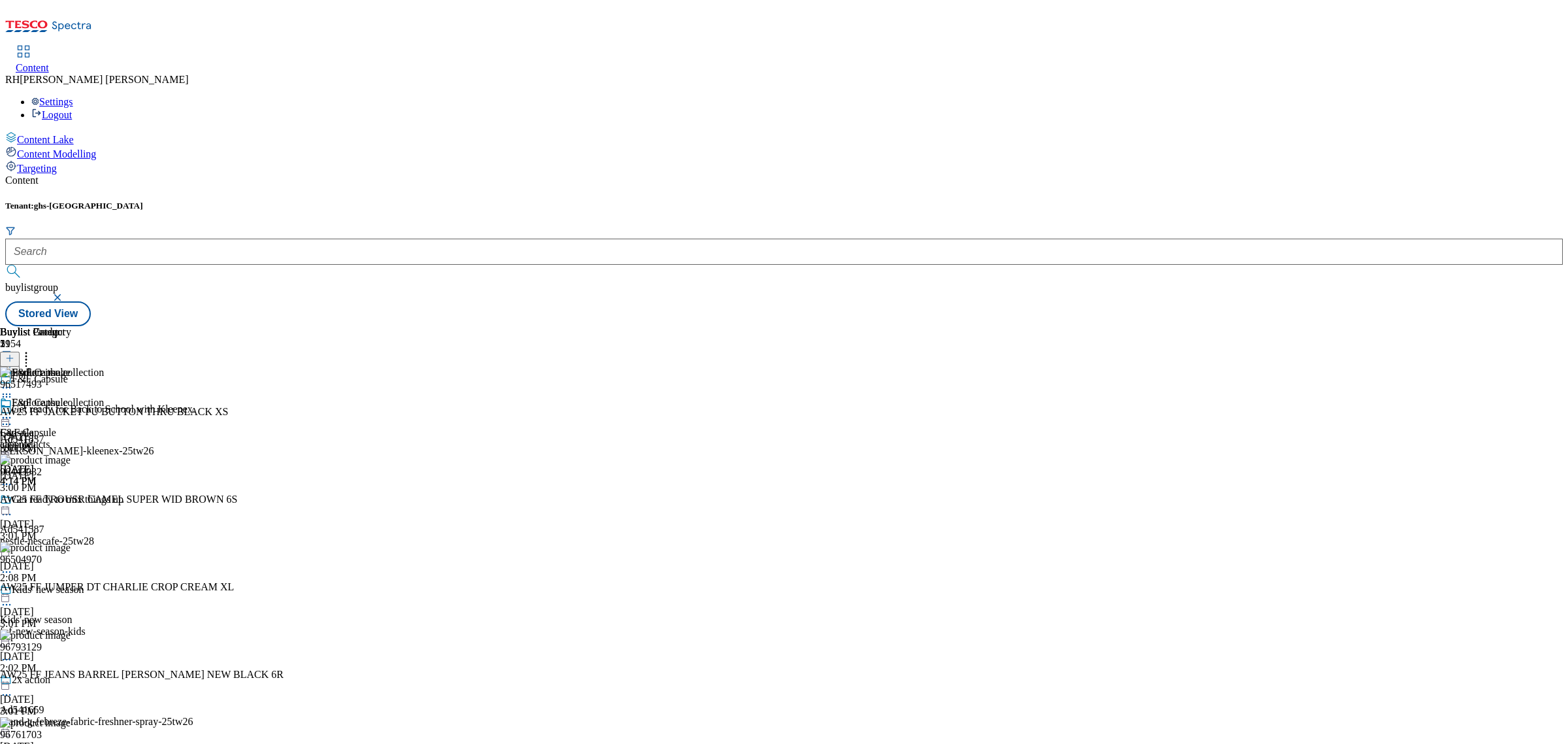
click at [33, 349] on icon at bounding box center [26, 356] width 13 height 13
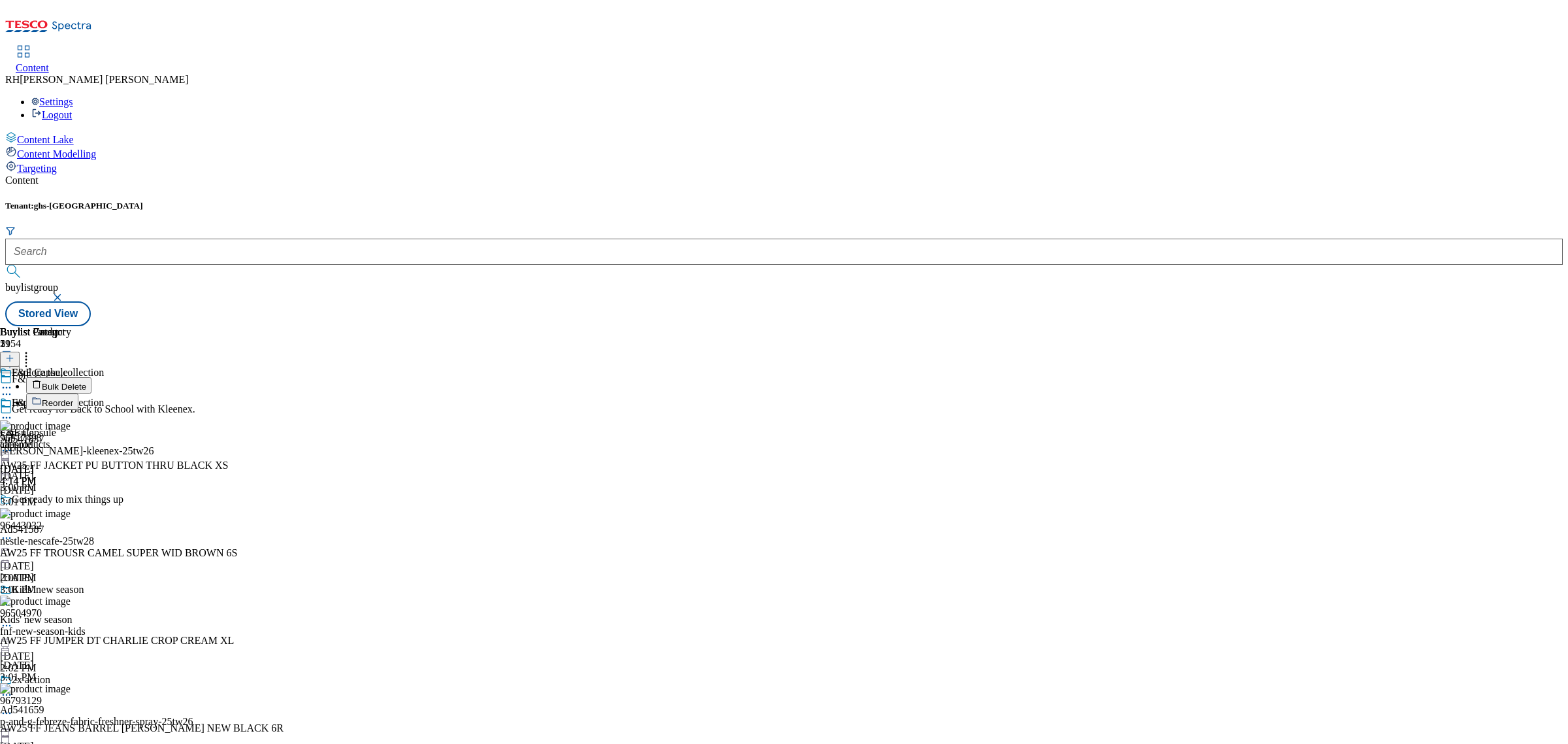
click at [87, 382] on span "Bulk Delete" at bounding box center [64, 386] width 45 height 10
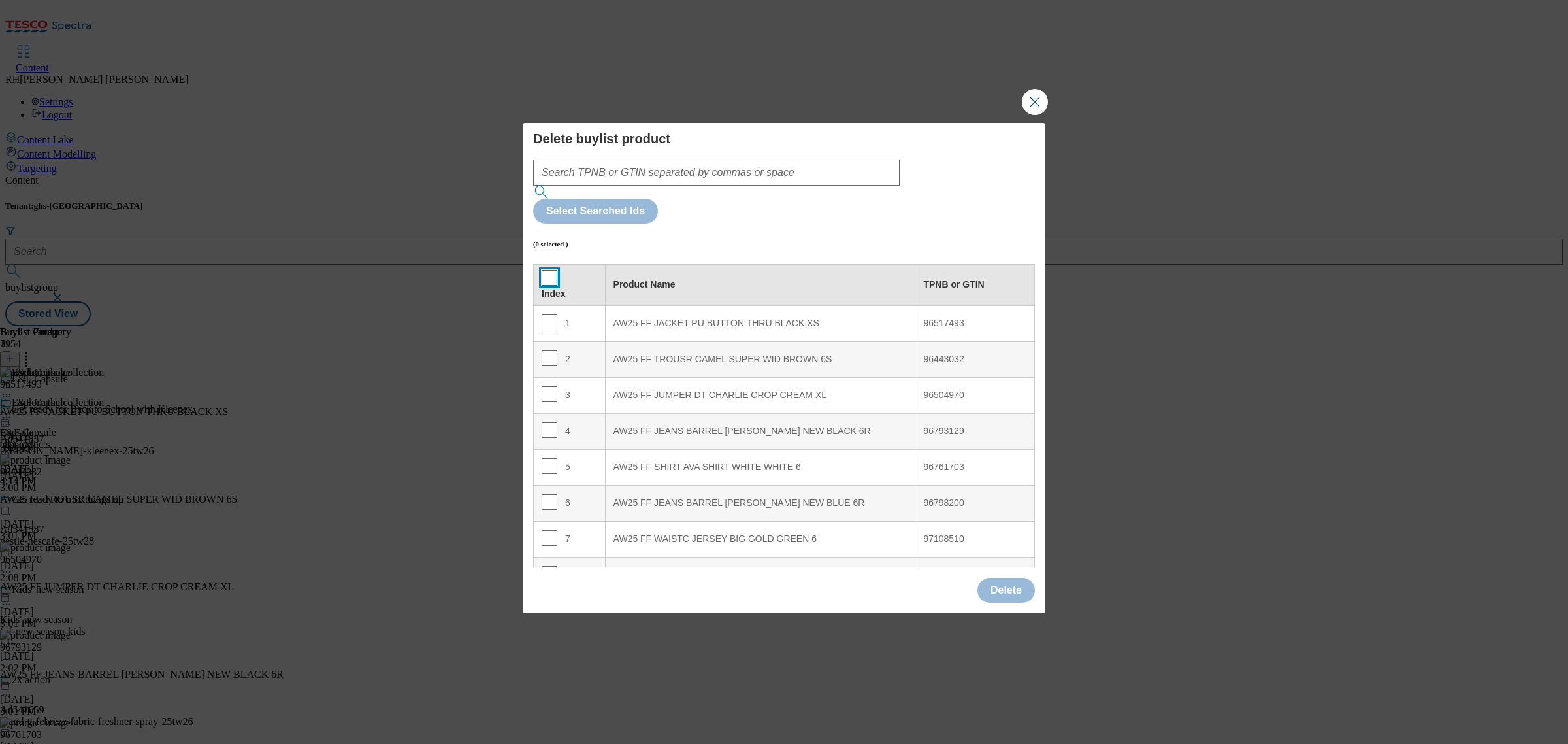
click at [547, 270] on input "Modal" at bounding box center [549, 277] width 16 height 16
checkbox input "true"
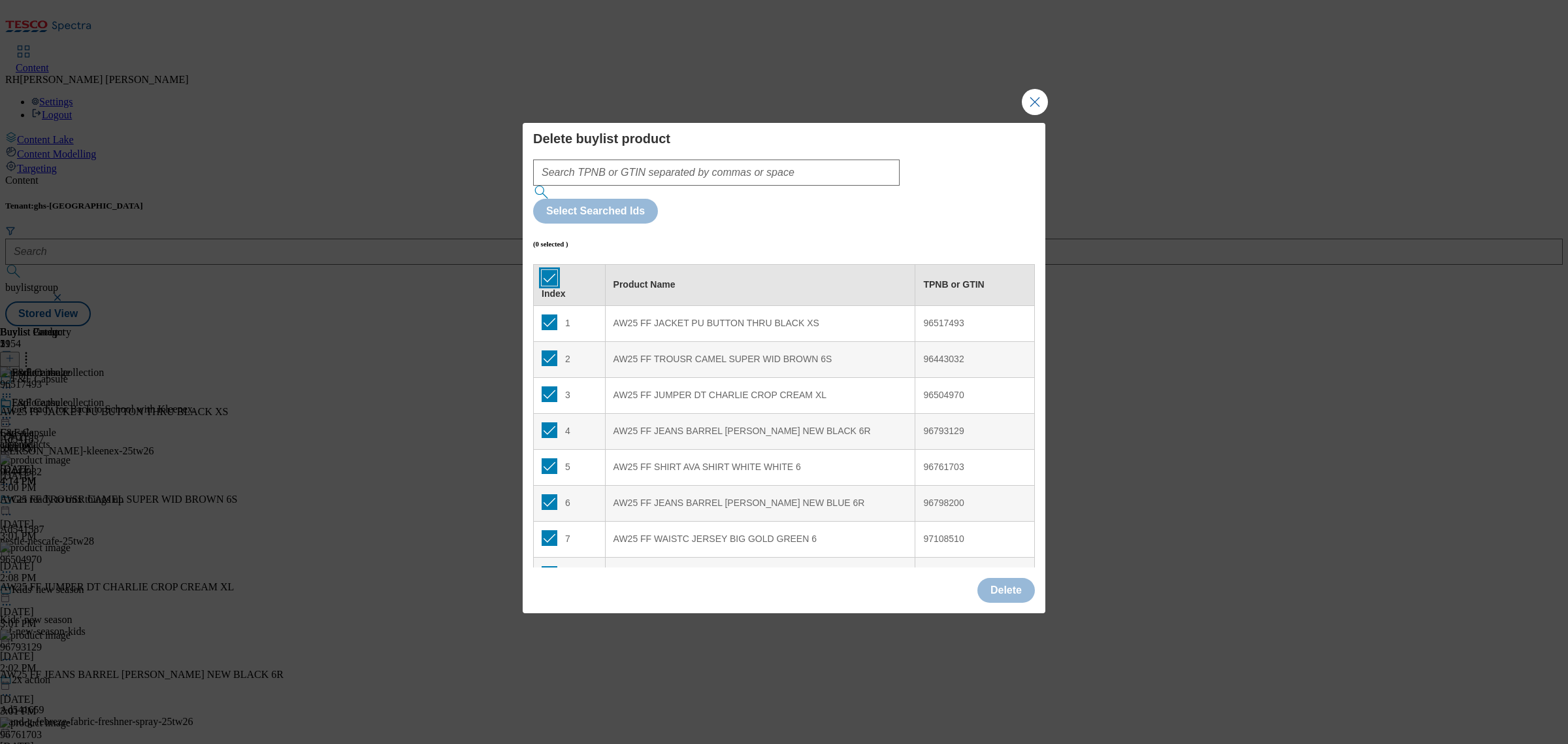
checkbox input "true"
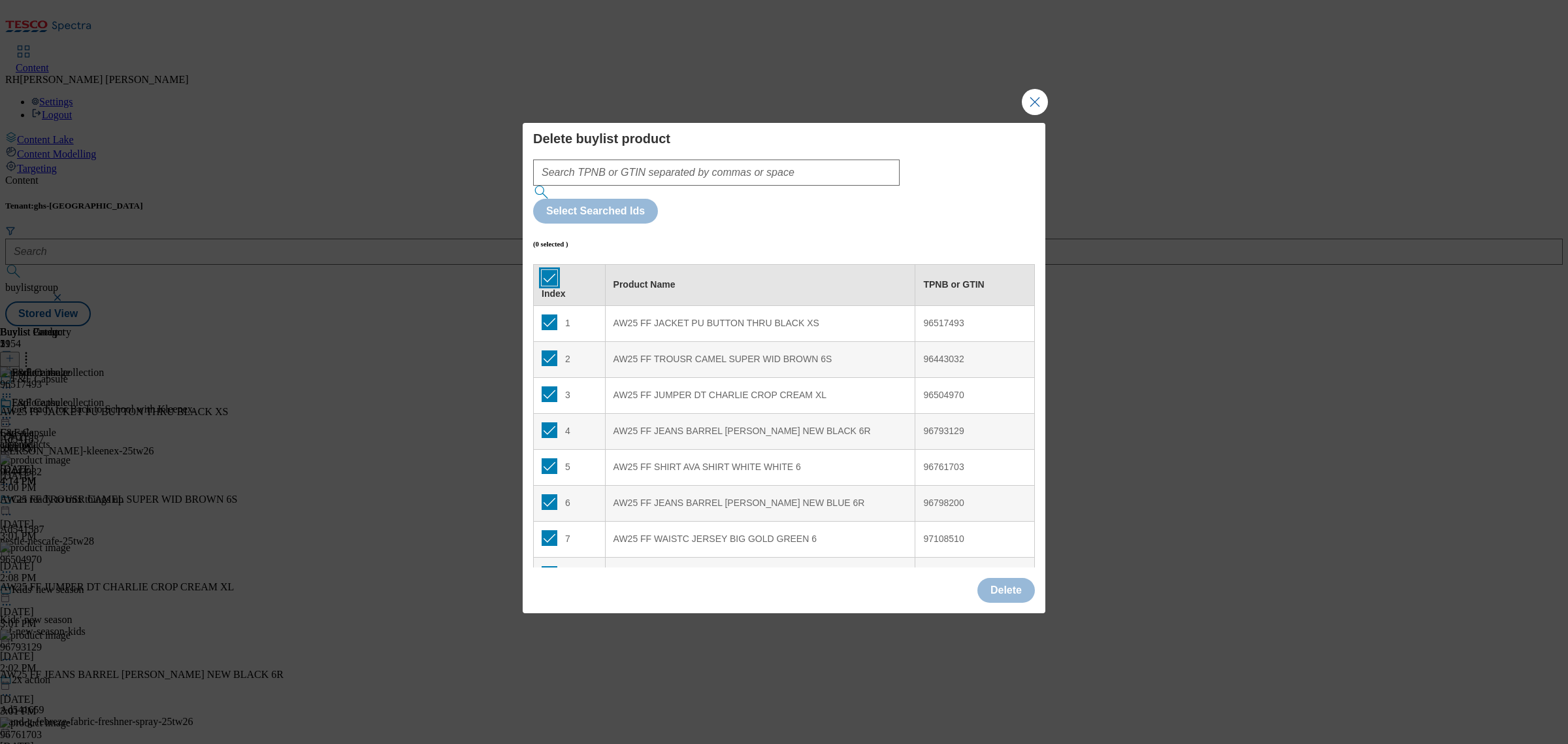
checkbox input "true"
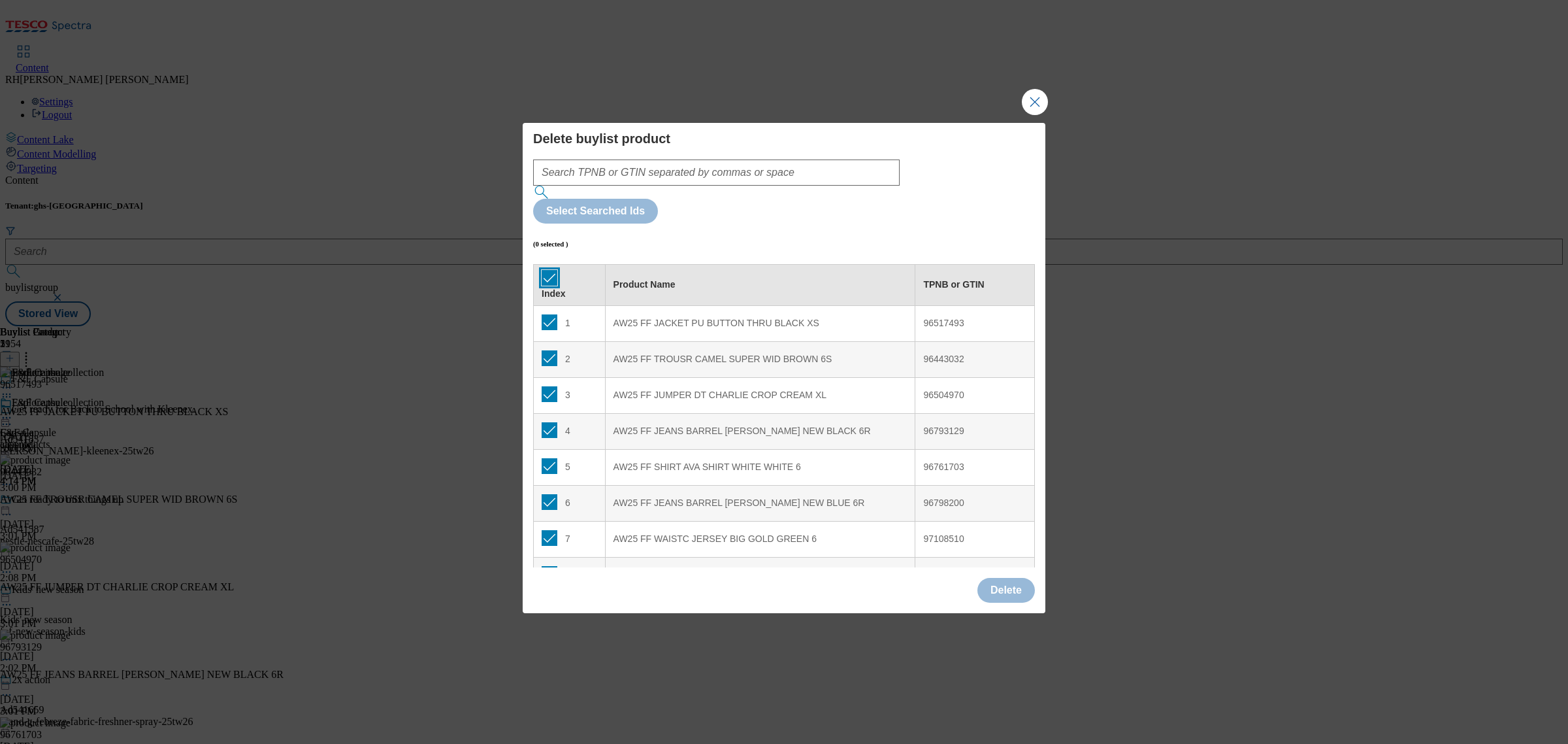
checkbox input "true"
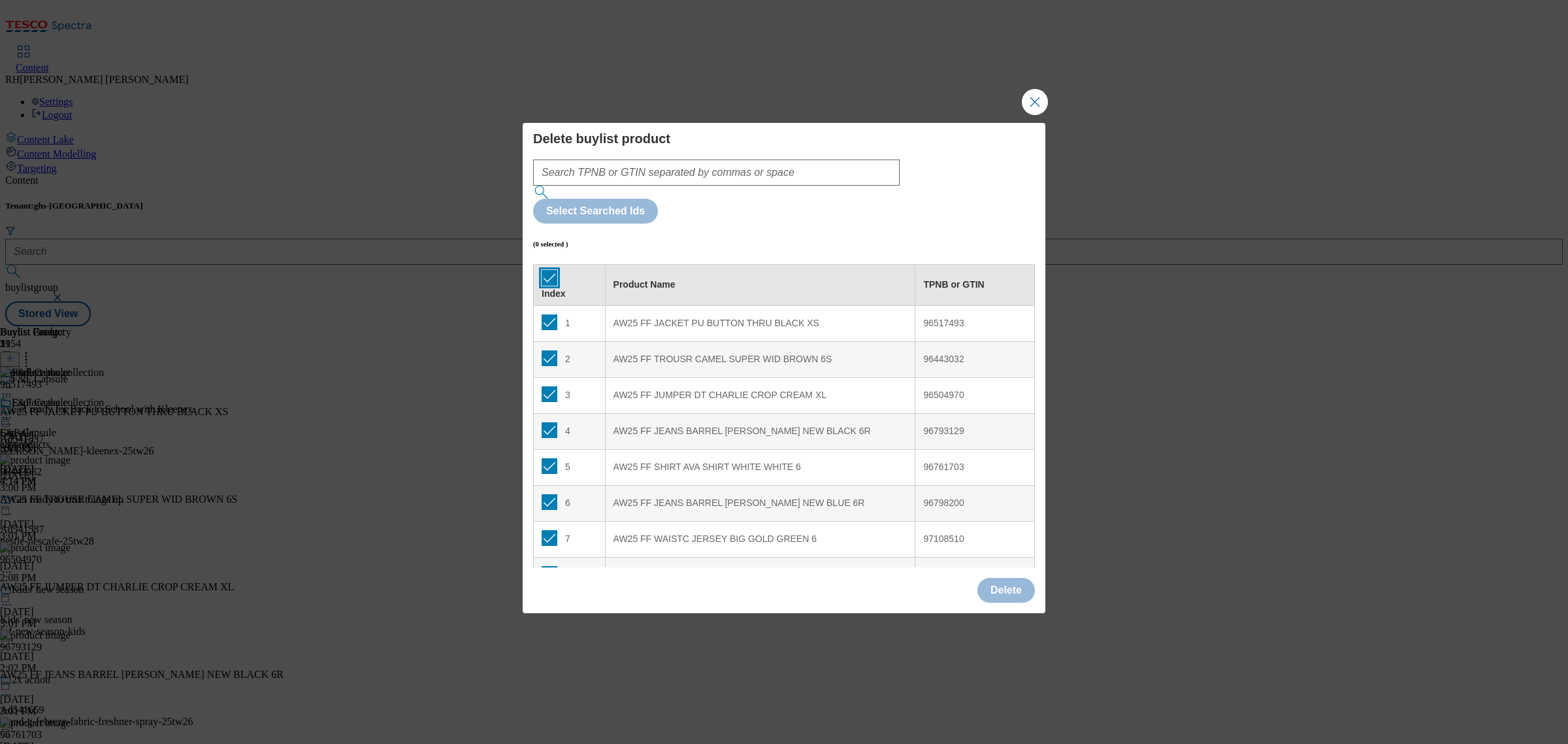
checkbox input "true"
click at [1000, 577] on button "Delete" at bounding box center [1007, 589] width 58 height 25
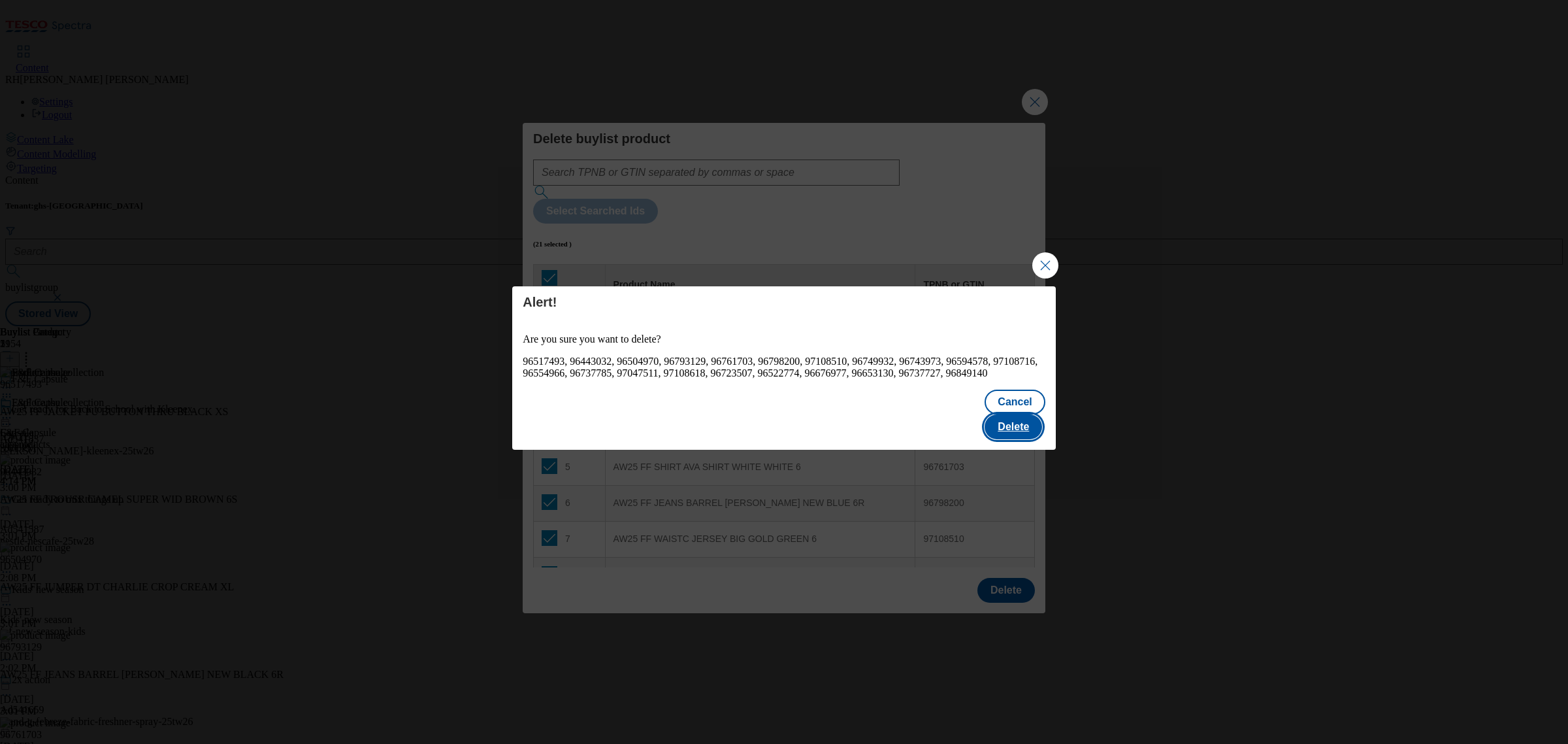
click at [1013, 428] on button "Delete" at bounding box center [1013, 426] width 58 height 25
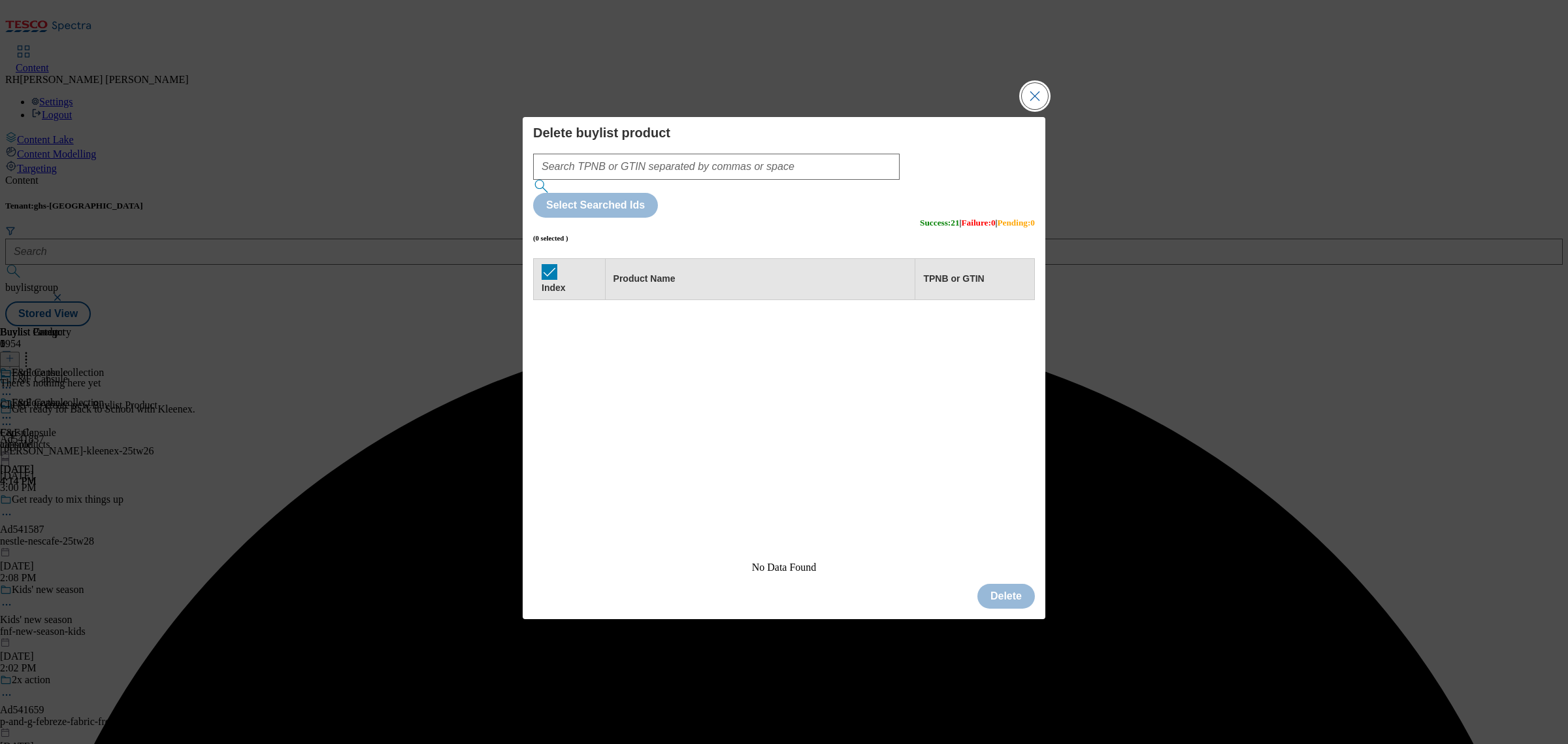
click at [1028, 109] on button "Close Modal" at bounding box center [1034, 96] width 26 height 26
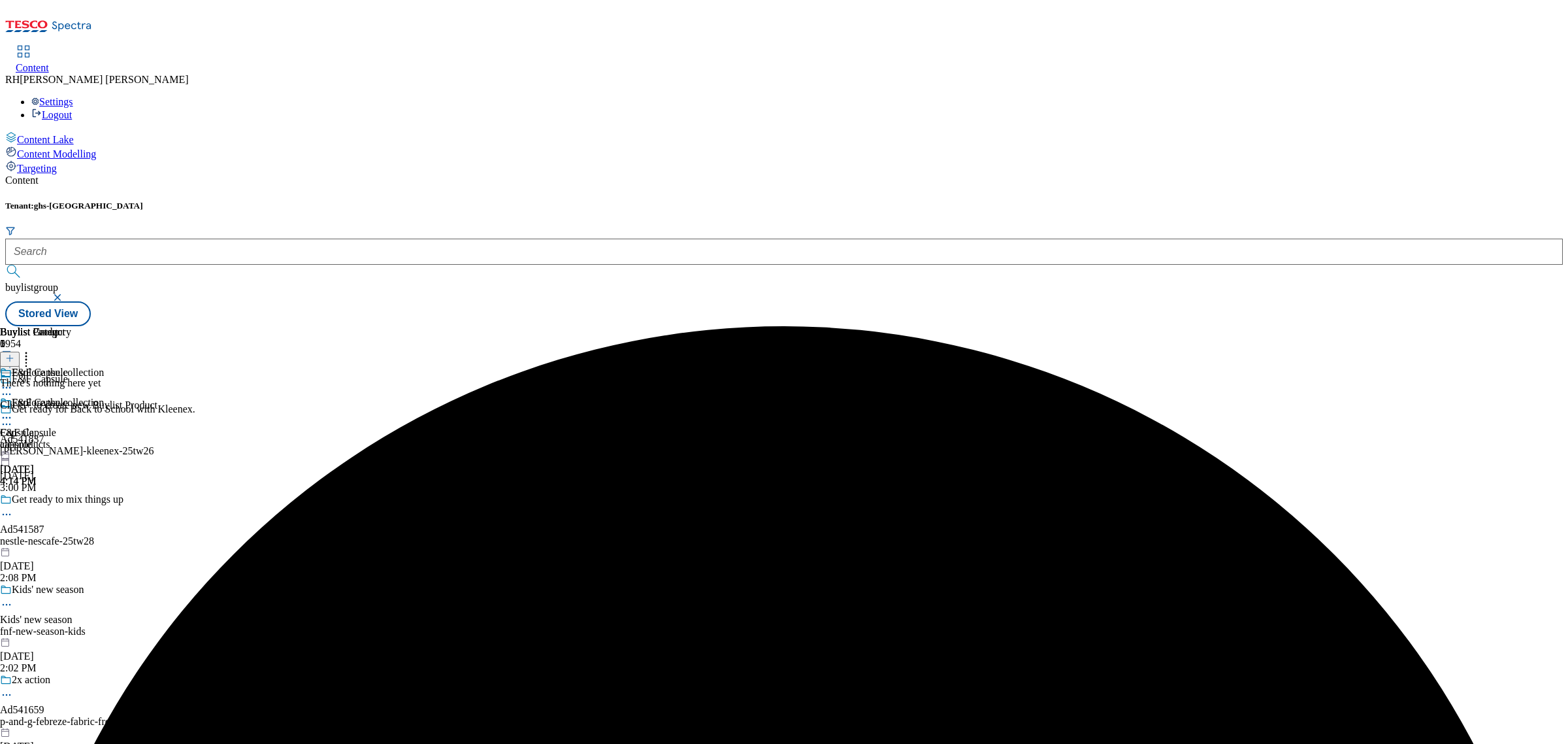
click at [10, 356] on line at bounding box center [10, 358] width 0 height 7
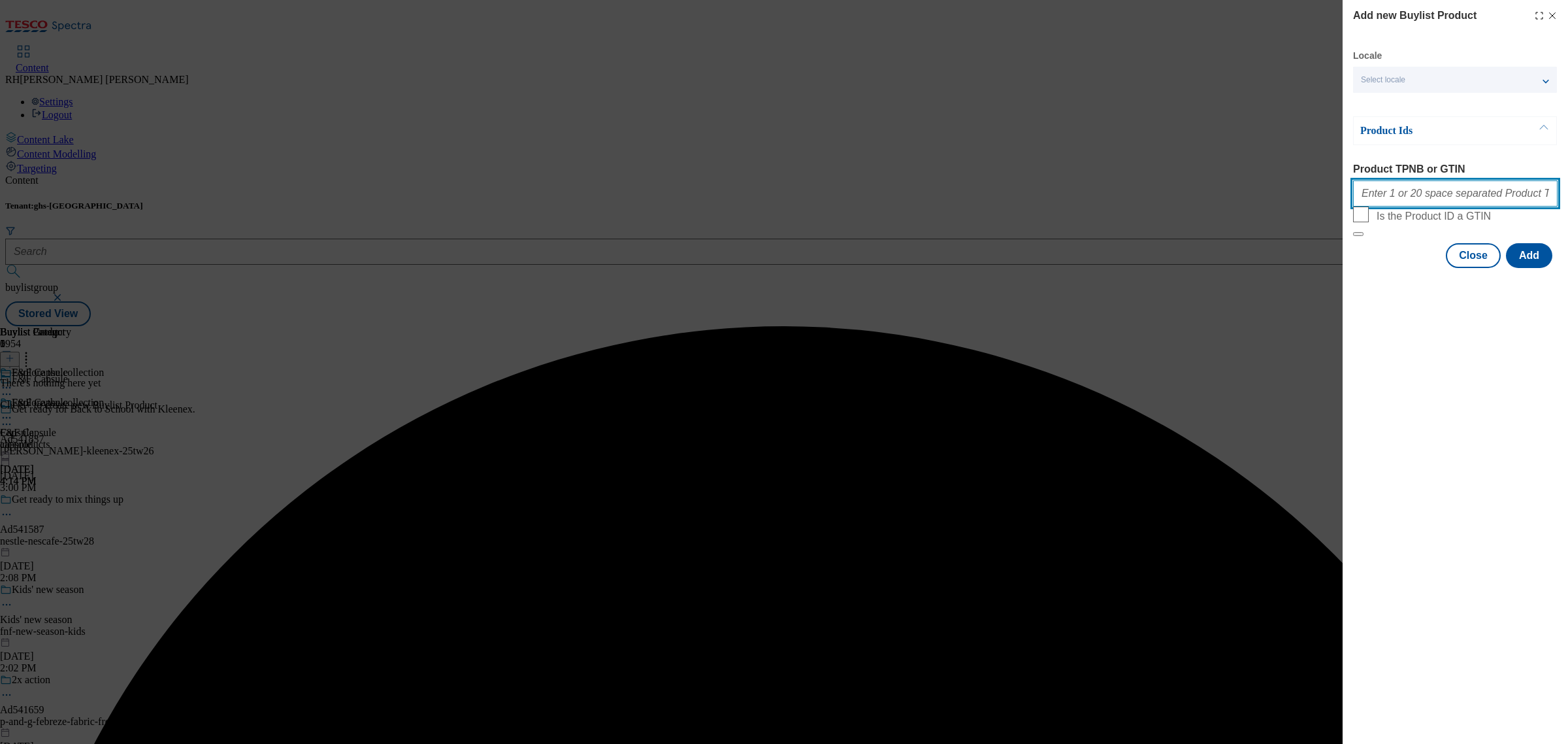
click at [1386, 198] on input "Product TPNB or GTIN" at bounding box center [1455, 194] width 205 height 26
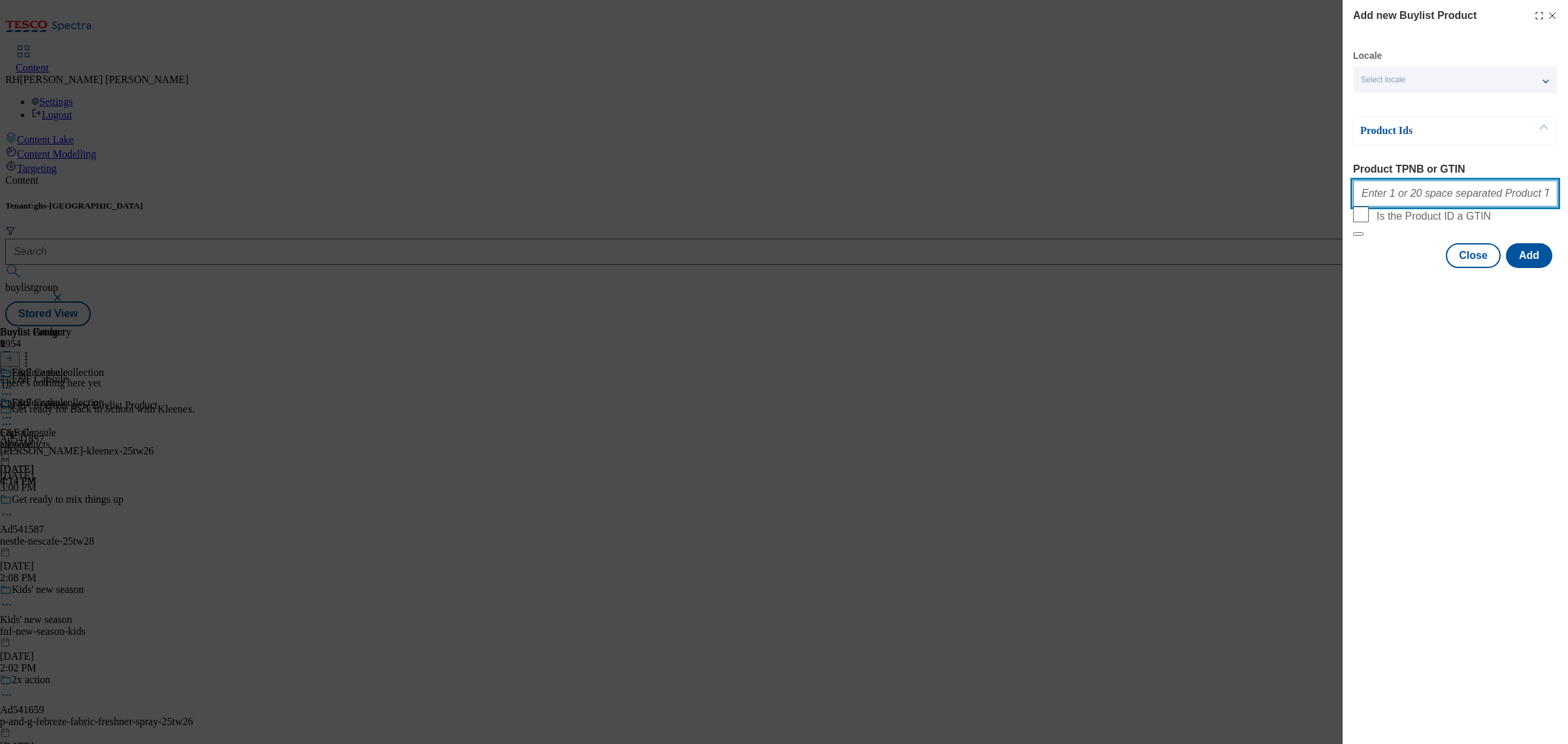
click at [1392, 194] on input "Product TPNB or GTIN" at bounding box center [1455, 194] width 205 height 26
paste input "96443032 96504970 96793129 96761703 96798200 97108510 96749932 96737727 9710871…"
type input "96443032 96504970 96793129 96761703 96798200 97108510 96749932 96737727 9710871…"
click at [1535, 268] on button "Add" at bounding box center [1529, 255] width 47 height 25
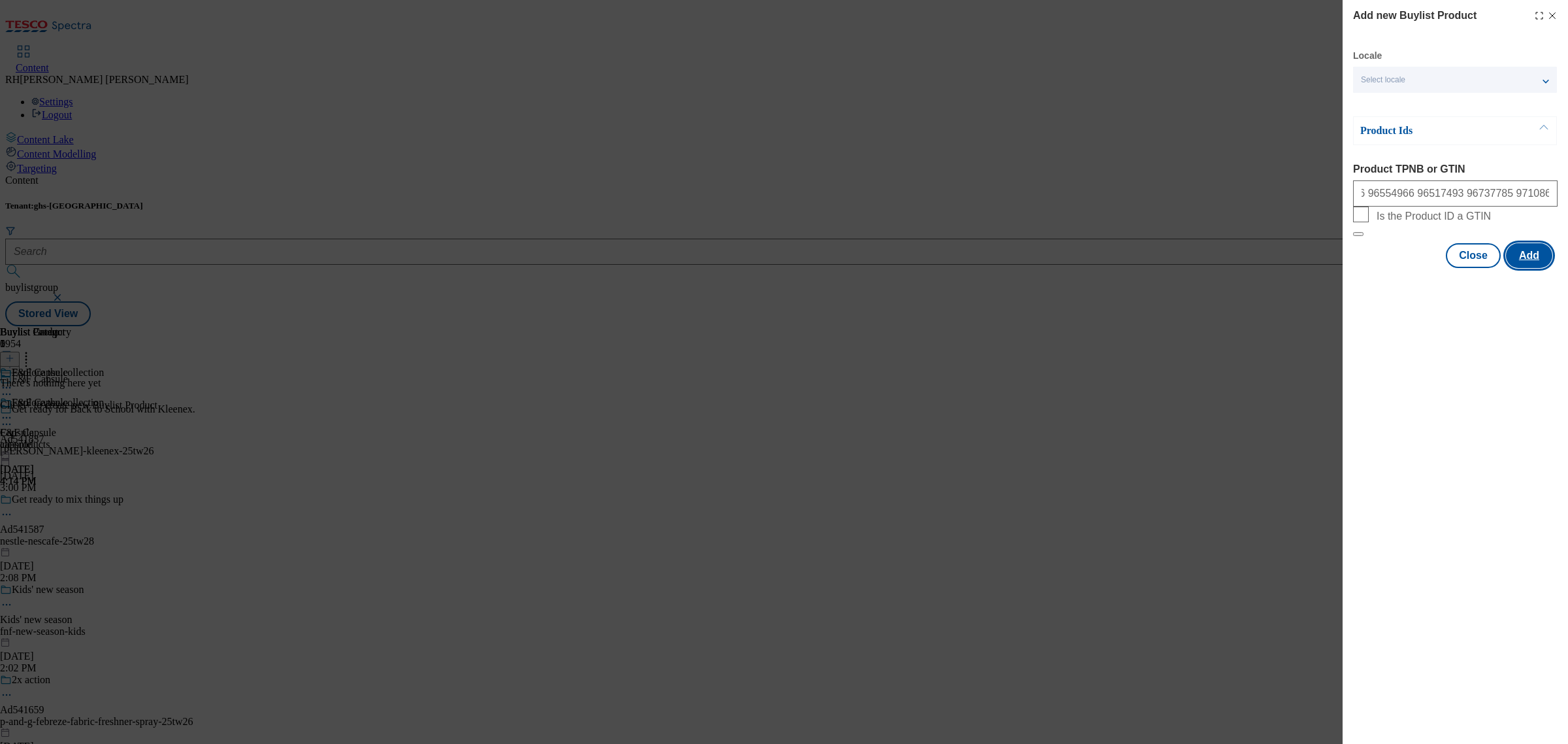
scroll to position [0, 0]
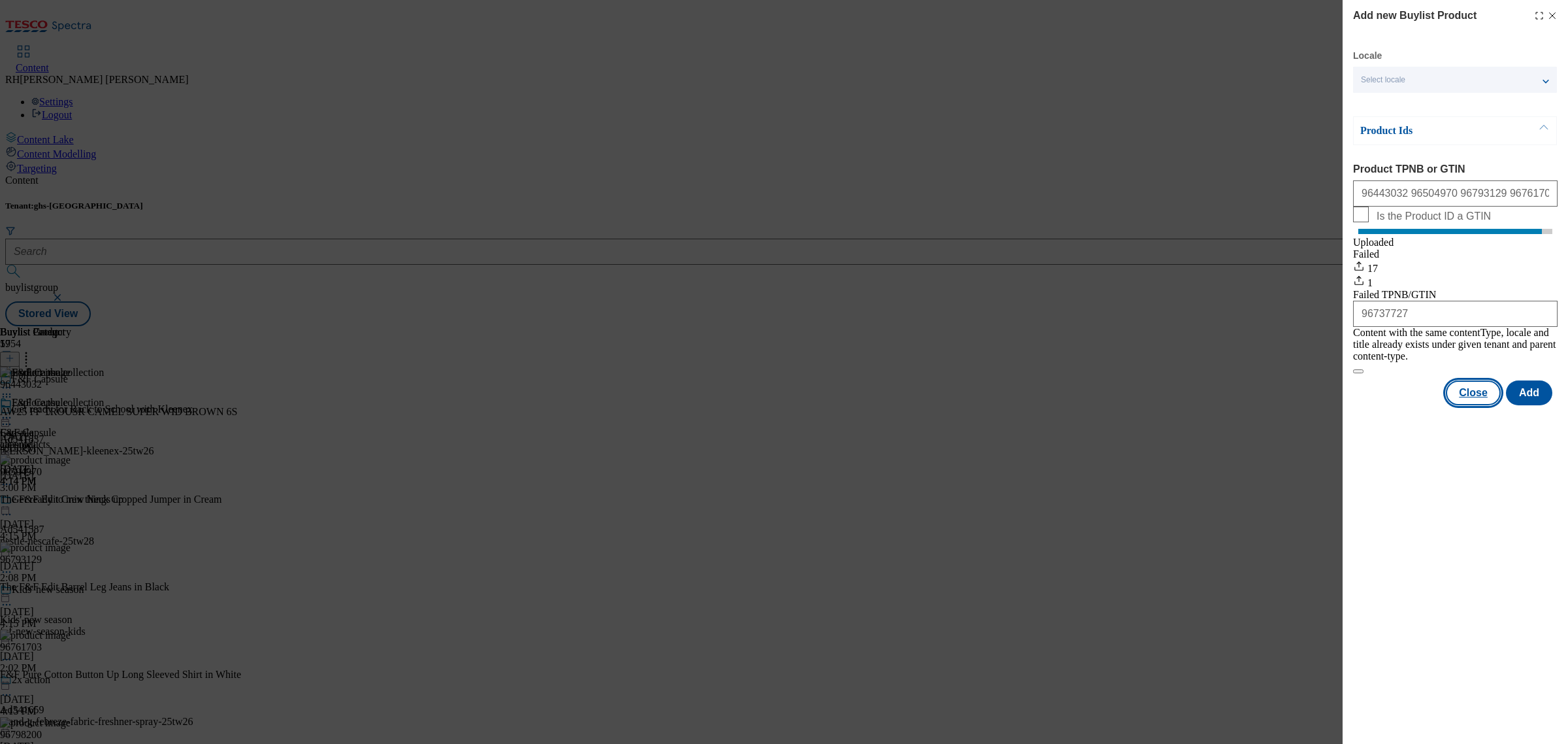
click at [1479, 393] on button "Close" at bounding box center [1473, 392] width 55 height 25
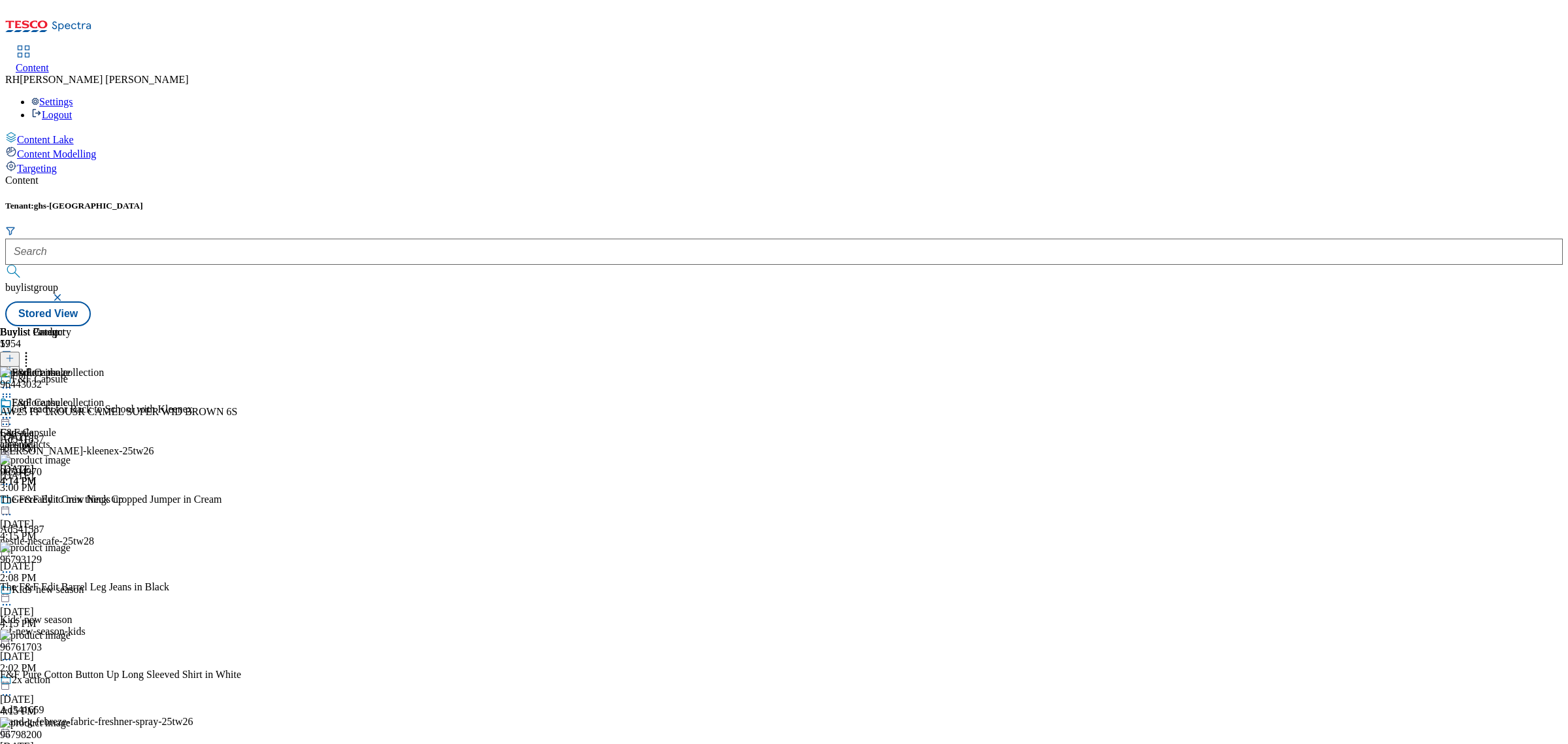
click at [27, 356] on circle at bounding box center [26, 357] width 2 height 2
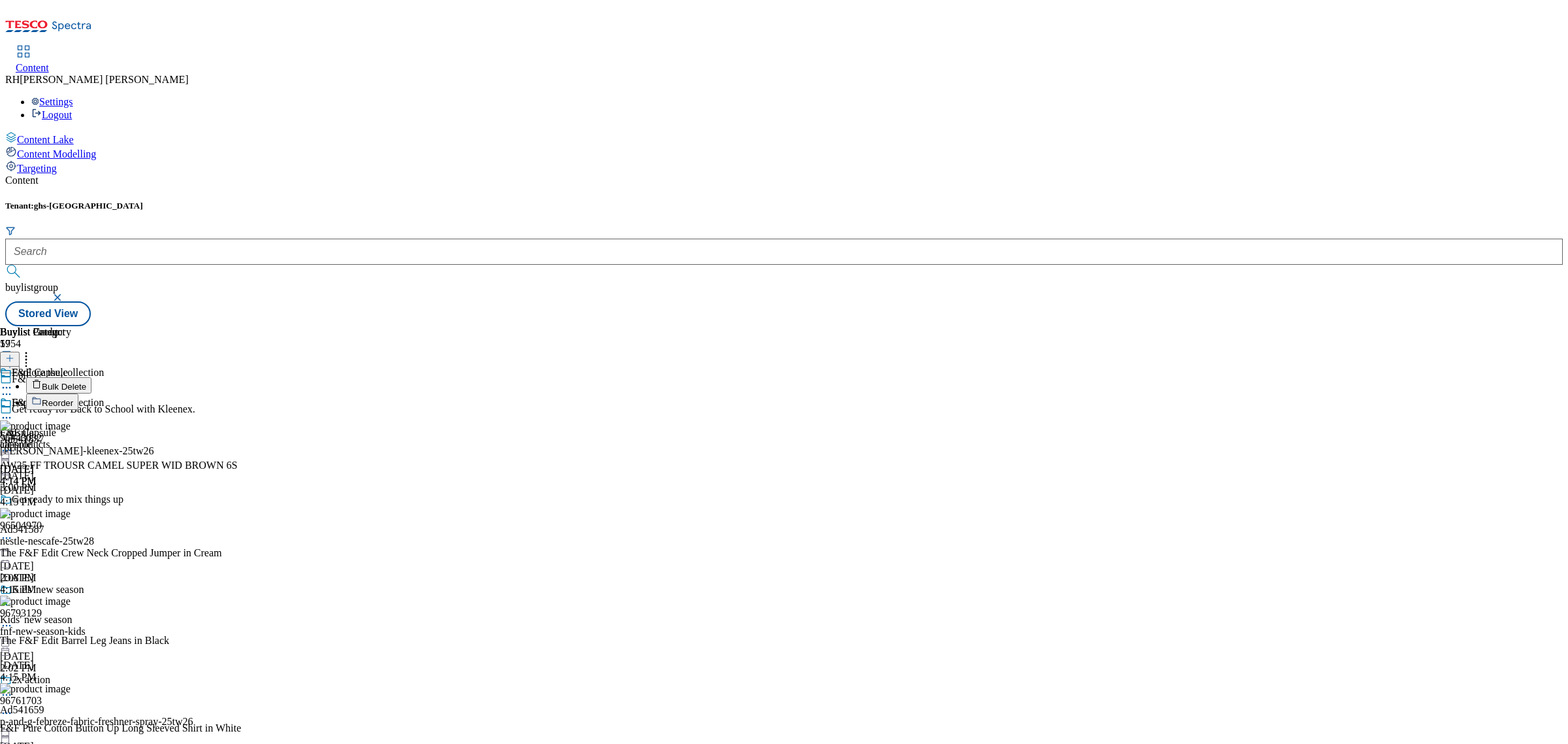
click at [74, 398] on span "Reorder" at bounding box center [58, 402] width 32 height 10
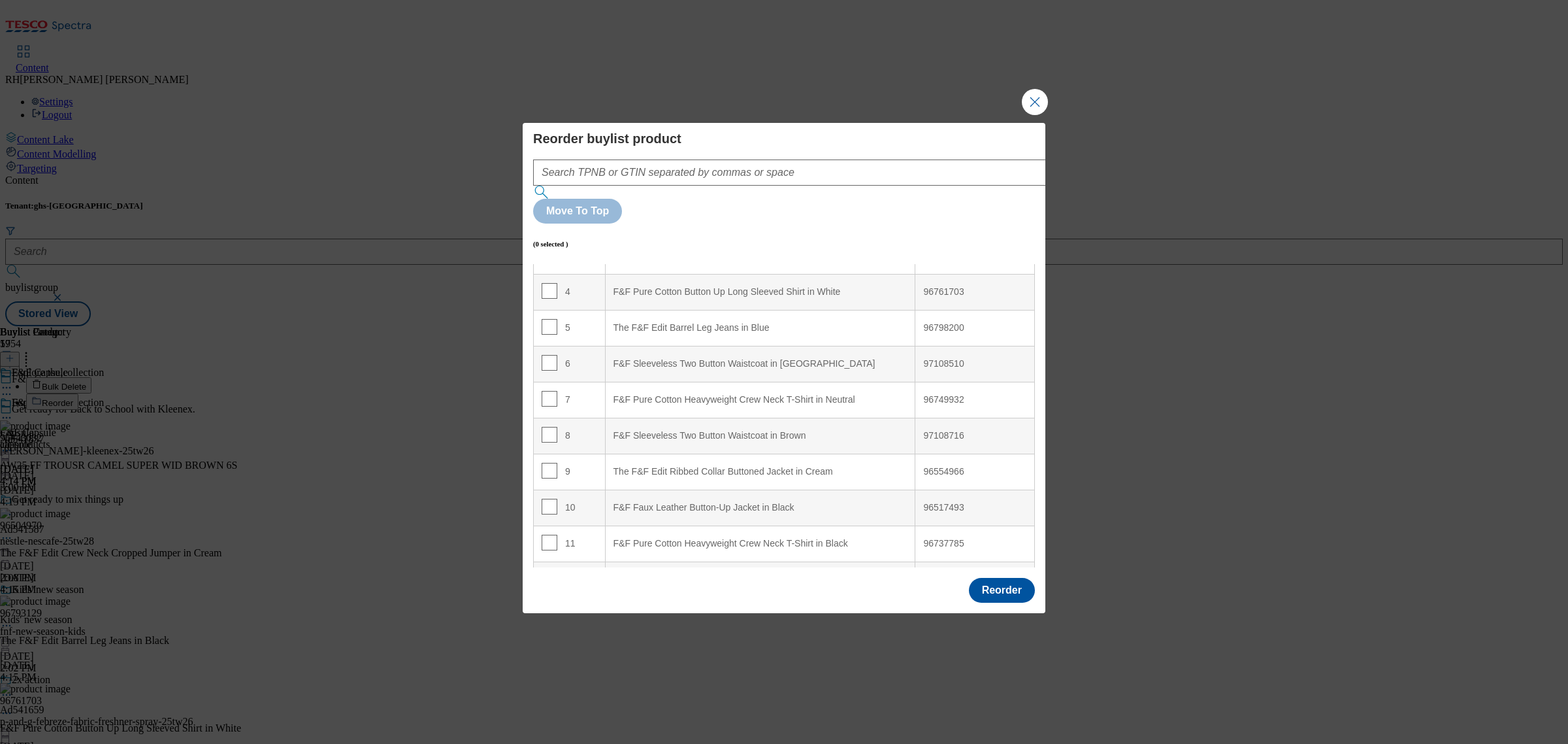
scroll to position [163, 0]
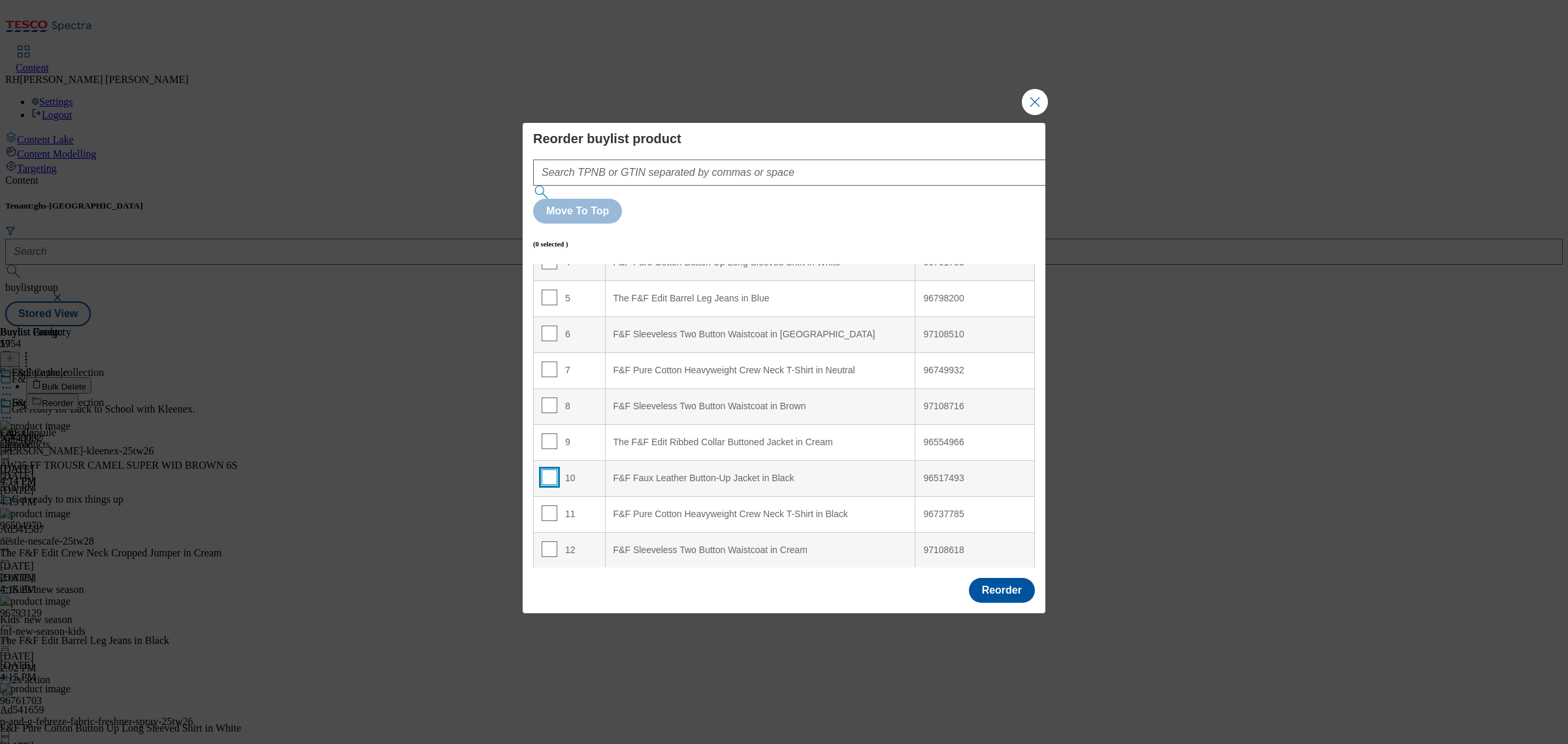
click at [548, 469] on input "Modal" at bounding box center [549, 477] width 16 height 16
checkbox input "true"
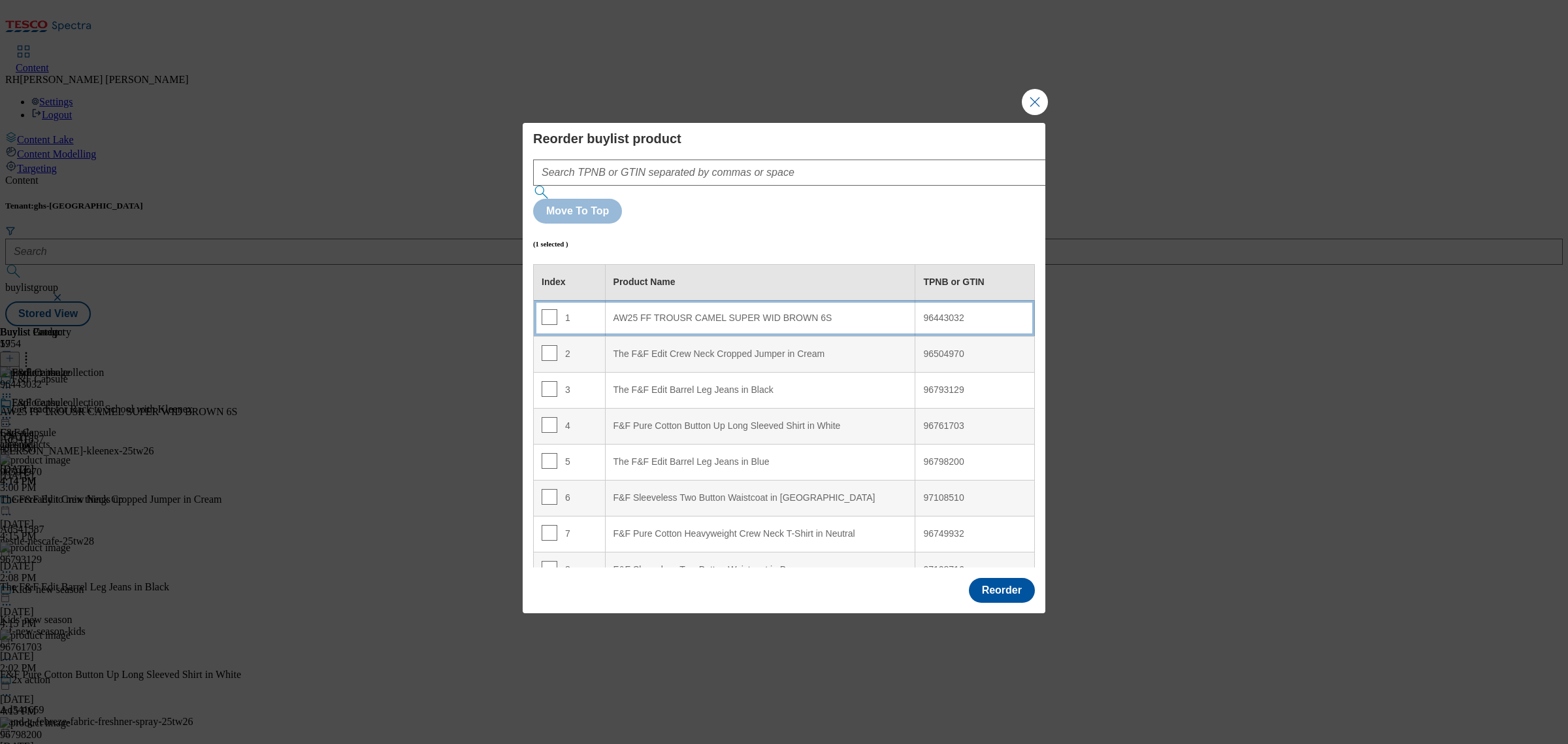
click at [791, 312] on div "AW25 FF TROUSR CAMEL SUPER WID BROWN 6S" at bounding box center [761, 318] width 294 height 12
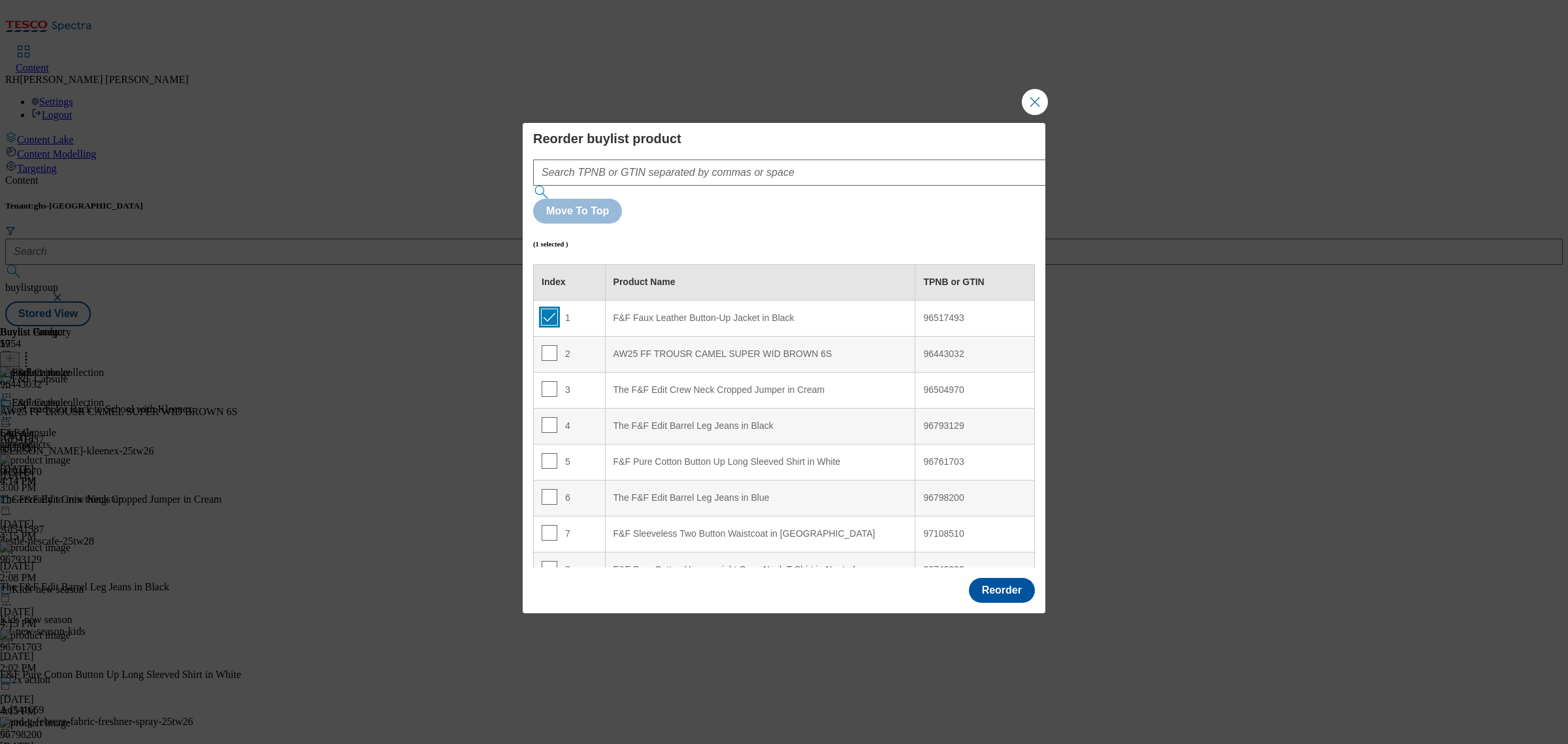
click at [550, 309] on input "Modal" at bounding box center [549, 317] width 16 height 16
checkbox input "false"
click at [1000, 577] on button "Reorder" at bounding box center [1002, 589] width 66 height 25
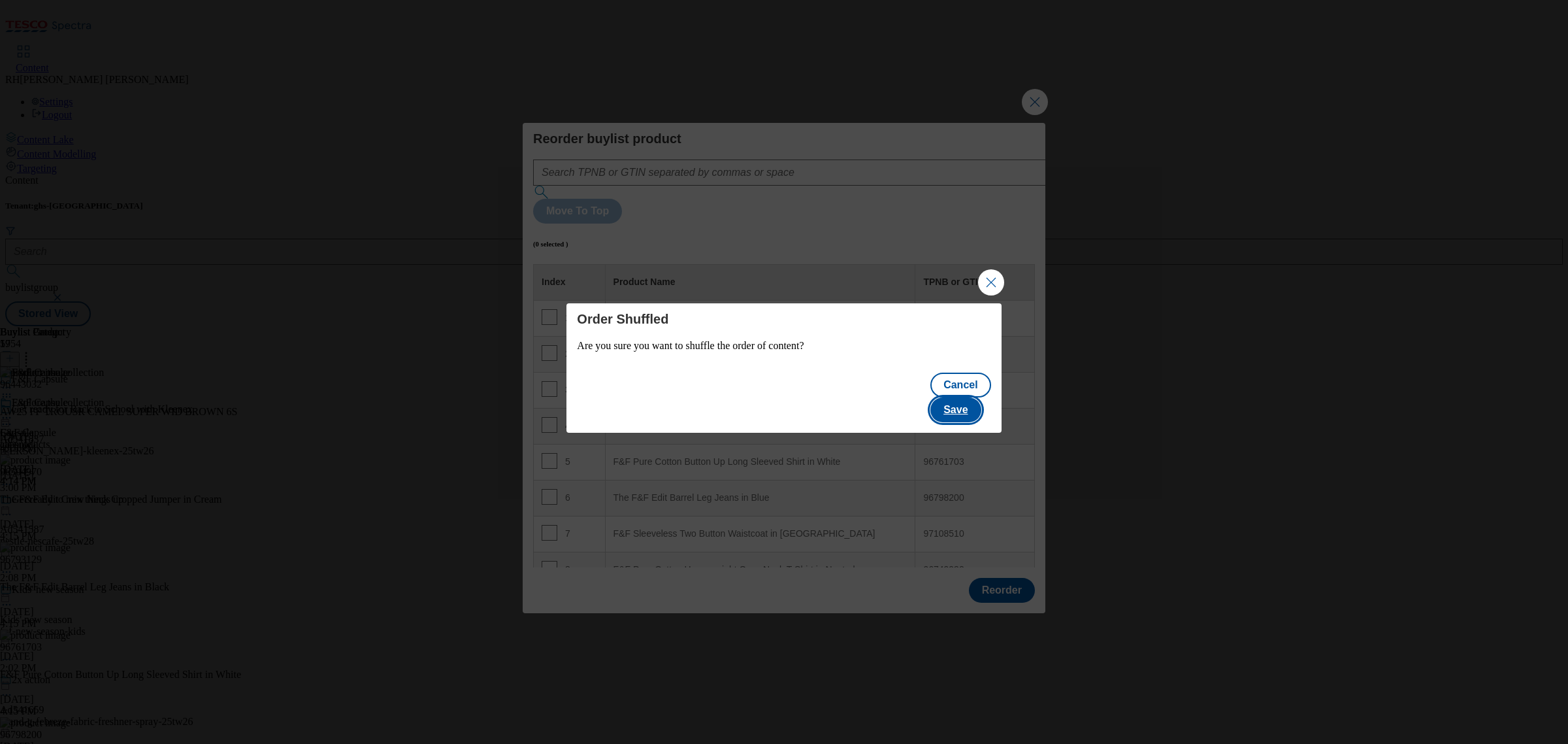
click at [970, 398] on button "Save" at bounding box center [955, 410] width 50 height 25
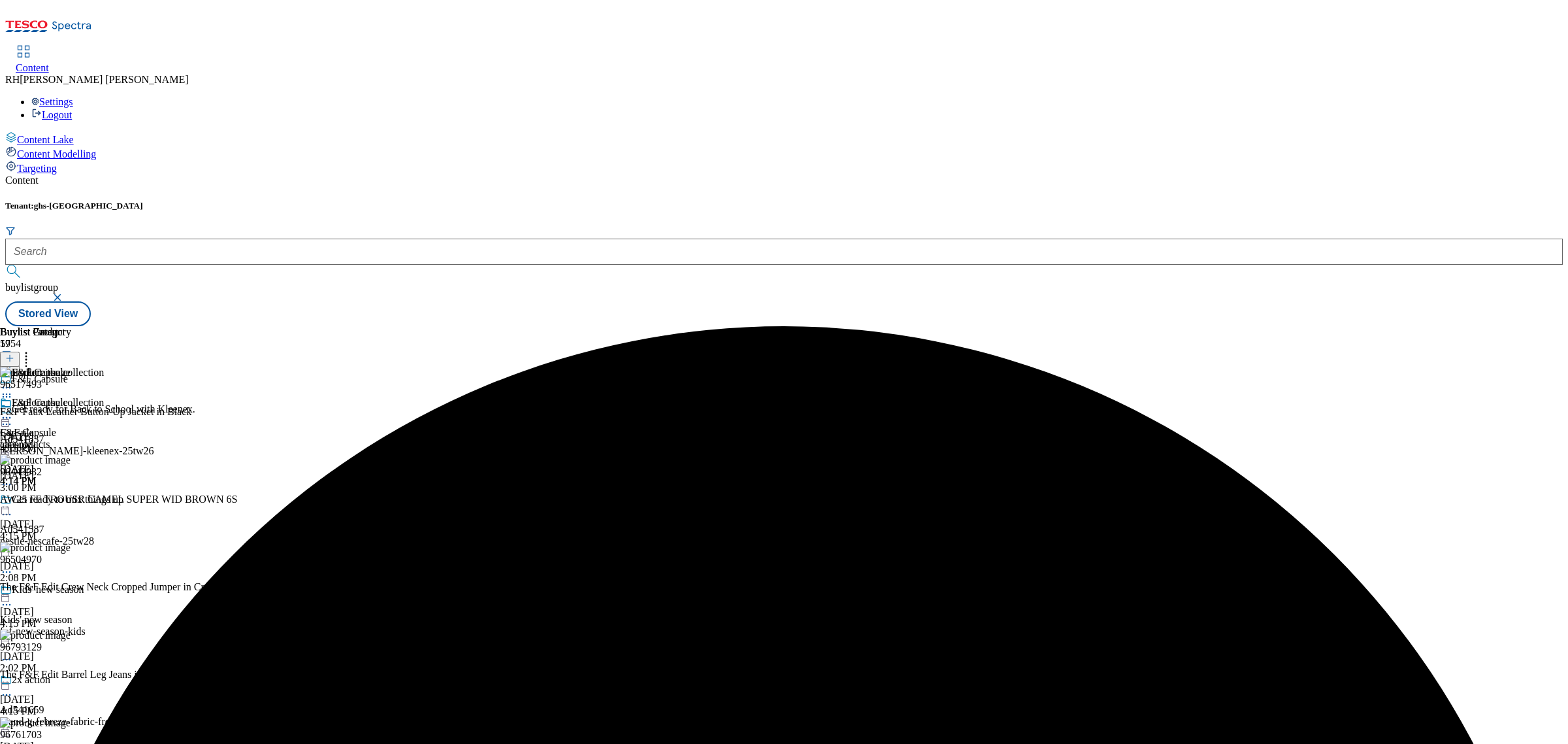
click at [13, 411] on icon at bounding box center [7, 417] width 13 height 13
click at [56, 440] on span "Edit" at bounding box center [48, 445] width 15 height 10
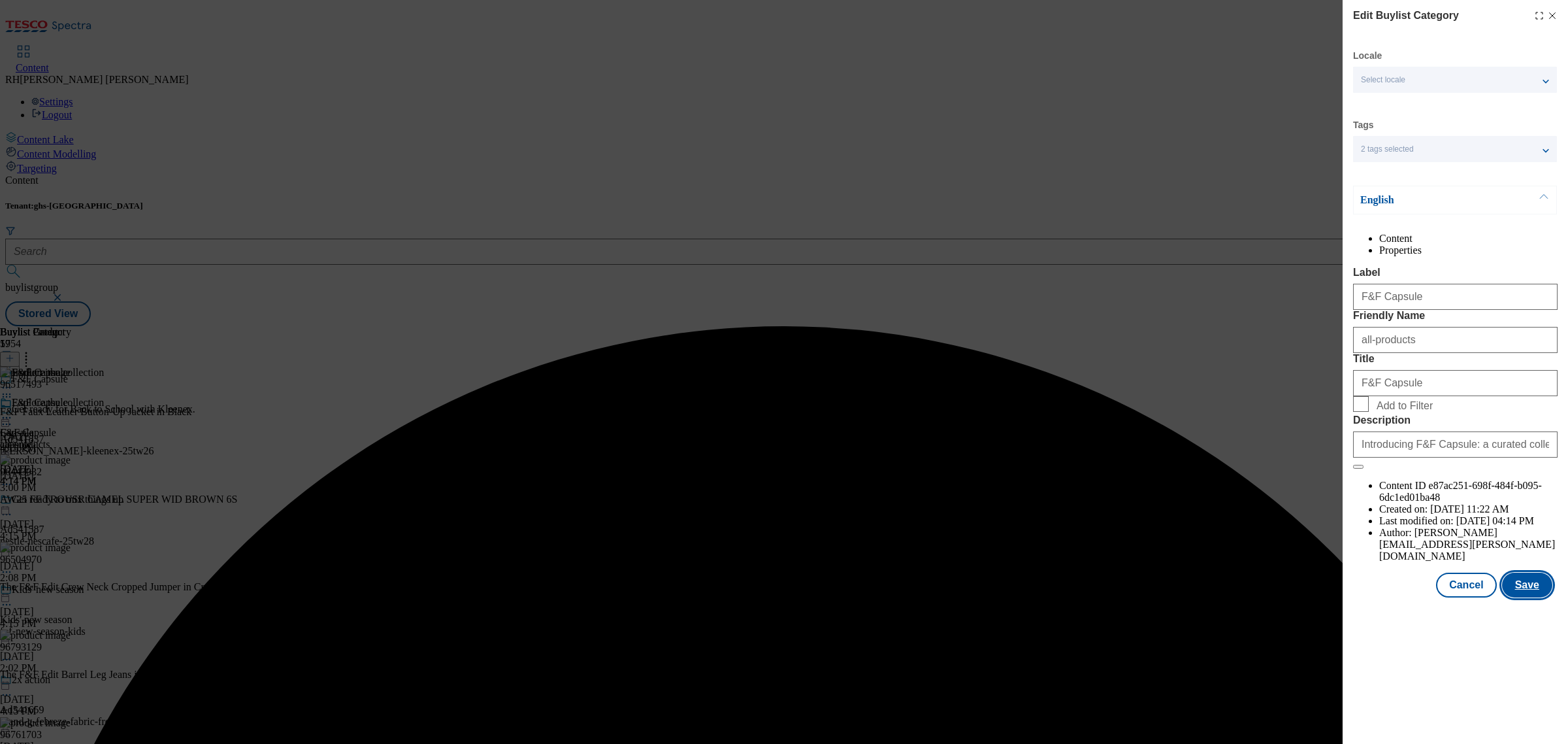
click at [1523, 597] on button "Save" at bounding box center [1527, 585] width 50 height 25
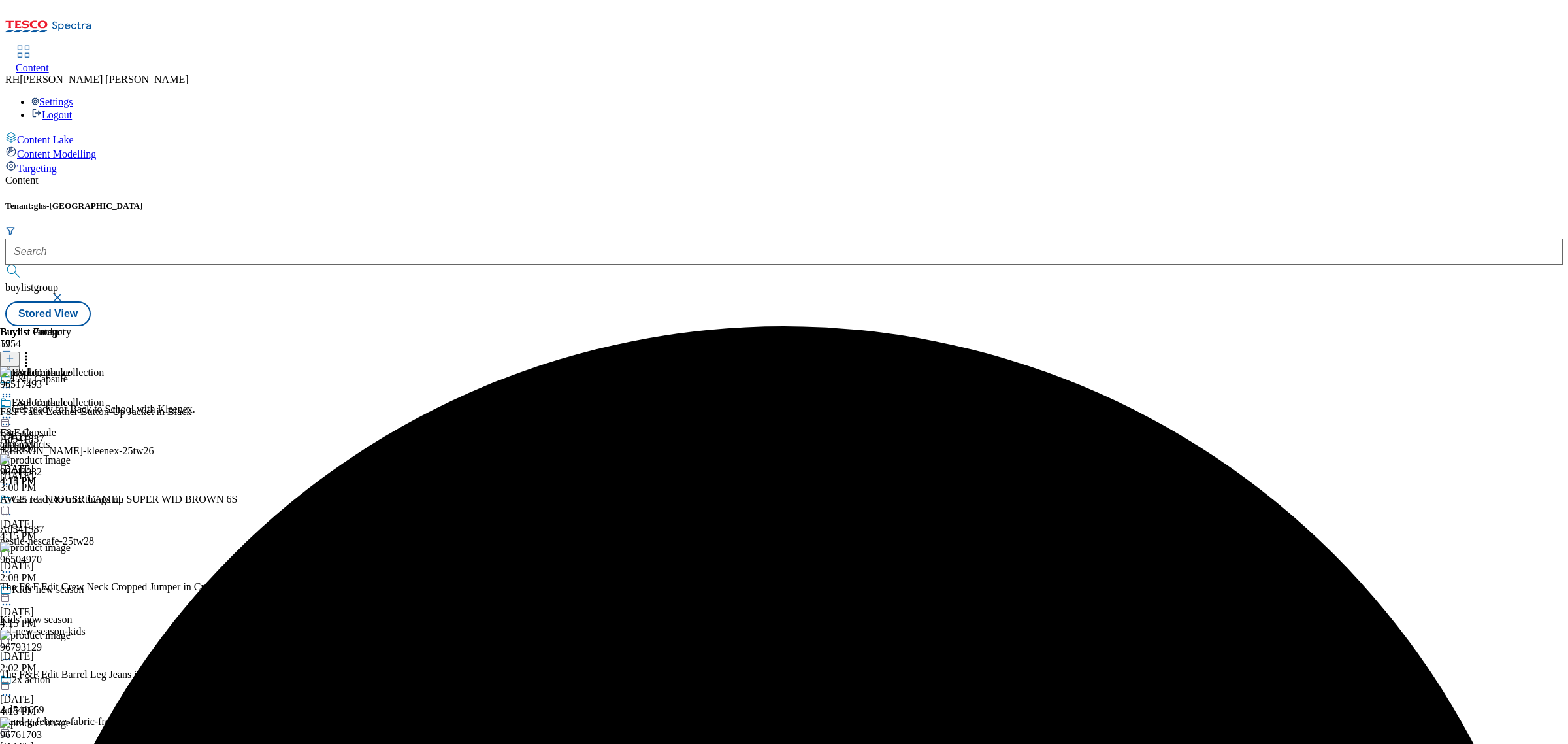
click at [13, 411] on icon at bounding box center [7, 417] width 13 height 13
click at [71, 501] on span "Preview" at bounding box center [56, 506] width 31 height 10
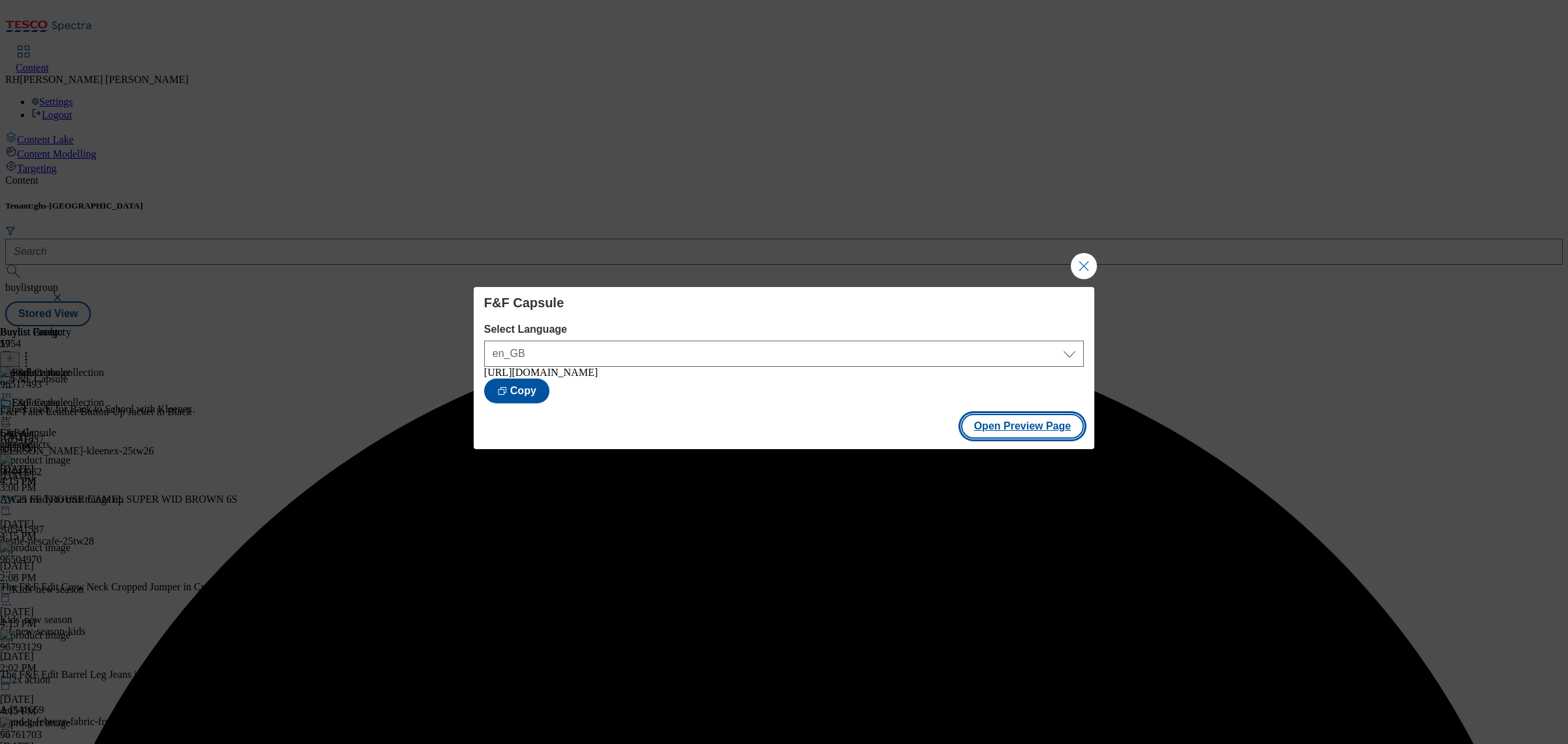
click at [1059, 428] on button "Open Preview Page" at bounding box center [1022, 426] width 124 height 25
click at [1091, 266] on button "Close Modal" at bounding box center [1084, 266] width 26 height 26
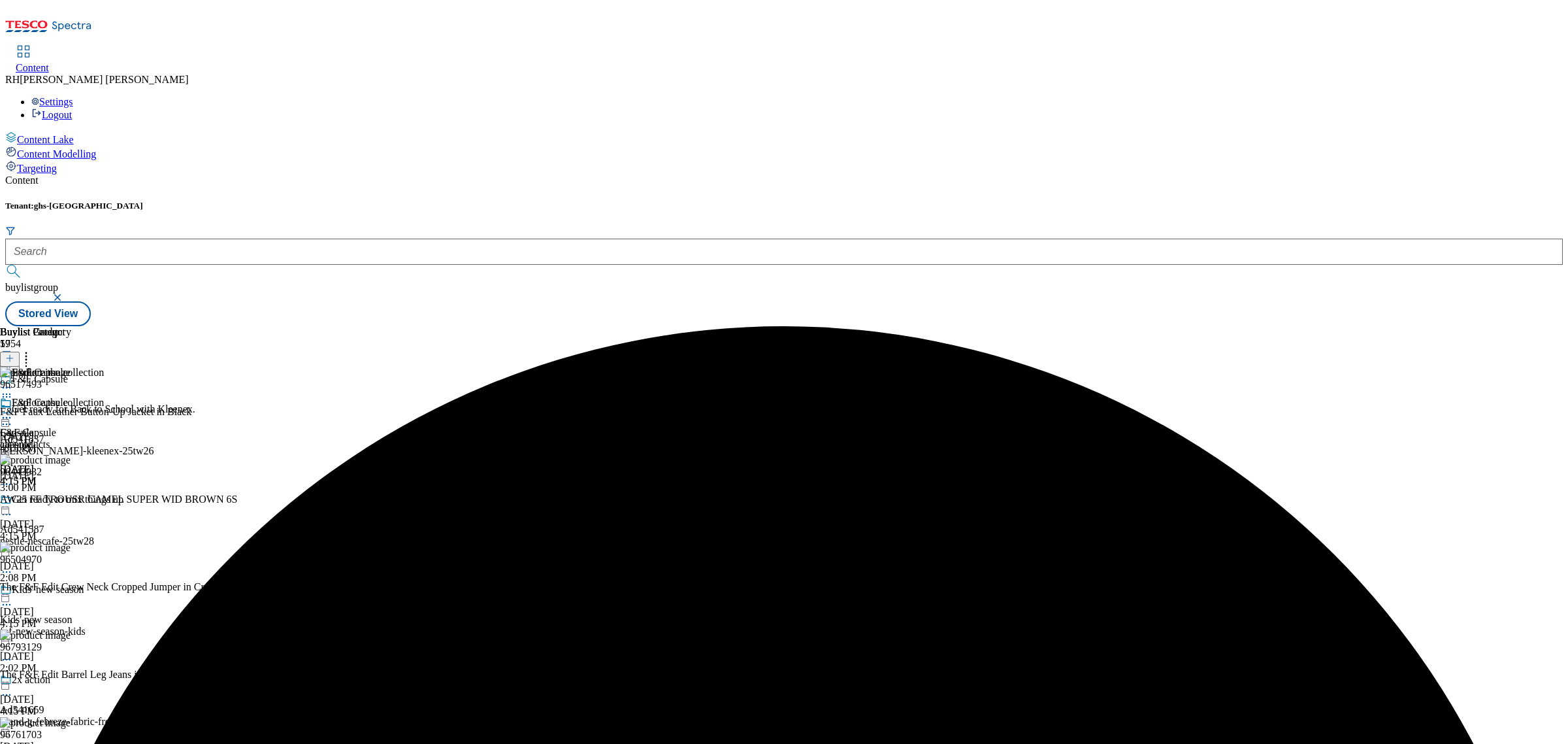
click at [71, 397] on div "F&F Capsule F&F Capsule all-products [DATE] 4:15 PM" at bounding box center [35, 441] width 71 height 90
click at [13, 411] on icon at bounding box center [7, 417] width 13 height 13
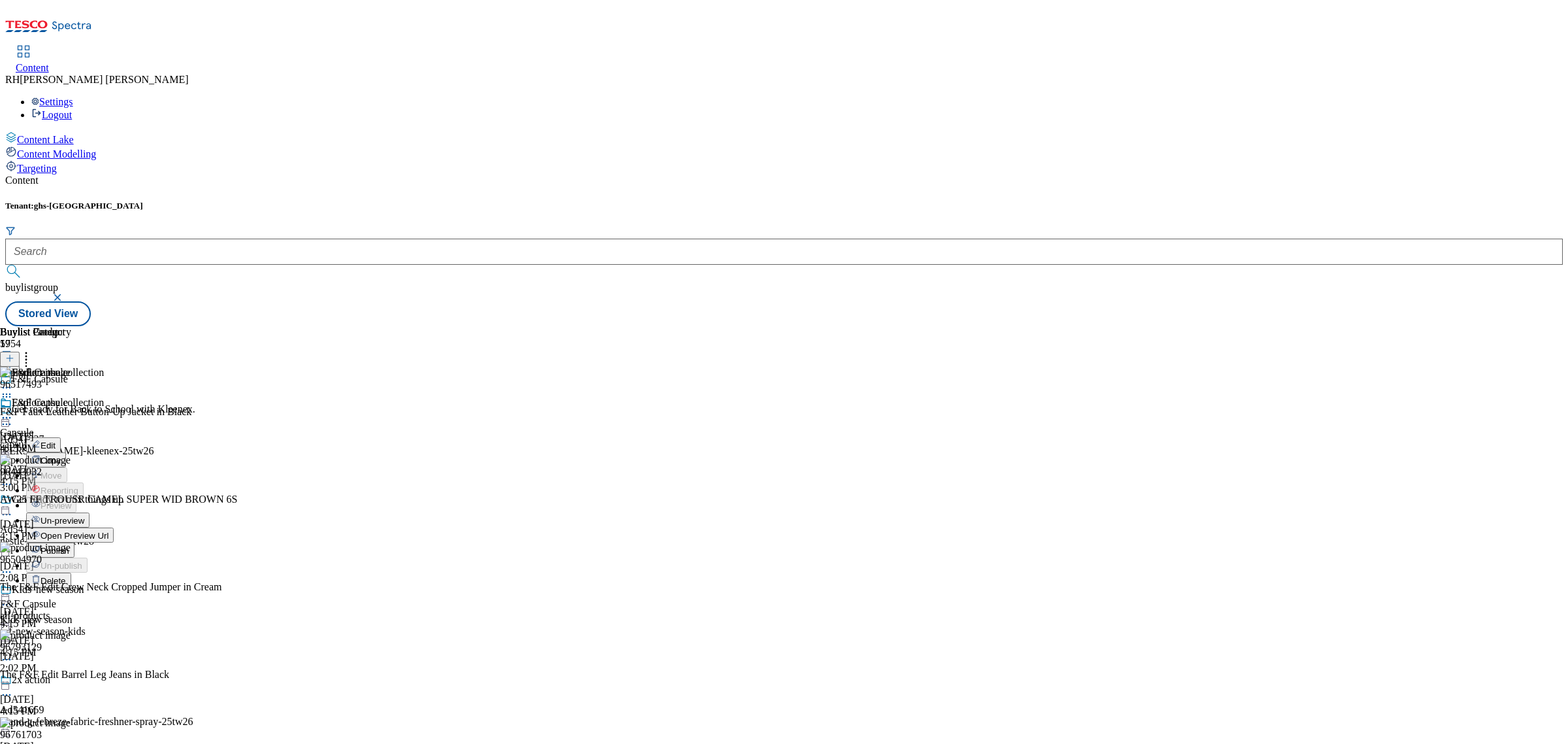
click at [69, 546] on span "Publish" at bounding box center [55, 550] width 29 height 10
click at [13, 411] on icon at bounding box center [7, 417] width 13 height 13
click at [108, 531] on span "Open Preview Url" at bounding box center [74, 535] width 68 height 10
click at [13, 358] on line at bounding box center [9, 358] width 7 height 0
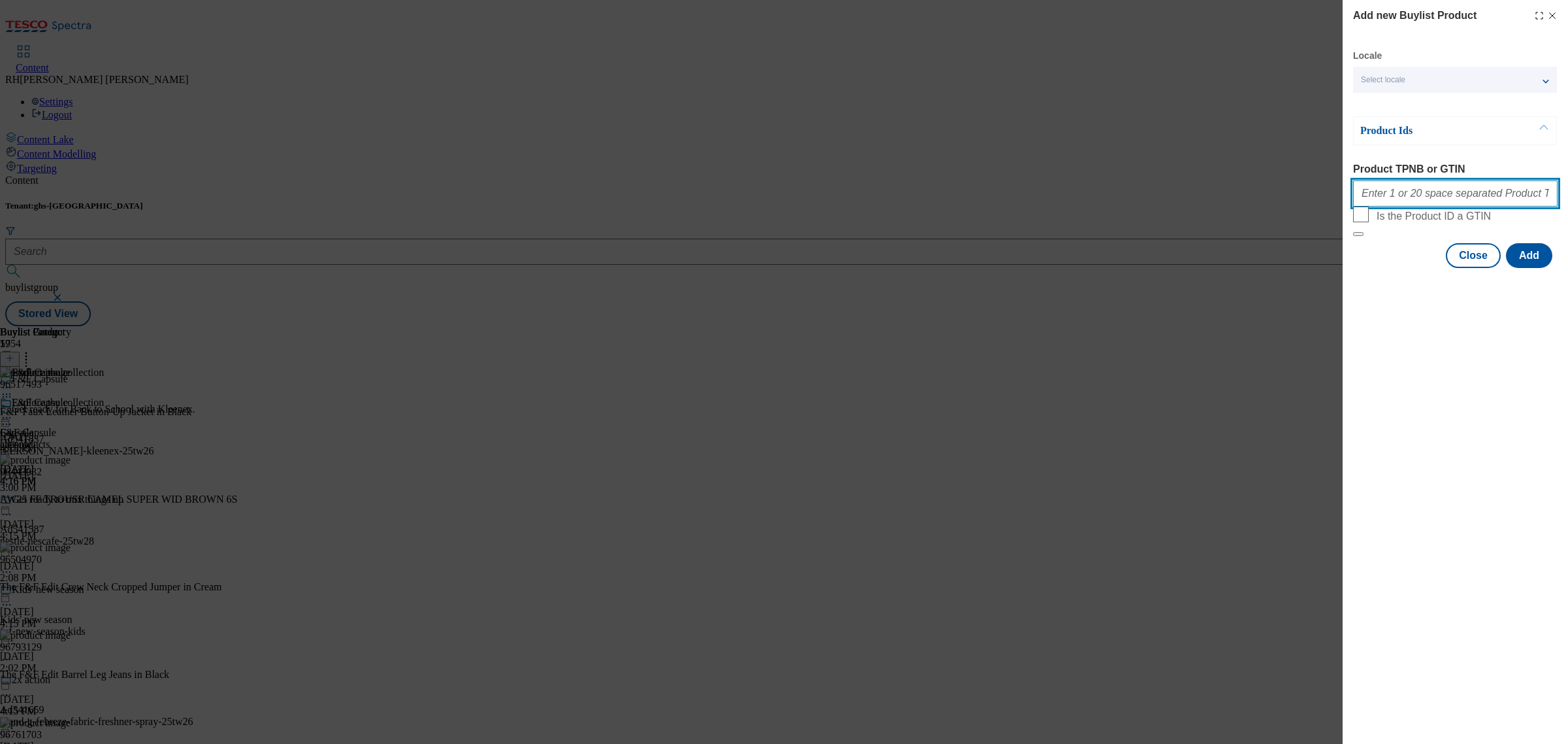
click at [1517, 194] on input "Product TPNB or GTIN" at bounding box center [1455, 194] width 205 height 26
paste input "96733560"
type input "96733560"
click at [1472, 268] on button "Close" at bounding box center [1473, 255] width 55 height 25
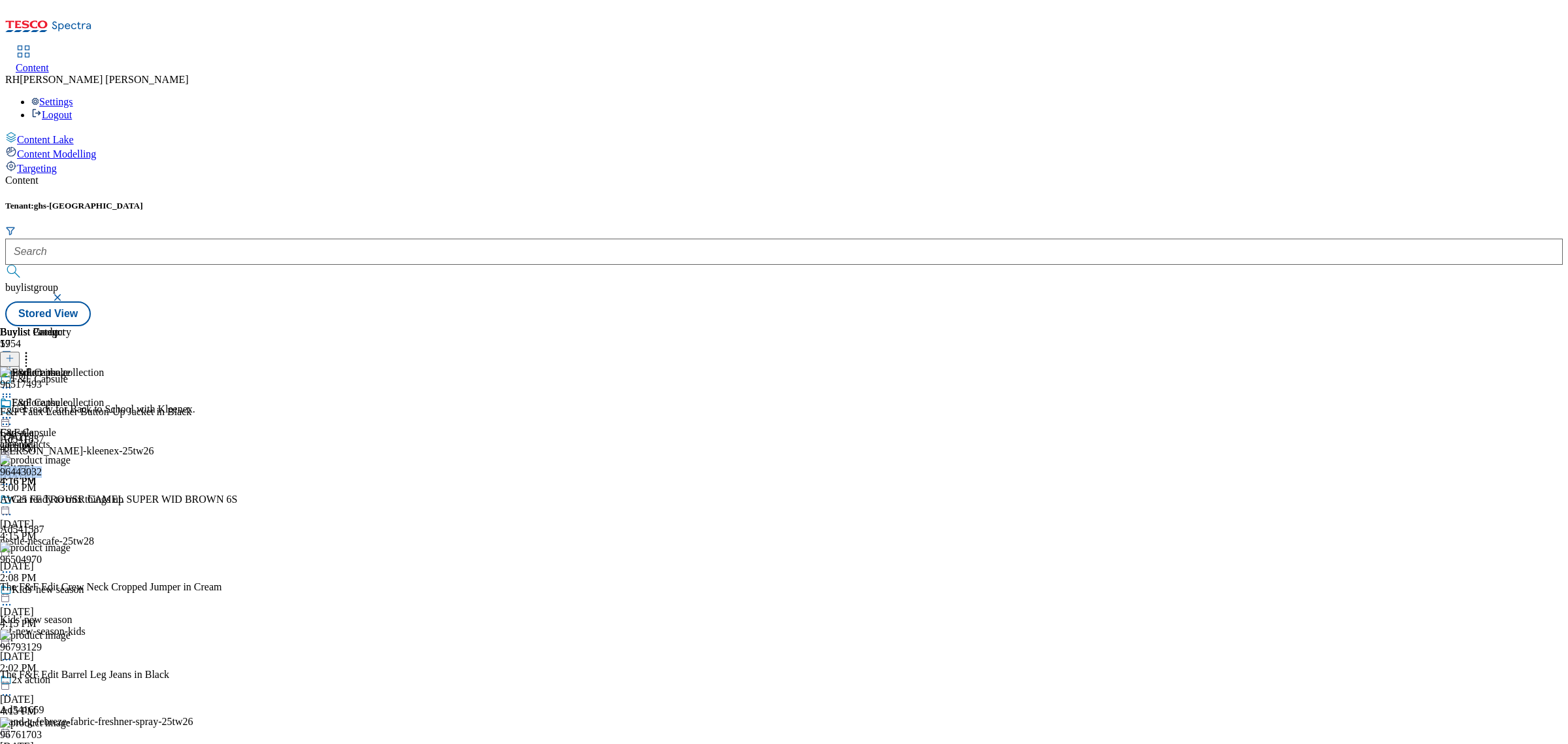
drag, startPoint x: 1031, startPoint y: 352, endPoint x: 972, endPoint y: 348, distance: 59.1
click at [281, 454] on div "96443032 AW25 FF TROUSR CAMEL SUPER WID BROWN 6S [DATE] 4:15 PM" at bounding box center [141, 498] width 281 height 88
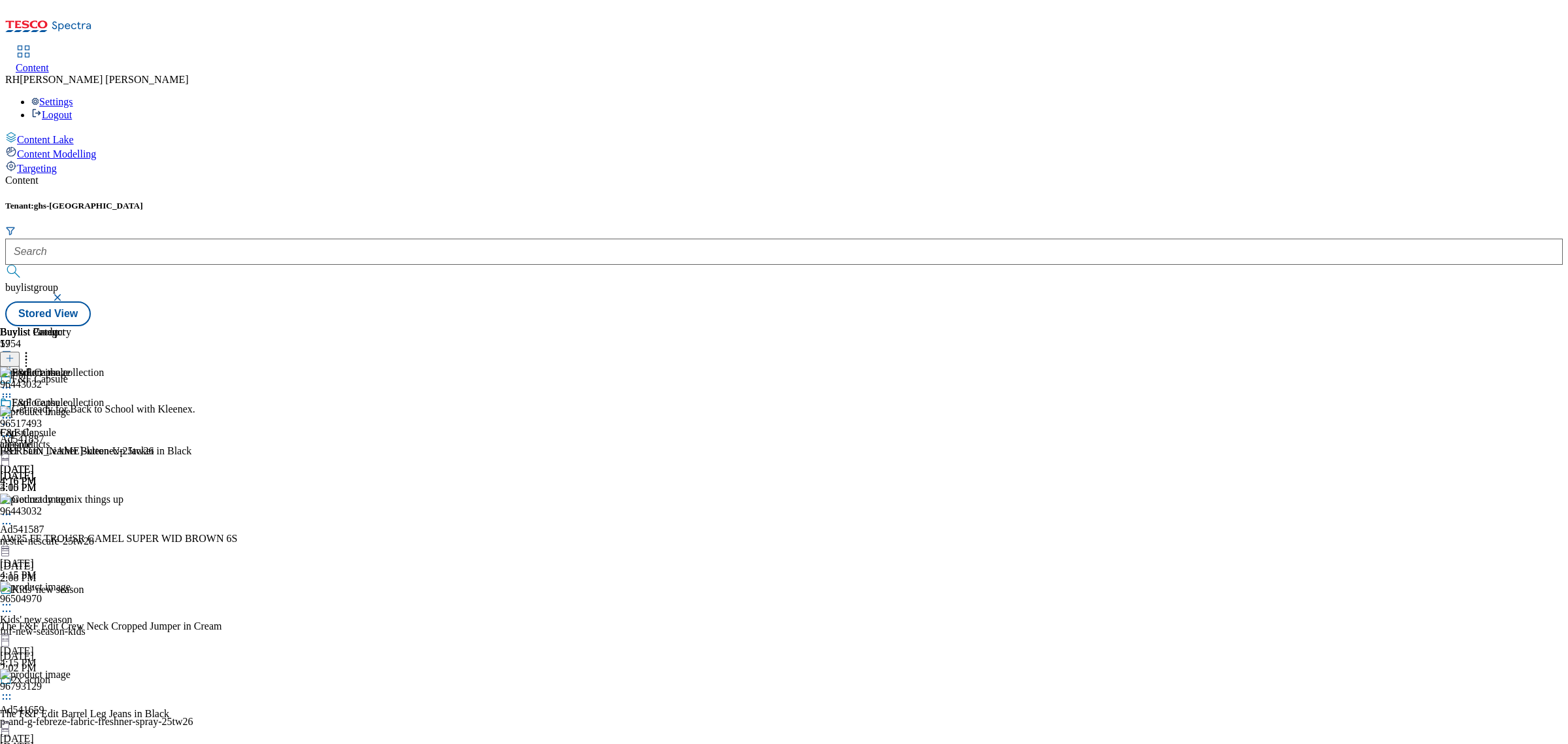
click at [13, 517] on icon at bounding box center [7, 523] width 13 height 13
click at [56, 547] on span "Edit" at bounding box center [48, 551] width 15 height 10
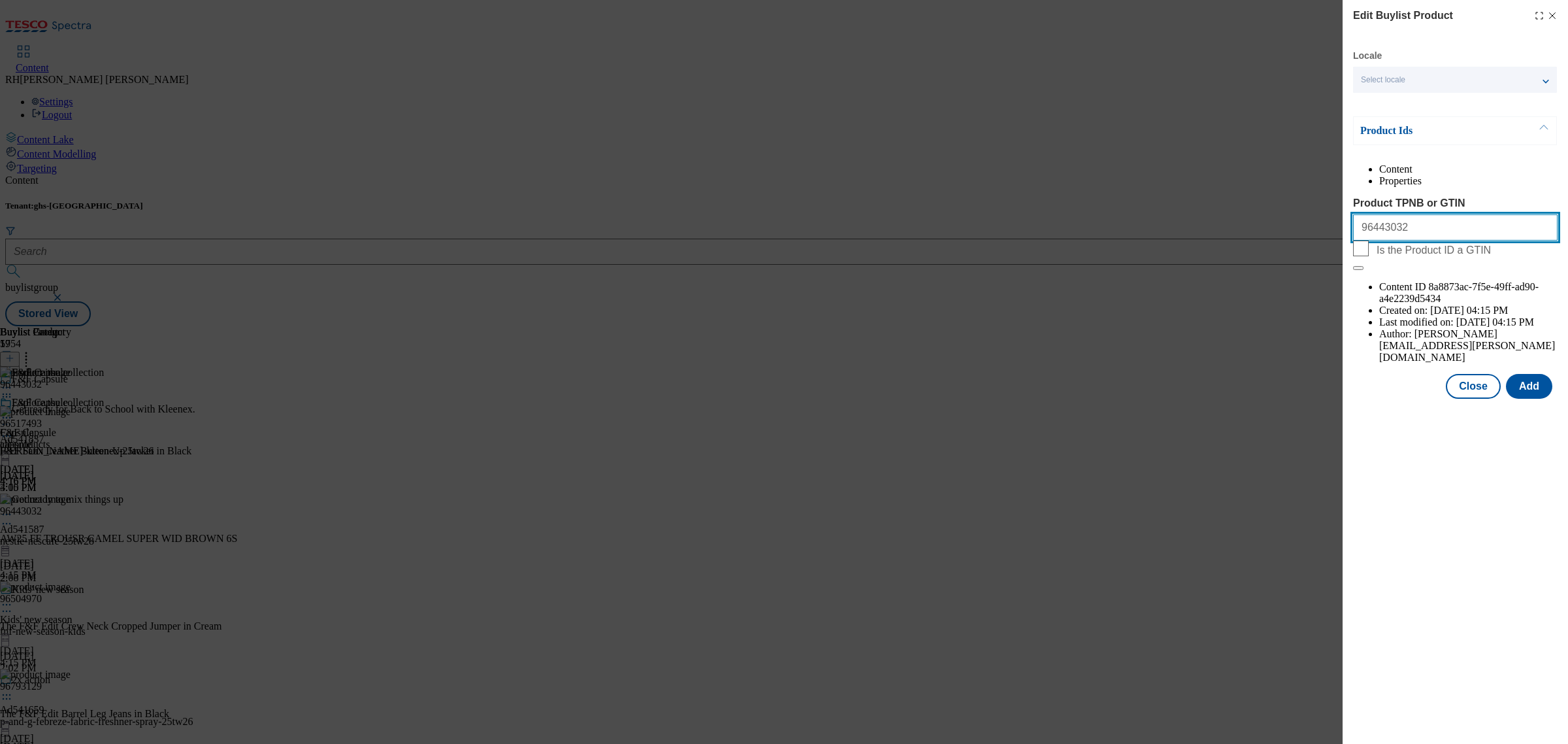
drag, startPoint x: 1432, startPoint y: 257, endPoint x: 1169, endPoint y: 250, distance: 263.1
click at [1169, 250] on div "Edit Buylist Product Locale Select locale English Welsh Product Ids Content Pro…" at bounding box center [784, 372] width 1568 height 744
click at [1454, 240] on input "96443032" at bounding box center [1455, 227] width 205 height 26
click at [1479, 373] on button "Close" at bounding box center [1473, 386] width 55 height 25
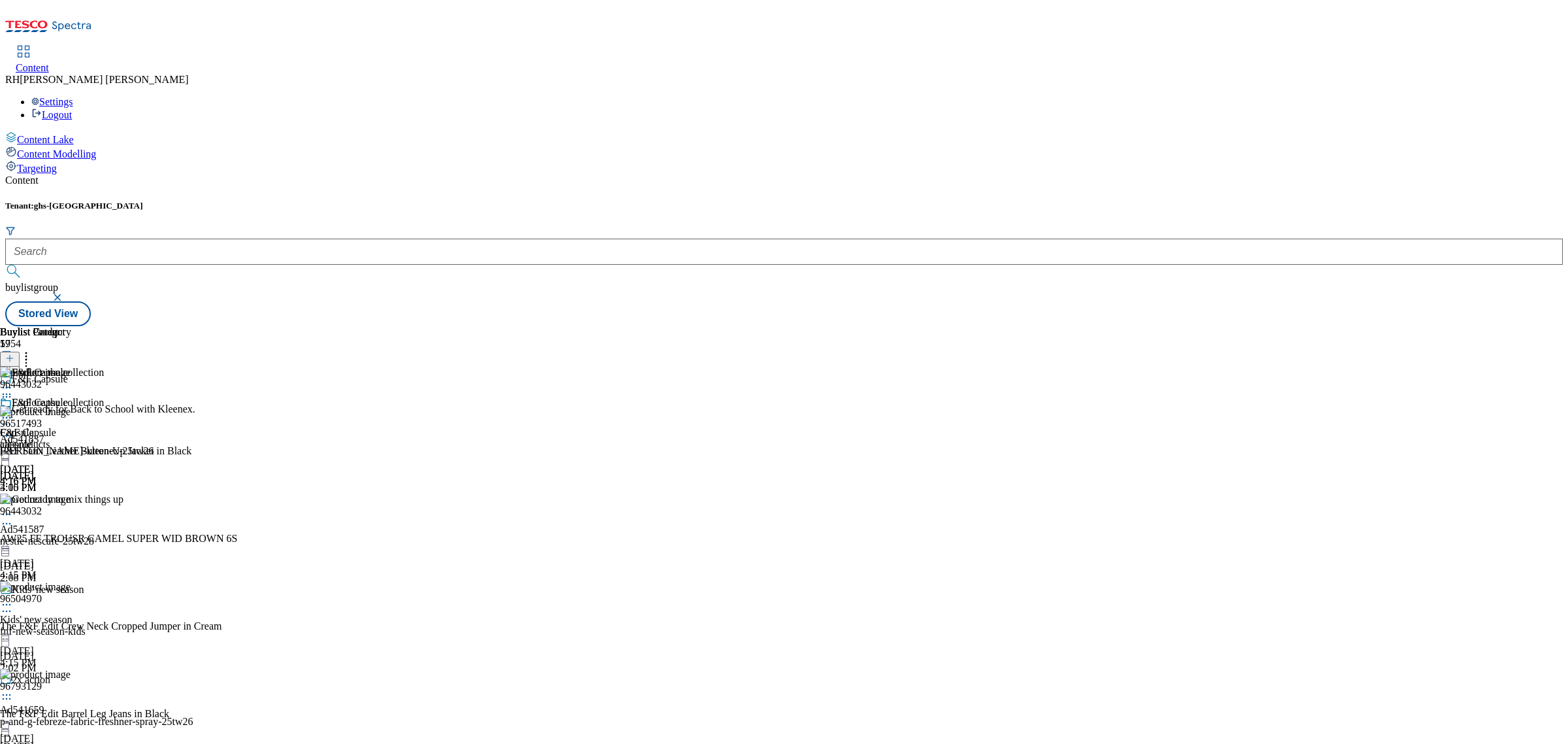
click at [14, 354] on icon at bounding box center [10, 358] width 9 height 9
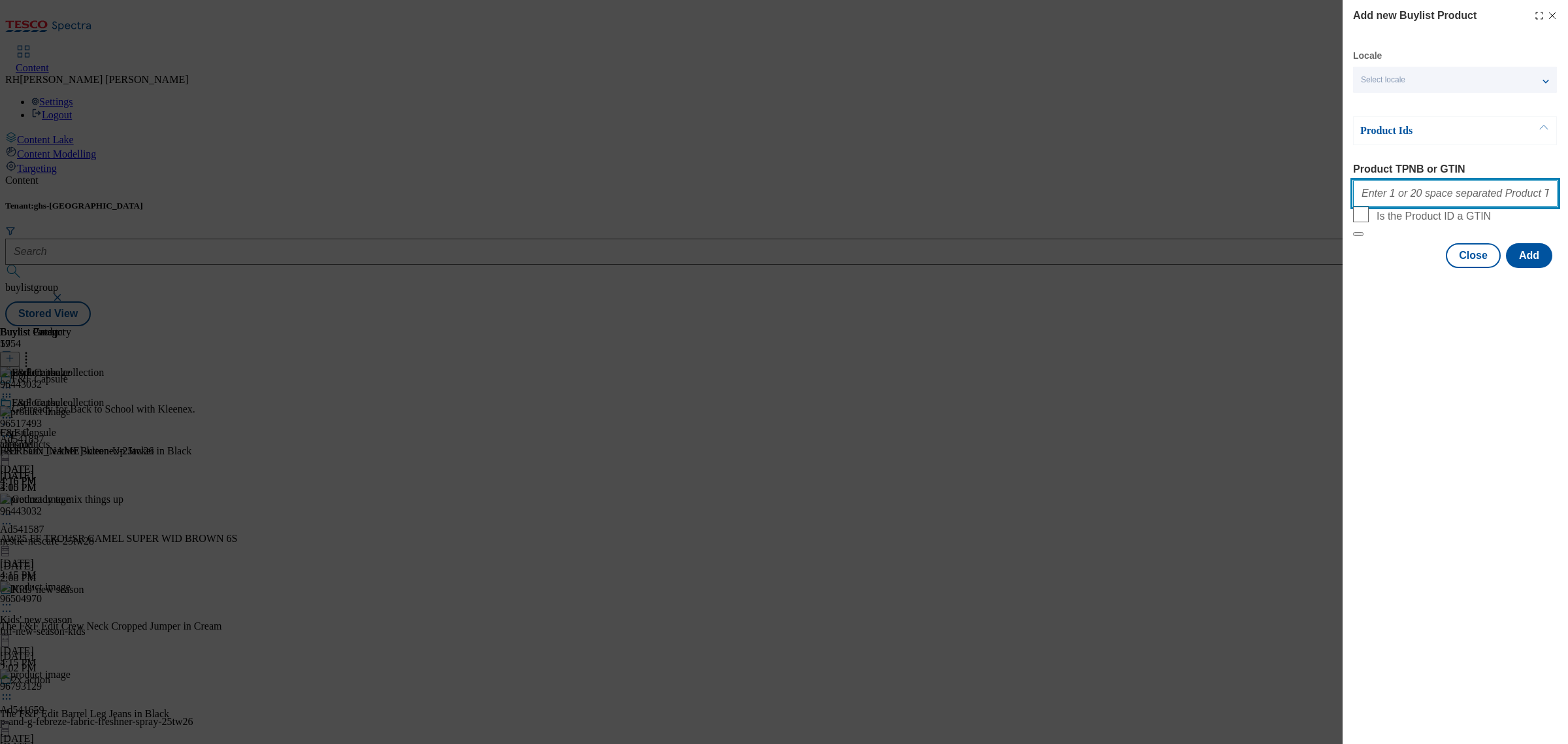
click at [1412, 196] on input "Product TPNB or GTIN" at bounding box center [1455, 194] width 205 height 26
paste input "96733560"
type input "96733560"
click at [1527, 268] on button "Add" at bounding box center [1529, 255] width 47 height 25
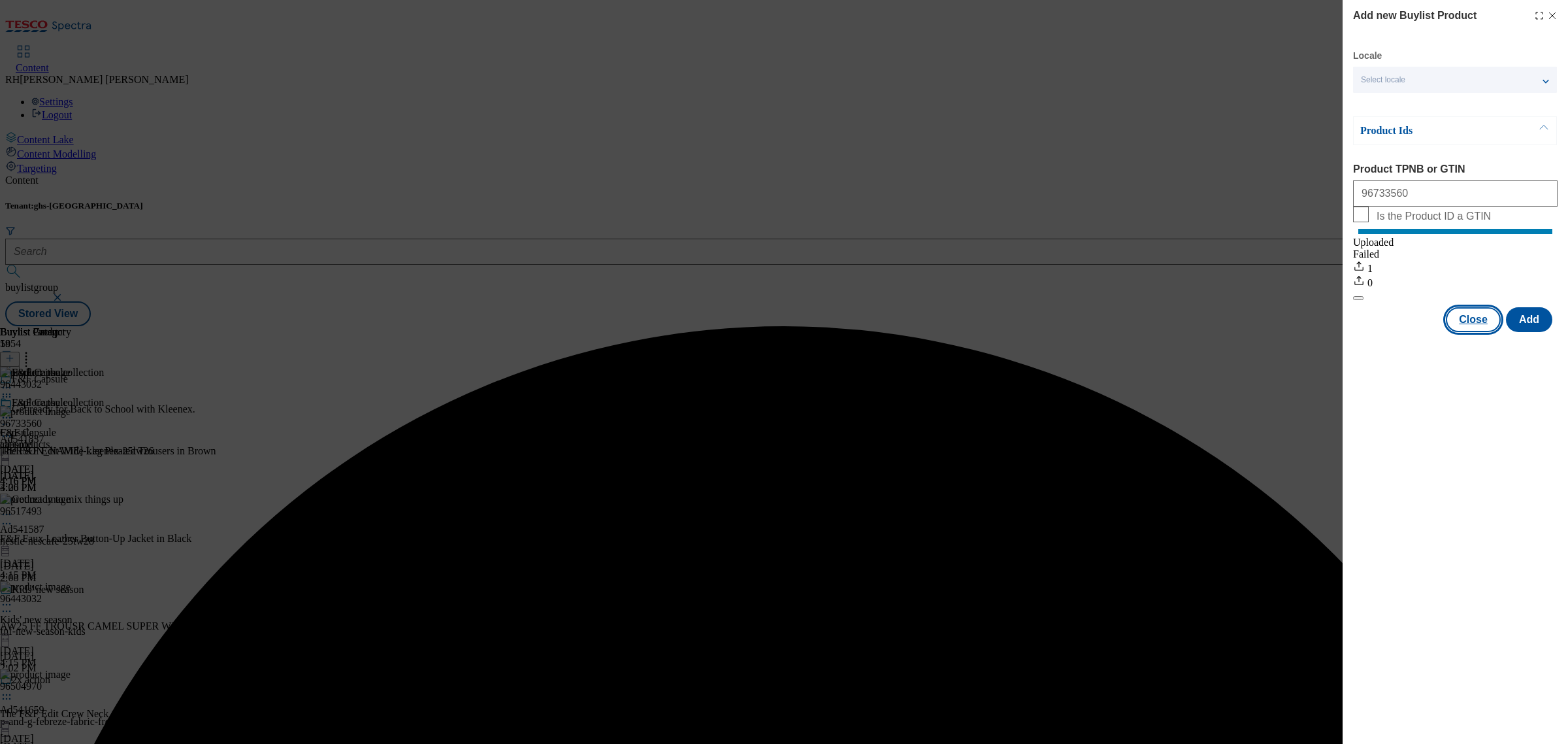
click at [1474, 331] on button "Close" at bounding box center [1473, 319] width 55 height 25
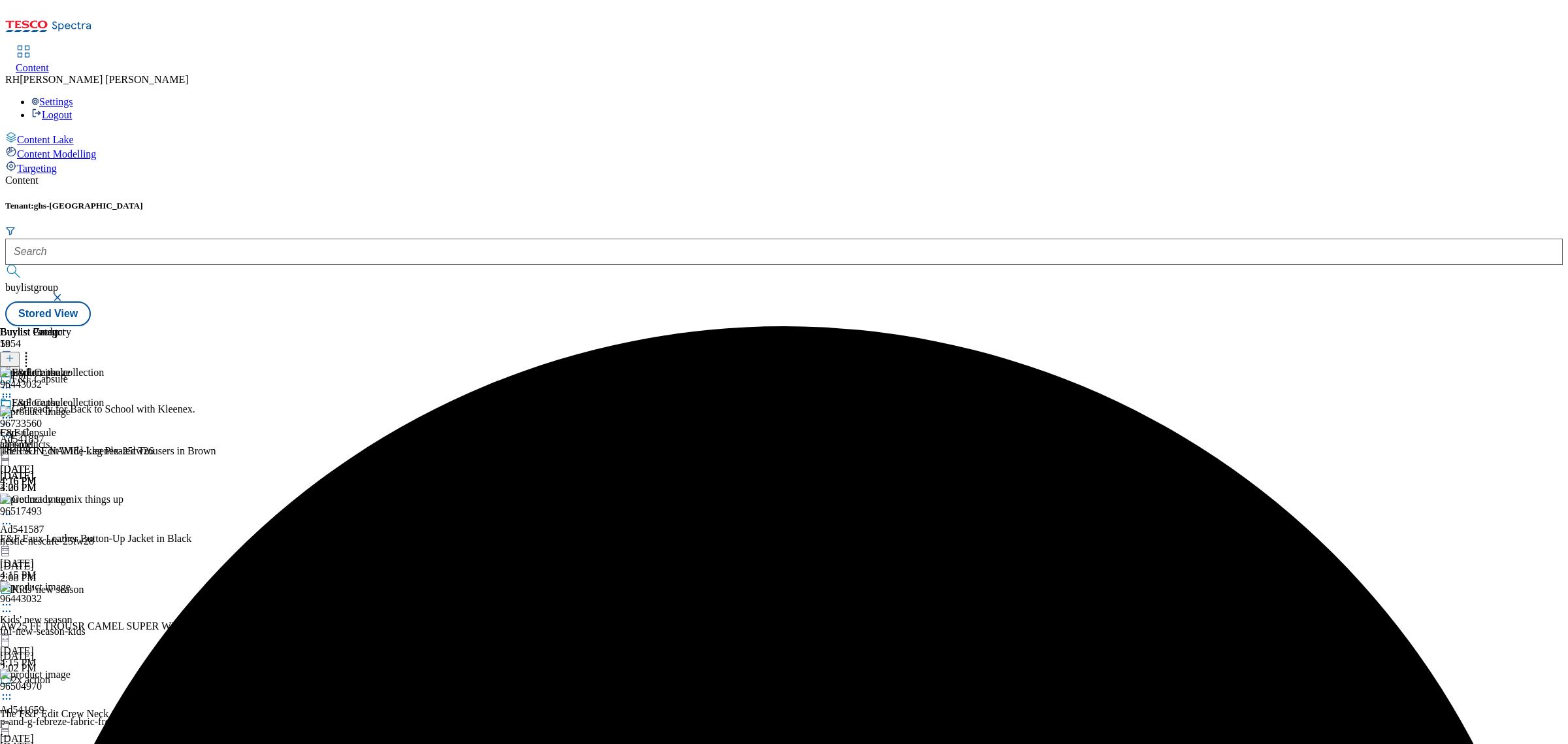
click at [33, 349] on icon at bounding box center [26, 356] width 13 height 13
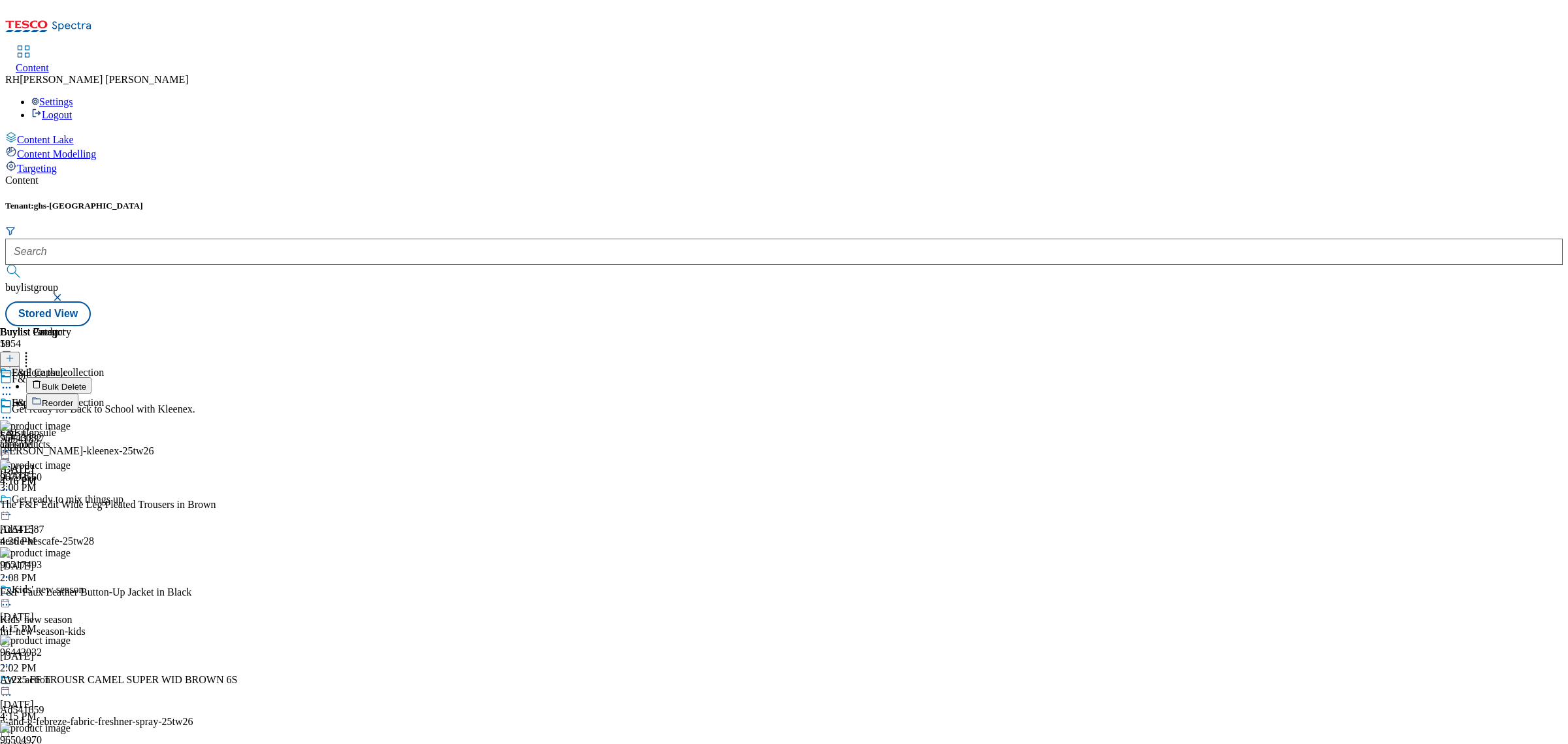
click at [74, 398] on span "Reorder" at bounding box center [58, 402] width 32 height 10
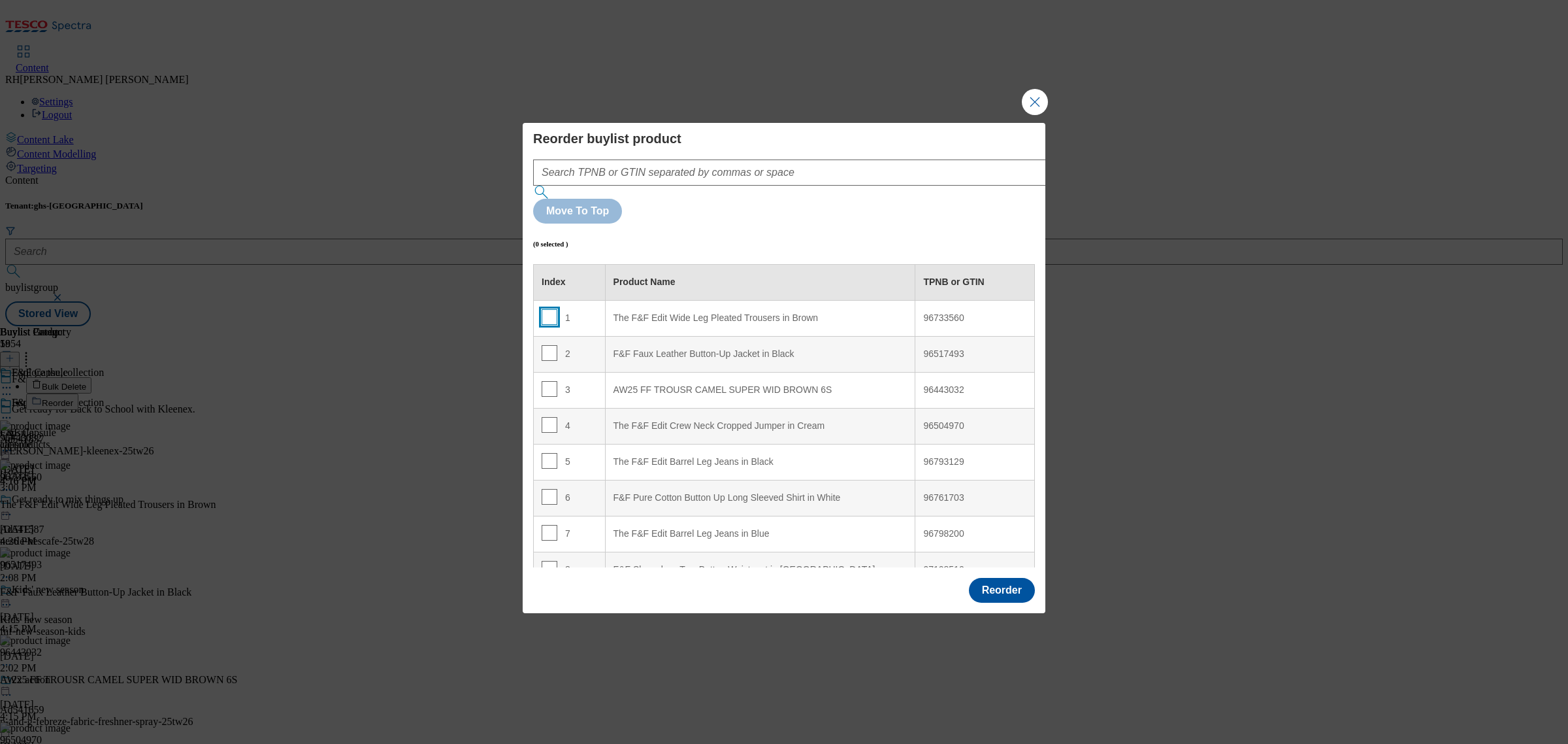
click at [548, 309] on input "Modal" at bounding box center [549, 317] width 16 height 16
checkbox input "true"
click at [798, 385] on div "AW25 FF TROUSR CAMEL SUPER WID BROWN 6S" at bounding box center [761, 390] width 294 height 12
click at [547, 381] on input "Modal" at bounding box center [549, 388] width 16 height 16
checkbox input "false"
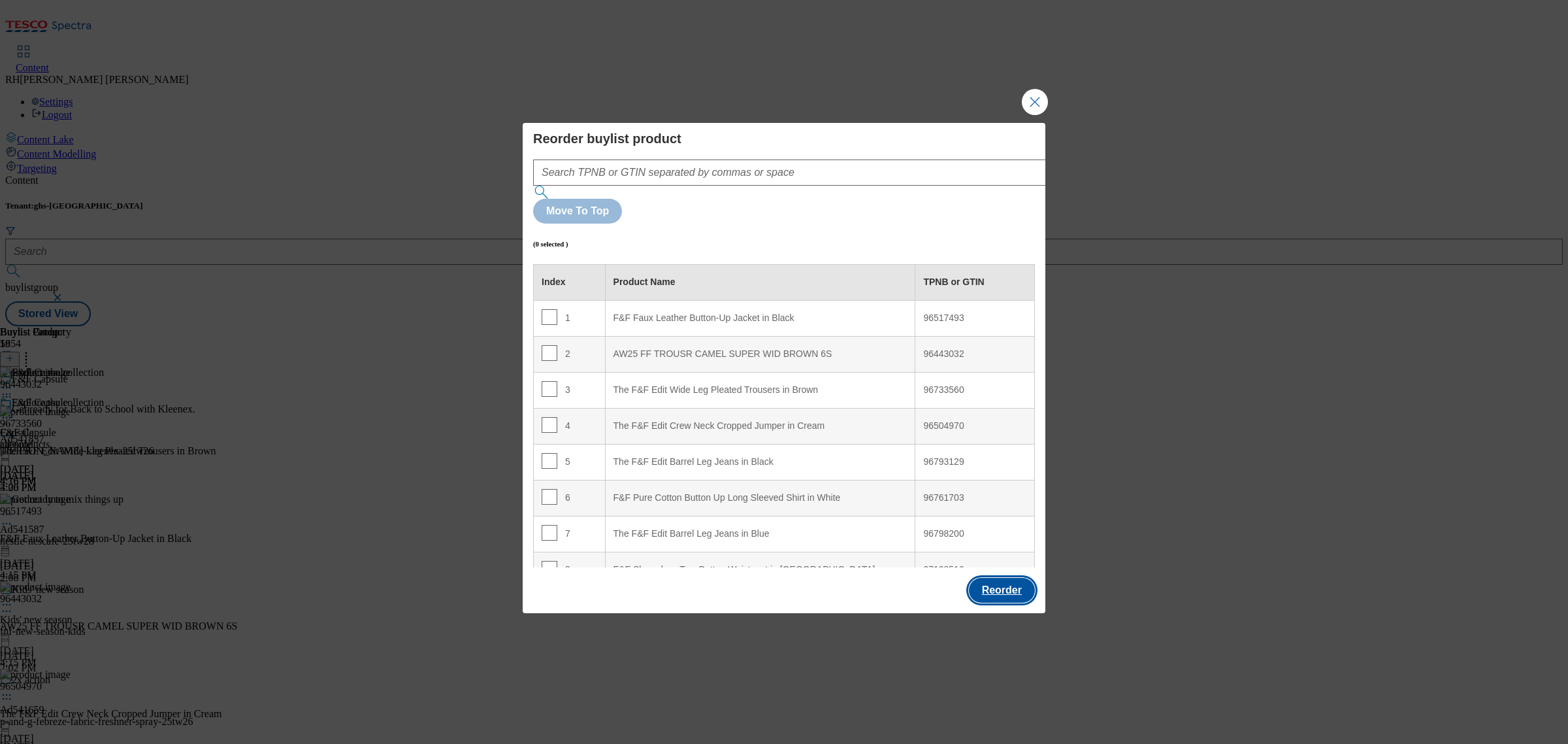
click at [1009, 577] on button "Reorder" at bounding box center [1002, 589] width 66 height 25
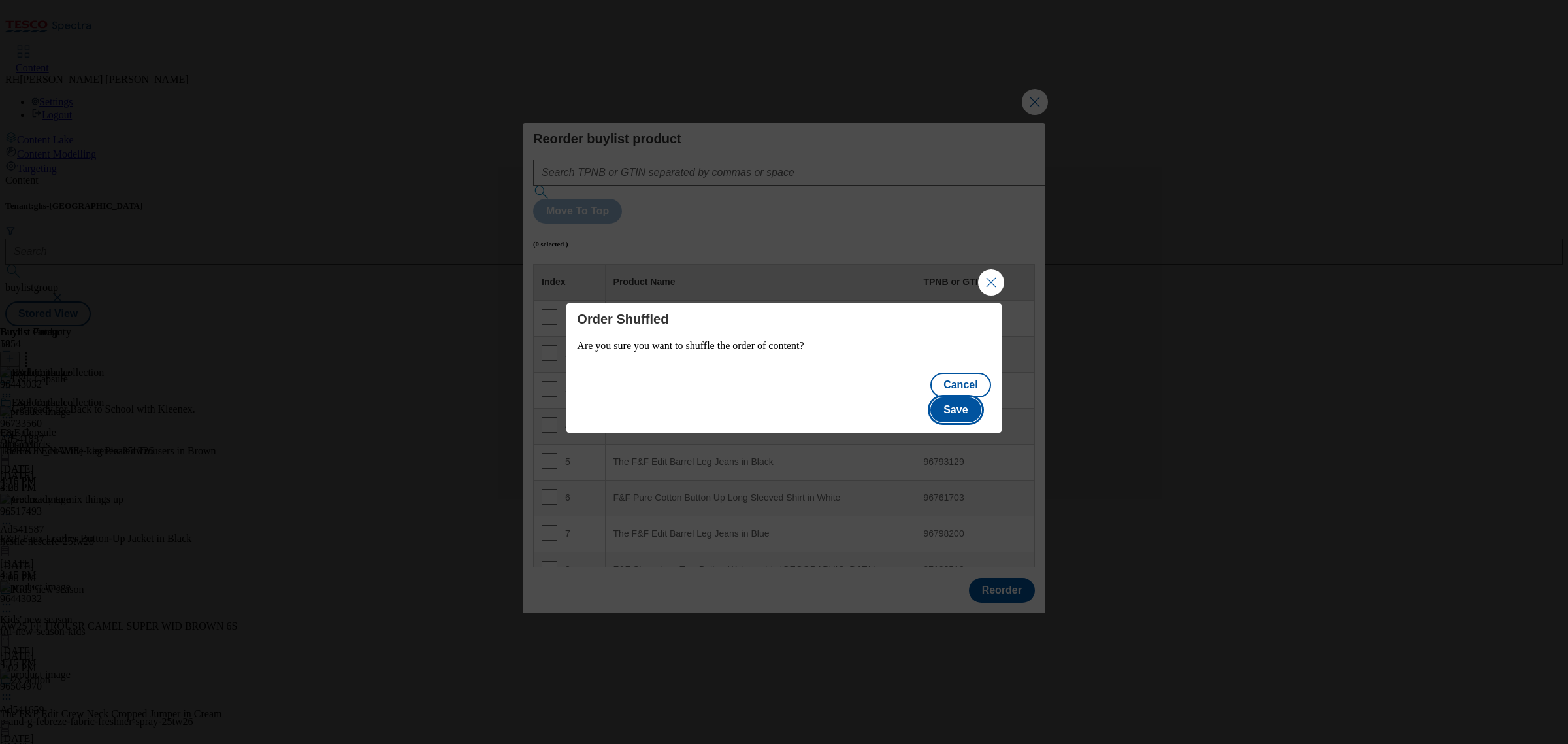
click at [978, 399] on button "Save" at bounding box center [955, 410] width 50 height 25
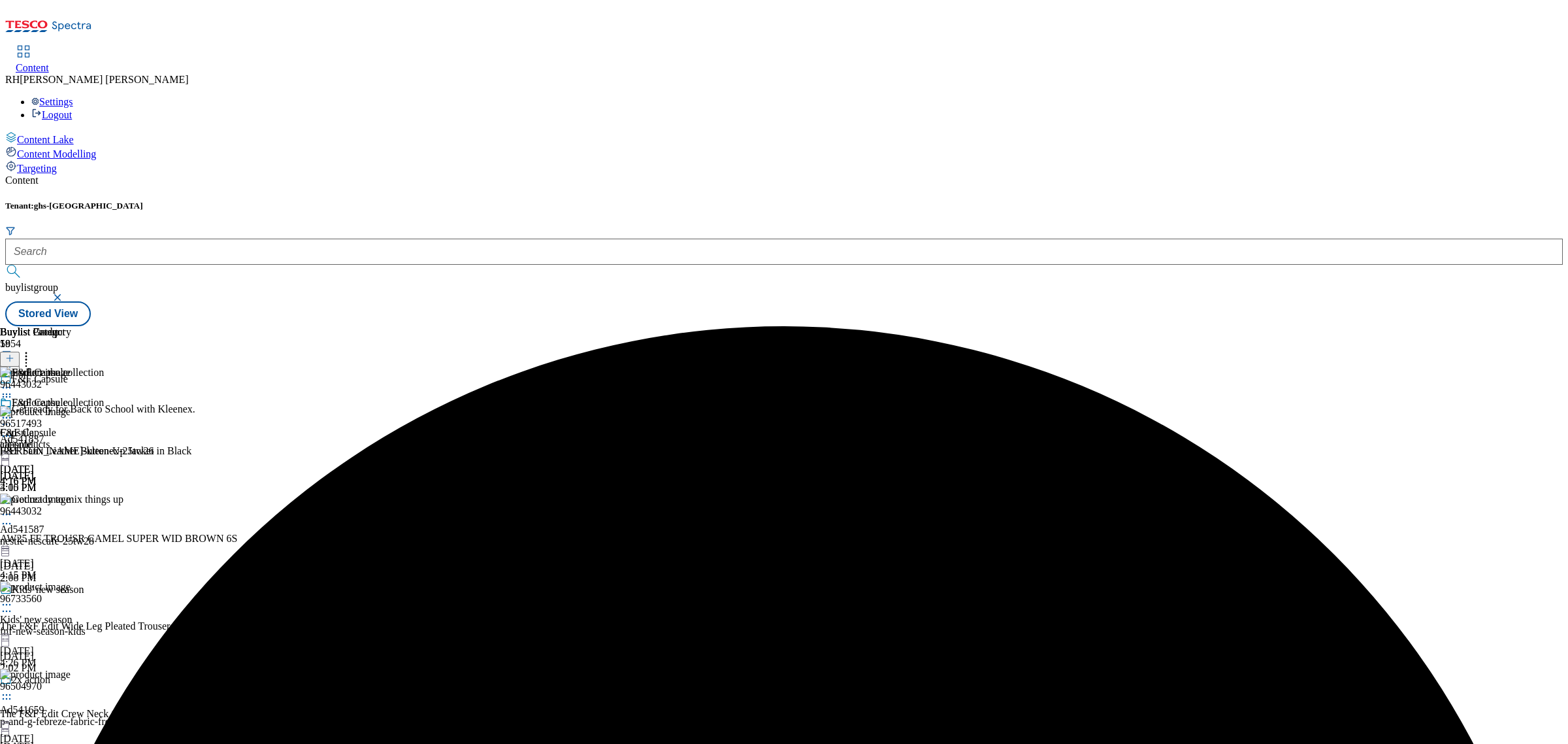
click at [13, 411] on icon at bounding box center [7, 417] width 13 height 13
click at [56, 440] on span "Edit" at bounding box center [48, 445] width 15 height 10
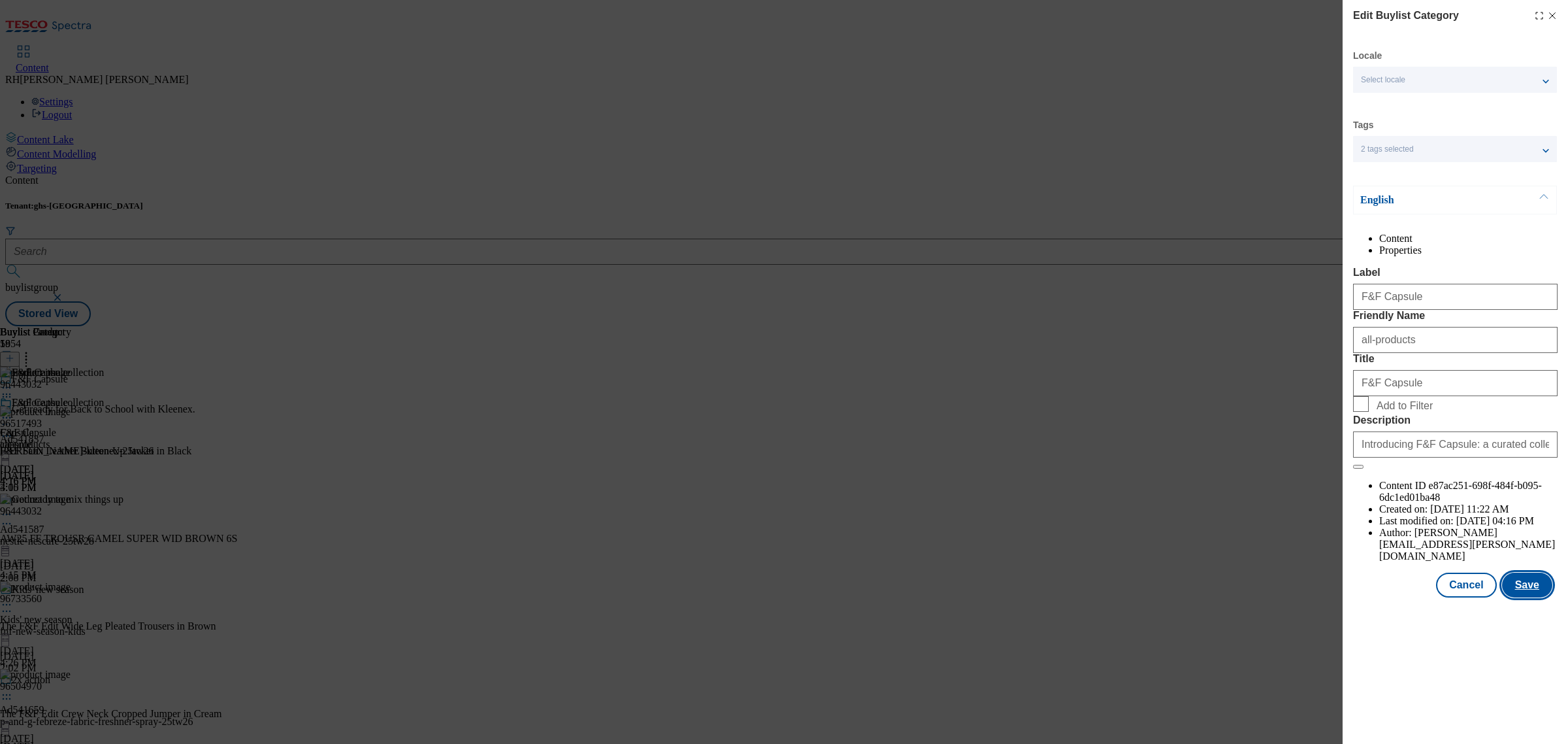
click at [1517, 597] on button "Save" at bounding box center [1527, 585] width 50 height 25
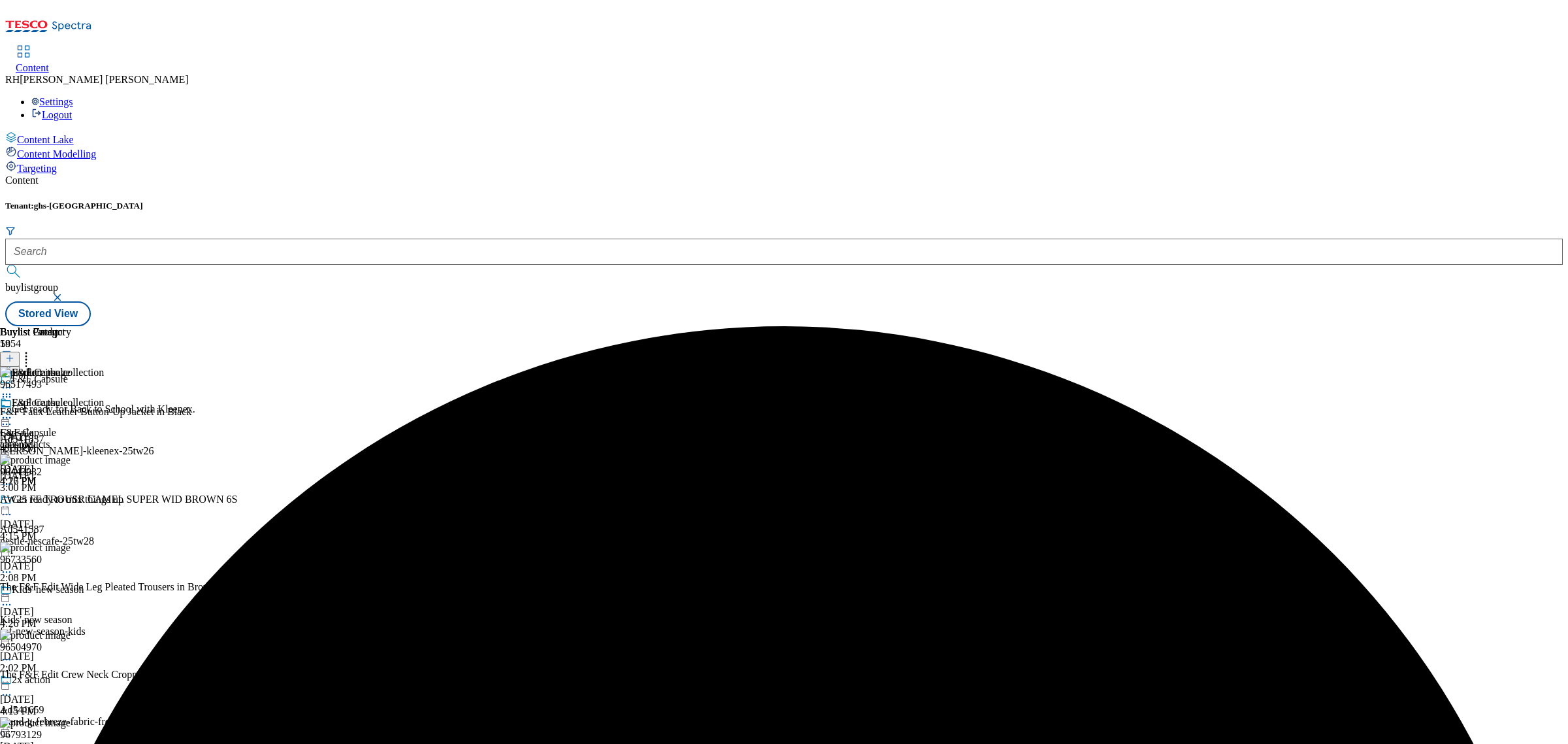
click at [13, 411] on icon at bounding box center [7, 417] width 13 height 13
click at [76, 497] on button "Preview" at bounding box center [51, 505] width 50 height 15
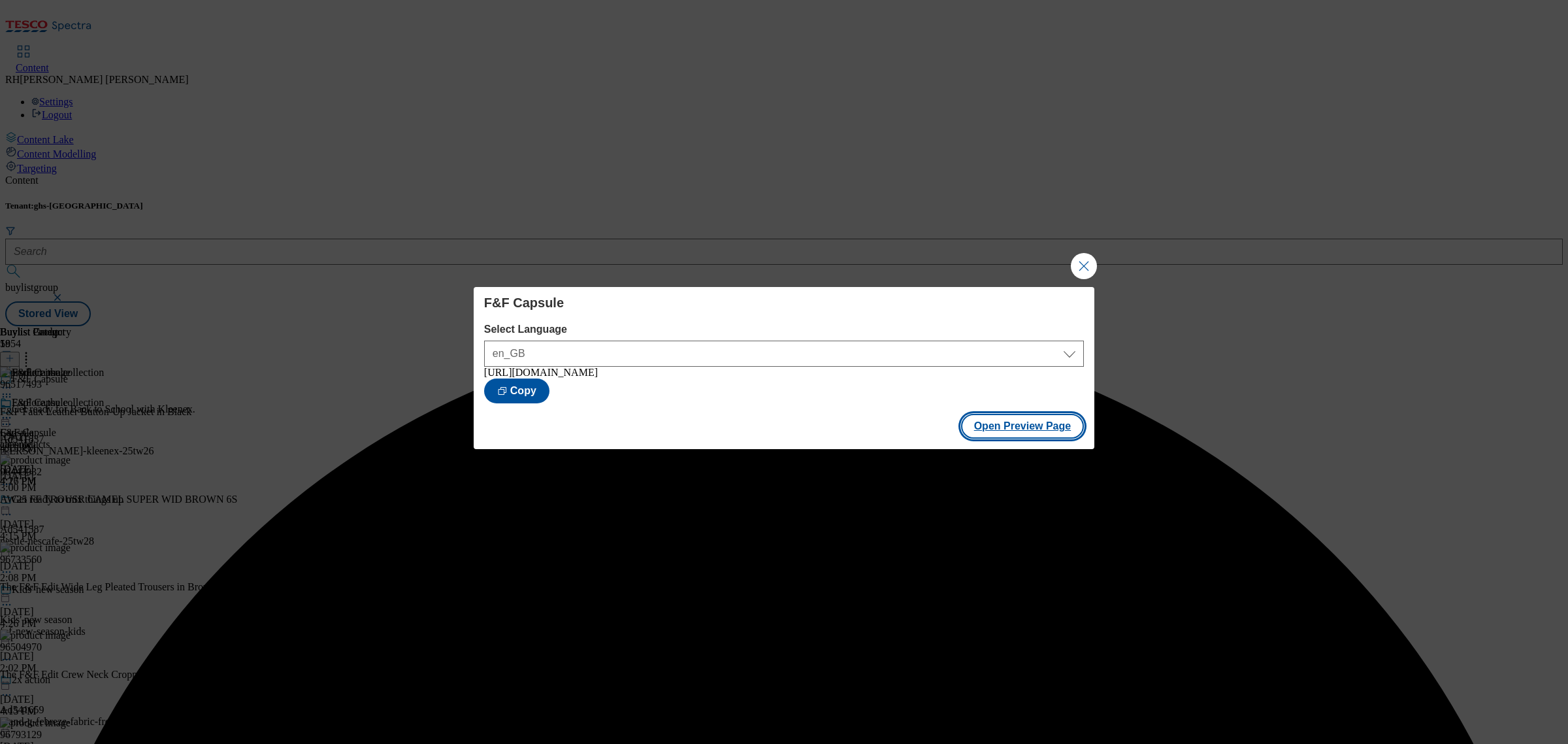
click at [1044, 432] on button "Open Preview Page" at bounding box center [1022, 426] width 124 height 25
click at [1083, 262] on button "Close Modal" at bounding box center [1084, 266] width 26 height 26
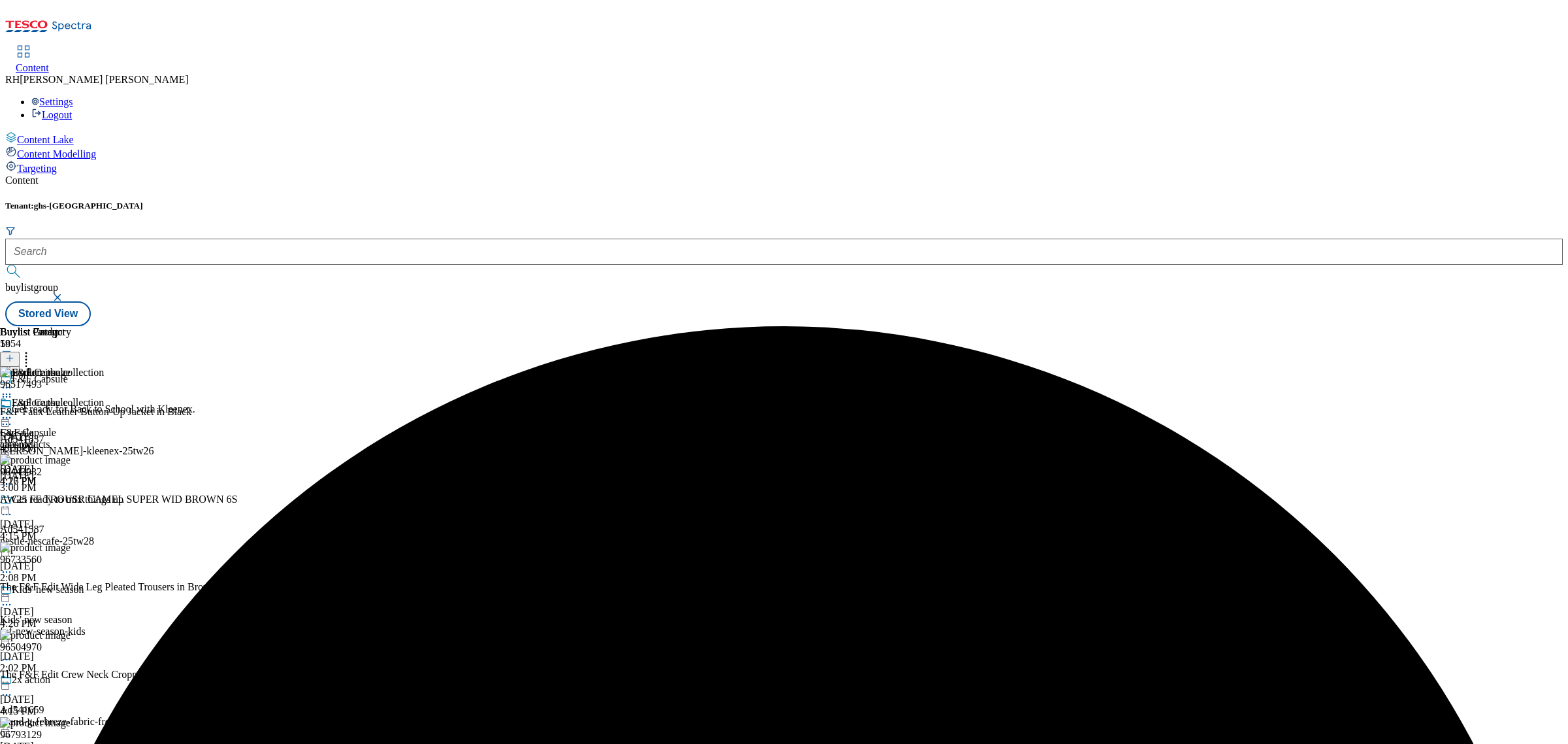
click at [13, 411] on icon at bounding box center [7, 417] width 13 height 13
click at [69, 546] on span "Publish" at bounding box center [55, 550] width 29 height 10
click at [11, 417] on circle at bounding box center [10, 418] width 2 height 2
click at [82, 561] on span "Un-publish" at bounding box center [61, 565] width 42 height 10
click at [13, 411] on icon at bounding box center [7, 417] width 13 height 13
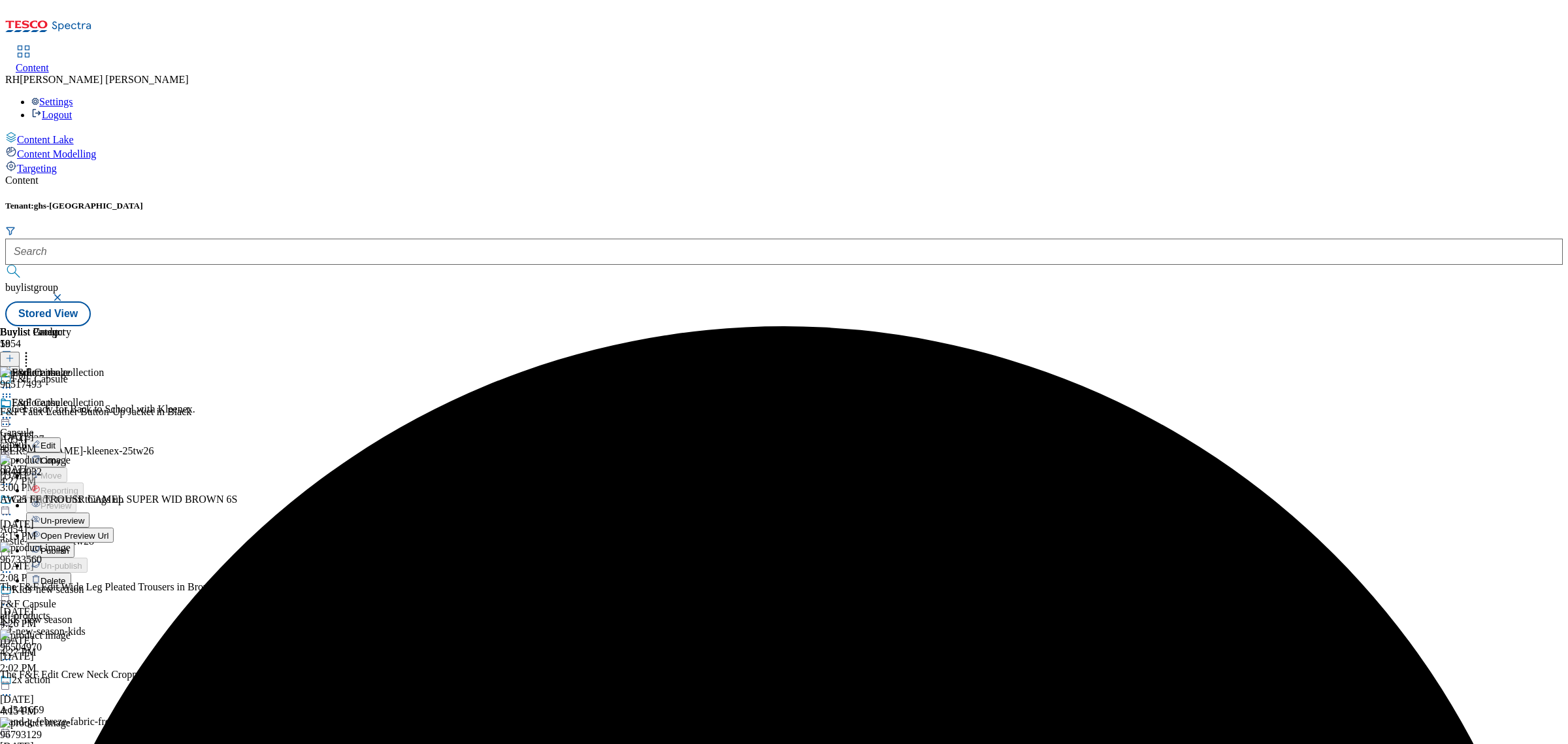
click at [85, 516] on span "Un-preview" at bounding box center [62, 521] width 44 height 10
click at [27, 356] on circle at bounding box center [26, 357] width 2 height 2
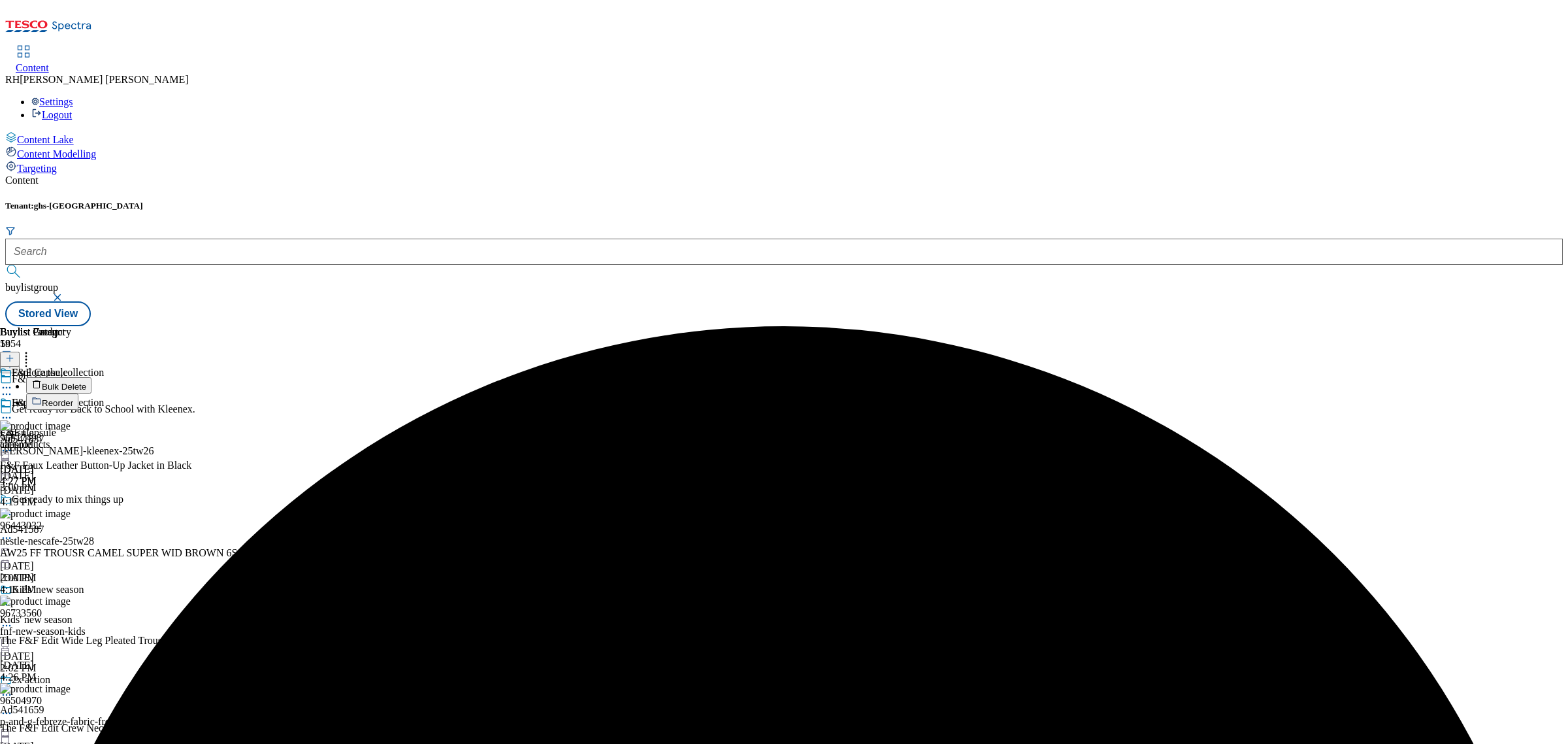
click at [87, 382] on span "Bulk Delete" at bounding box center [64, 386] width 45 height 10
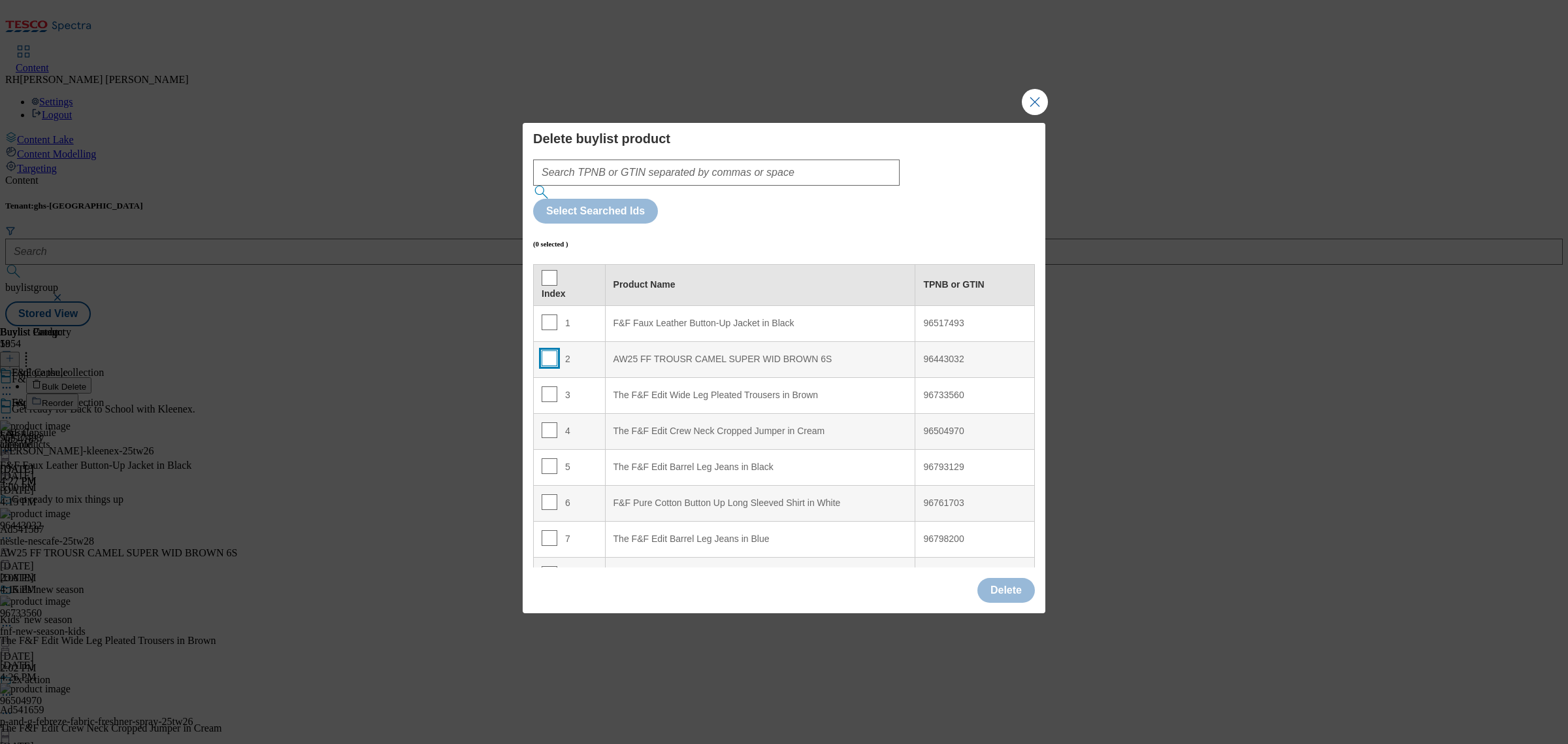
click at [547, 350] on input "Modal" at bounding box center [549, 358] width 16 height 16
checkbox input "true"
click at [1013, 577] on button "Delete" at bounding box center [1007, 589] width 58 height 25
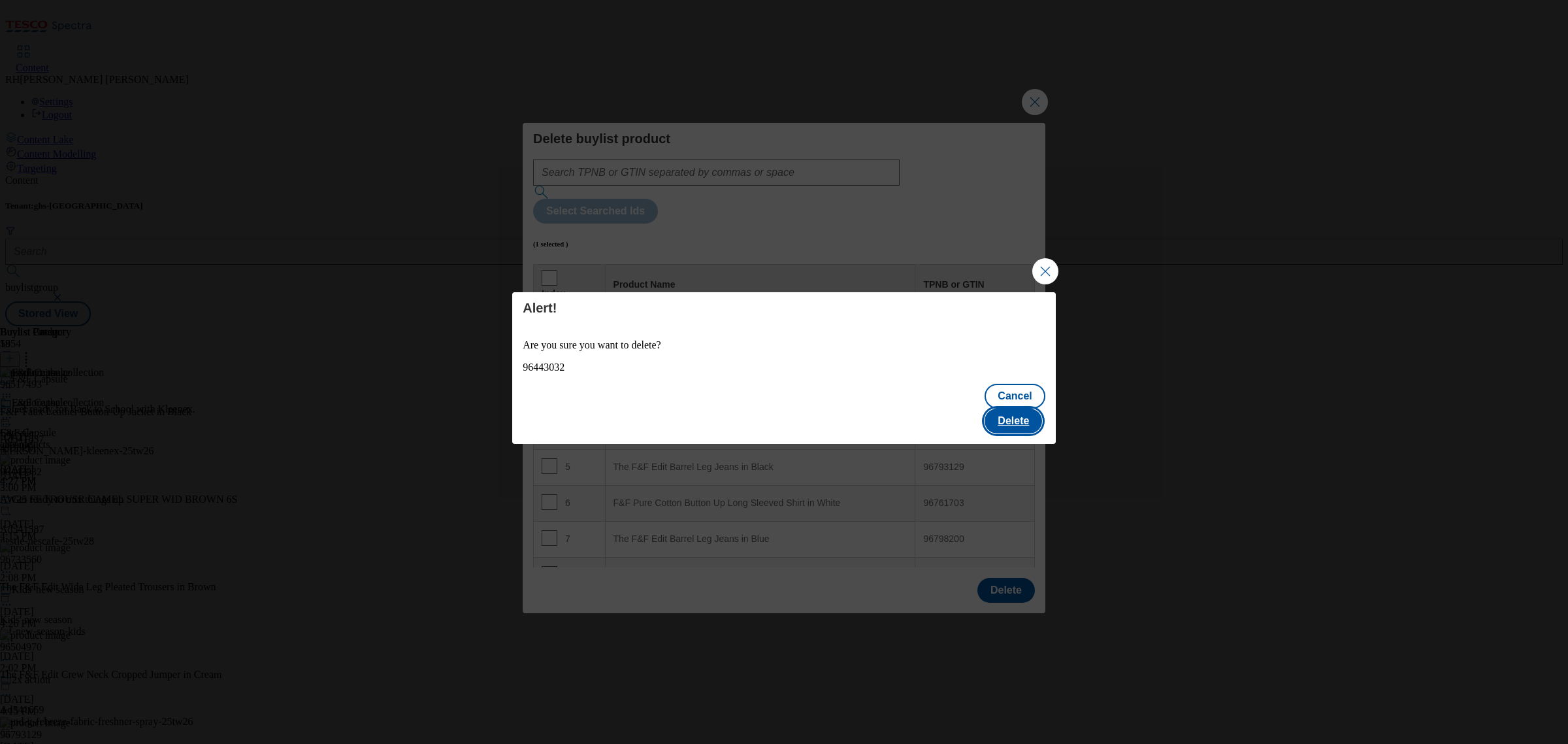
click at [1033, 412] on button "Delete" at bounding box center [1013, 421] width 58 height 25
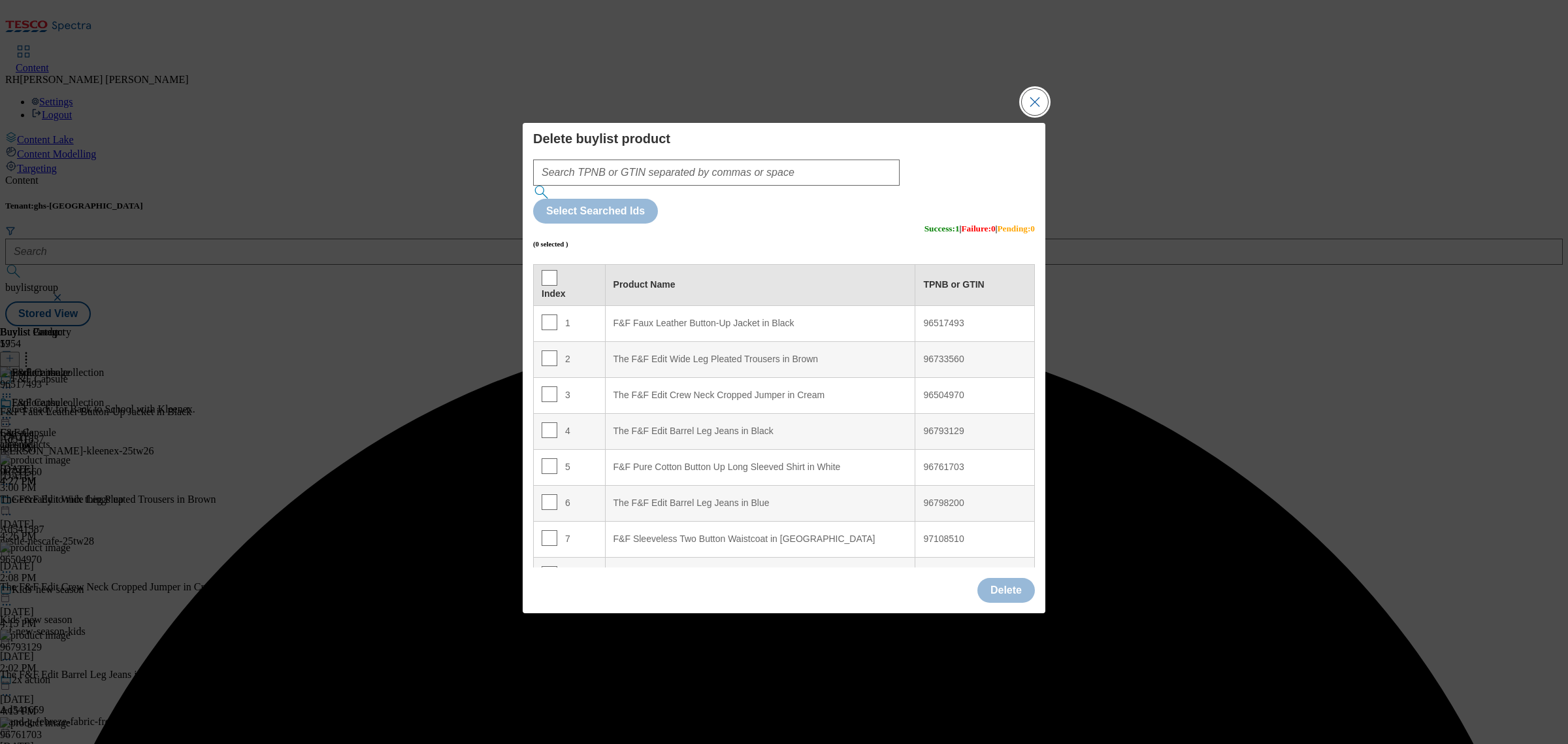
click at [1040, 115] on button "Close Modal" at bounding box center [1034, 101] width 26 height 26
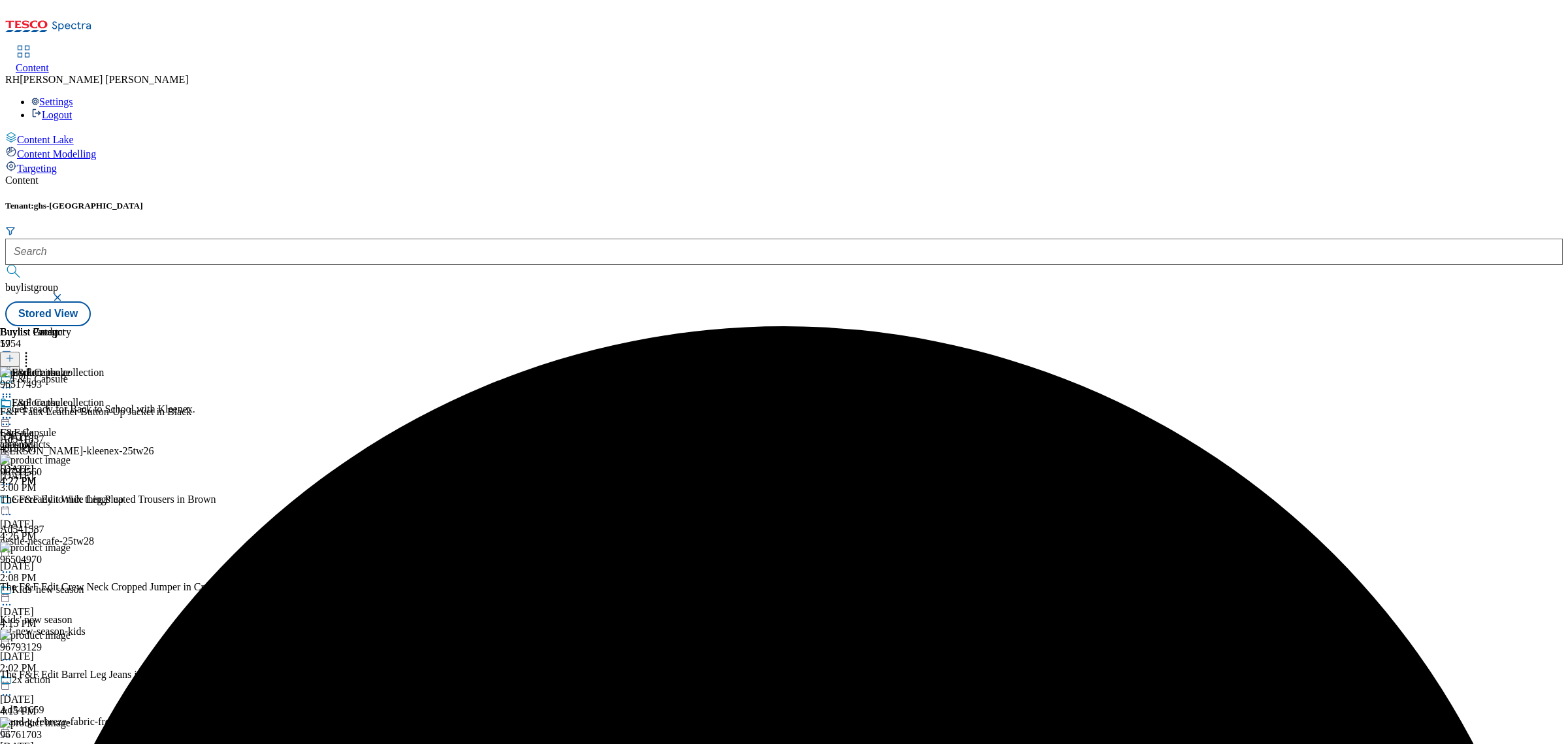
click at [13, 411] on icon at bounding box center [7, 417] width 13 height 13
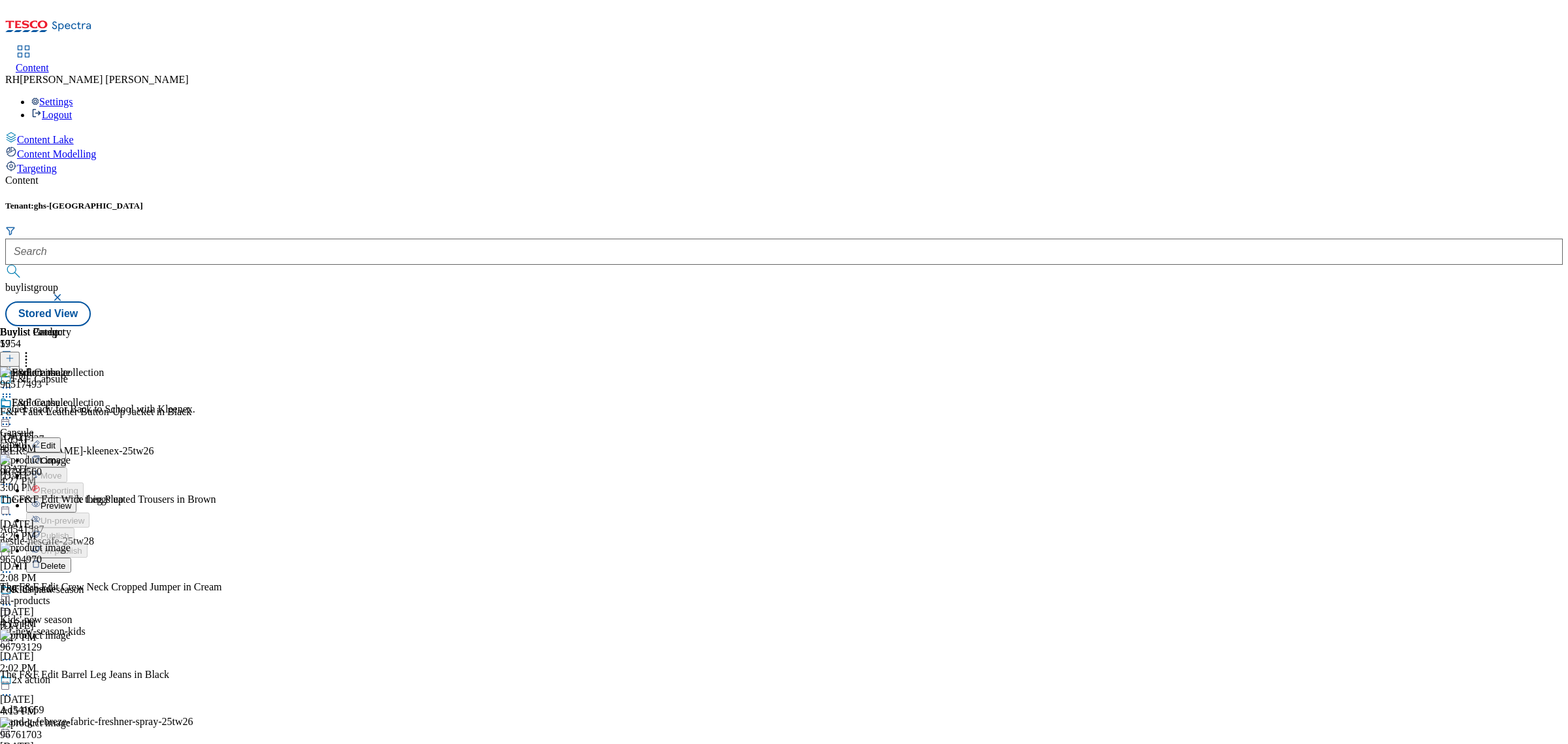
click at [61, 437] on button "Edit" at bounding box center [43, 444] width 34 height 15
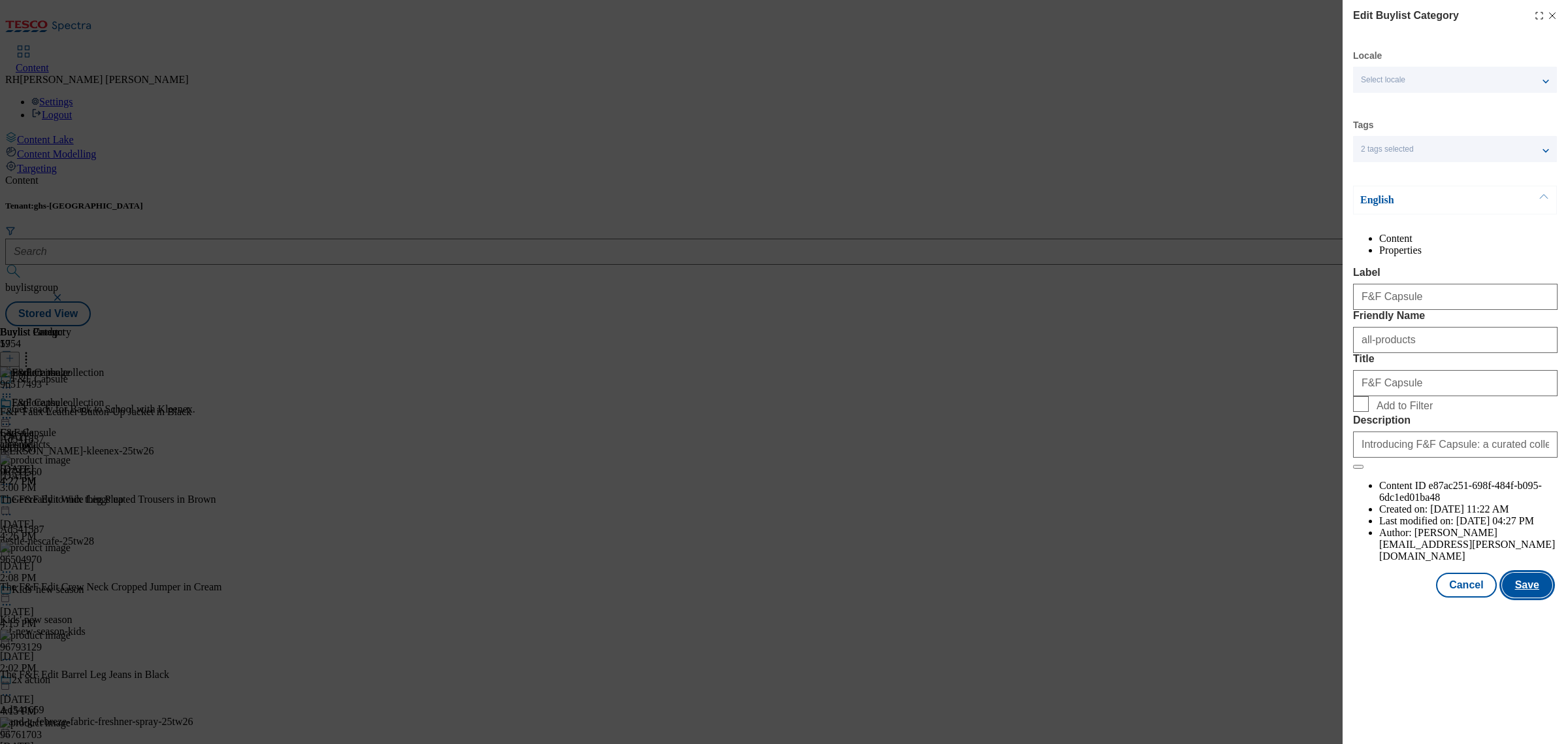
click at [1517, 597] on button "Save" at bounding box center [1527, 585] width 50 height 25
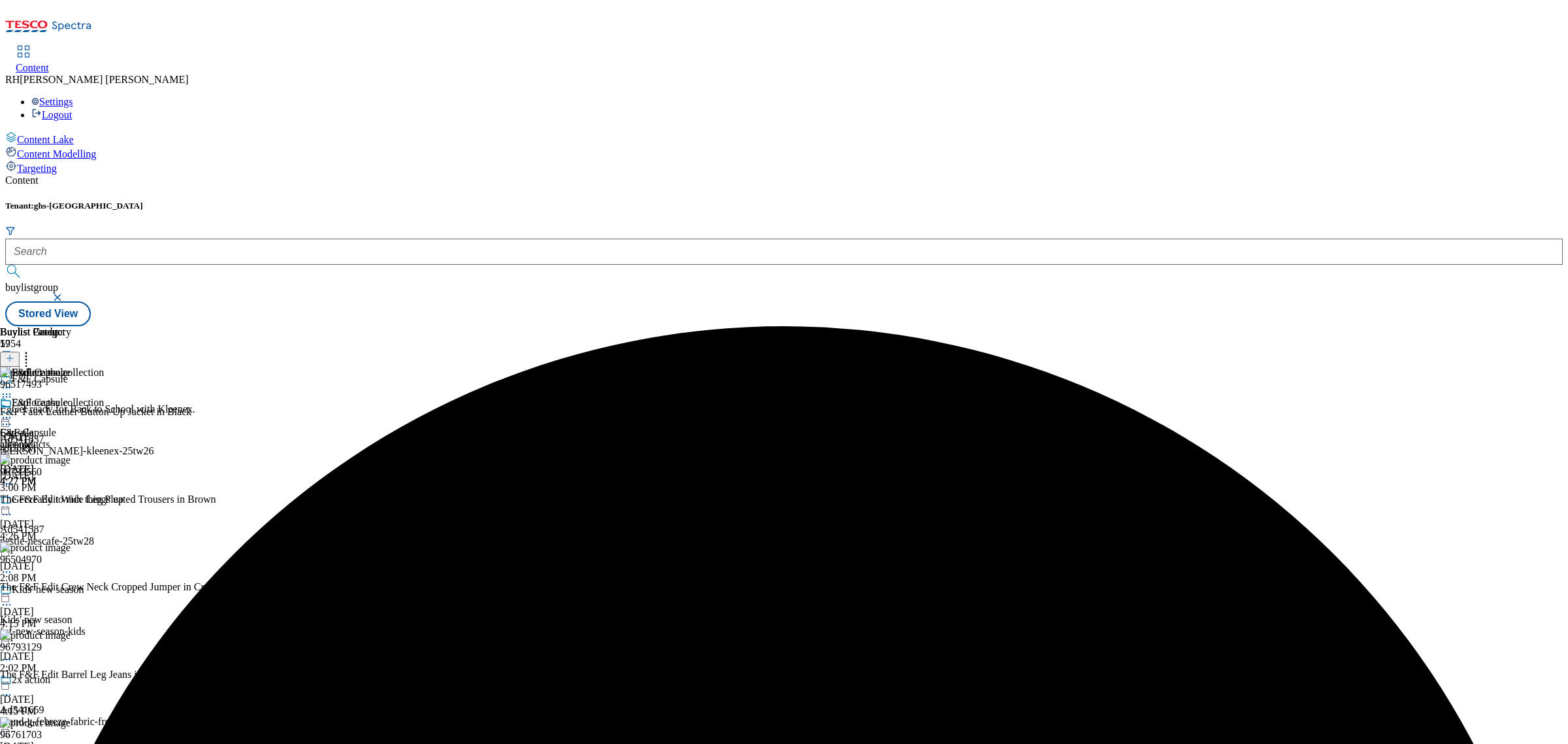
click at [13, 411] on icon at bounding box center [7, 417] width 13 height 13
click at [71, 501] on span "Preview" at bounding box center [56, 506] width 31 height 10
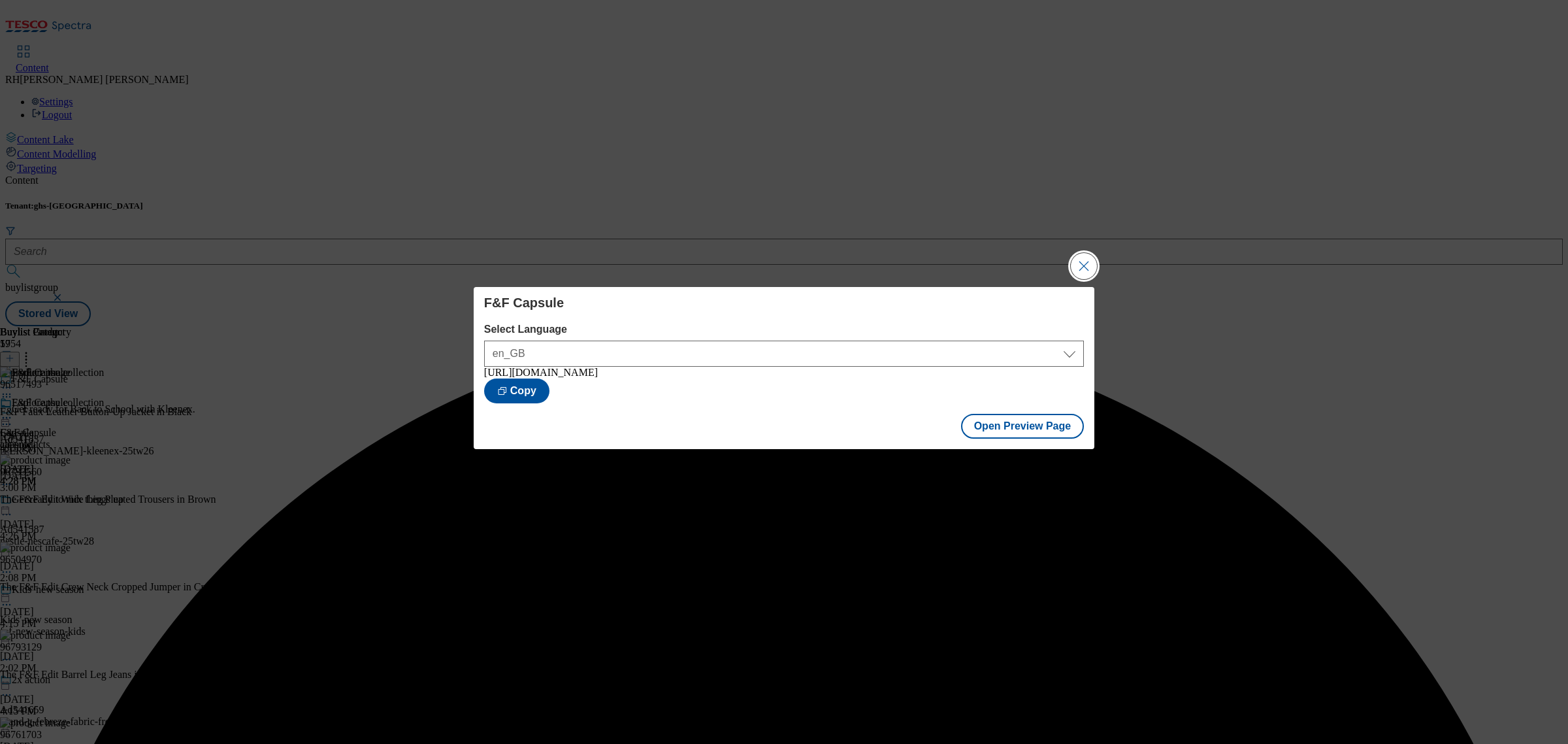
click at [1083, 257] on button "Close Modal" at bounding box center [1084, 266] width 26 height 26
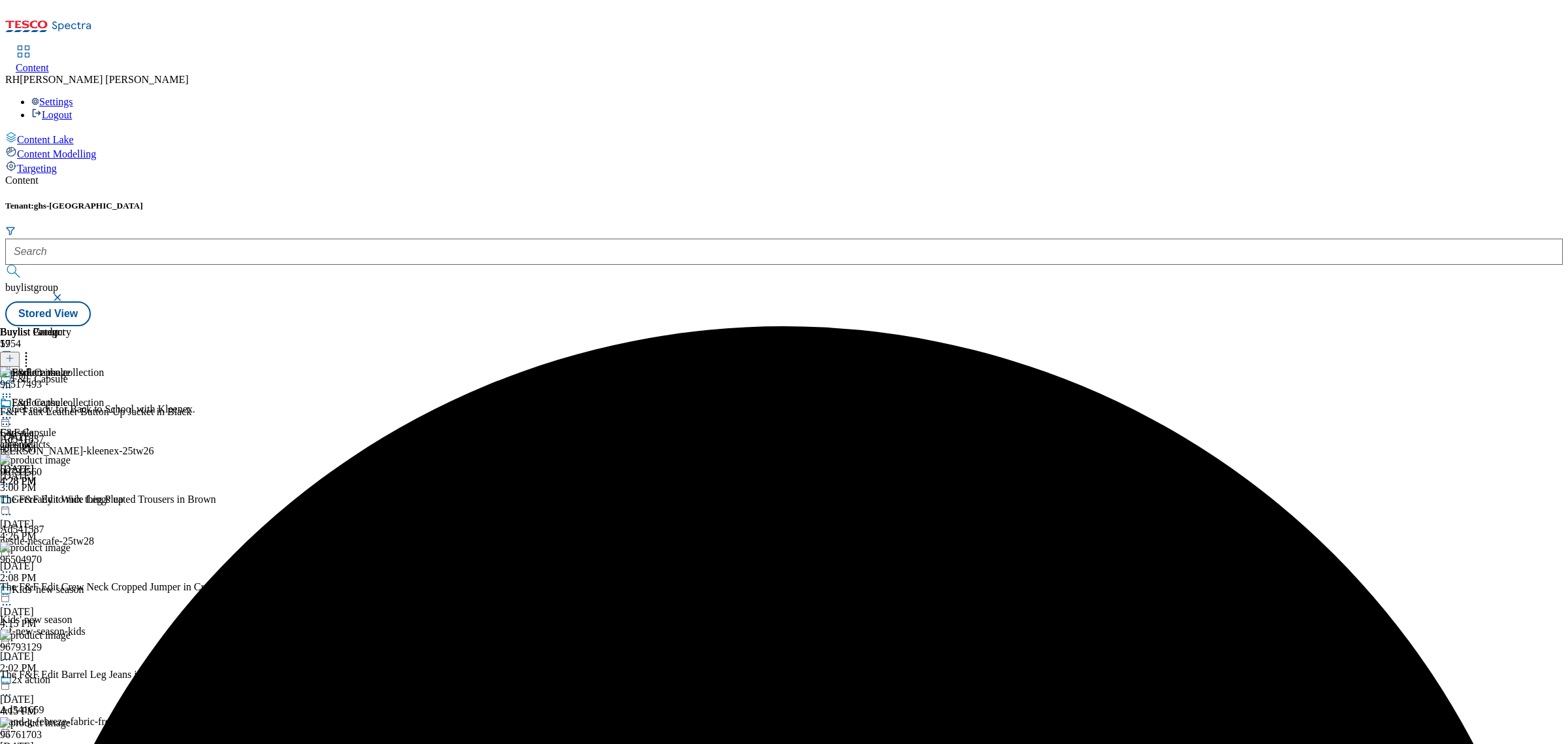
click at [13, 411] on icon at bounding box center [7, 417] width 13 height 13
click at [74, 542] on button "Publish" at bounding box center [50, 549] width 48 height 15
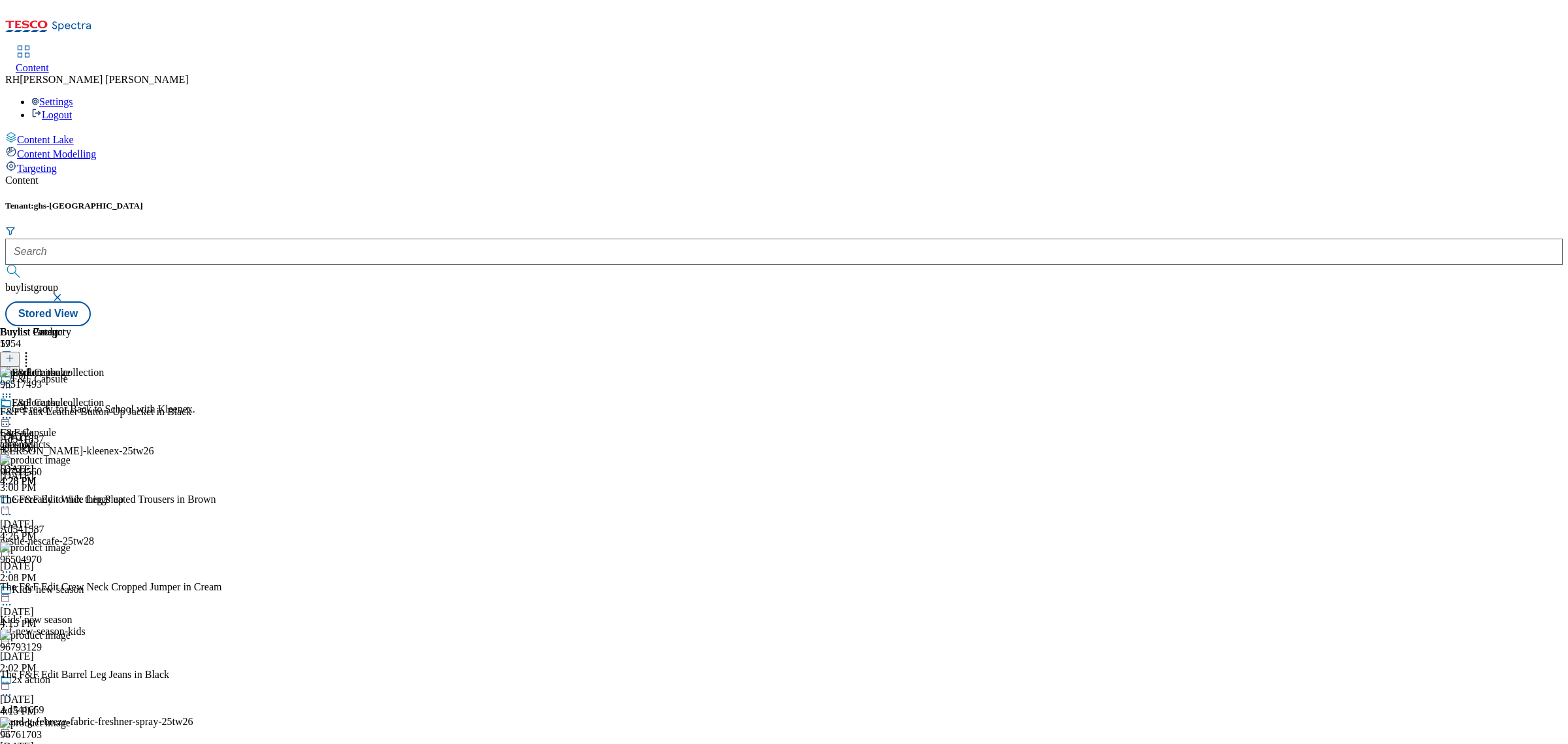
click at [13, 411] on icon at bounding box center [7, 417] width 13 height 13
click at [108, 531] on span "Open Preview Url" at bounding box center [74, 535] width 68 height 10
